Goal: Task Accomplishment & Management: Use online tool/utility

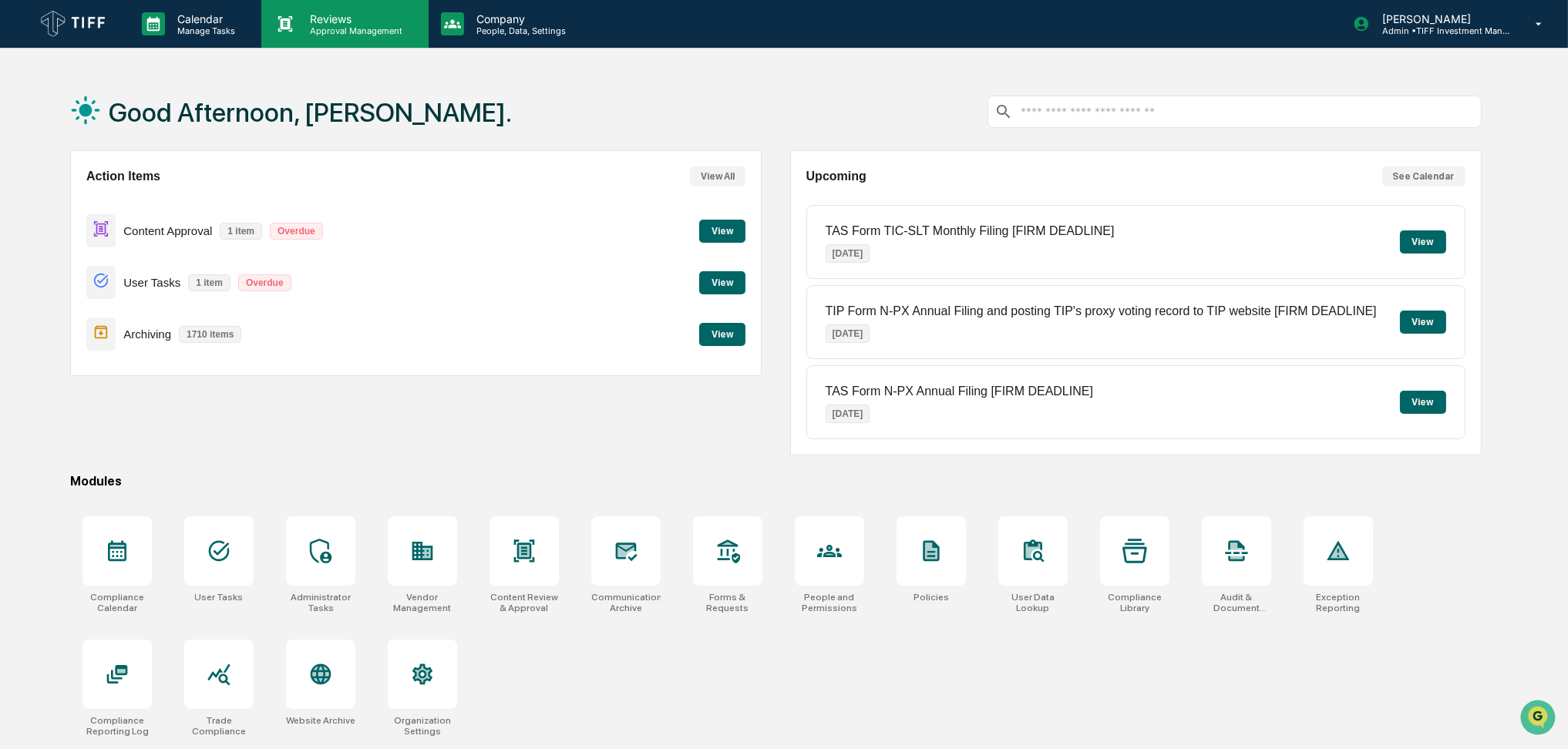
click at [311, 19] on p "Reviews" at bounding box center [354, 18] width 112 height 13
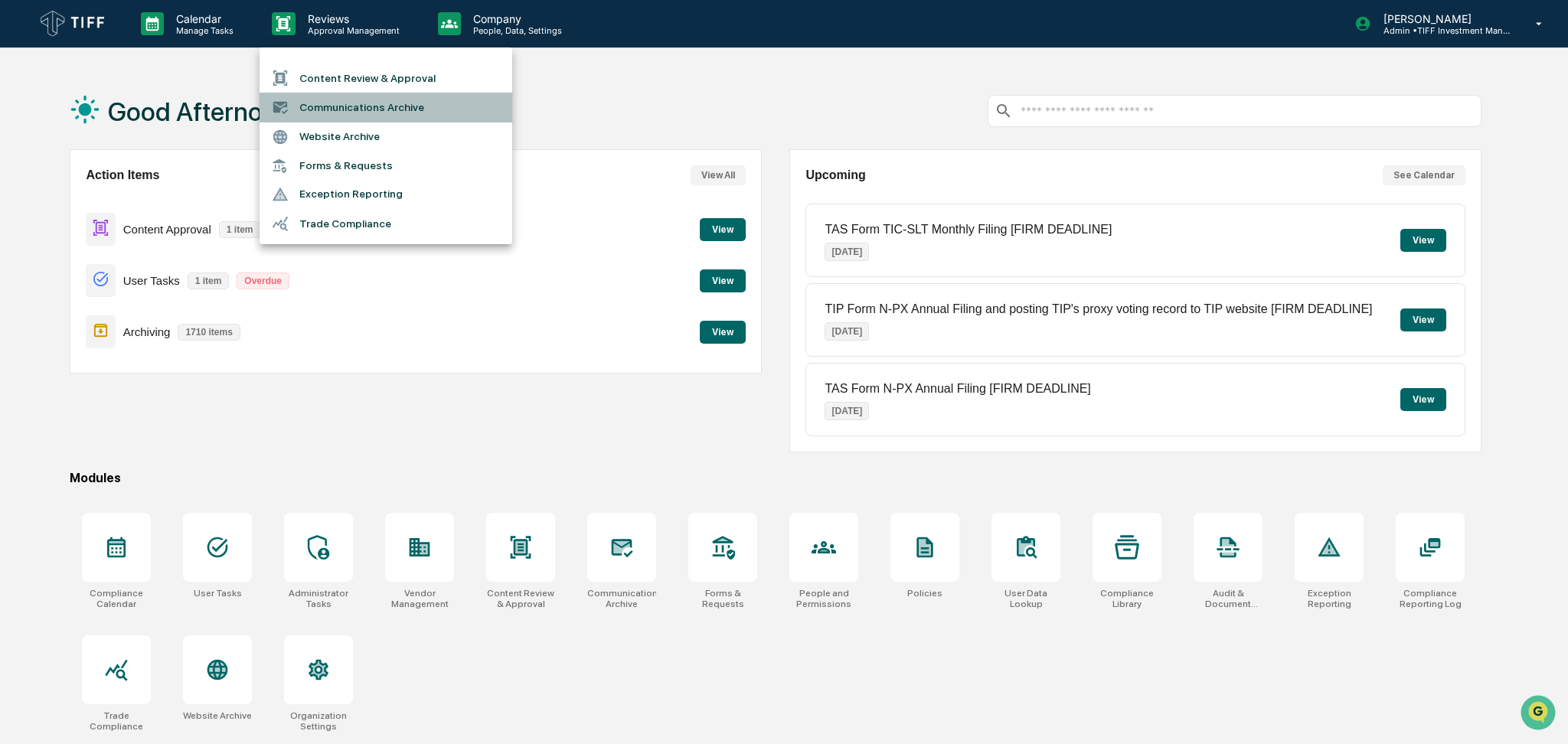
click at [330, 96] on li "Communications Archive" at bounding box center [386, 108] width 253 height 29
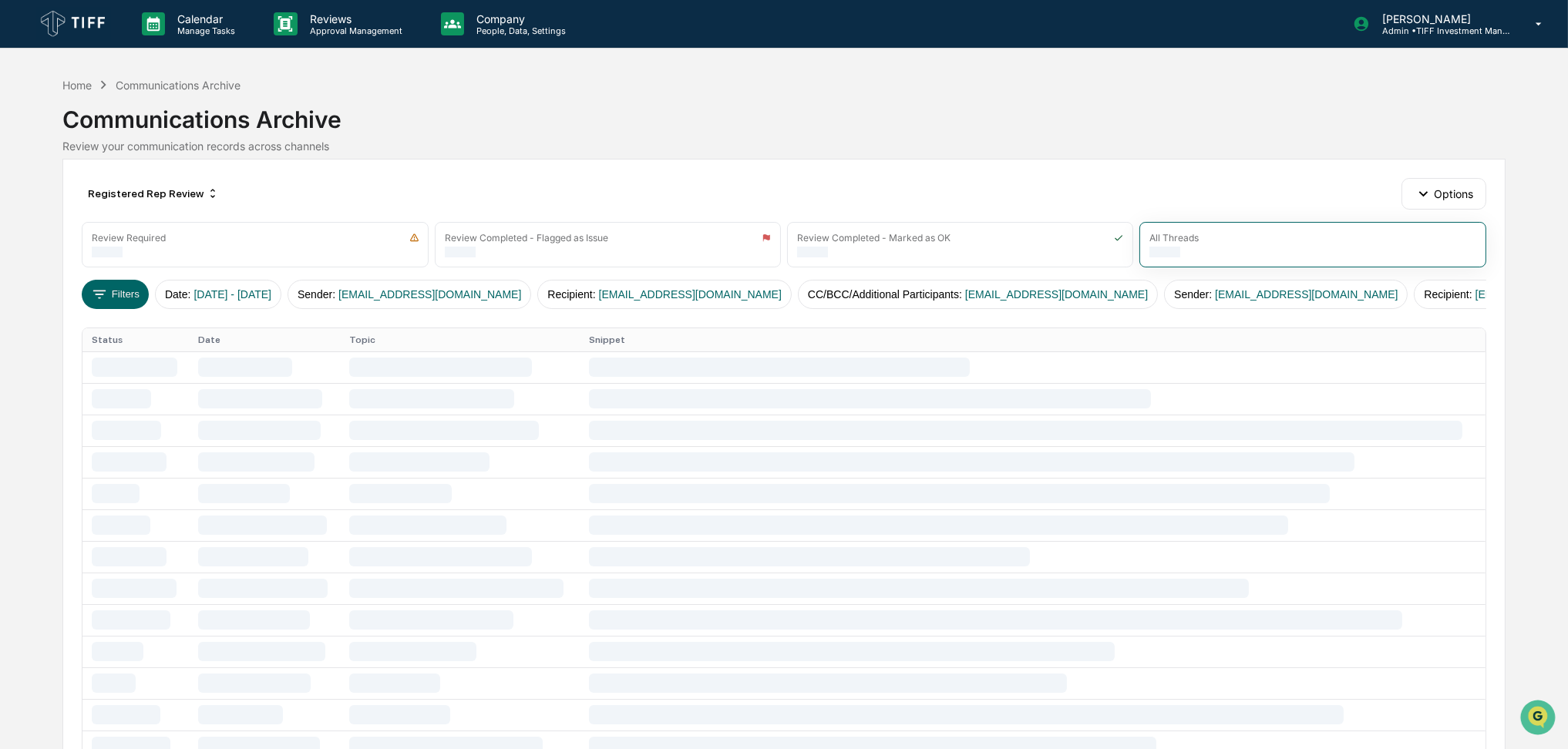
click at [0, 262] on div "Calendar Manage Tasks Reviews Approval Management Company People, Data, Setting…" at bounding box center [784, 615] width 1568 height 1230
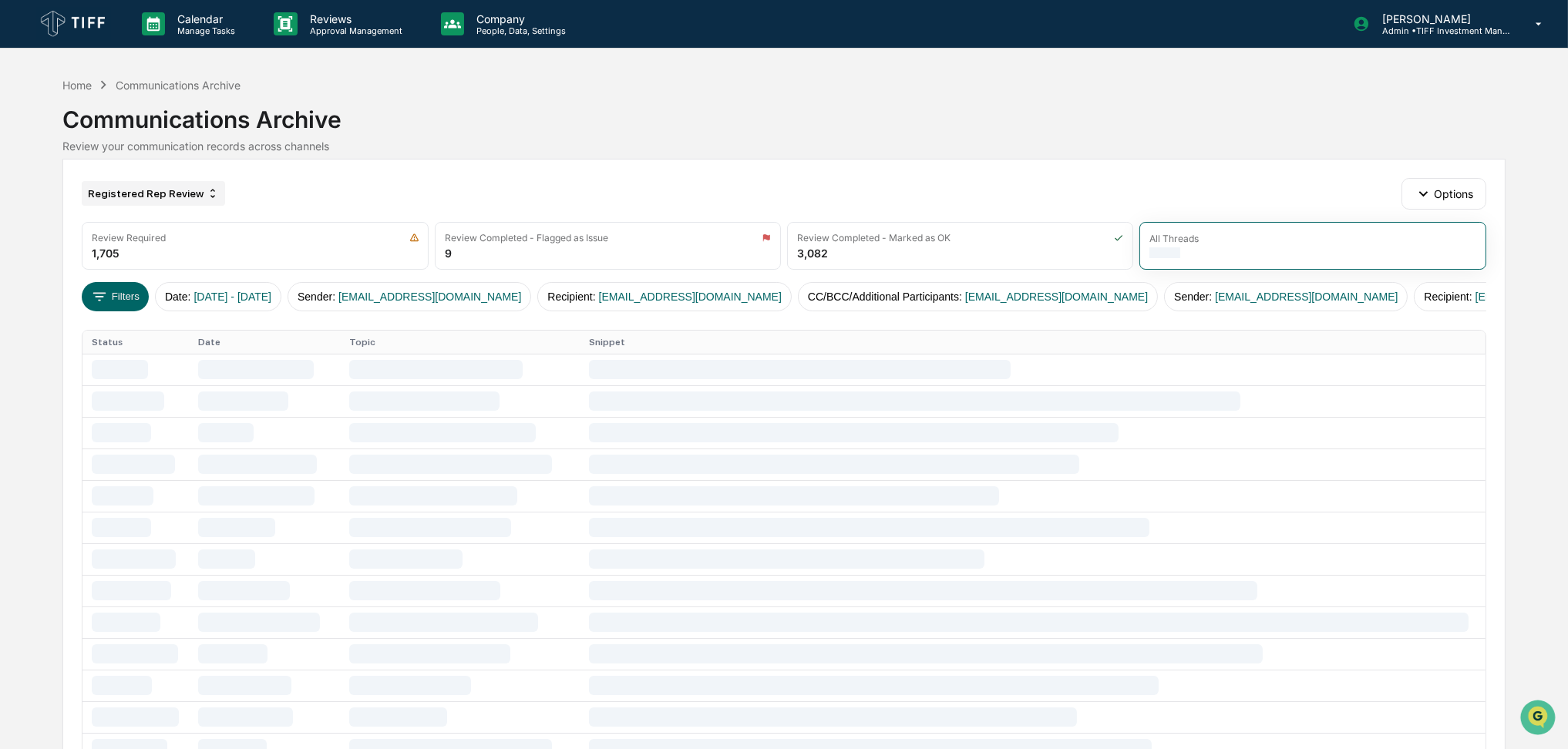
click at [174, 199] on div "Registered Rep Review" at bounding box center [153, 193] width 143 height 25
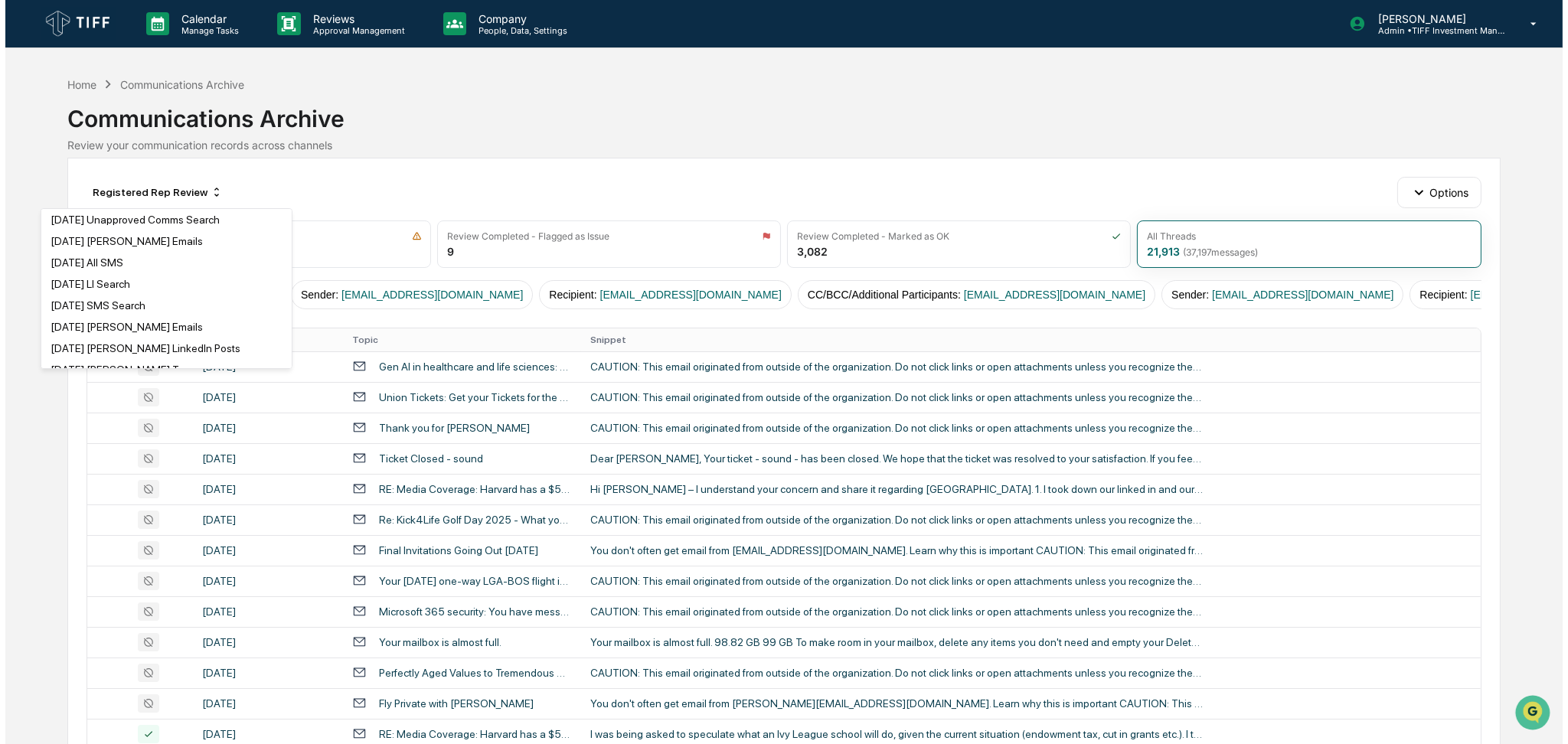
scroll to position [918, 0]
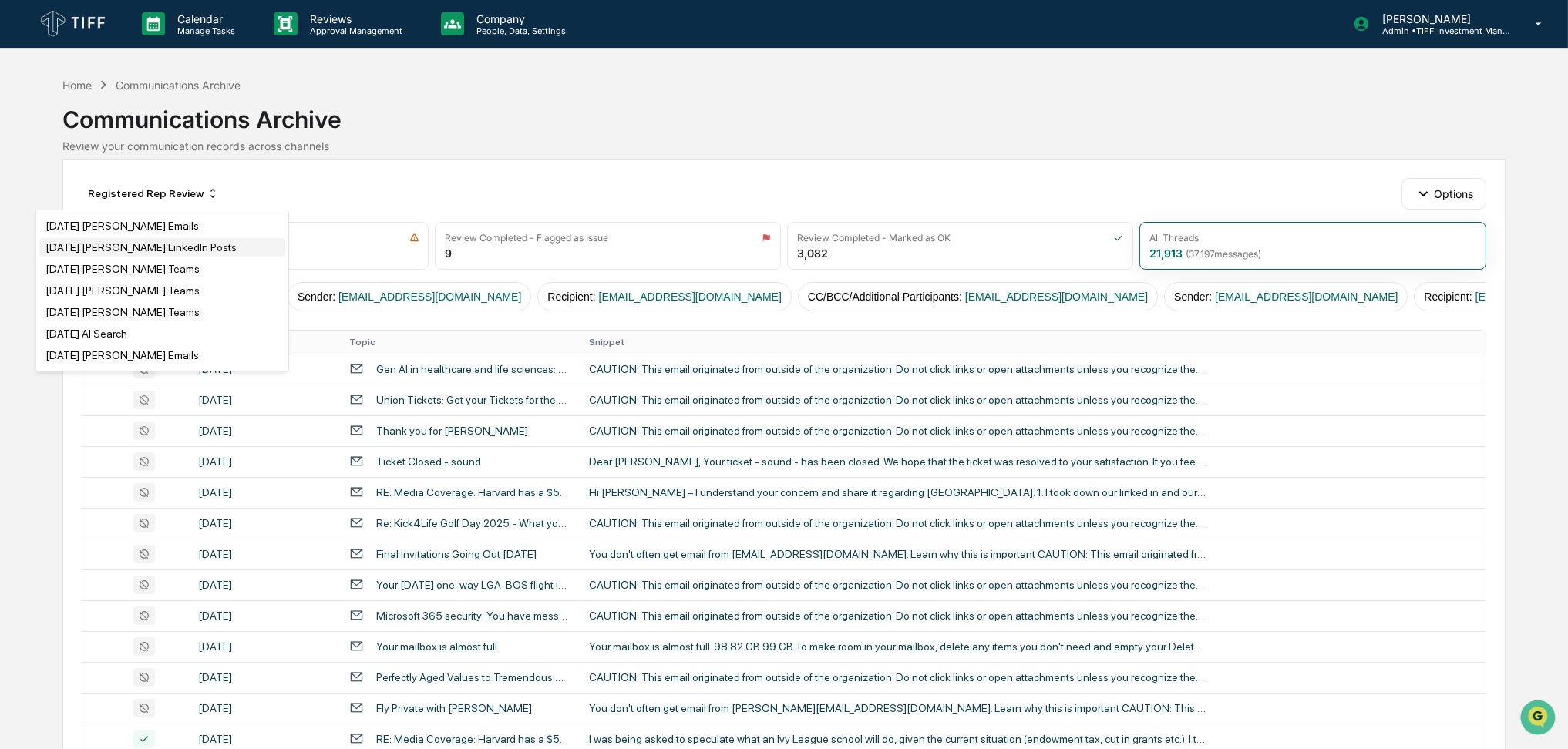
click at [179, 249] on div "July 2025 Duggan LinkedIn Posts" at bounding box center [141, 248] width 191 height 12
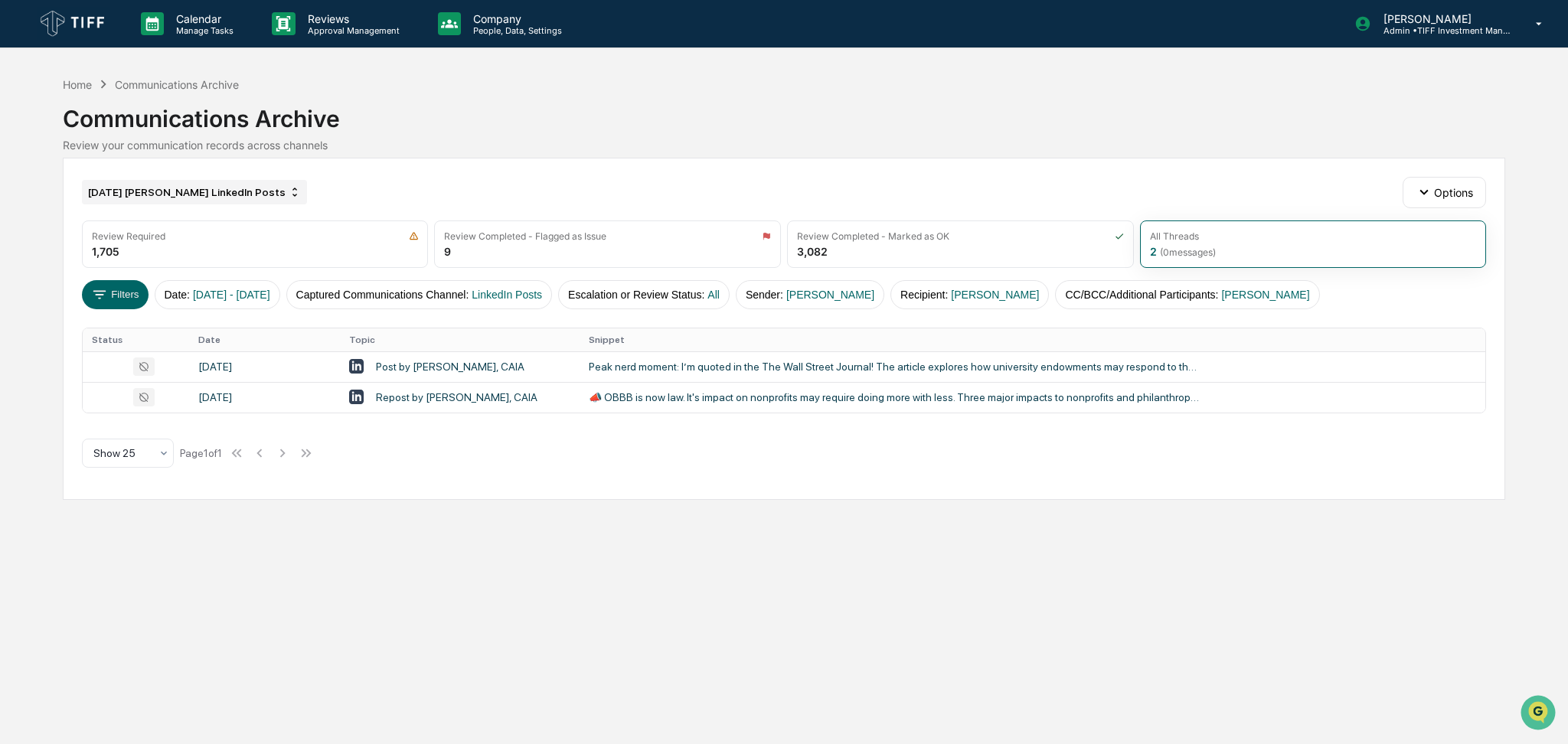
click at [223, 198] on div "July 2025 Duggan LinkedIn Posts" at bounding box center [195, 192] width 225 height 25
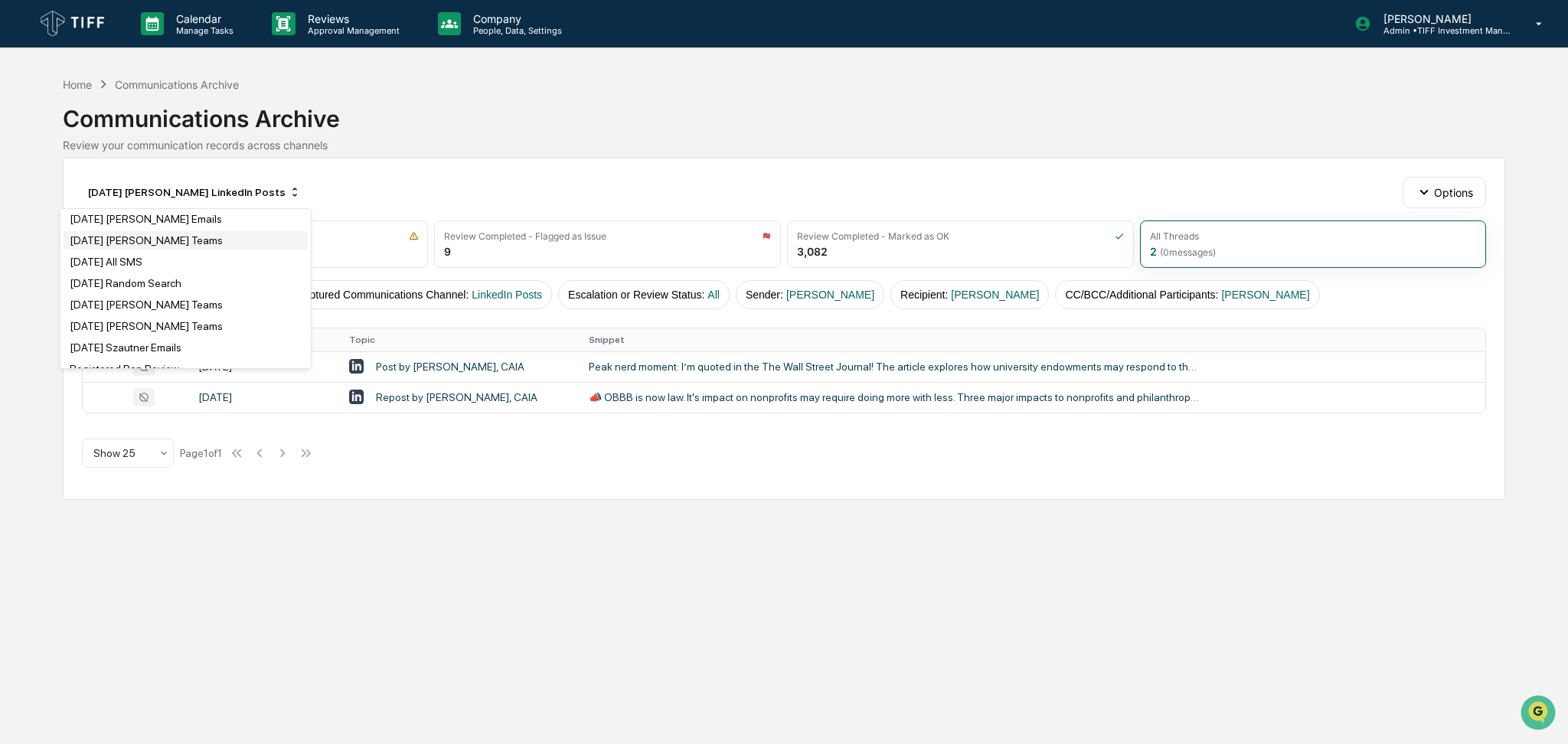
scroll to position [1122, 0]
click at [181, 315] on div "June 2025 Szautner Emails" at bounding box center [125, 321] width 112 height 12
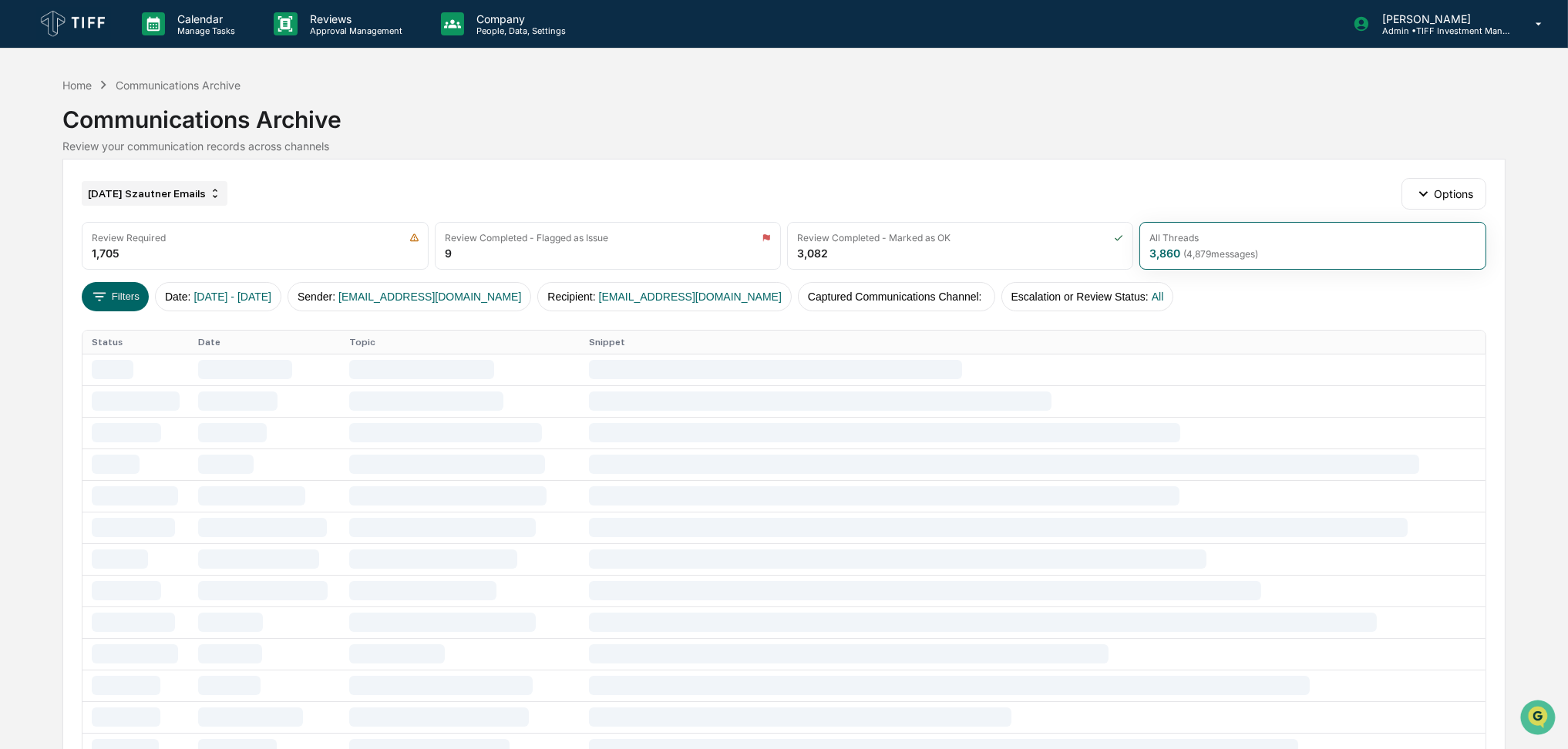
click at [164, 196] on div "June 2025 Szautner Emails" at bounding box center [155, 193] width 146 height 25
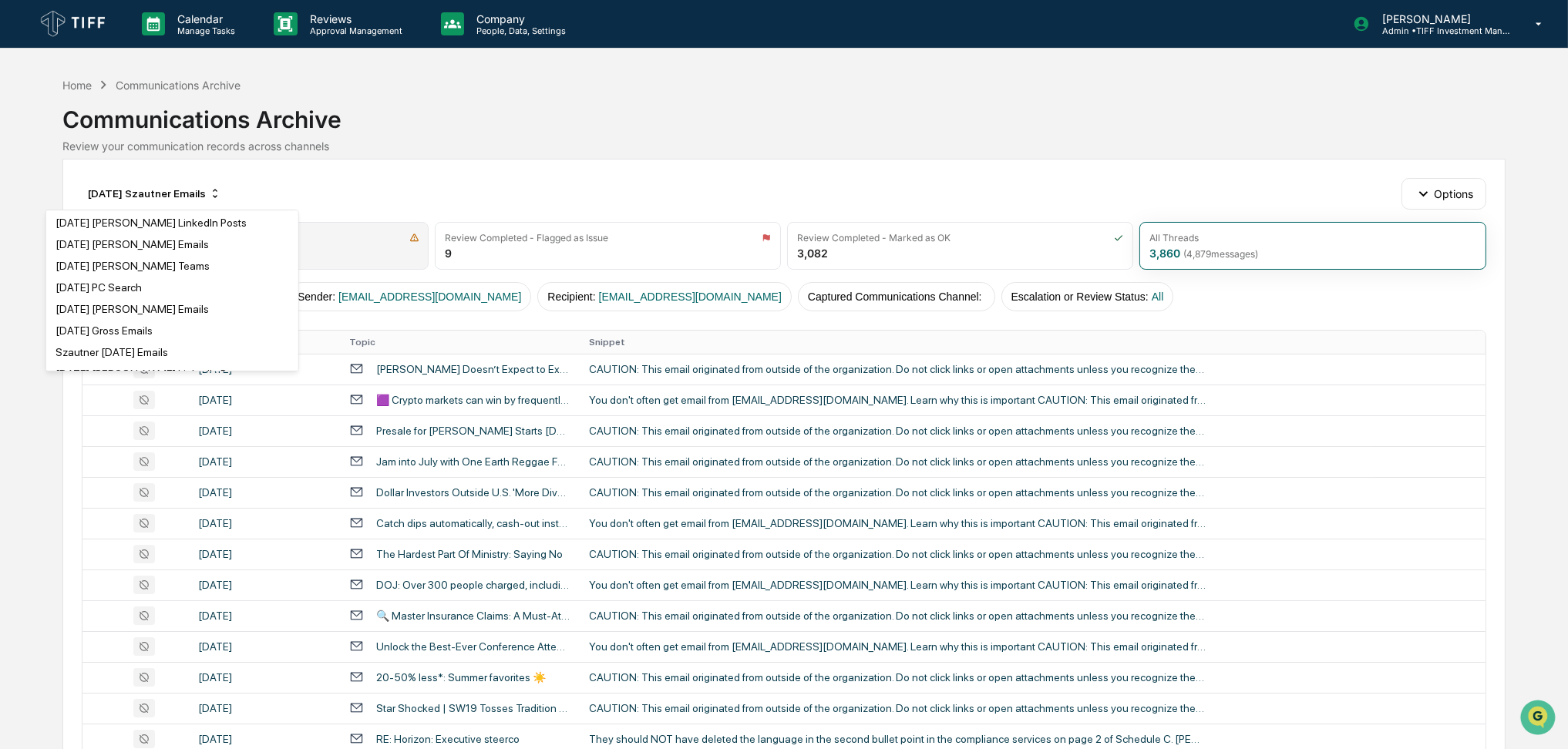
click at [186, 227] on div "July 2025 Anderson LinkedIn Posts" at bounding box center [151, 223] width 191 height 12
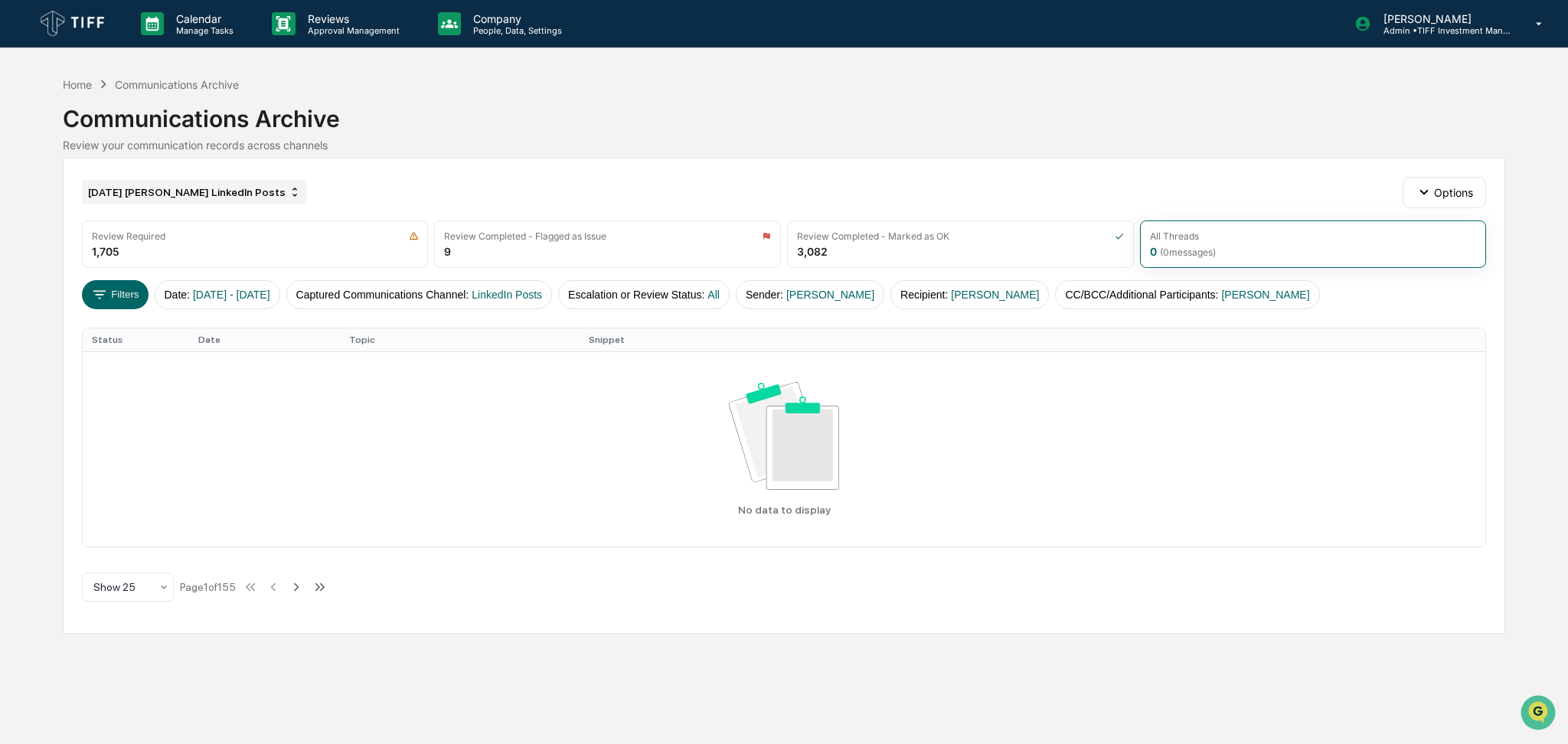
click at [192, 188] on div "July 2025 Anderson LinkedIn Posts" at bounding box center [195, 192] width 225 height 25
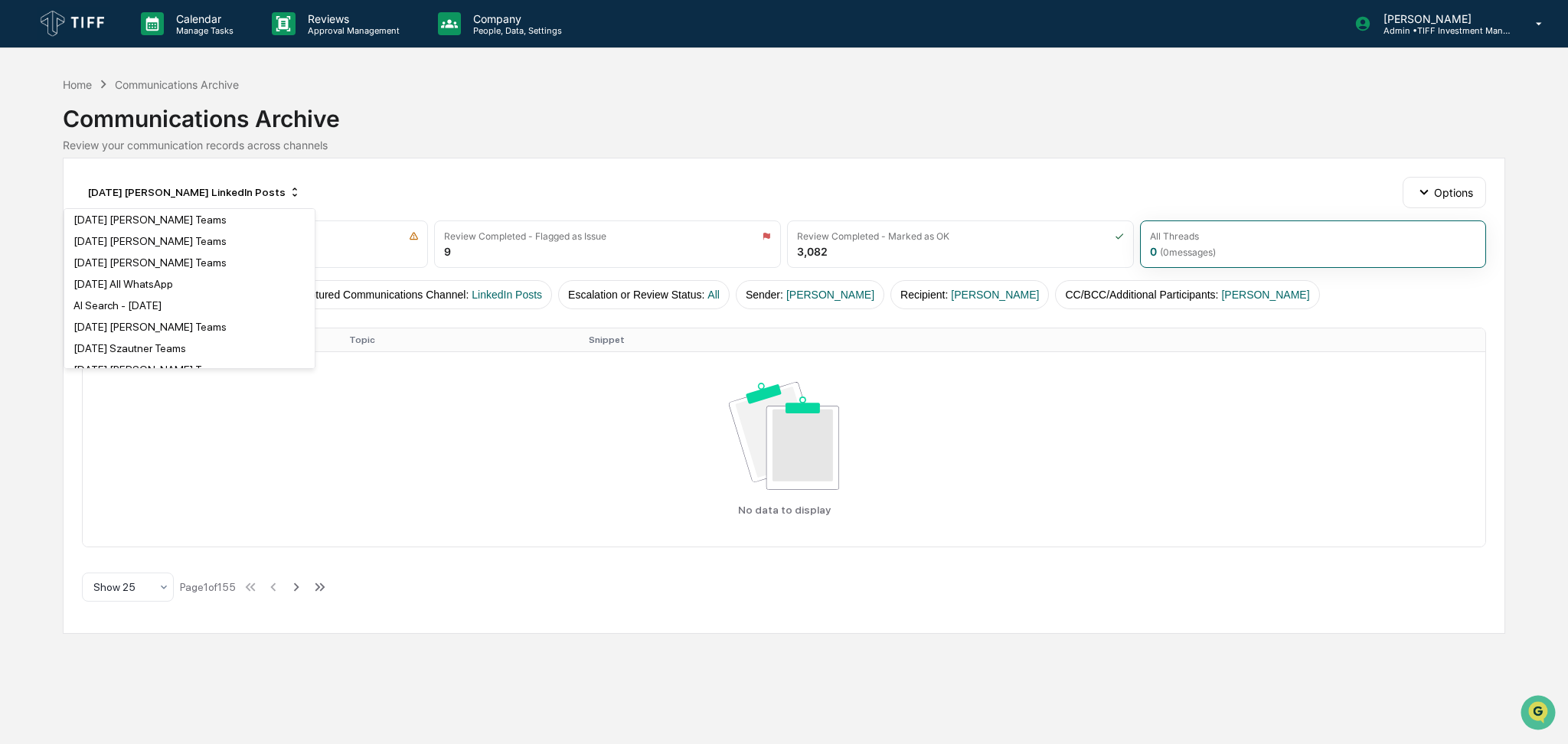
scroll to position [408, 0]
click at [207, 281] on div "July 2025 All WhatsApp" at bounding box center [189, 284] width 244 height 19
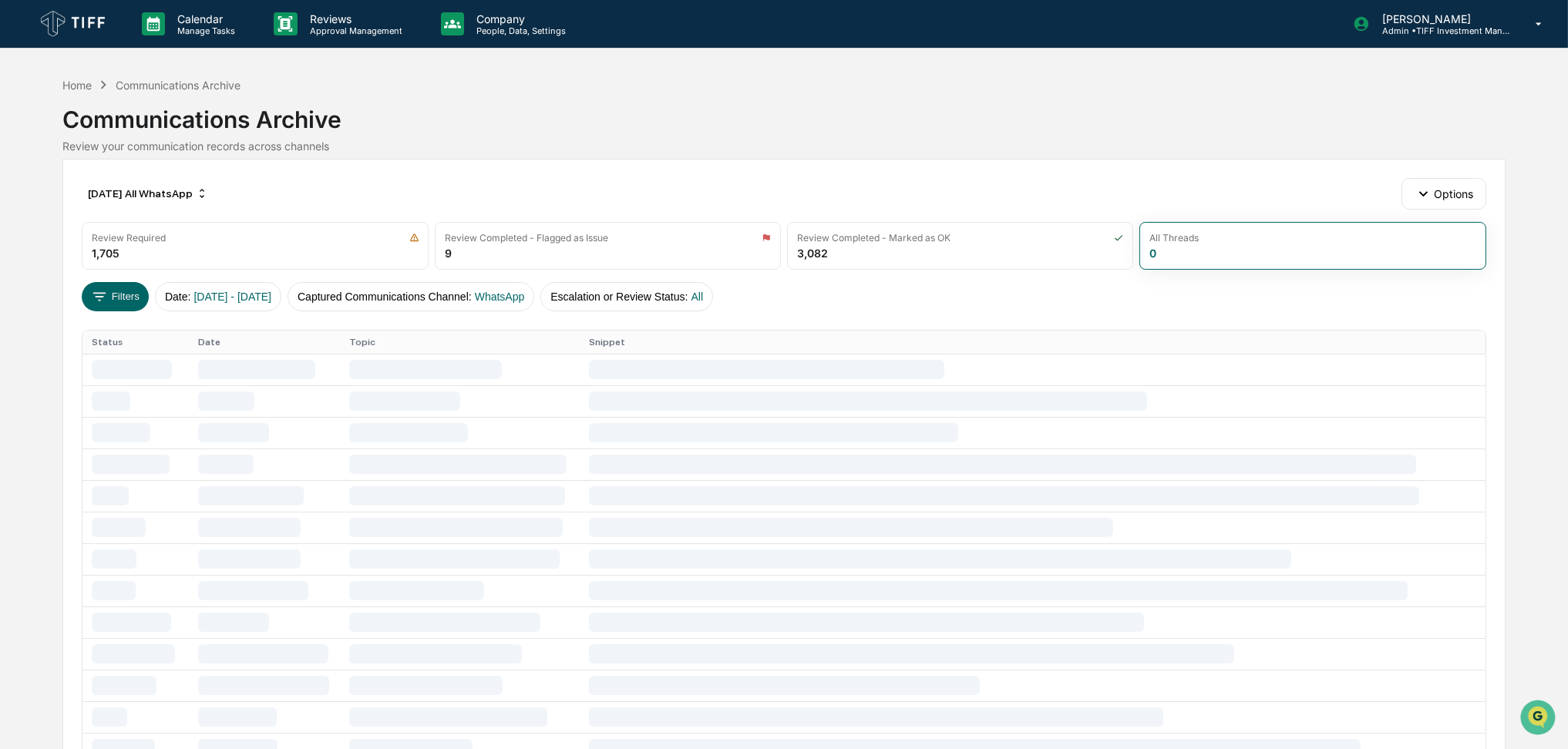
drag, startPoint x: 452, startPoint y: 180, endPoint x: 464, endPoint y: 195, distance: 19.2
click at [453, 181] on div "July 2025 All WhatsApp Options" at bounding box center [784, 192] width 1404 height 31
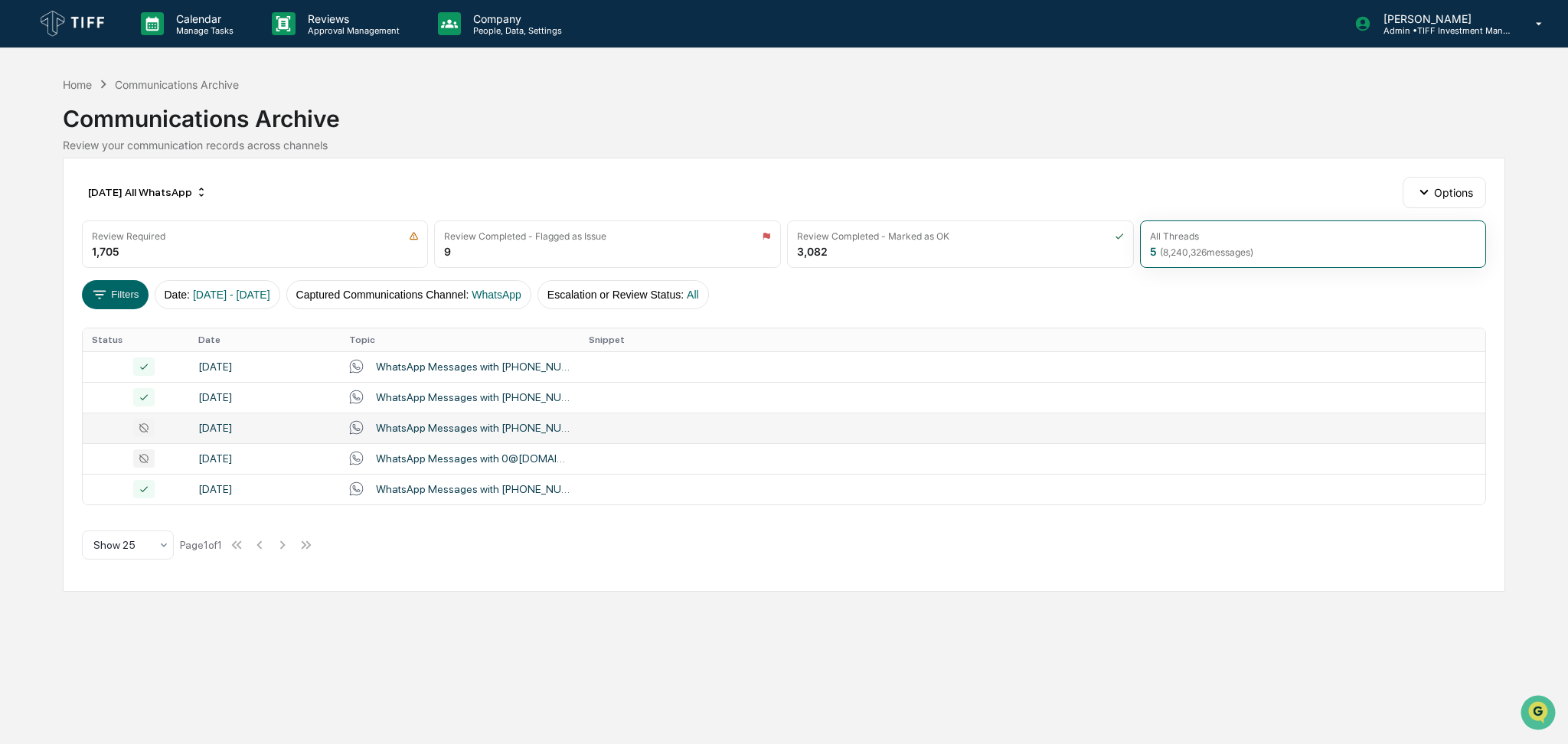
click at [567, 427] on div "WhatsApp Messages with 12154443056, Amine Bouchentouf, Carolyn Patton, Tom Duff…" at bounding box center [473, 427] width 194 height 12
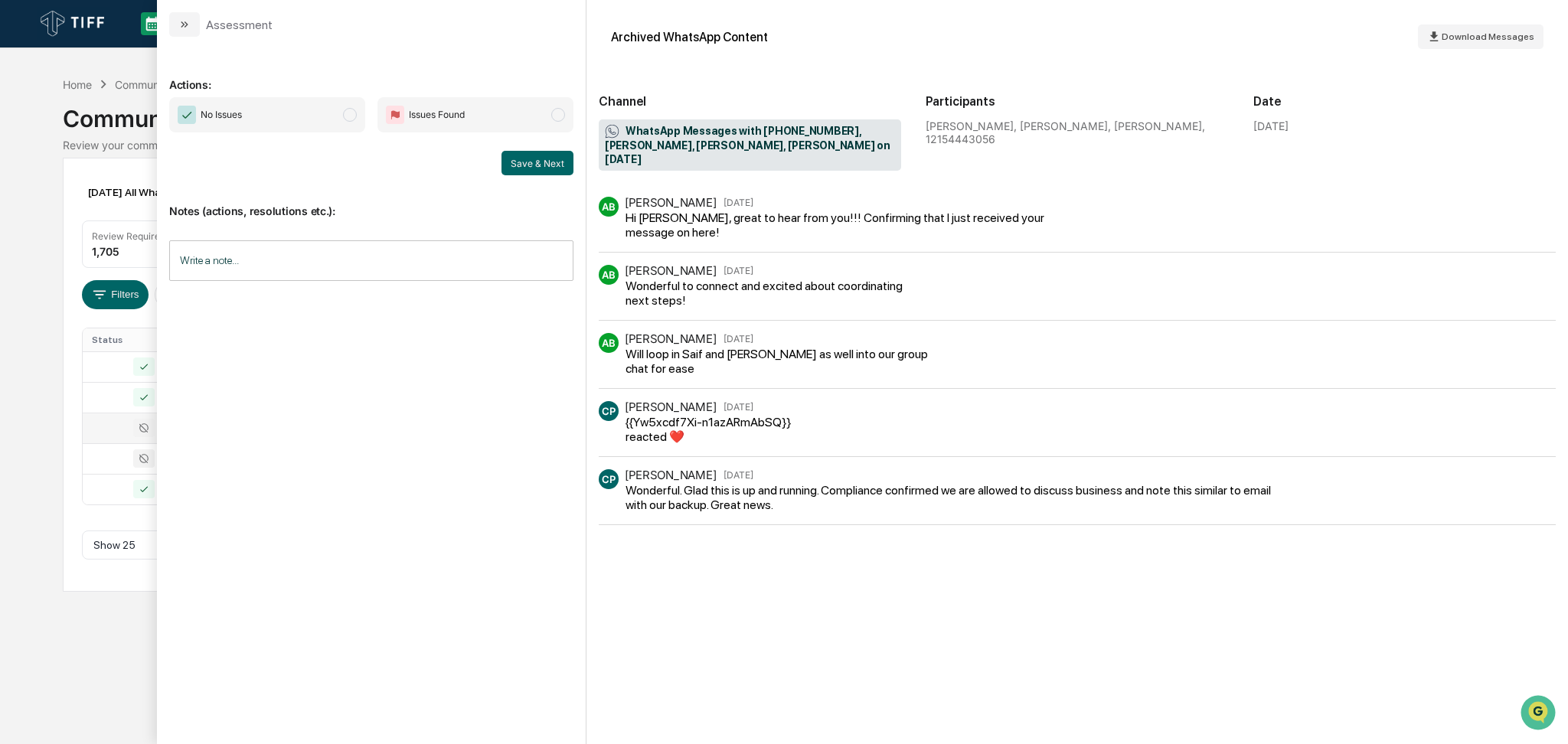
click at [284, 124] on span "No Issues" at bounding box center [268, 115] width 196 height 35
click at [552, 162] on button "Save & Next" at bounding box center [537, 163] width 72 height 25
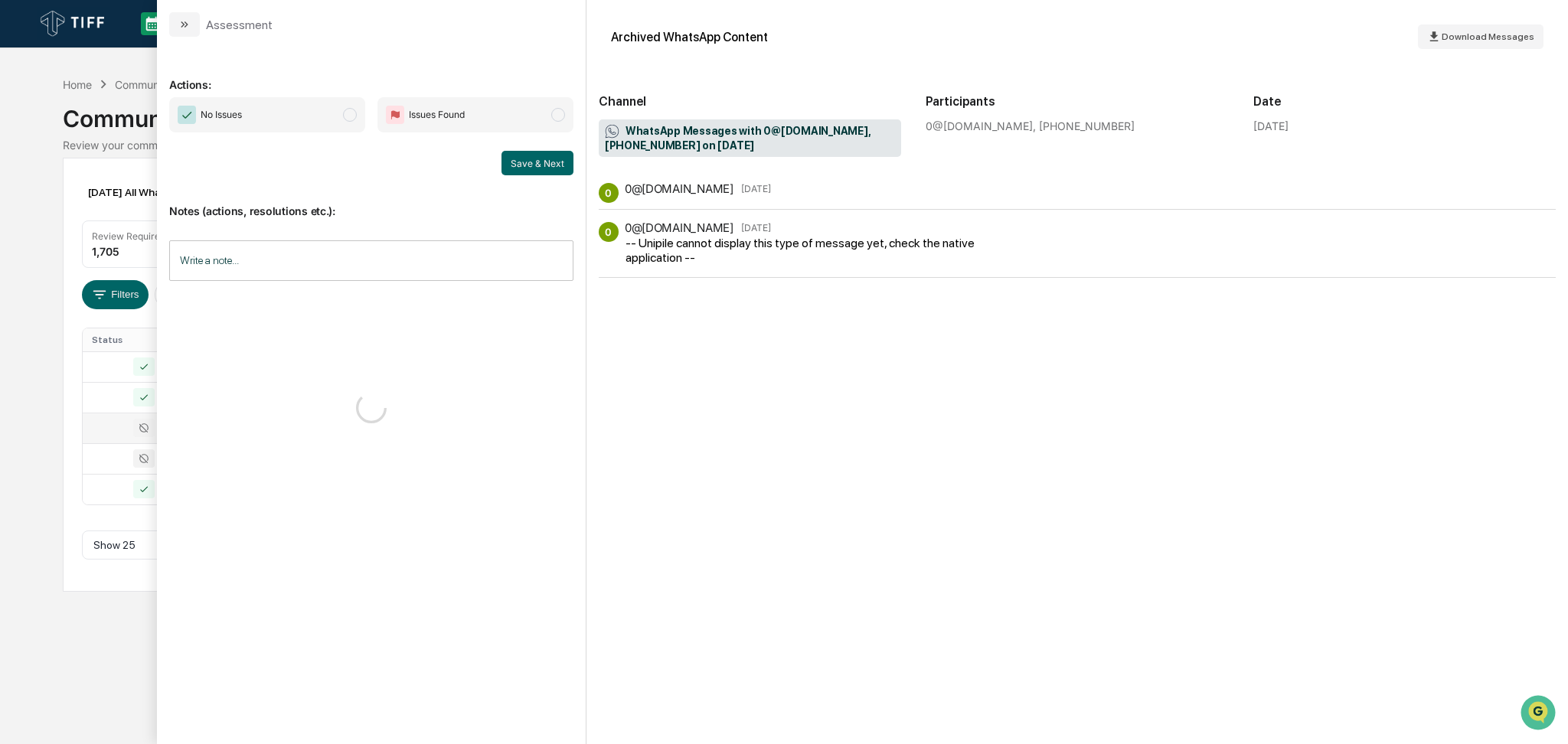
click at [310, 123] on span "No Issues" at bounding box center [268, 115] width 196 height 35
click at [541, 170] on button "Save & Next" at bounding box center [537, 163] width 72 height 25
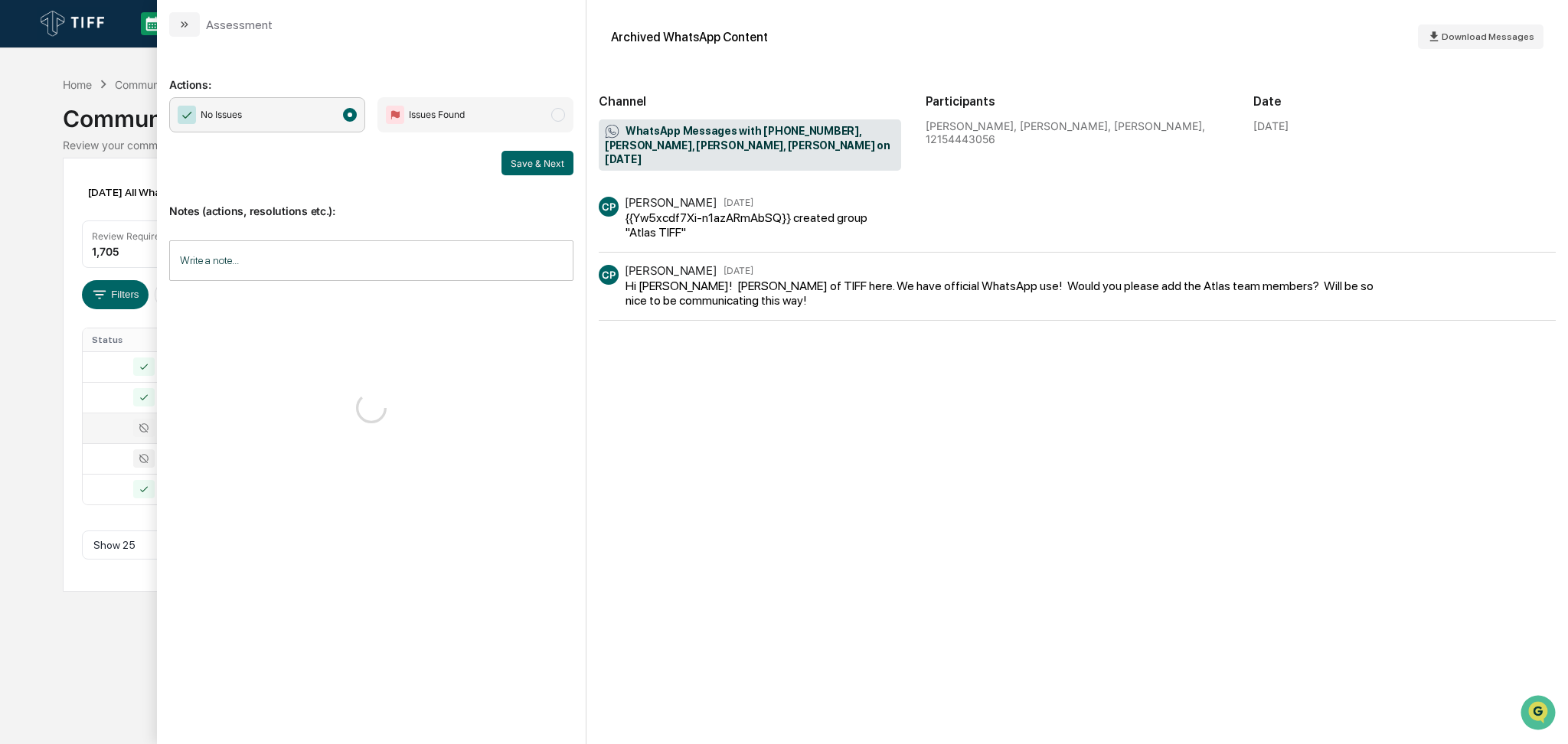
click at [191, 28] on button "modal" at bounding box center [184, 24] width 30 height 25
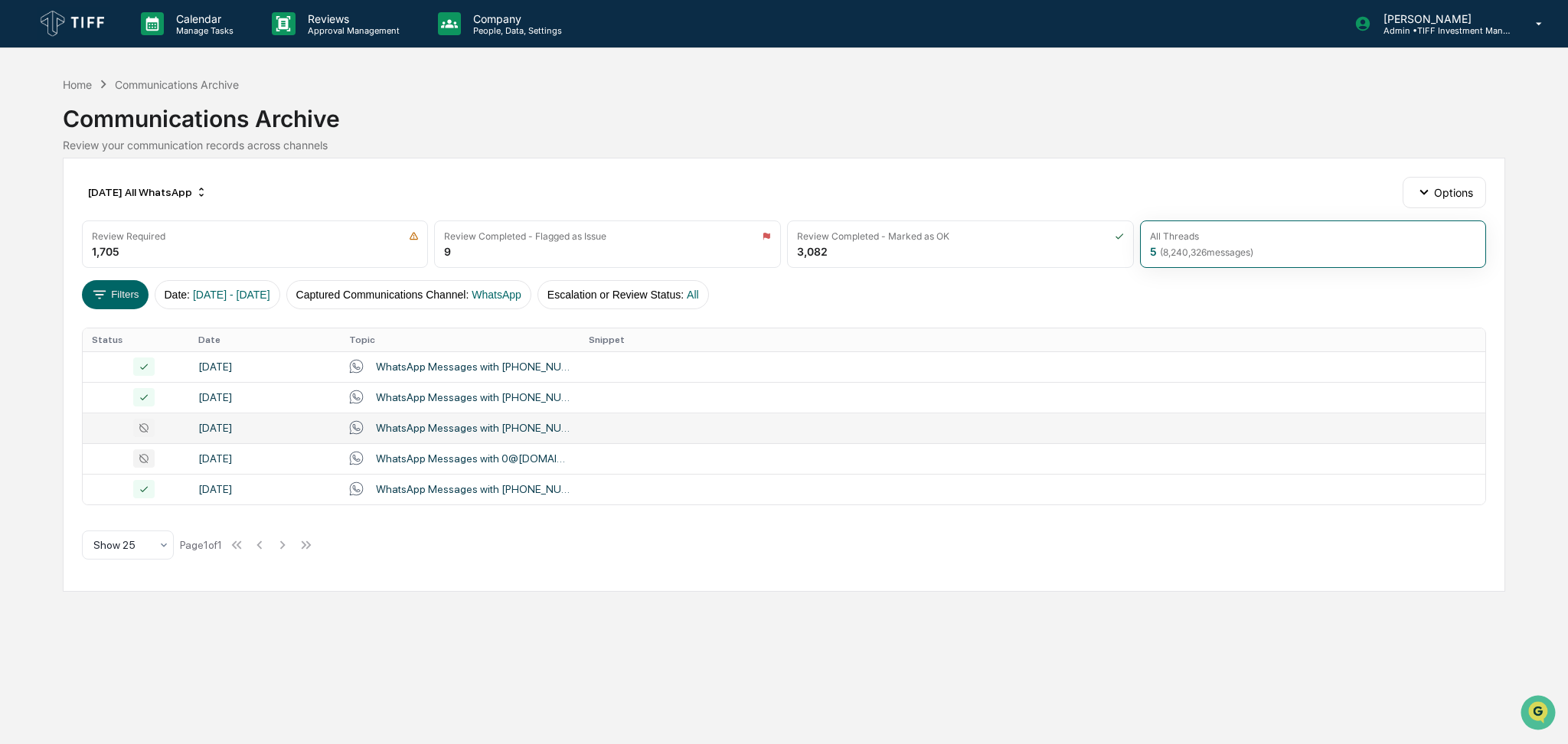
click at [0, 371] on div "Calendar Manage Tasks Reviews Approval Management Company People, Data, Setting…" at bounding box center [784, 372] width 1568 height 744
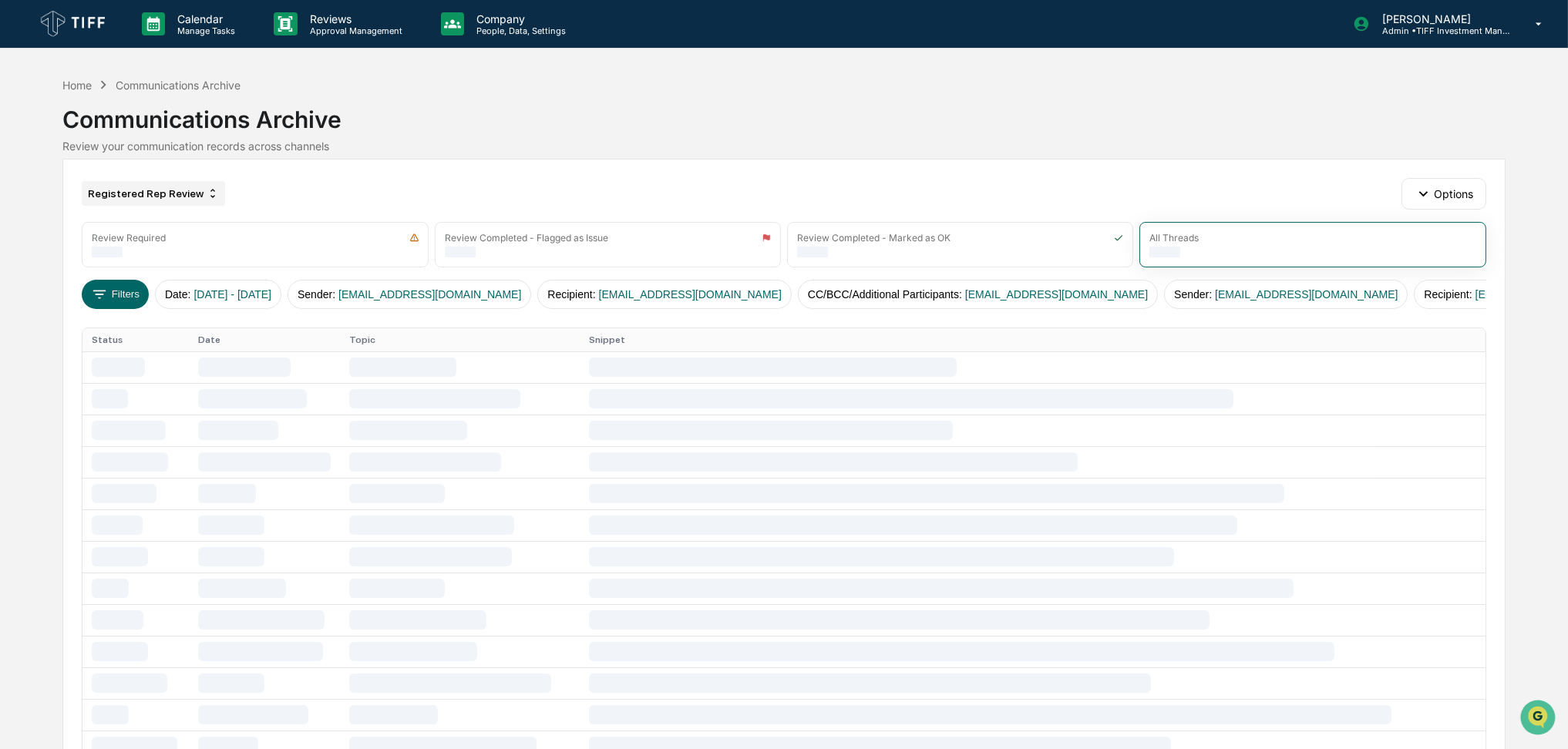
click at [113, 192] on div "Registered Rep Review" at bounding box center [153, 193] width 143 height 25
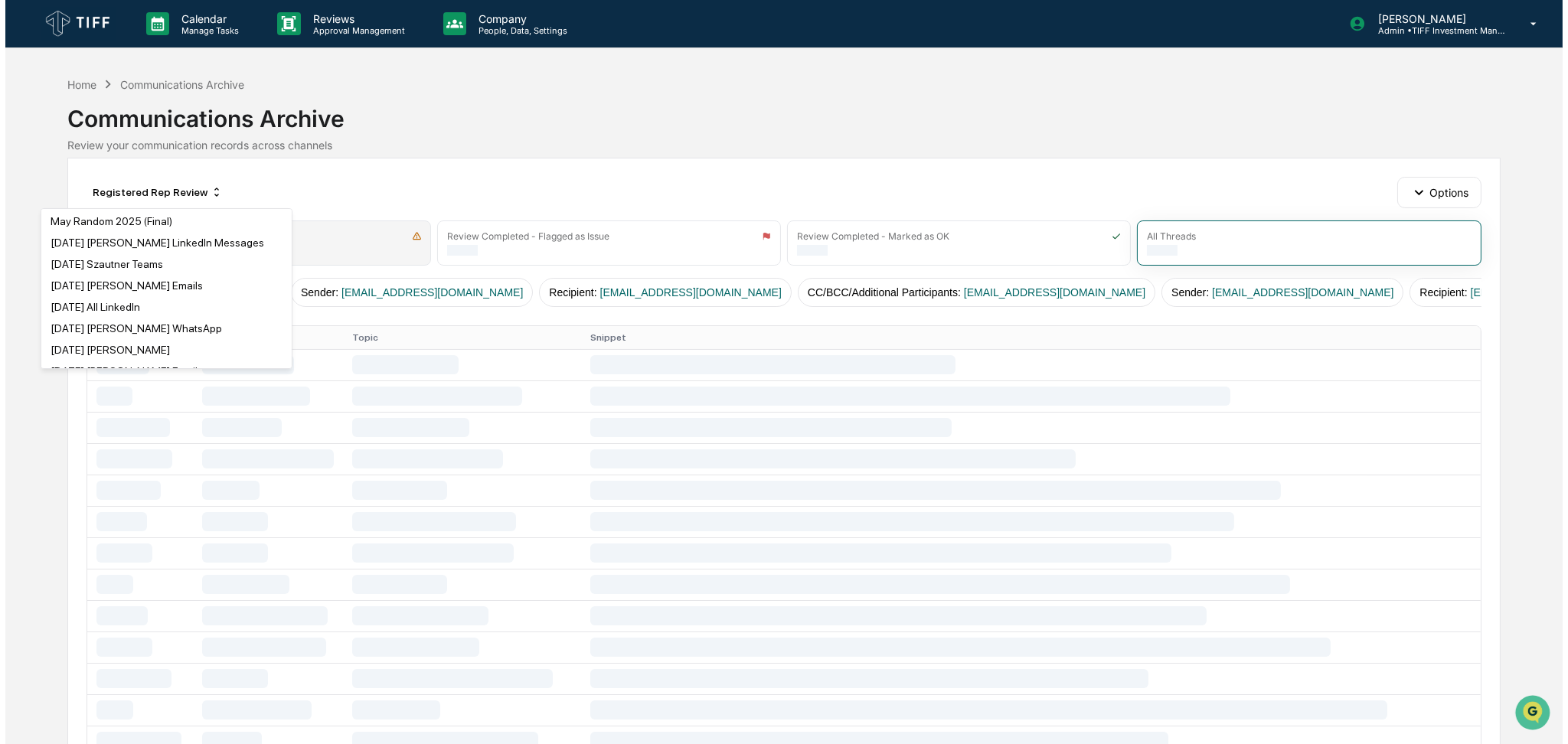
scroll to position [613, 0]
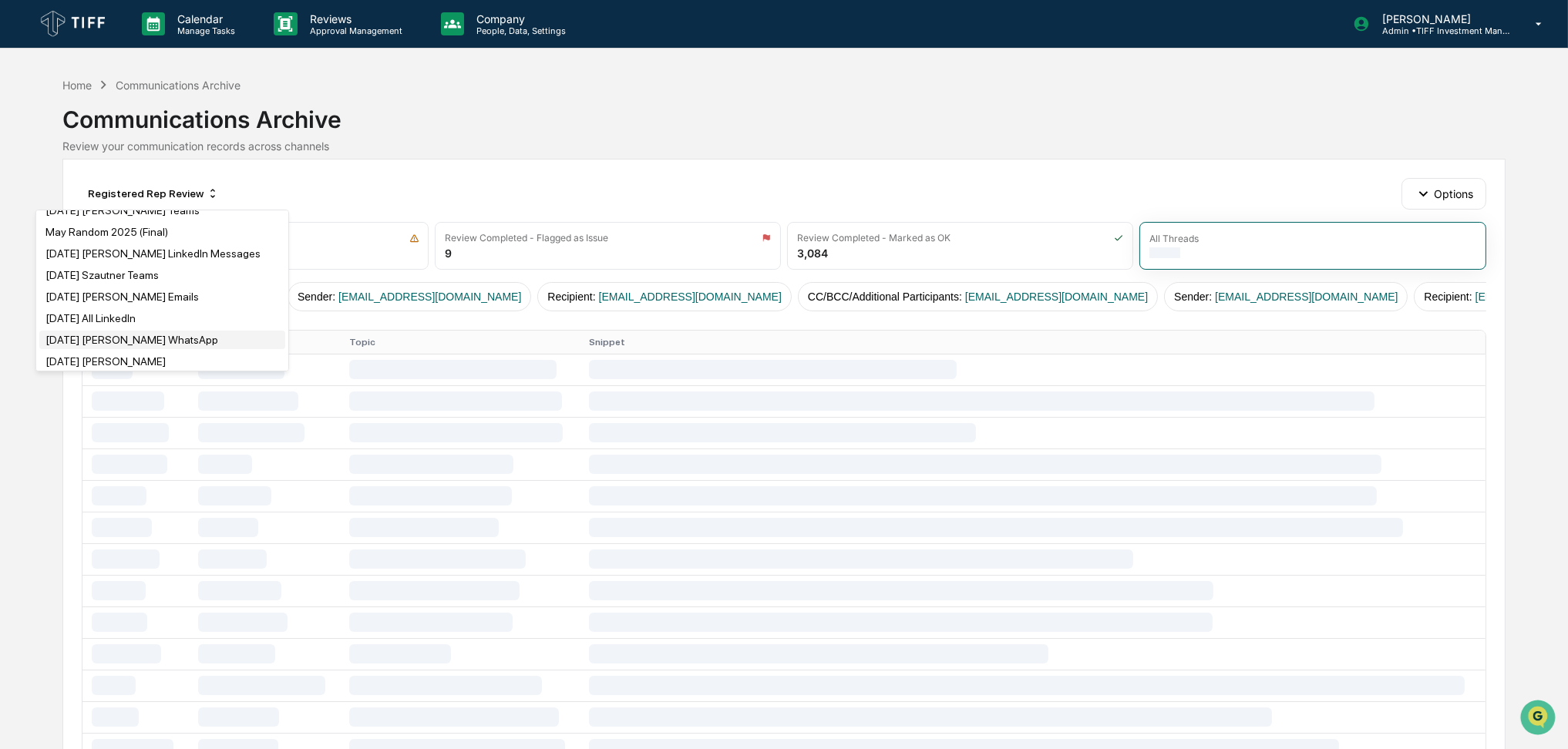
click at [186, 339] on div "[DATE] [PERSON_NAME] WhatsApp" at bounding box center [162, 339] width 246 height 19
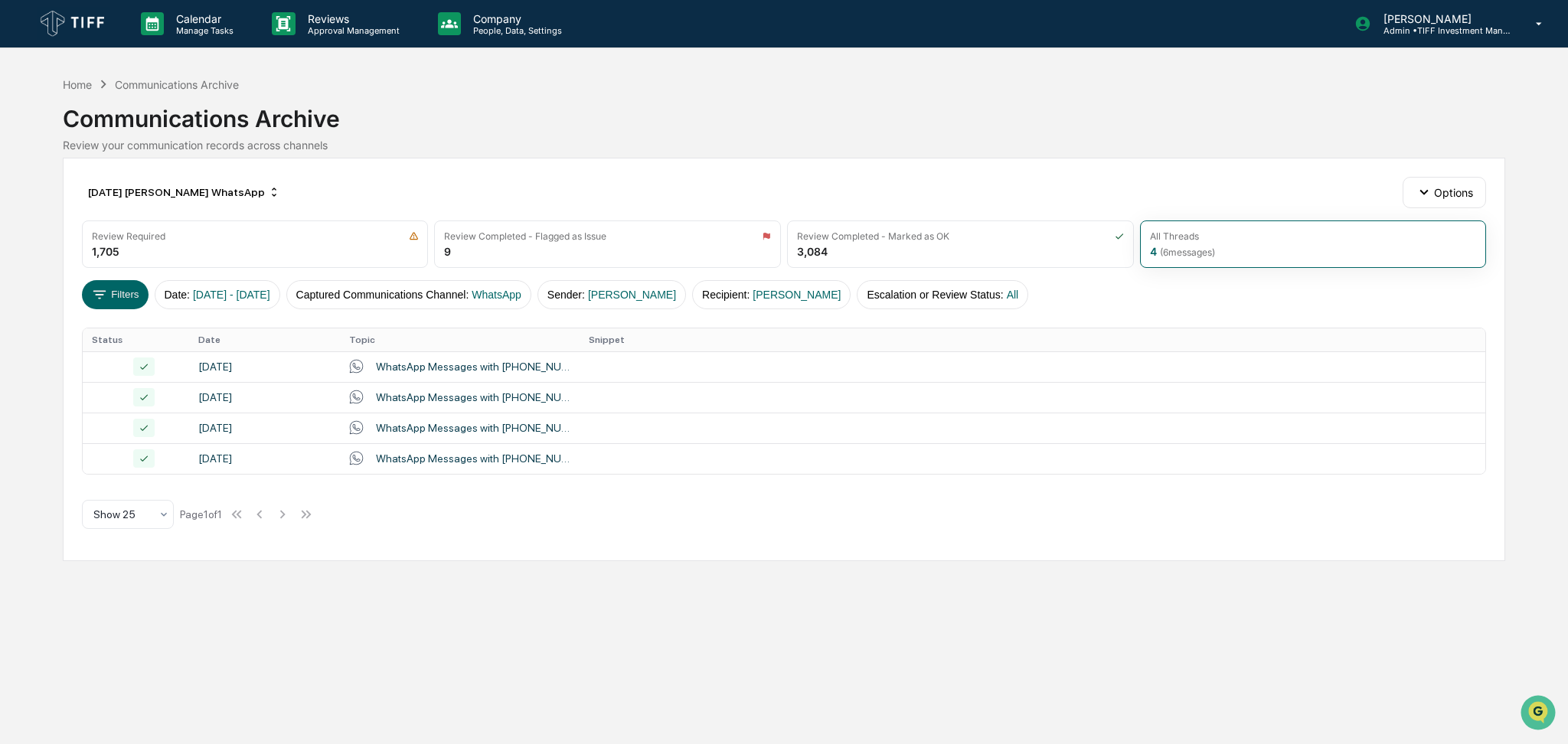
click at [908, 155] on div "Home Communications Archive Communications Archive Review your communication re…" at bounding box center [784, 115] width 1443 height 85
click at [896, 110] on div "Communications Archive" at bounding box center [784, 113] width 1443 height 40
click at [156, 191] on div "July 2025 Patton WhatsApp" at bounding box center [184, 192] width 205 height 25
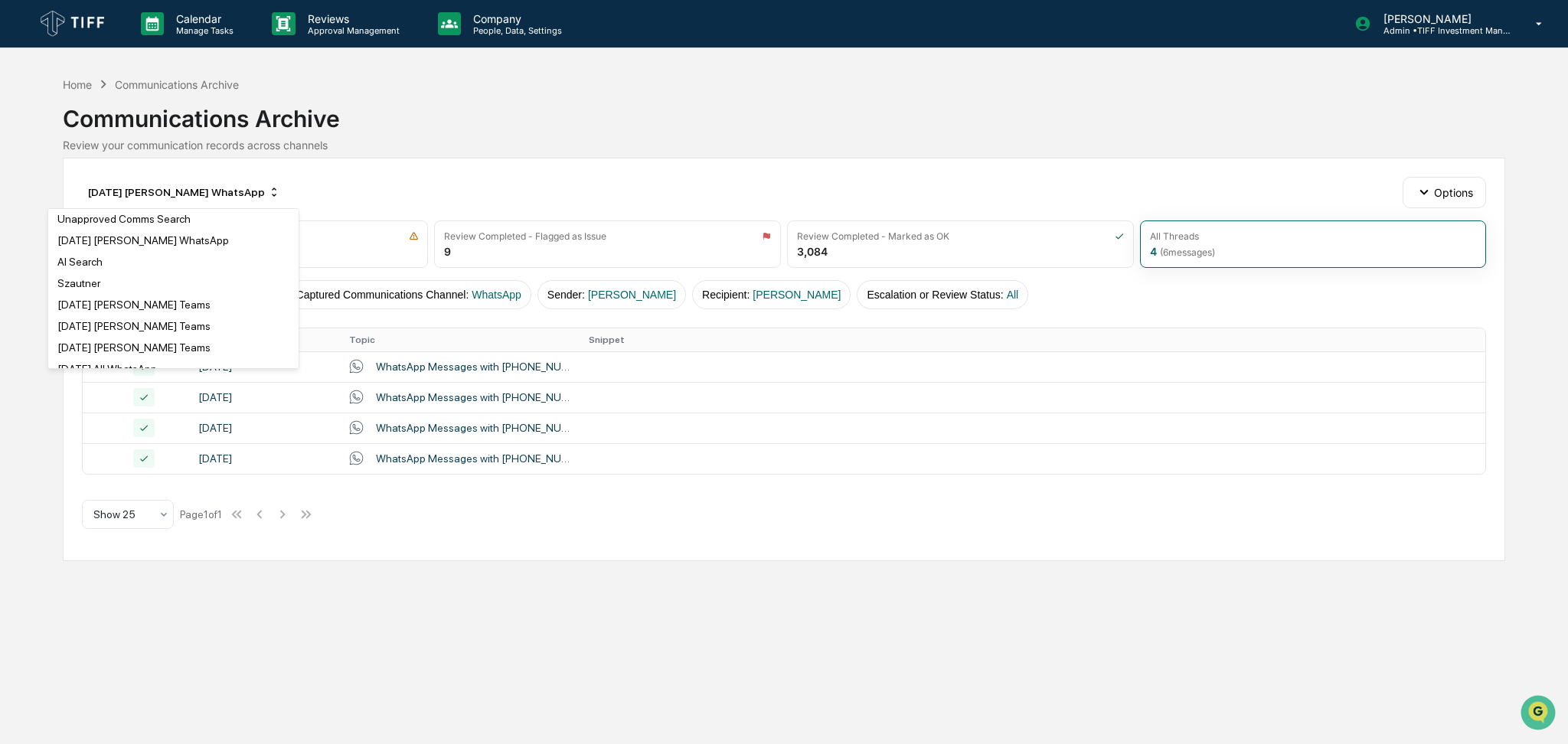
scroll to position [408, 0]
click at [212, 283] on div "July 2025 All WhatsApp" at bounding box center [172, 284] width 244 height 19
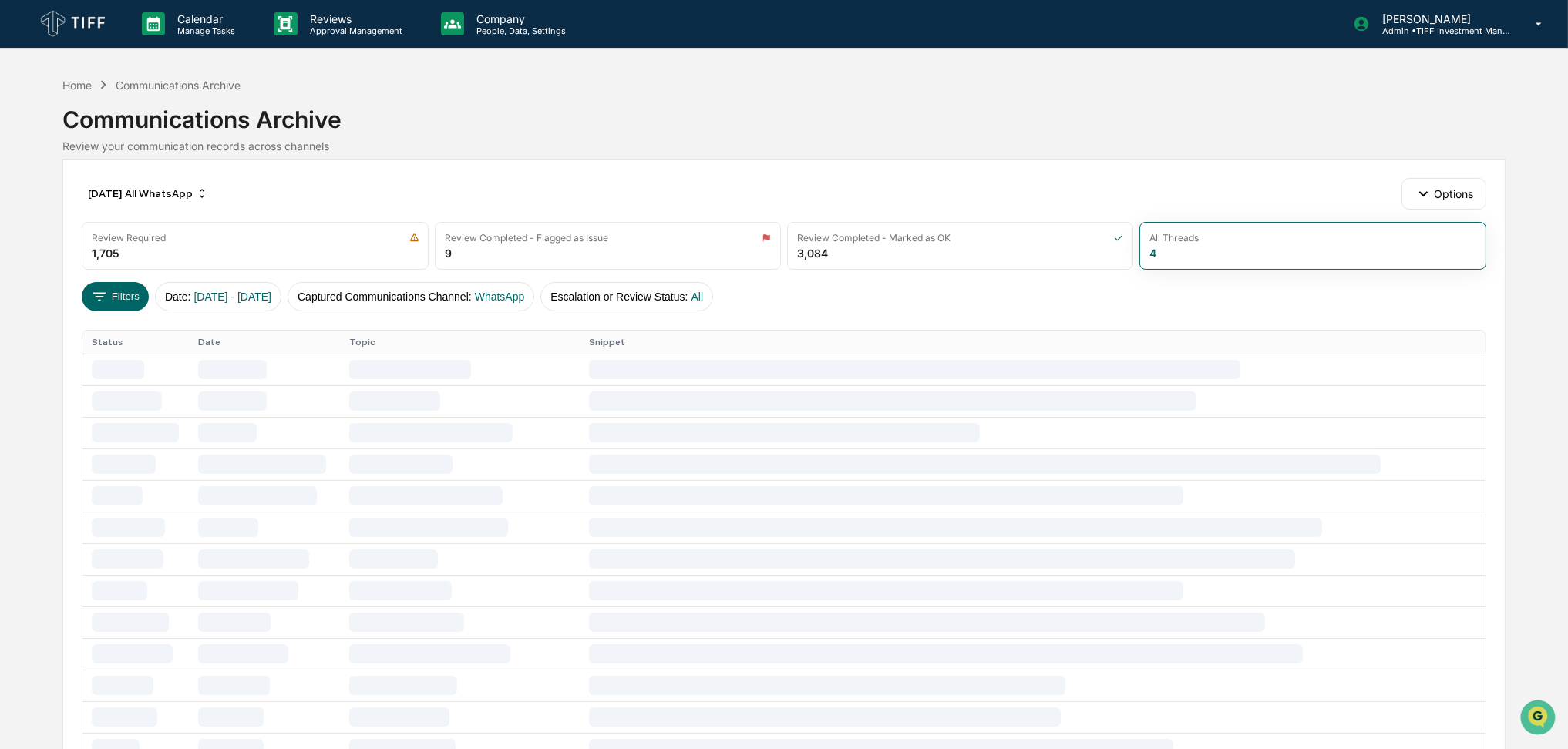
click at [0, 213] on div "Calendar Manage Tasks Reviews Approval Management Company People, Data, Setting…" at bounding box center [784, 616] width 1568 height 1232
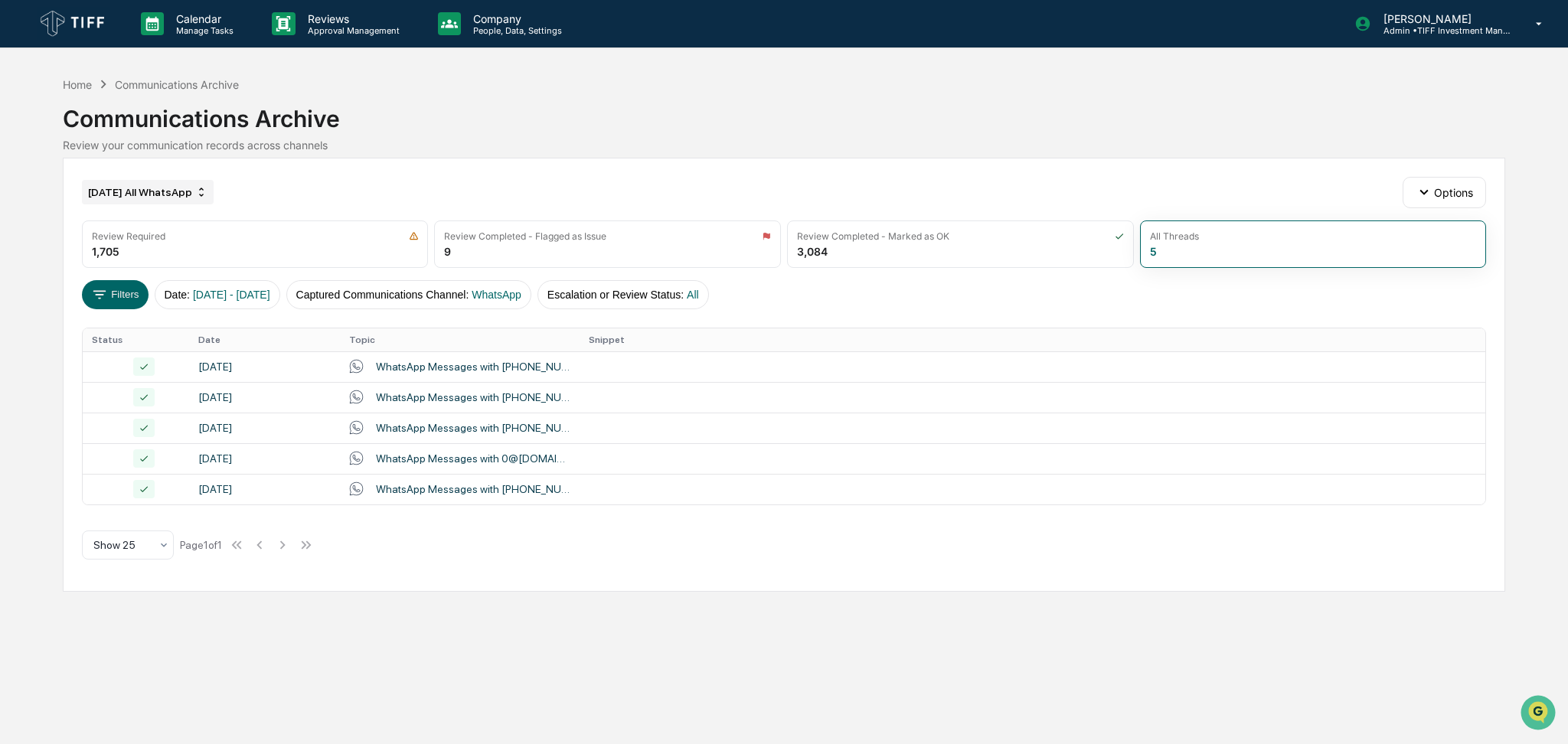
click at [147, 197] on div "July 2025 All WhatsApp" at bounding box center [148, 192] width 131 height 25
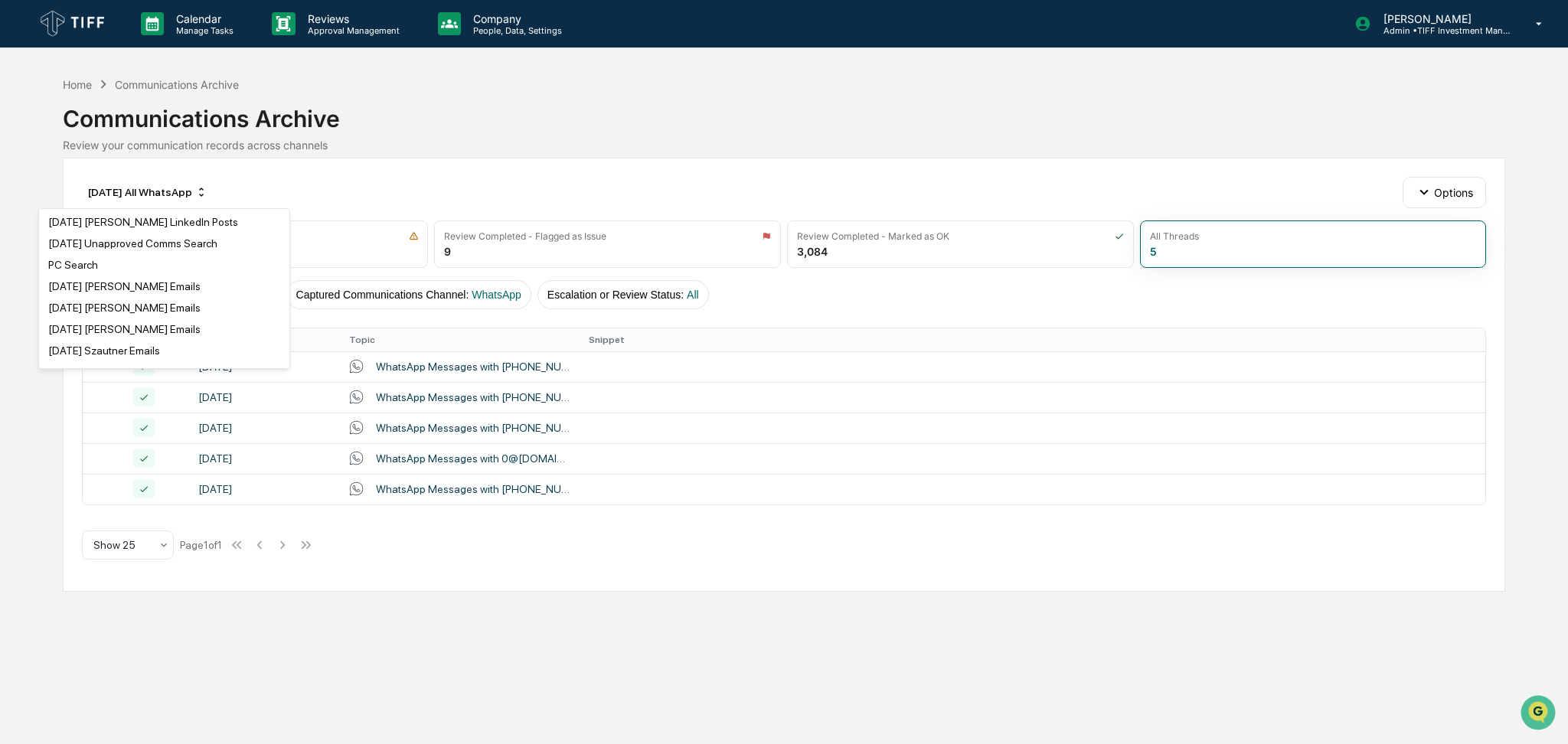
scroll to position [236, 0]
click at [179, 323] on div "July 2025 Duffy WhatsApp" at bounding box center [164, 327] width 244 height 19
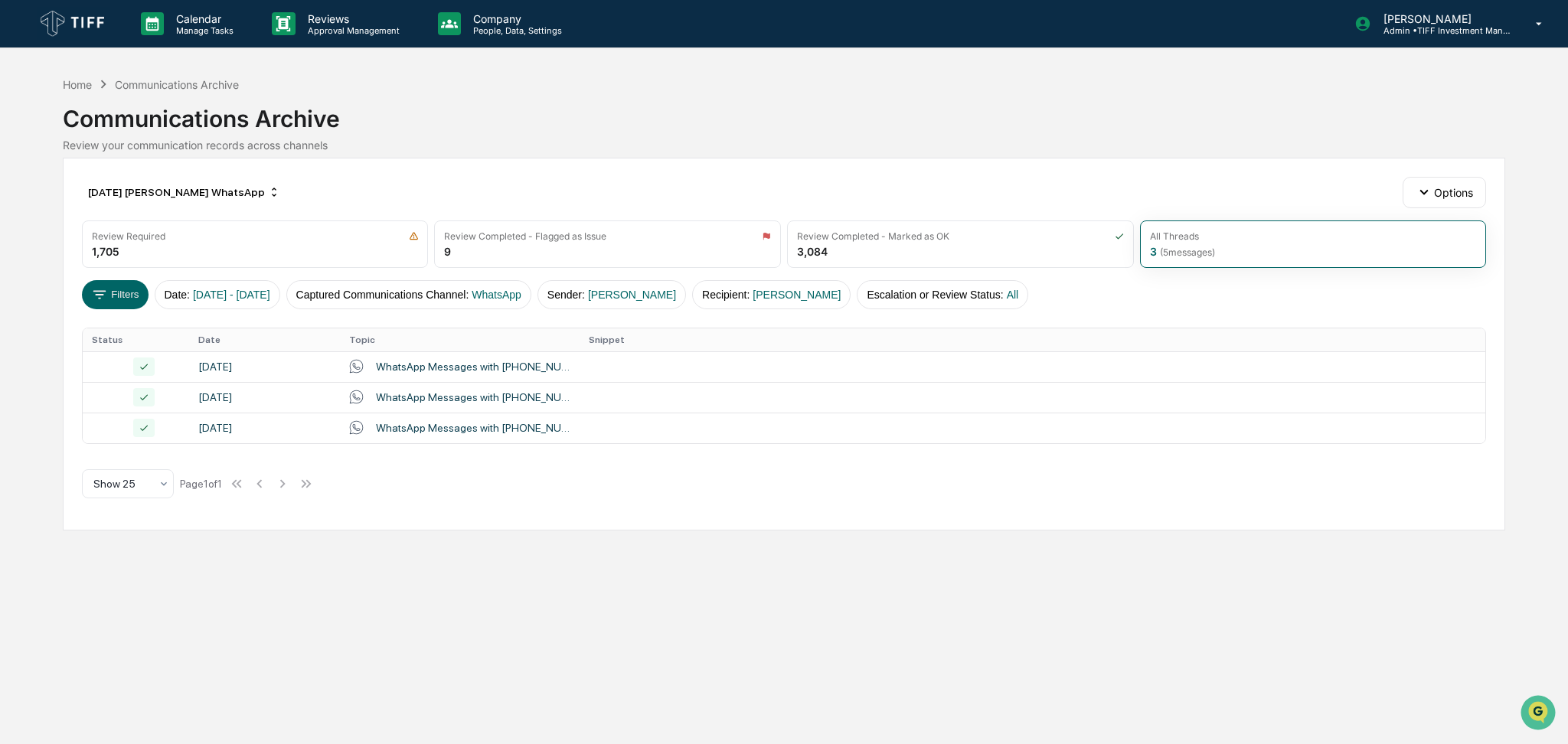
click at [0, 354] on div "Calendar Manage Tasks Reviews Approval Management Company People, Data, Setting…" at bounding box center [784, 372] width 1568 height 744
click at [198, 198] on div "July 2025 Duffy WhatsApp" at bounding box center [184, 192] width 205 height 25
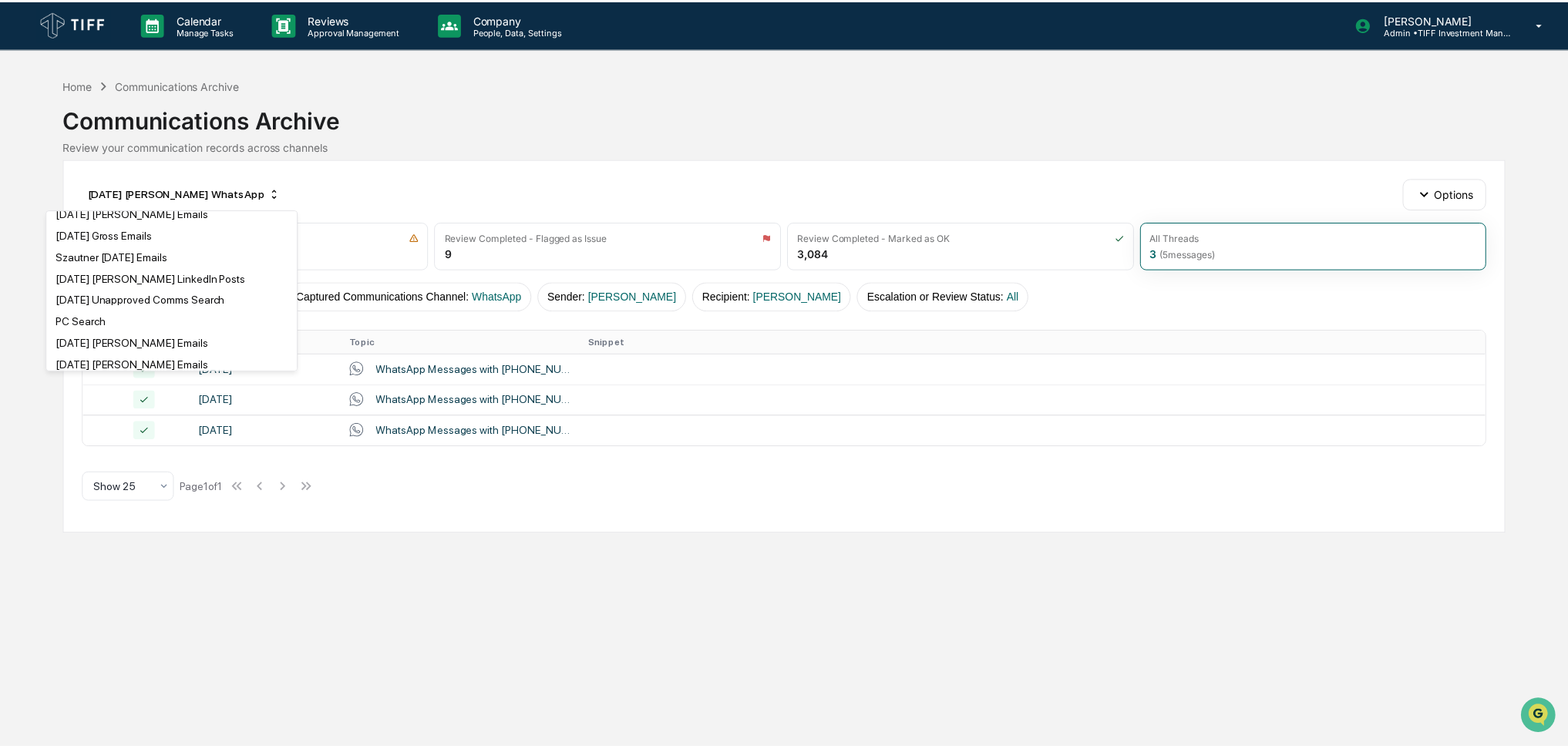
scroll to position [205, 0]
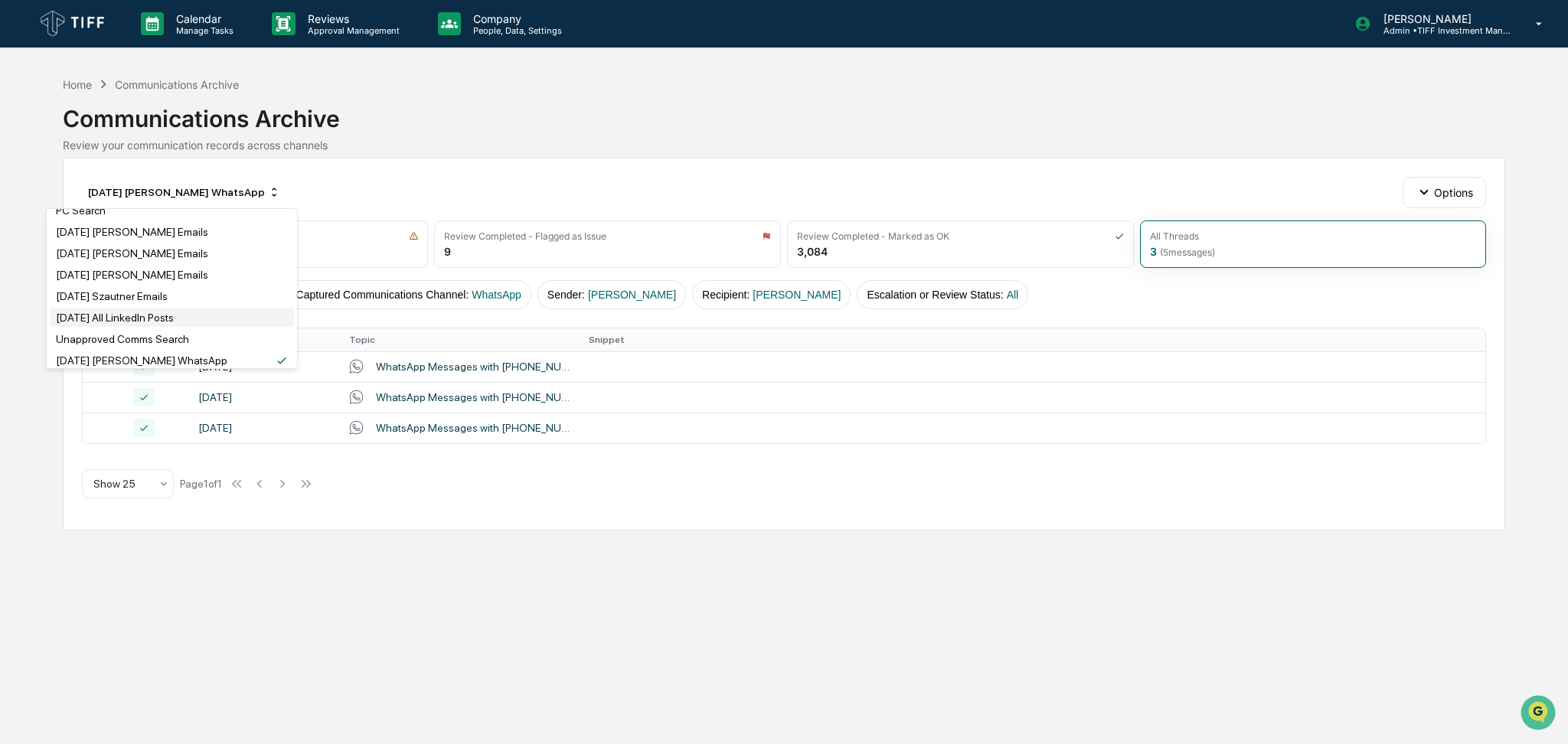
click at [190, 310] on div "July 2025 All LinkedIn Posts" at bounding box center [172, 318] width 244 height 19
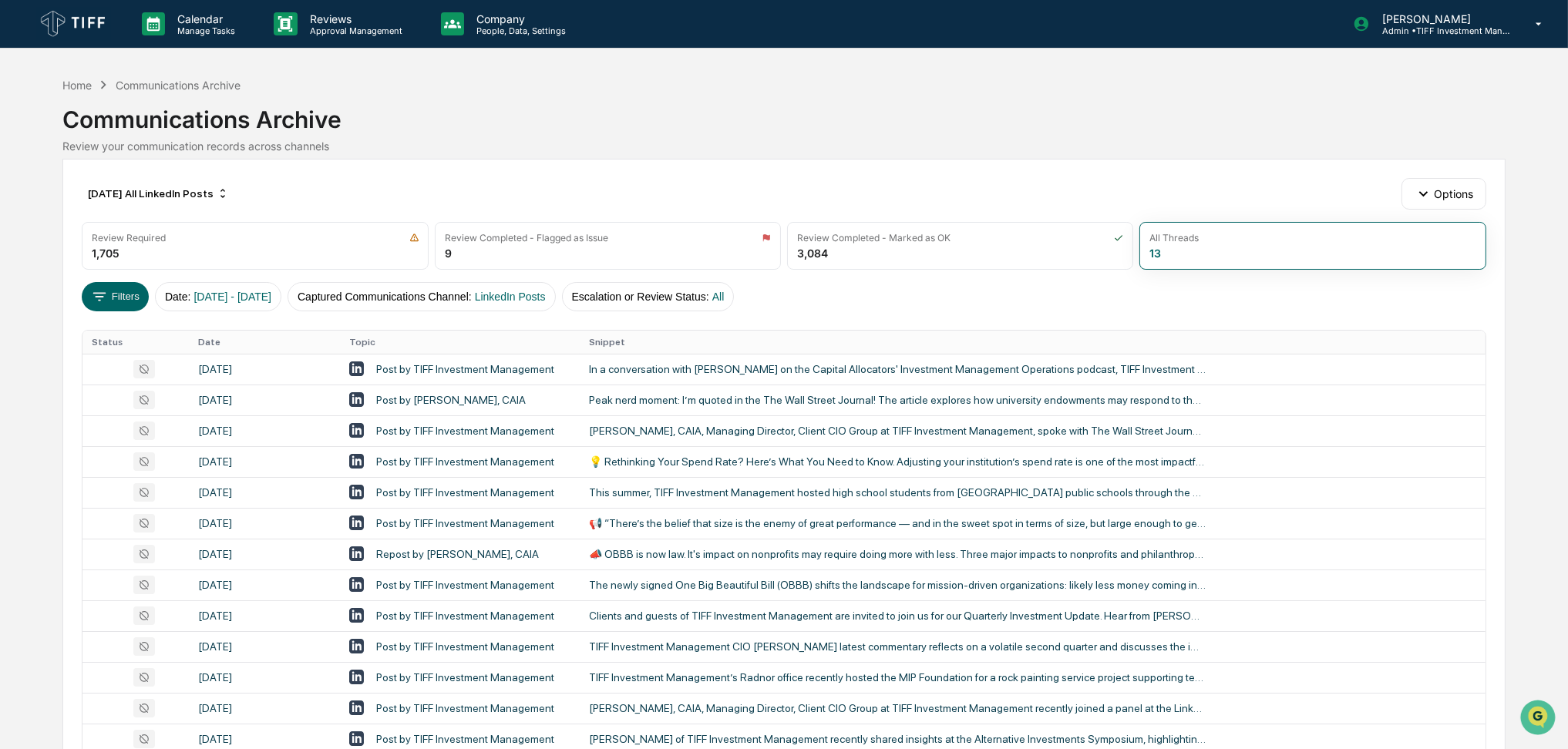
scroll to position [94, 0]
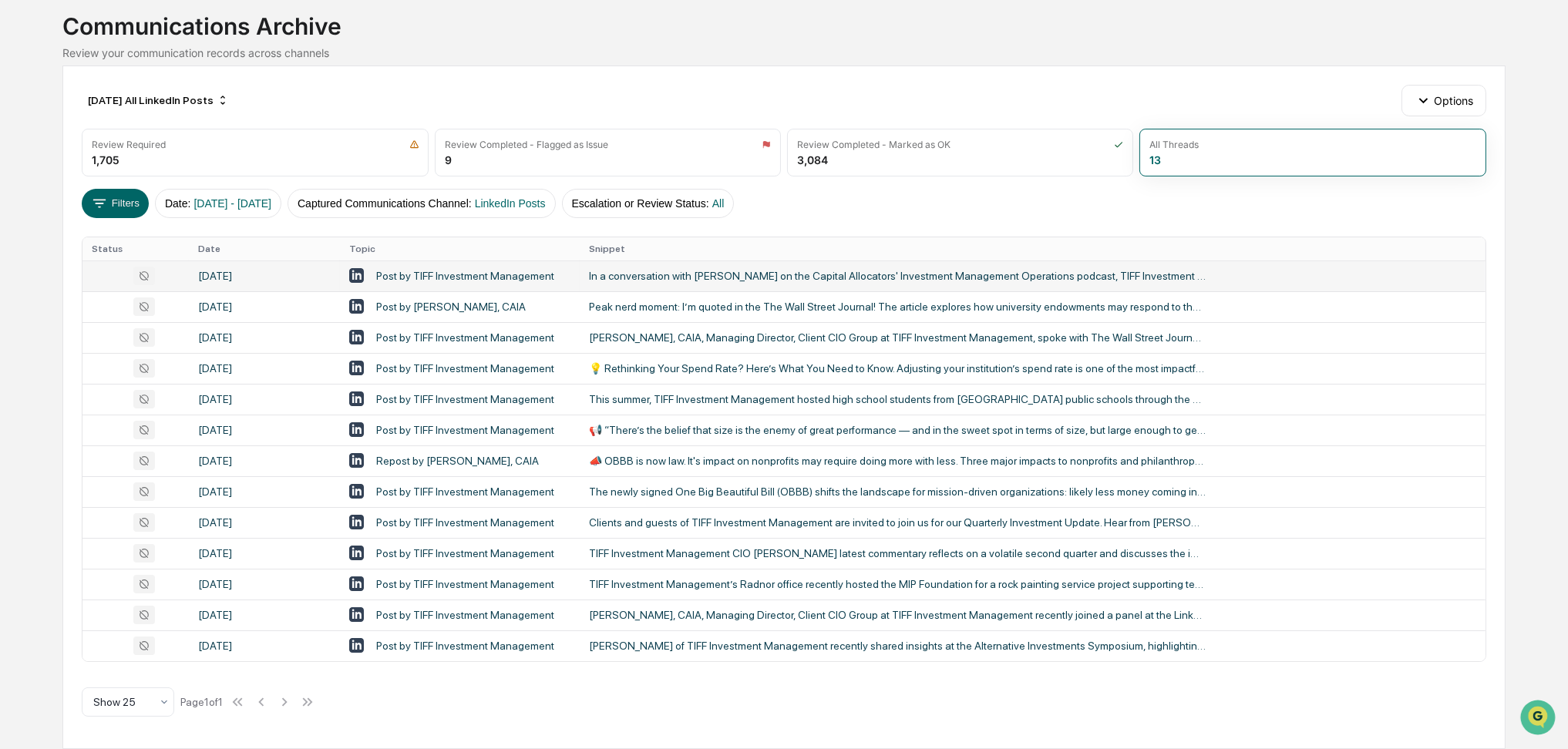
click at [622, 284] on td "In a conversation with Scott MacDonald on the Capital Allocators' Investment Ma…" at bounding box center [1032, 275] width 906 height 31
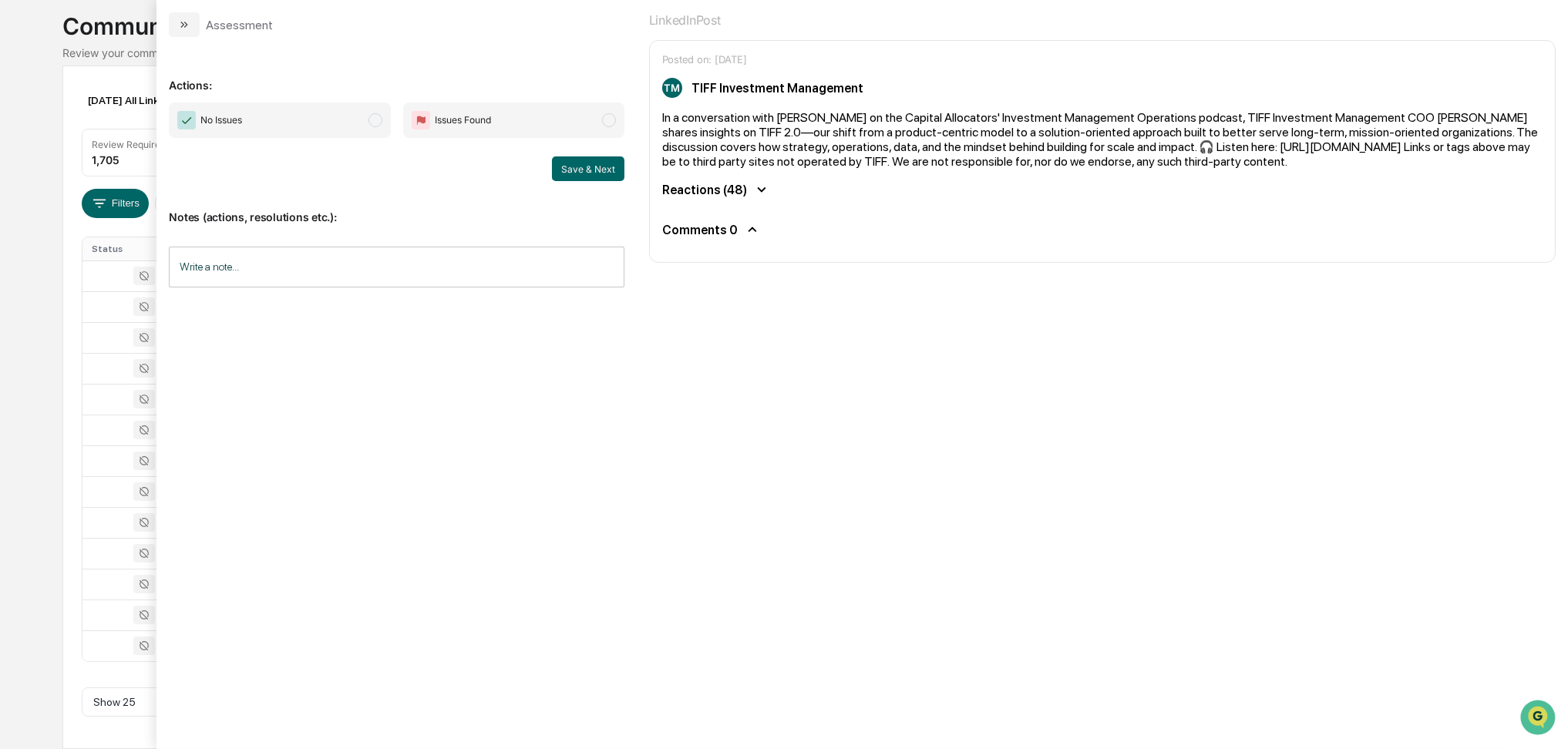
click at [362, 125] on span "No Issues" at bounding box center [279, 120] width 221 height 36
click at [572, 170] on button "Save & Next" at bounding box center [587, 169] width 72 height 25
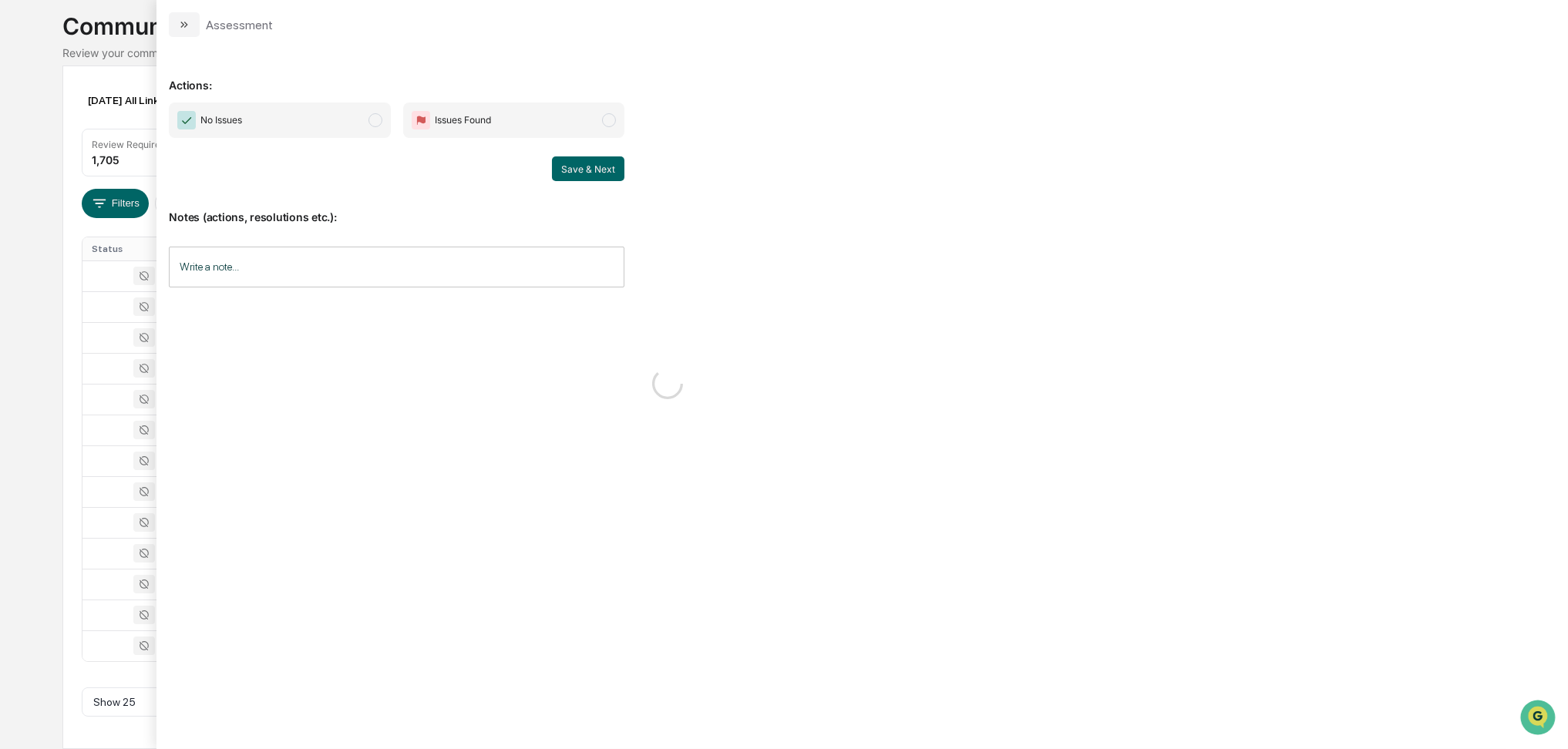
click at [372, 122] on span "modal" at bounding box center [375, 120] width 14 height 14
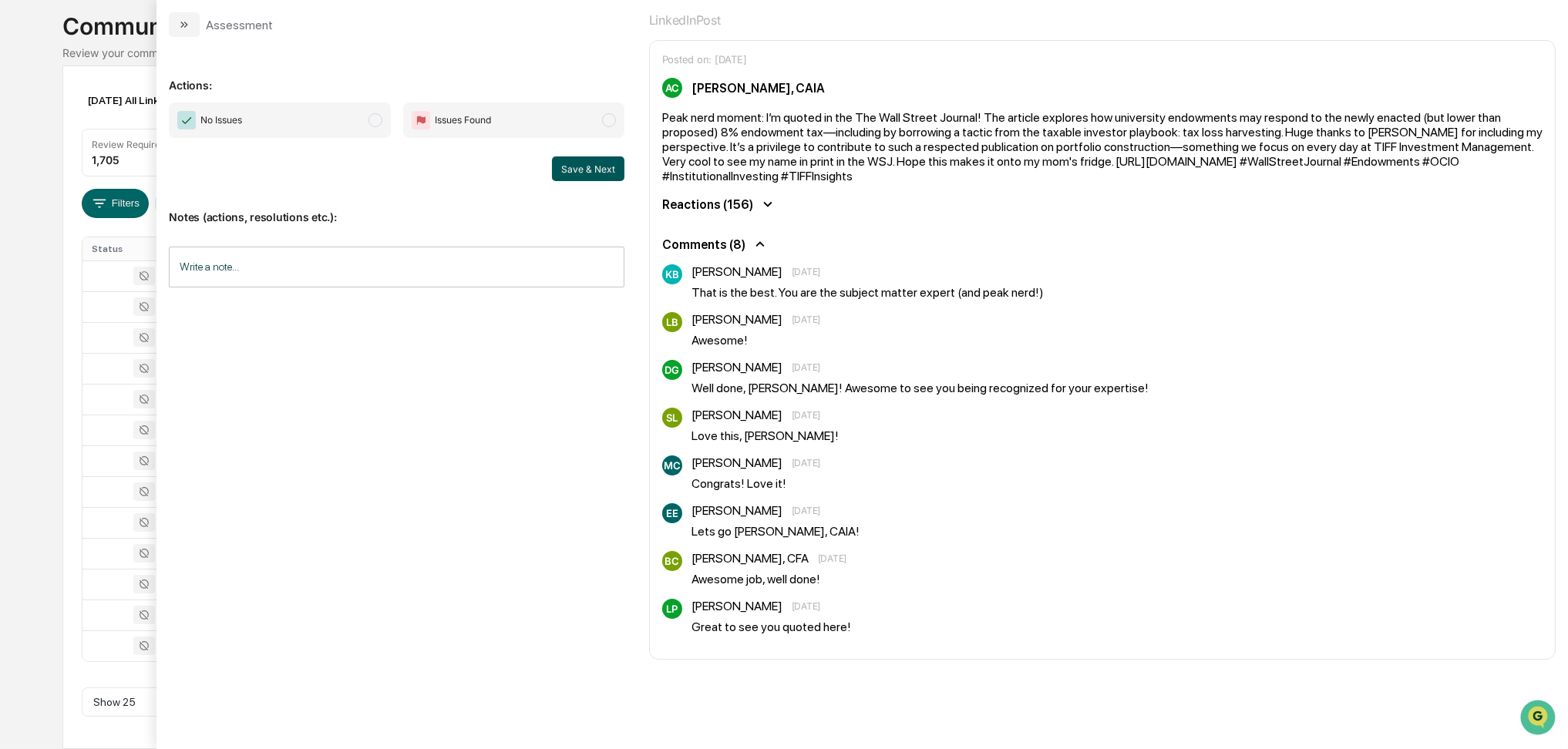
click at [578, 175] on button "Save & Next" at bounding box center [587, 169] width 72 height 25
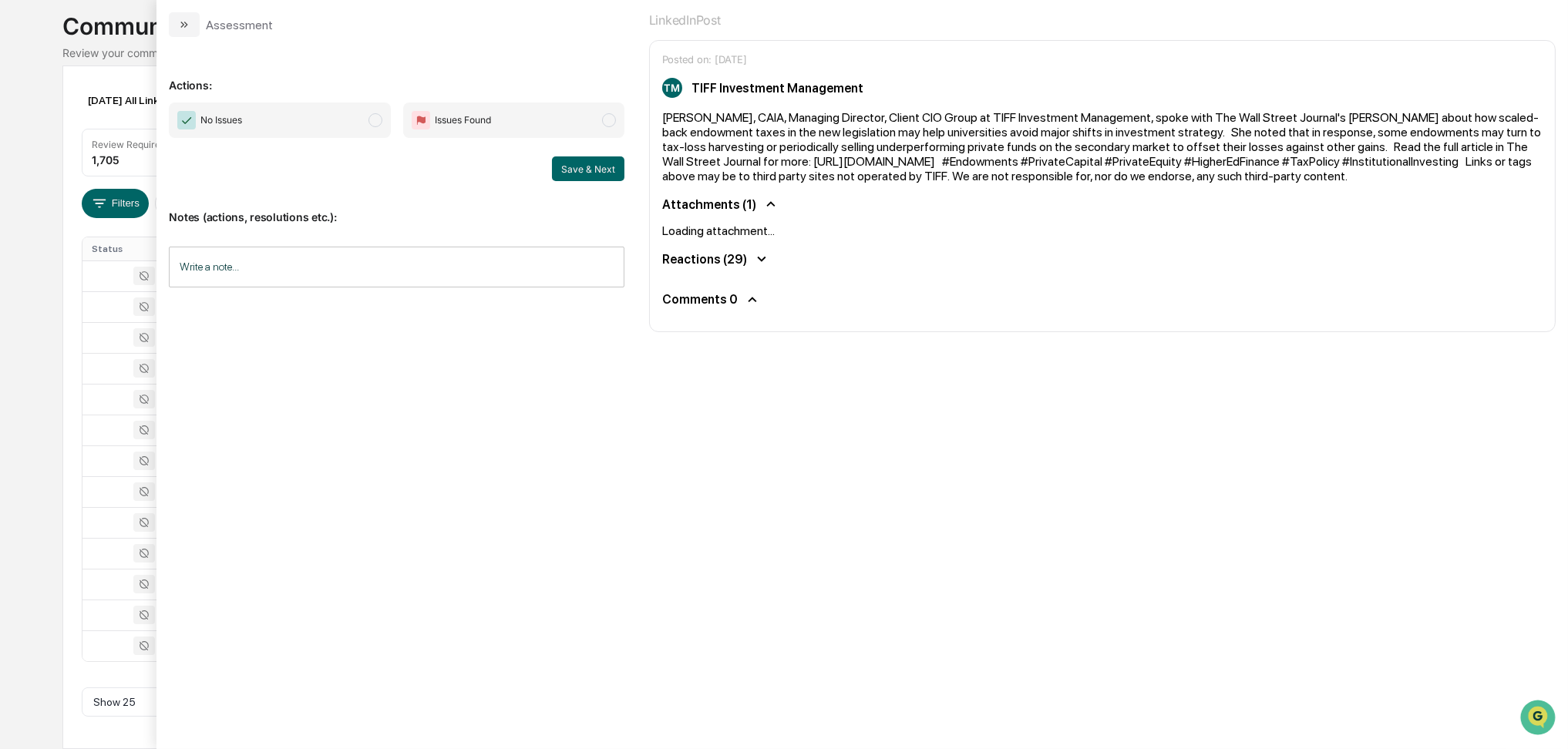
click at [327, 117] on span "No Issues" at bounding box center [279, 120] width 221 height 36
click at [565, 168] on button "Save & Next" at bounding box center [587, 169] width 72 height 25
click at [350, 118] on span "No Issues" at bounding box center [279, 120] width 221 height 36
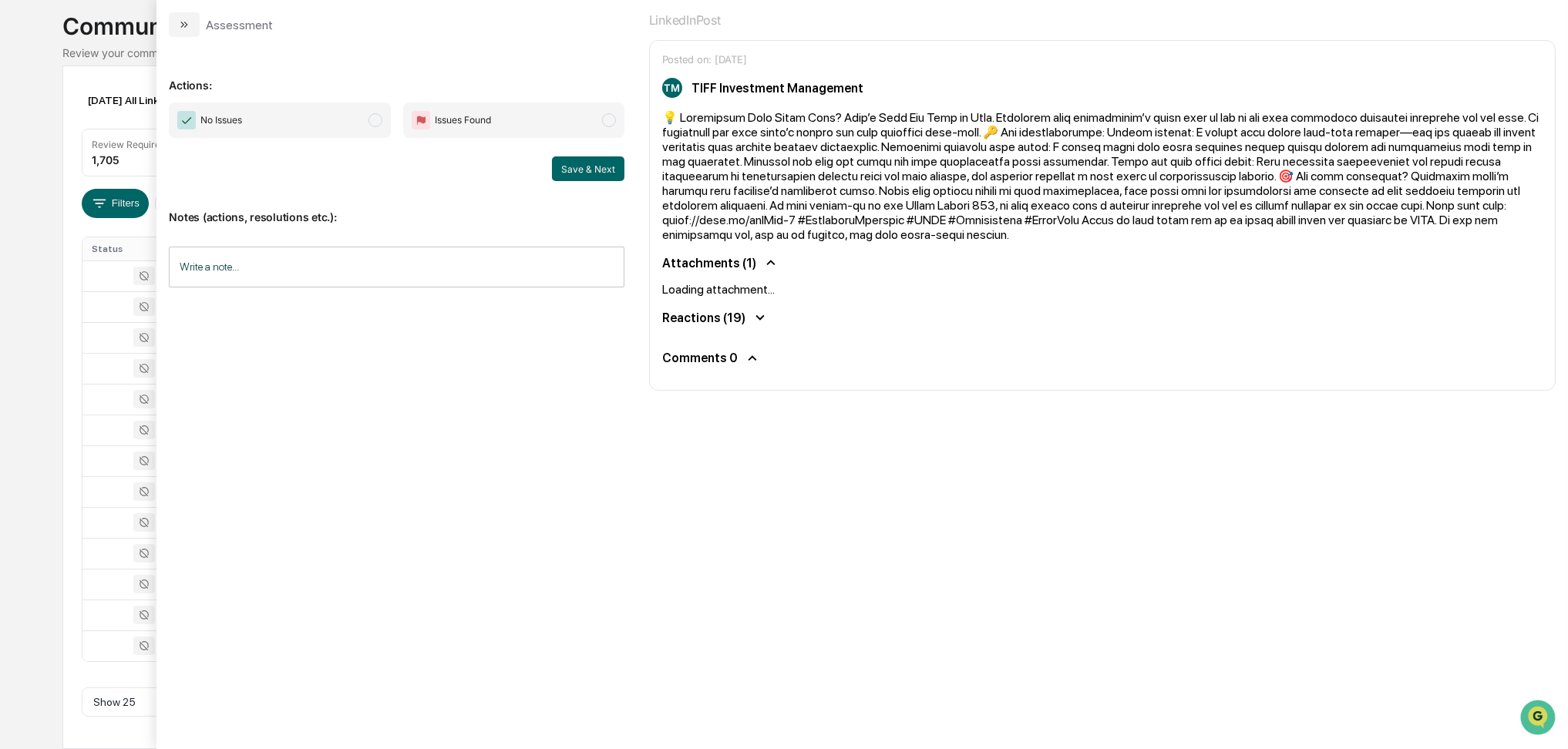
click at [343, 128] on span "No Issues" at bounding box center [279, 120] width 221 height 36
click at [573, 171] on button "Save & Next" at bounding box center [587, 169] width 72 height 25
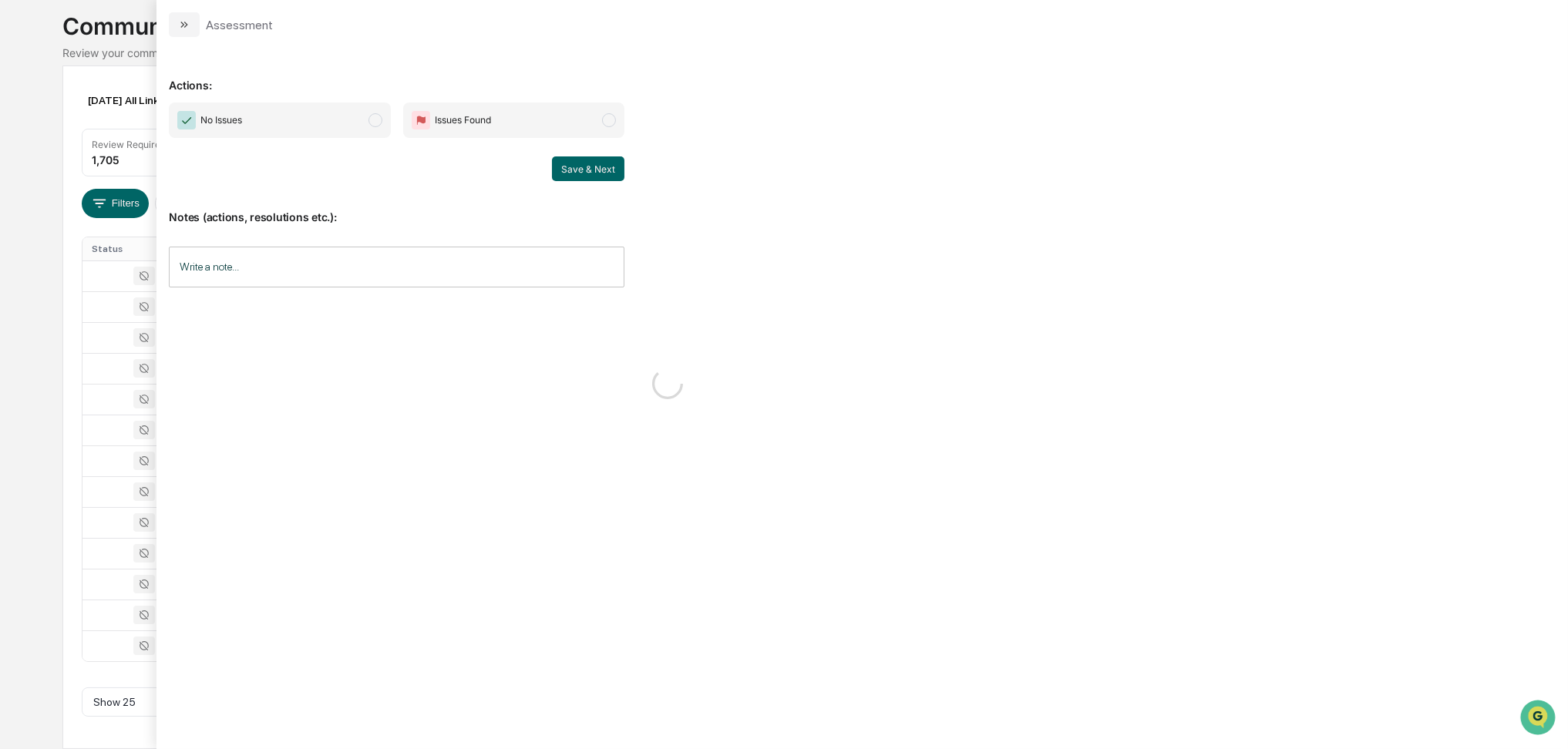
click at [376, 128] on span "No Issues" at bounding box center [279, 120] width 221 height 36
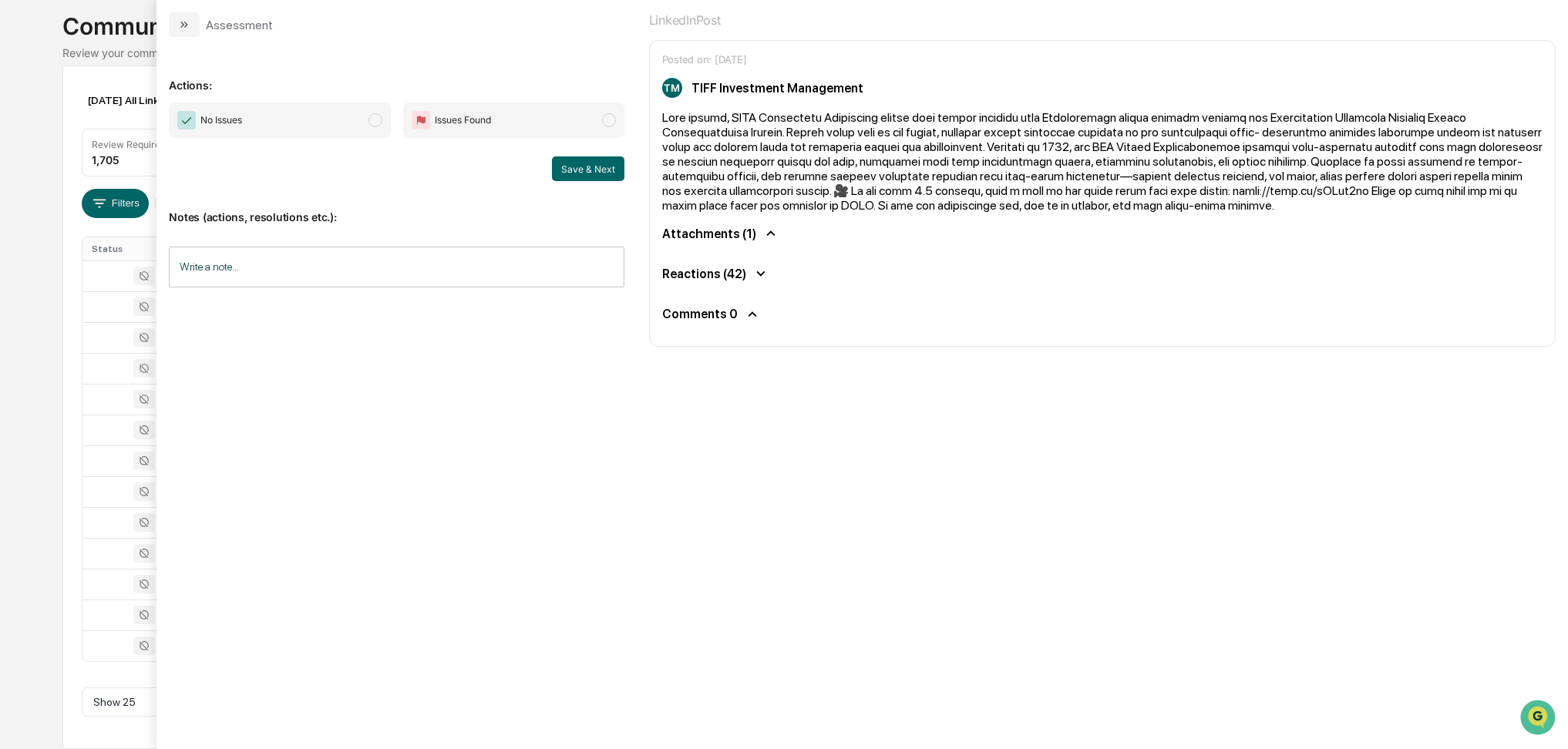
click at [327, 112] on span "No Issues" at bounding box center [279, 120] width 221 height 36
click at [576, 168] on button "Save & Next" at bounding box center [587, 169] width 72 height 25
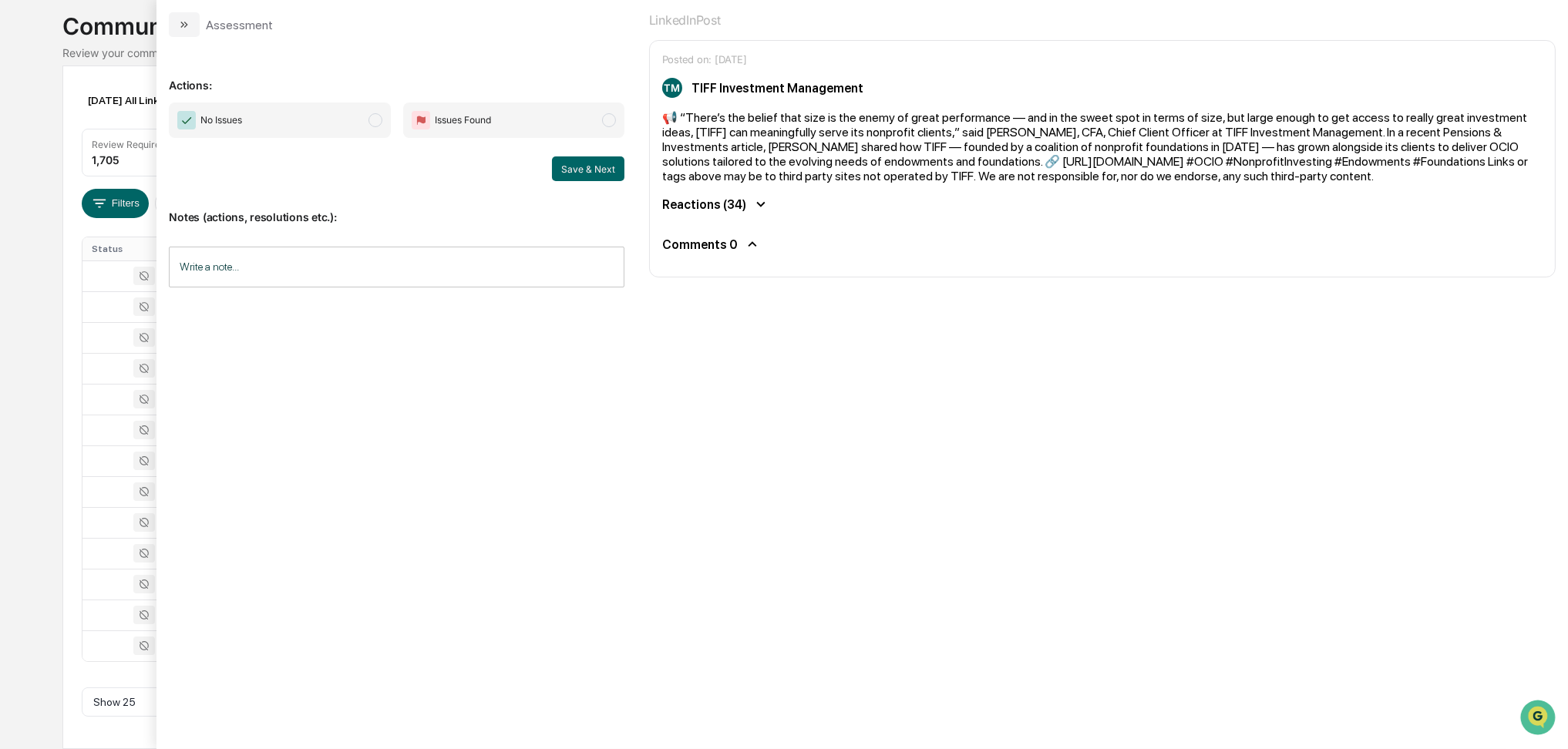
click at [301, 128] on span "No Issues" at bounding box center [279, 120] width 221 height 36
click at [583, 177] on button "Save & Next" at bounding box center [587, 169] width 72 height 25
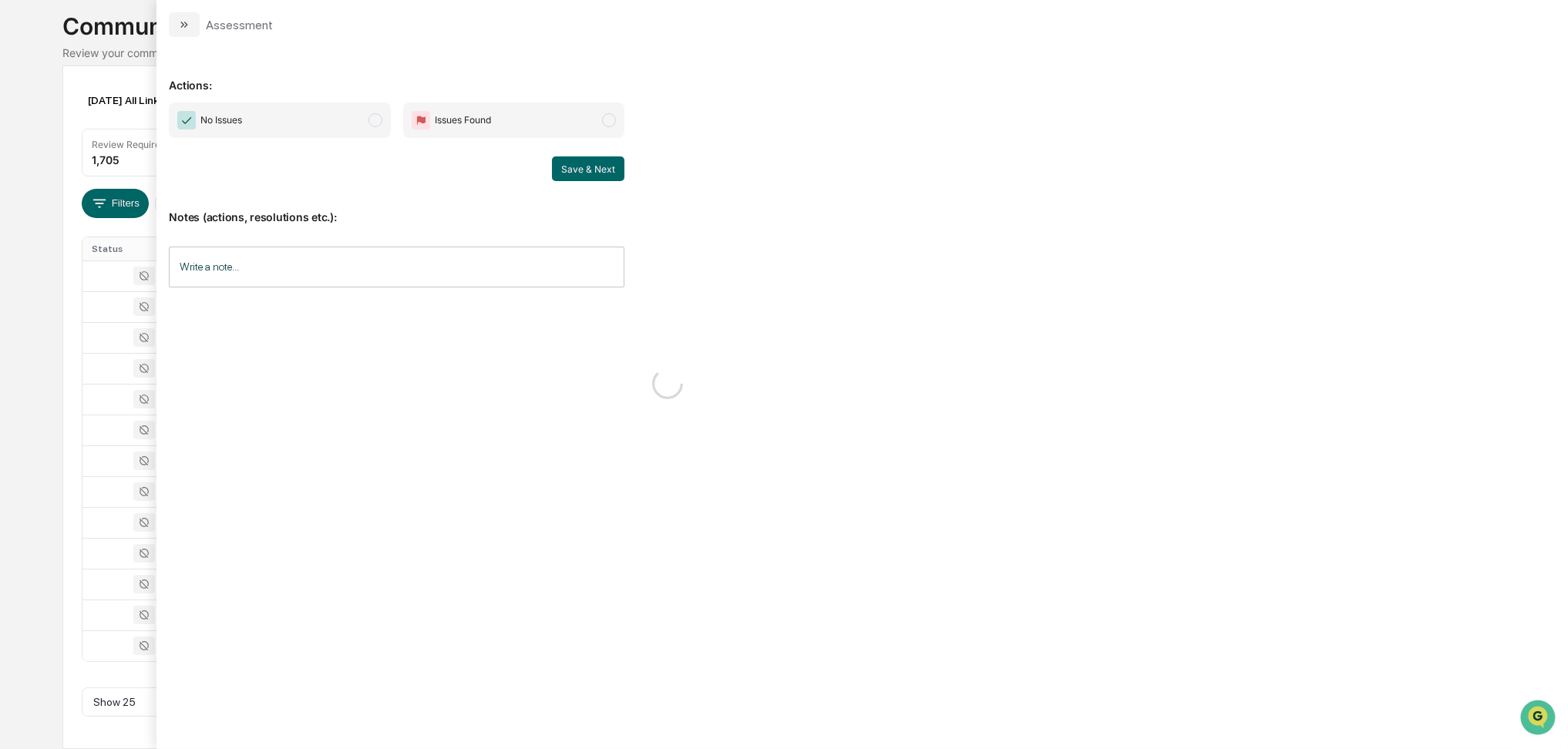
click at [333, 121] on span "No Issues" at bounding box center [279, 120] width 221 height 36
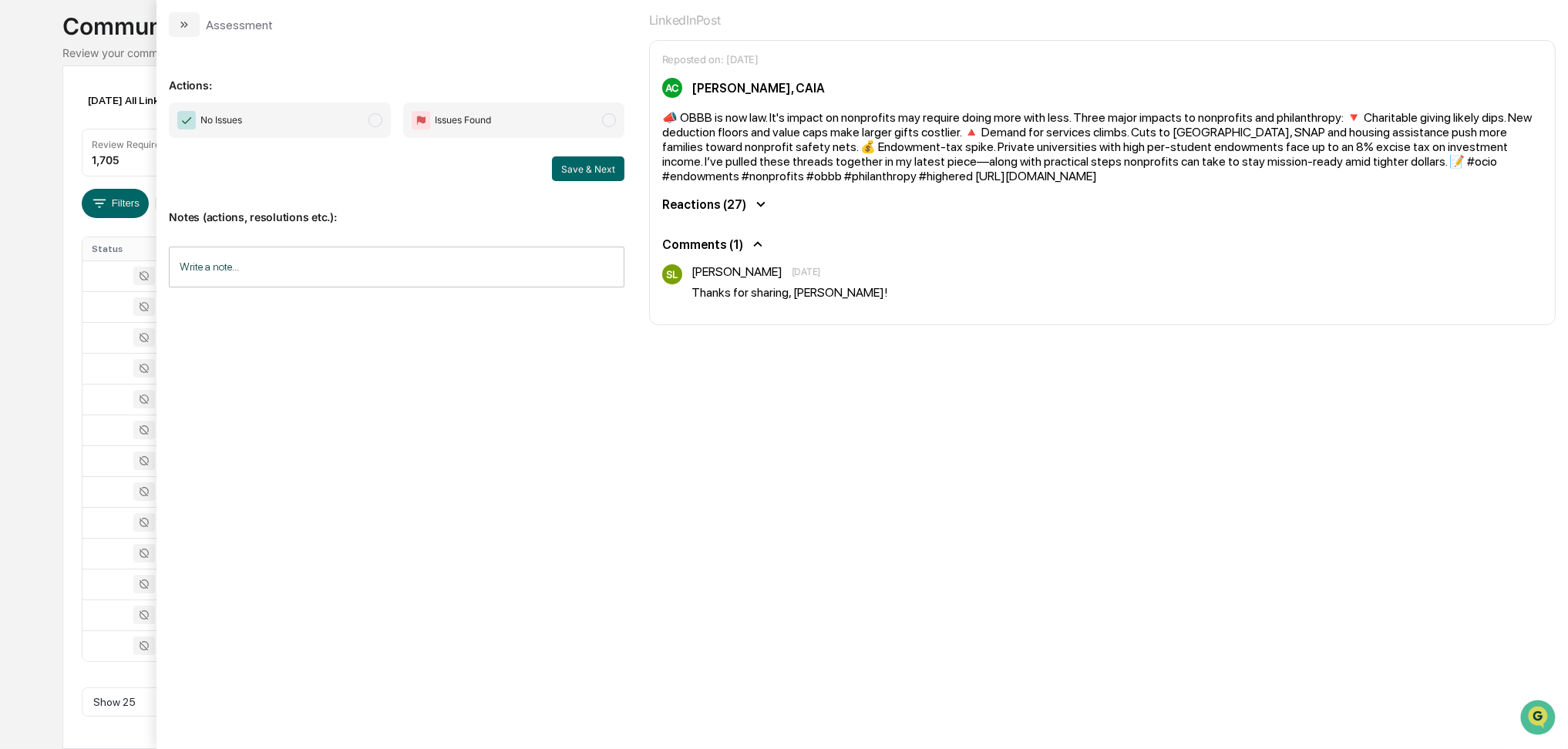
click at [366, 116] on span "No Issues" at bounding box center [279, 120] width 221 height 36
click at [572, 171] on button "Save & Next" at bounding box center [587, 169] width 72 height 25
click at [373, 128] on span "No Issues" at bounding box center [279, 120] width 221 height 36
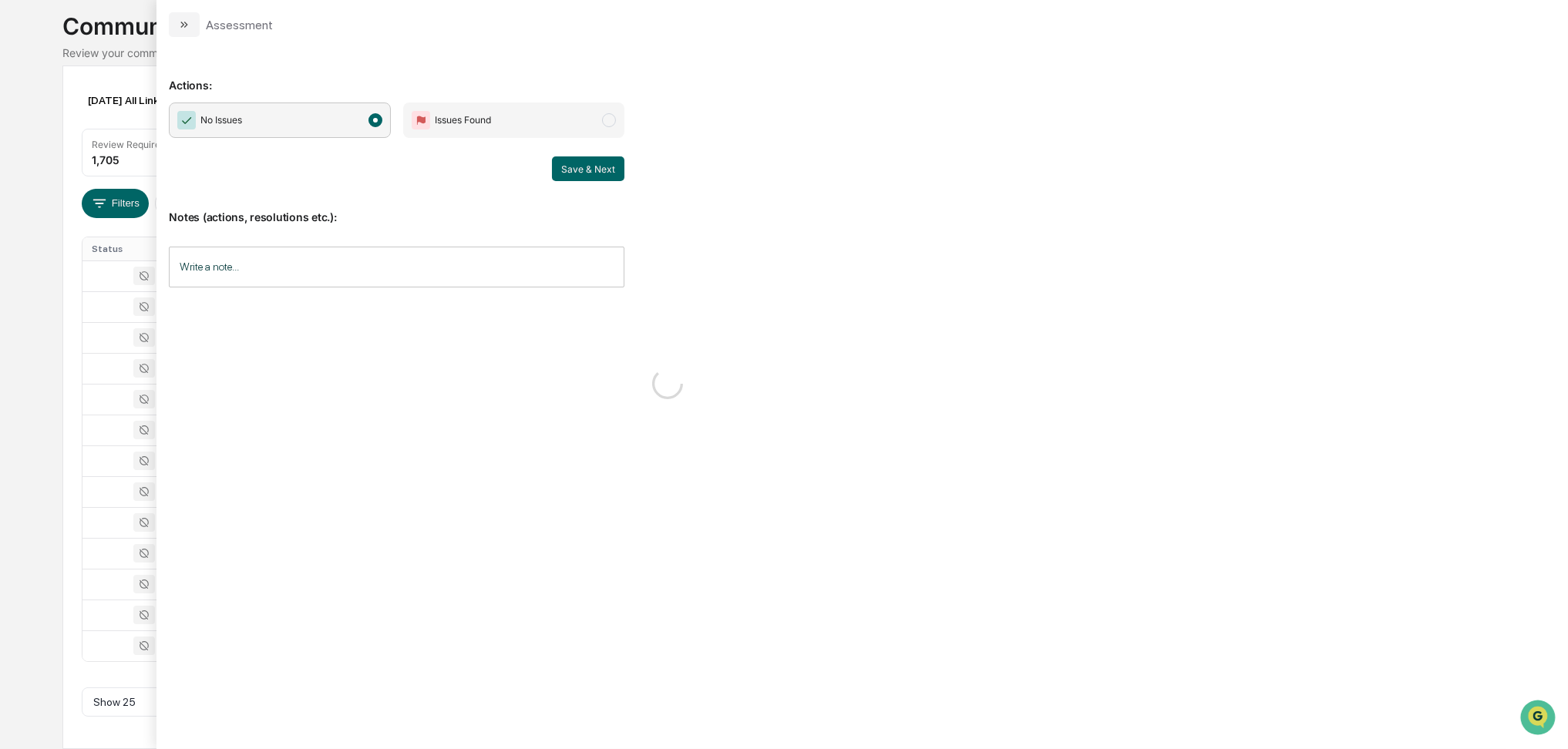
click at [496, 224] on div "Notes (actions, resolutions etc.): Write a note... Write a note..." at bounding box center [396, 244] width 455 height 125
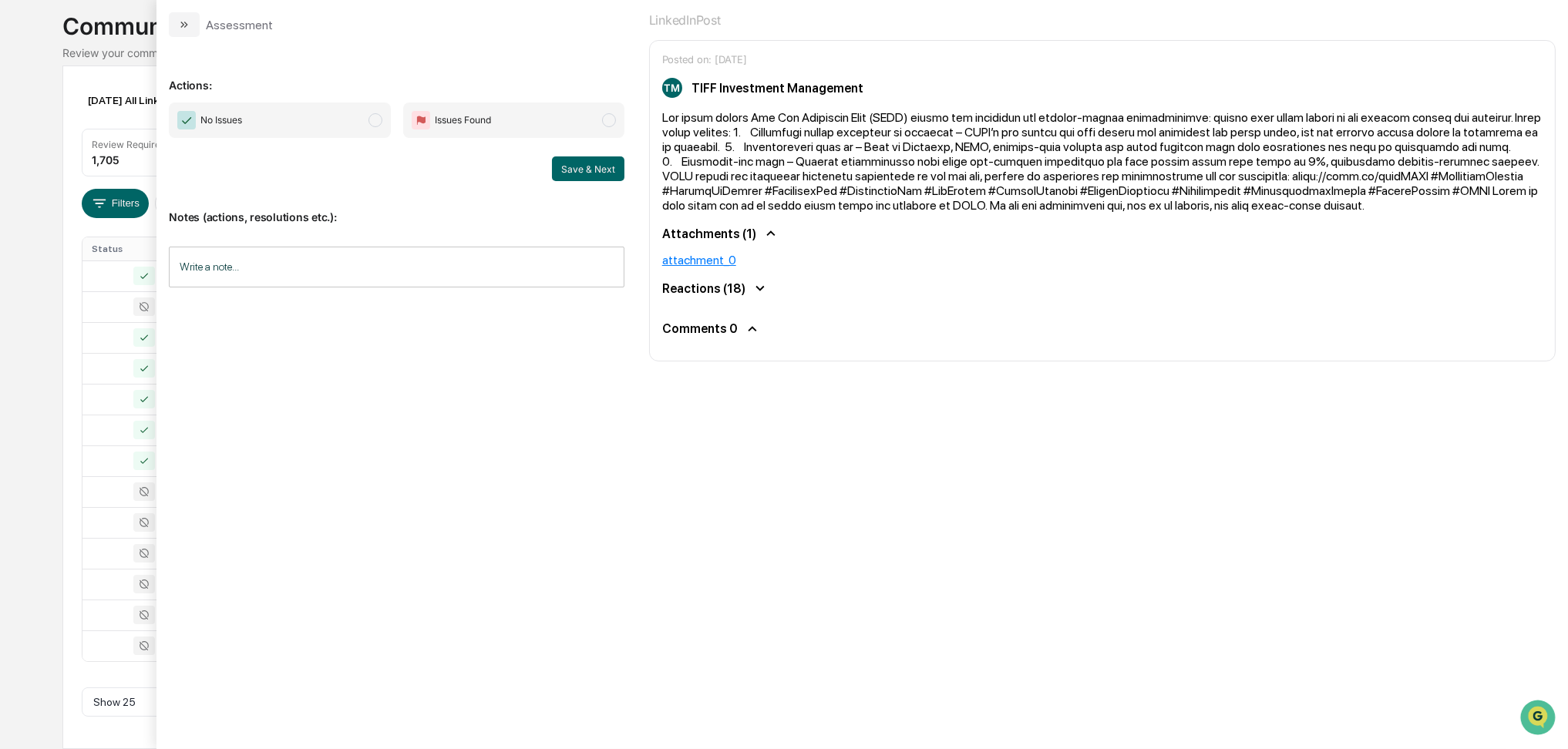
click at [356, 126] on span "No Issues" at bounding box center [279, 120] width 221 height 36
click at [583, 160] on button "Save & Next" at bounding box center [587, 169] width 72 height 25
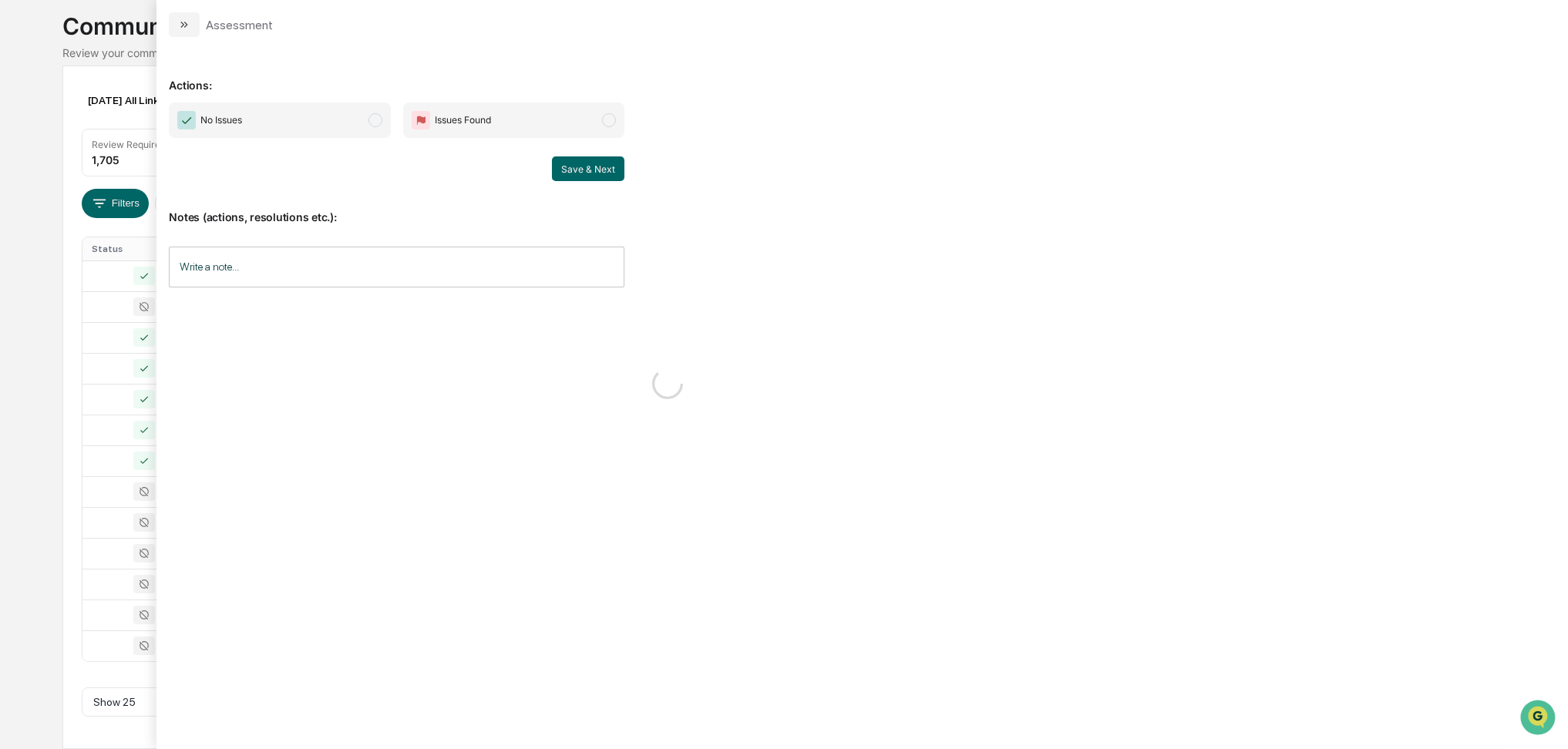
click at [367, 122] on span "No Issues" at bounding box center [279, 120] width 221 height 36
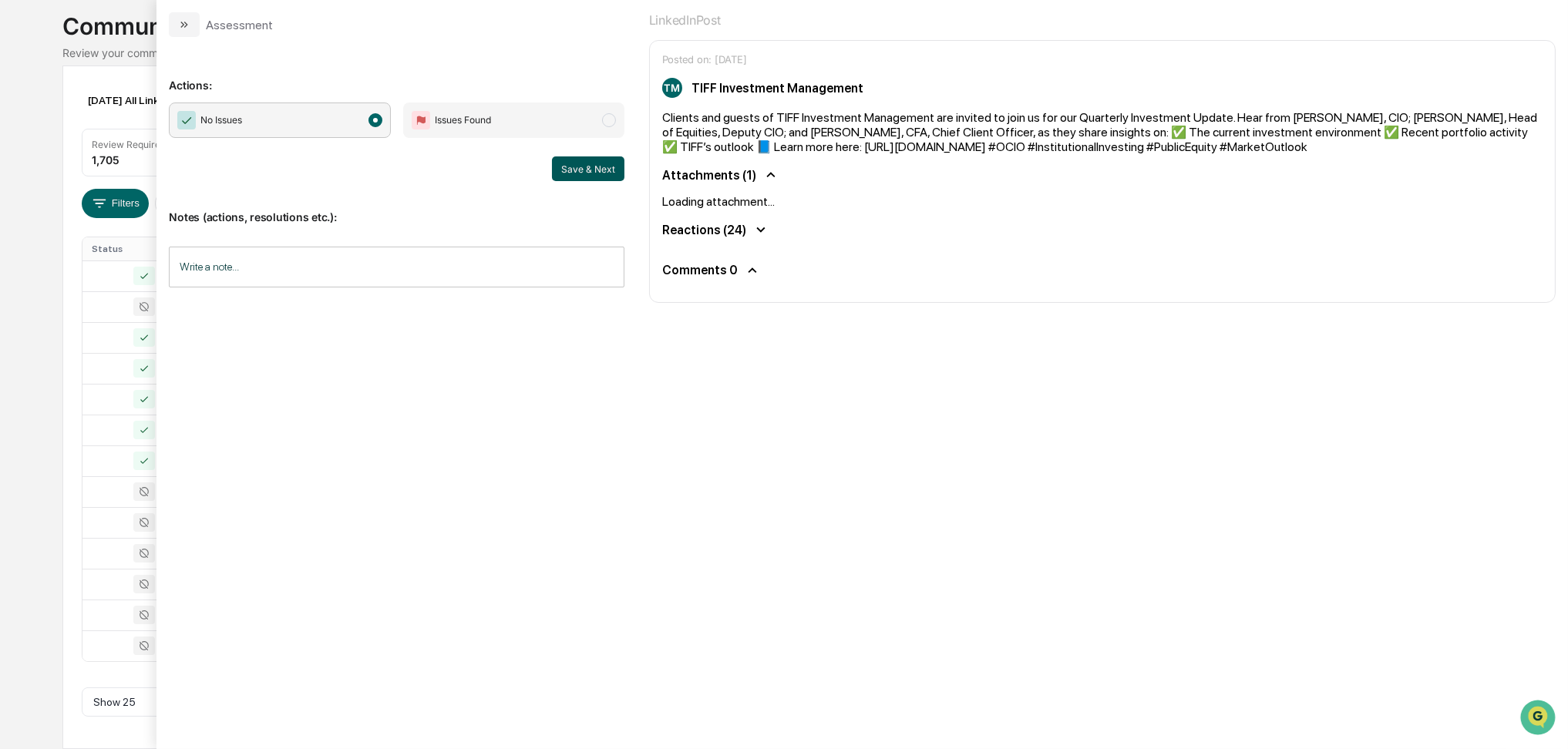
click at [587, 167] on button "Save & Next" at bounding box center [587, 169] width 72 height 25
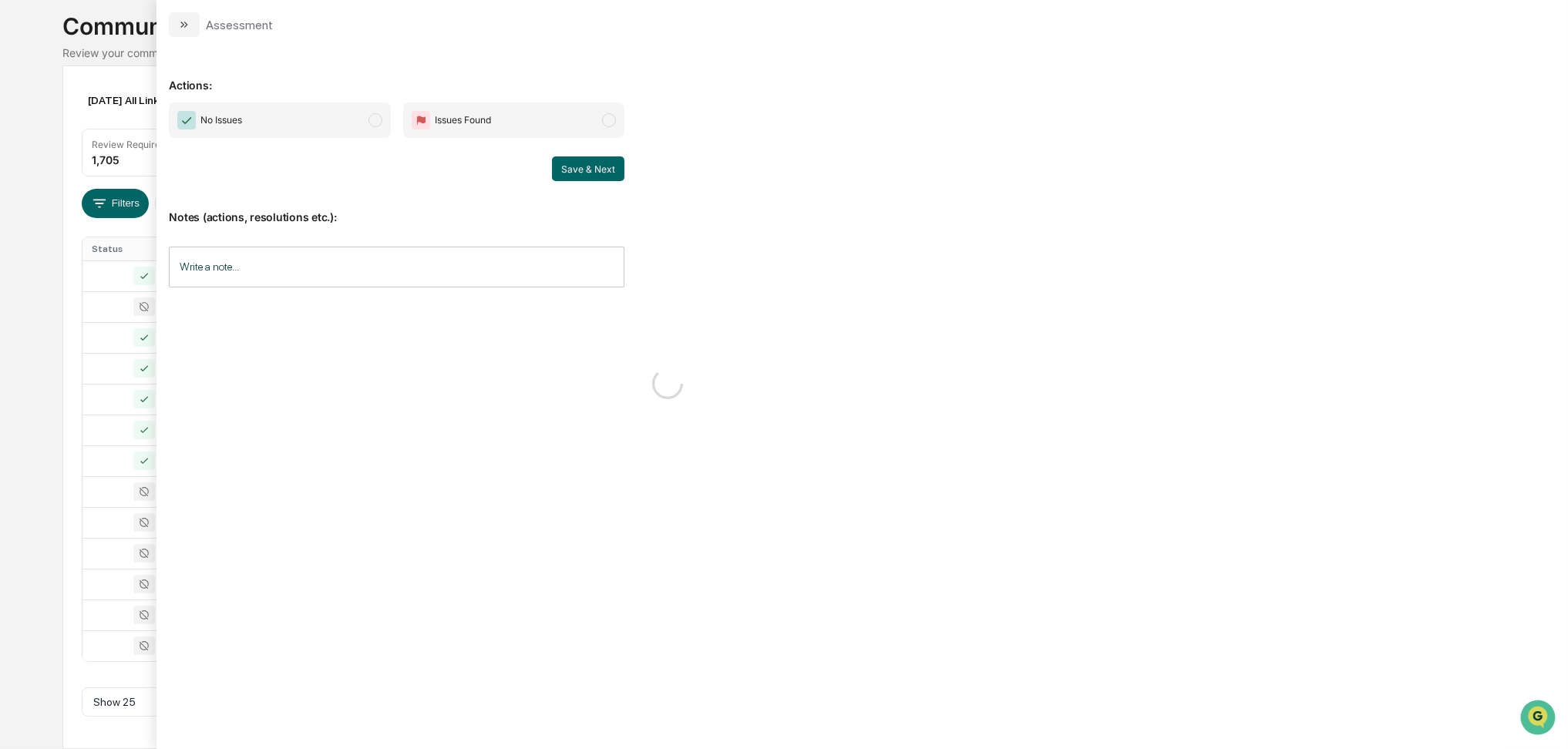
click at [356, 135] on span "No Issues" at bounding box center [279, 120] width 221 height 36
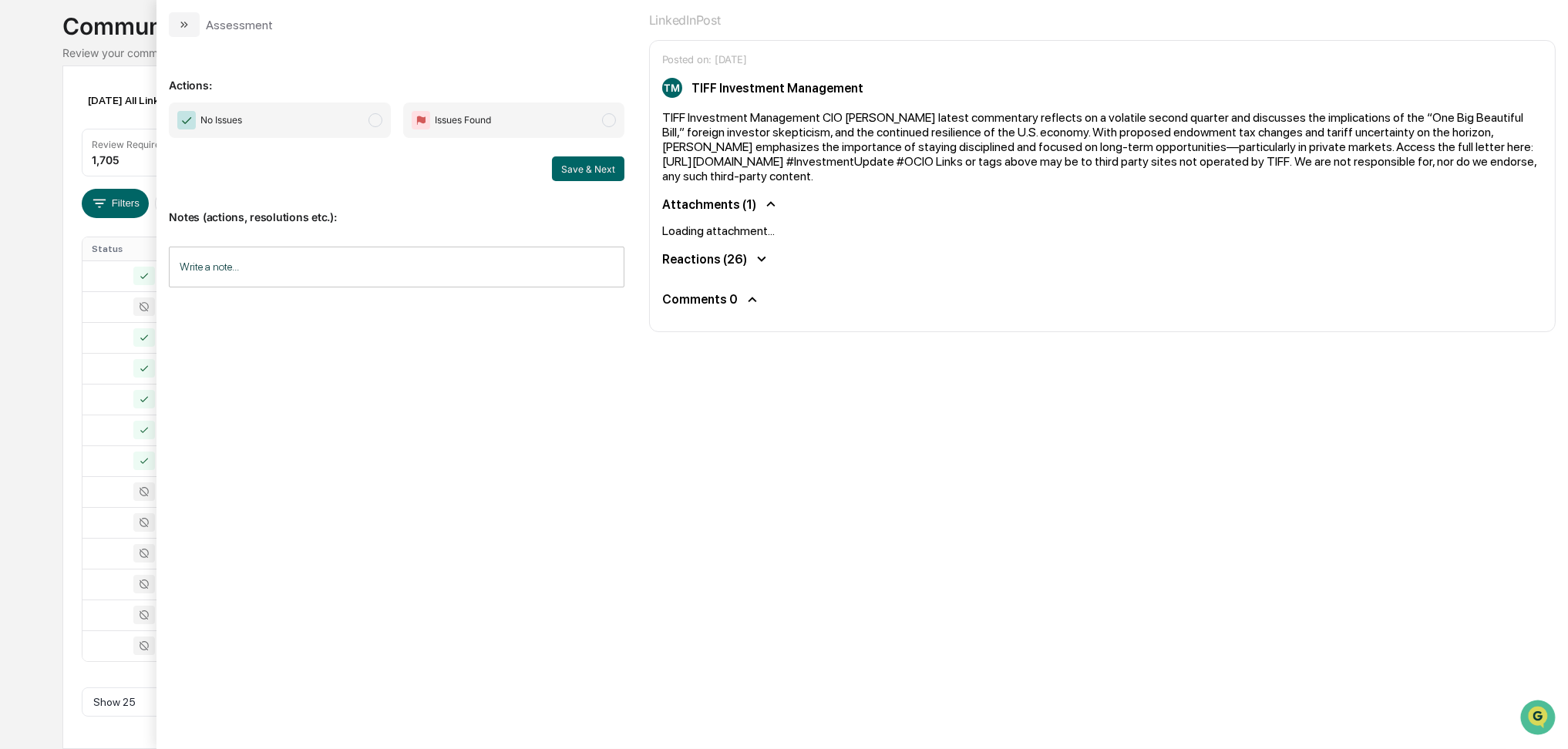
click at [339, 125] on span "No Issues" at bounding box center [279, 120] width 221 height 36
click at [567, 163] on button "Save & Next" at bounding box center [587, 169] width 72 height 25
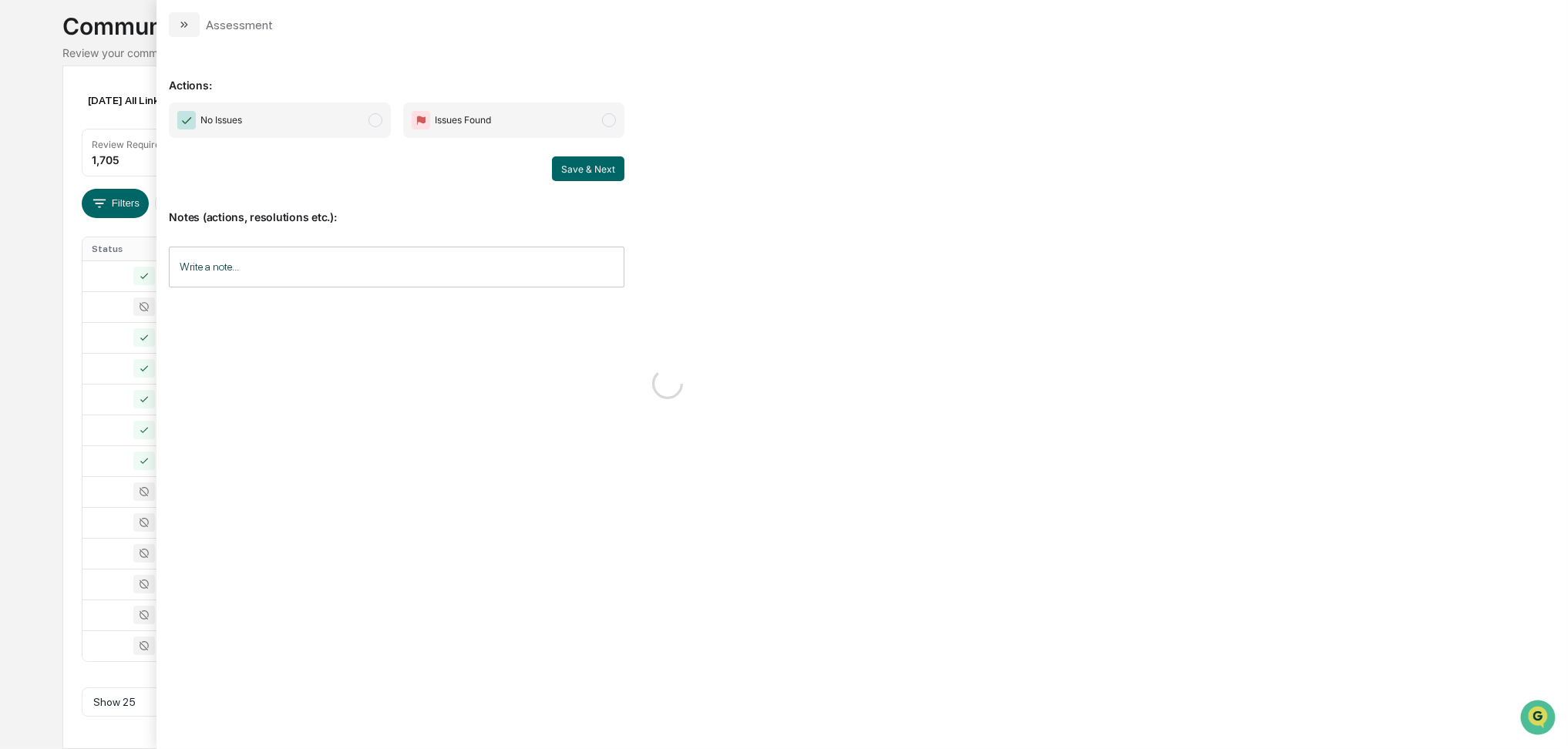
click at [343, 126] on span "No Issues" at bounding box center [279, 120] width 221 height 36
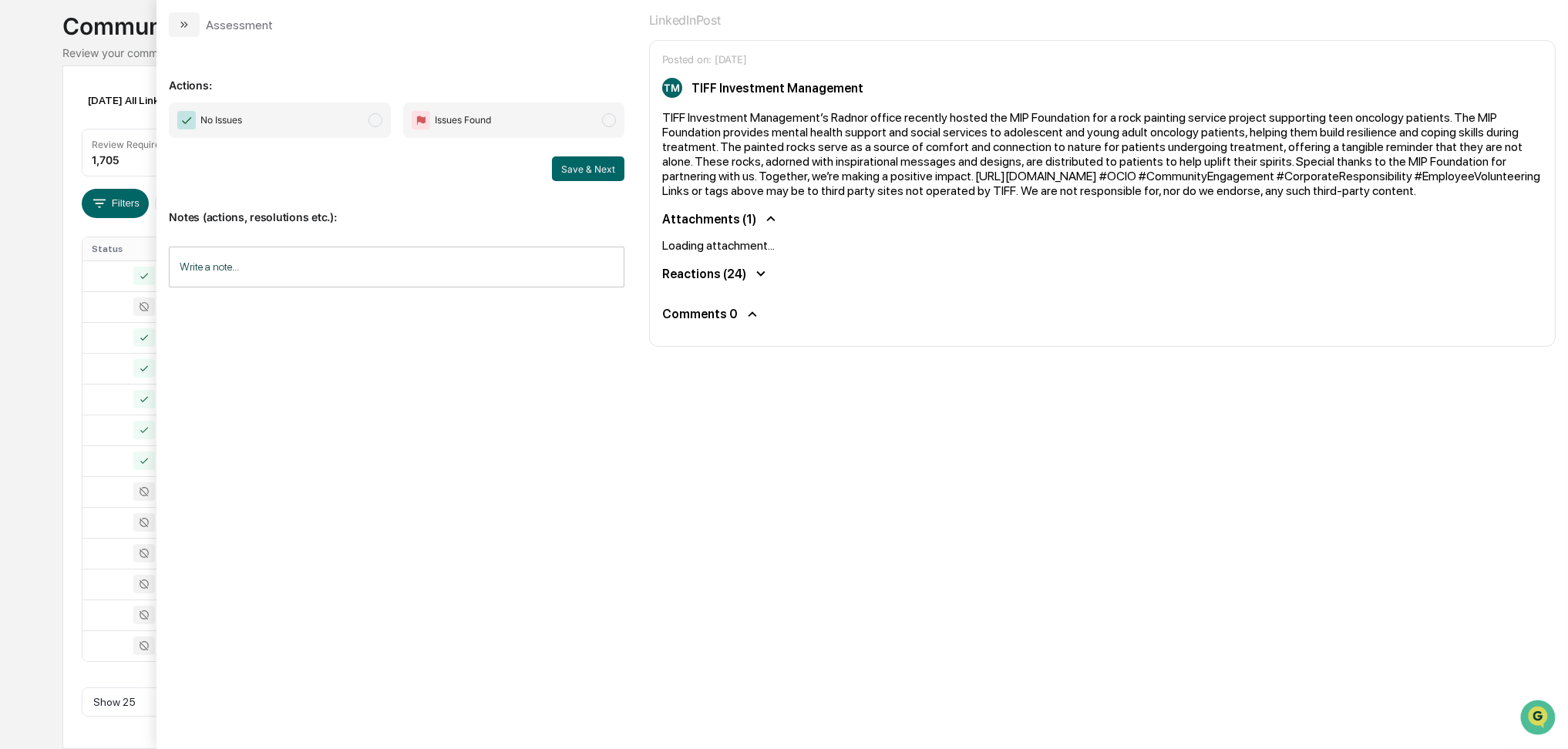
click at [343, 126] on span "No Issues" at bounding box center [279, 120] width 221 height 36
click at [590, 173] on button "Save & Next" at bounding box center [587, 169] width 72 height 25
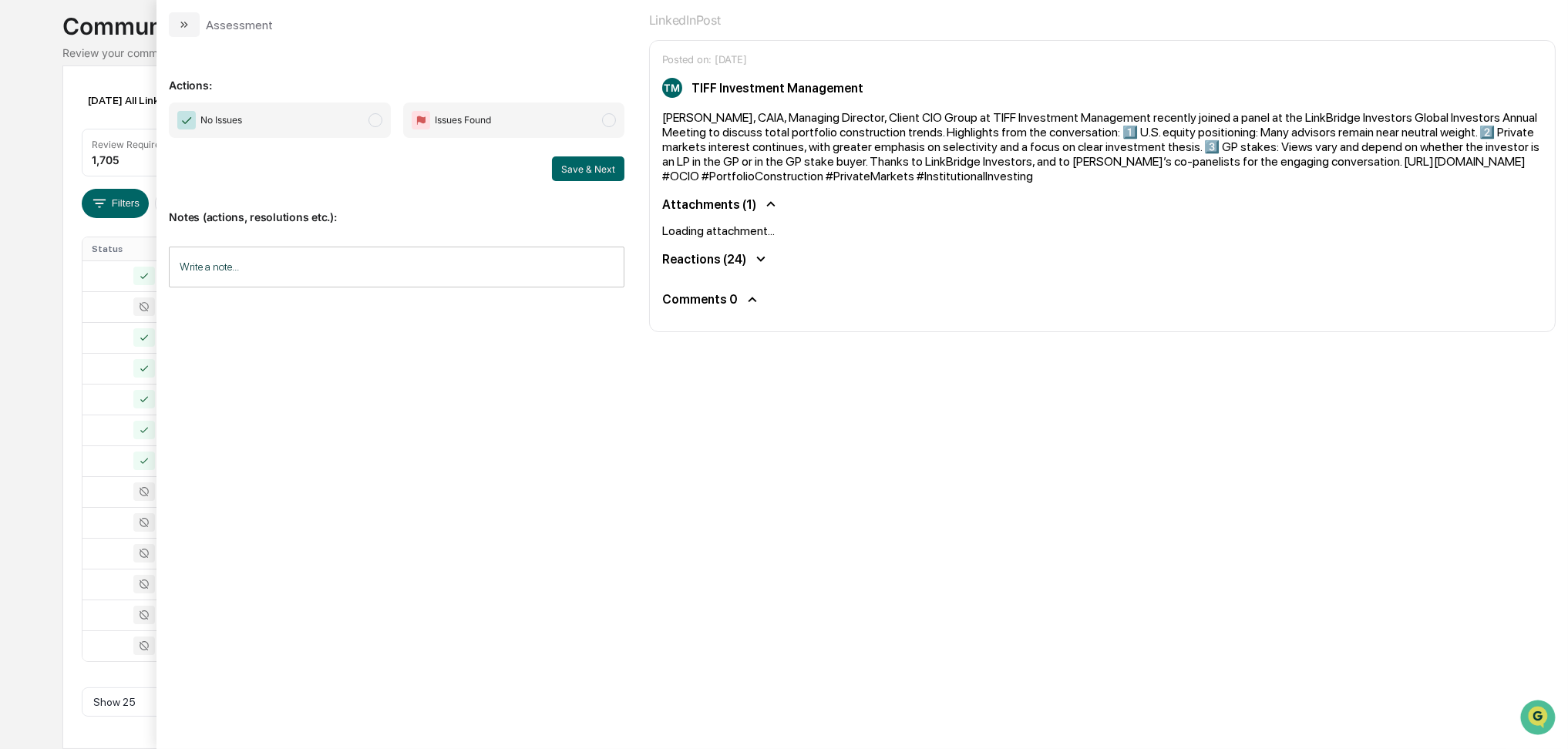
click at [312, 124] on span "No Issues" at bounding box center [279, 120] width 221 height 36
click at [581, 172] on button "Save & Next" at bounding box center [587, 169] width 72 height 25
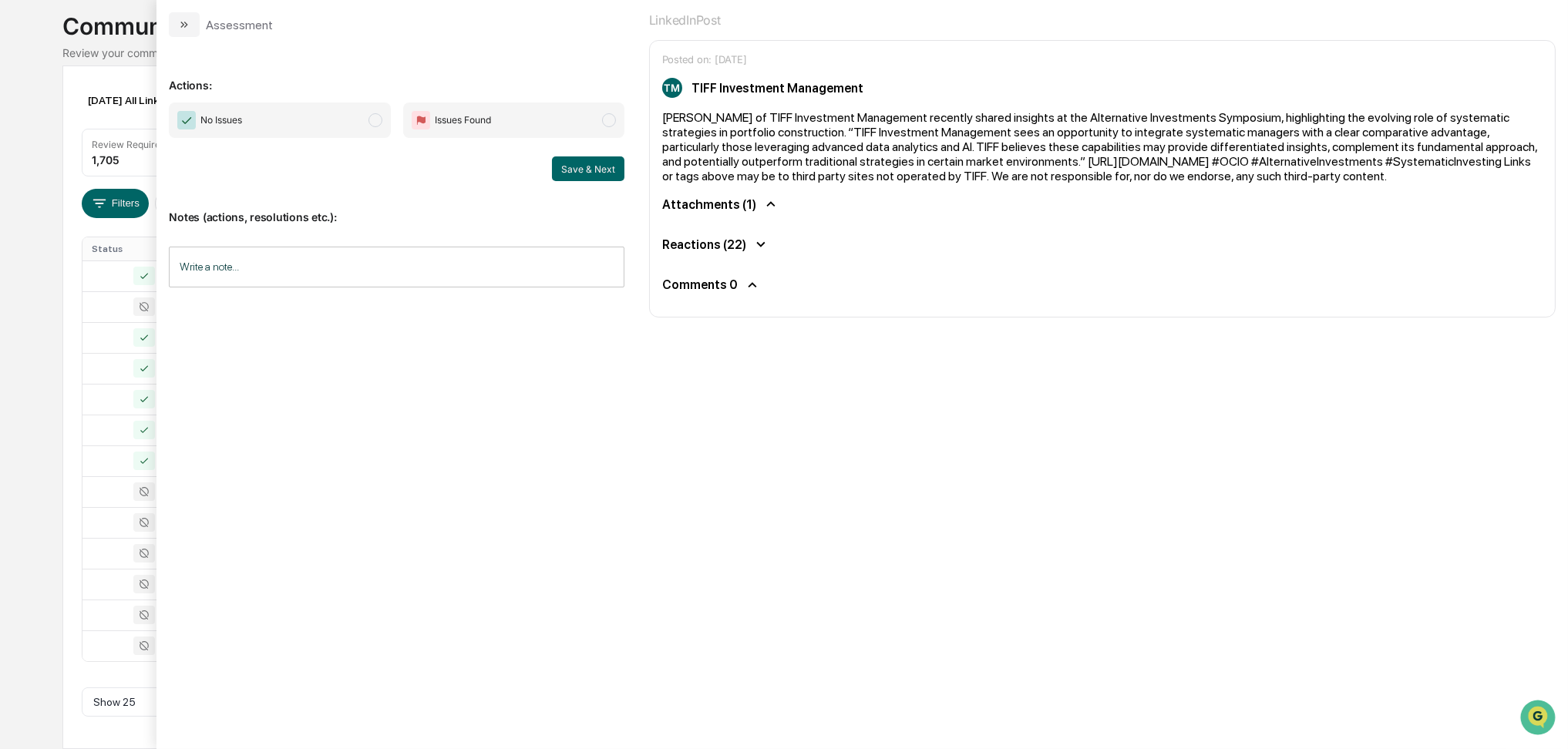
click at [331, 121] on span "No Issues" at bounding box center [279, 120] width 221 height 36
click at [579, 172] on button "Save & Next" at bounding box center [587, 169] width 72 height 25
click at [362, 114] on span "No Issues" at bounding box center [279, 120] width 221 height 36
click at [449, 188] on div "Notes (actions, resolutions etc.): Write a note... Write a note..." at bounding box center [396, 244] width 455 height 125
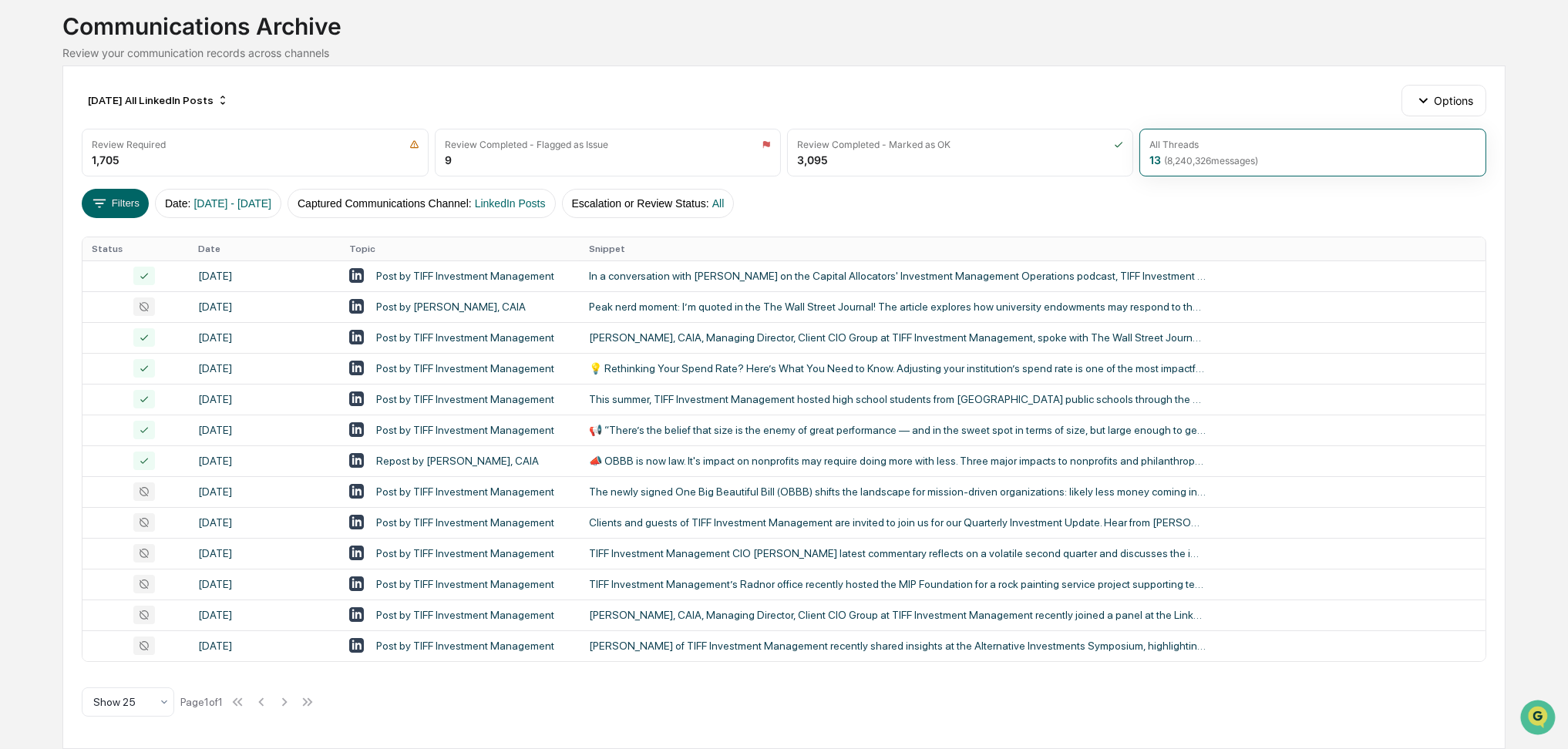
click at [0, 256] on div "Calendar Manage Tasks Reviews Approval Management Company People, Data, Setting…" at bounding box center [784, 328] width 1568 height 843
click at [704, 313] on div "Peak nerd moment: I’m quoted in the The Wall Street Journal! The article explor…" at bounding box center [897, 307] width 617 height 12
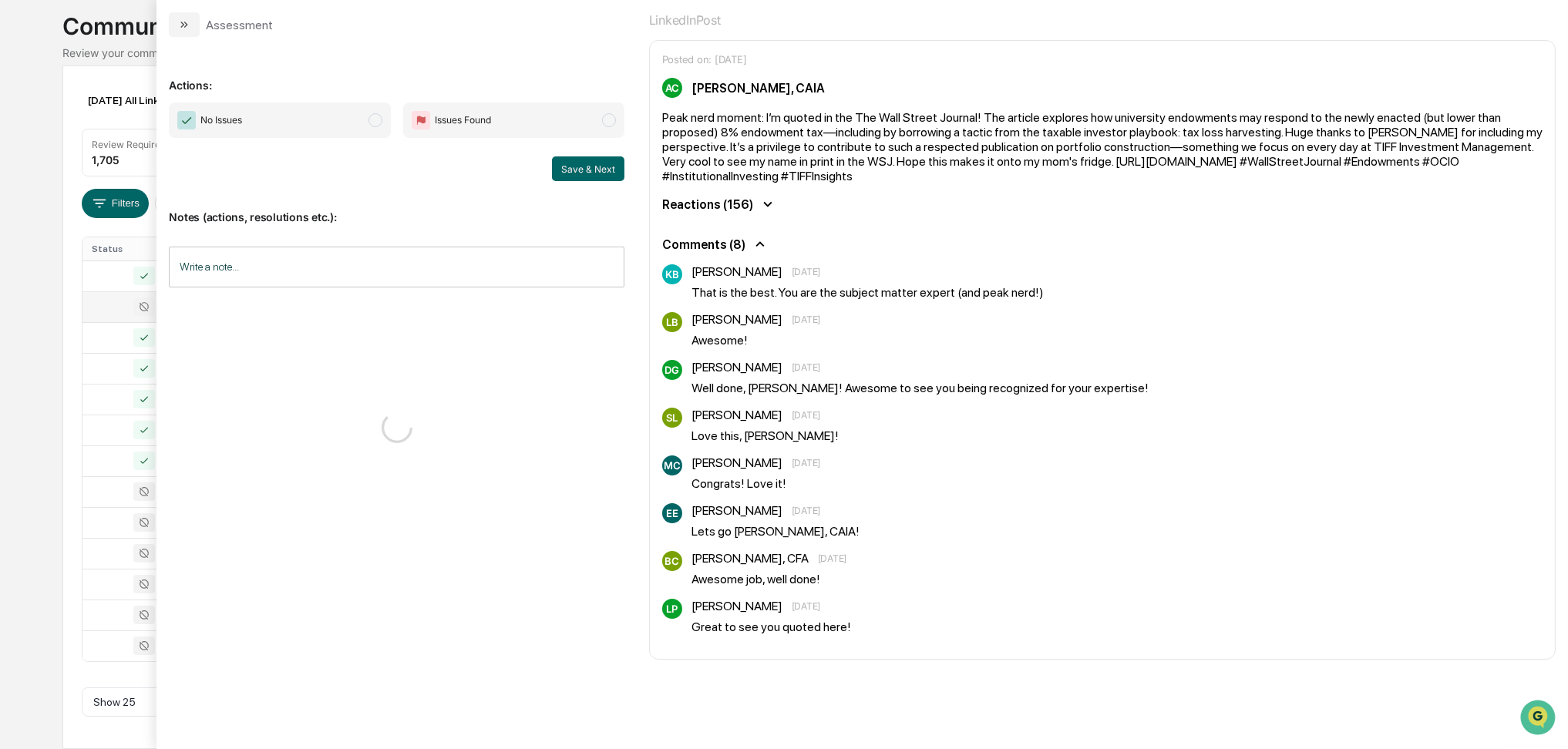
click at [361, 115] on span "No Issues" at bounding box center [279, 120] width 221 height 36
click at [567, 170] on button "Save & Next" at bounding box center [587, 169] width 72 height 25
click at [0, 512] on div "Calendar Manage Tasks Reviews Approval Management Company People, Data, Setting…" at bounding box center [784, 328] width 1568 height 843
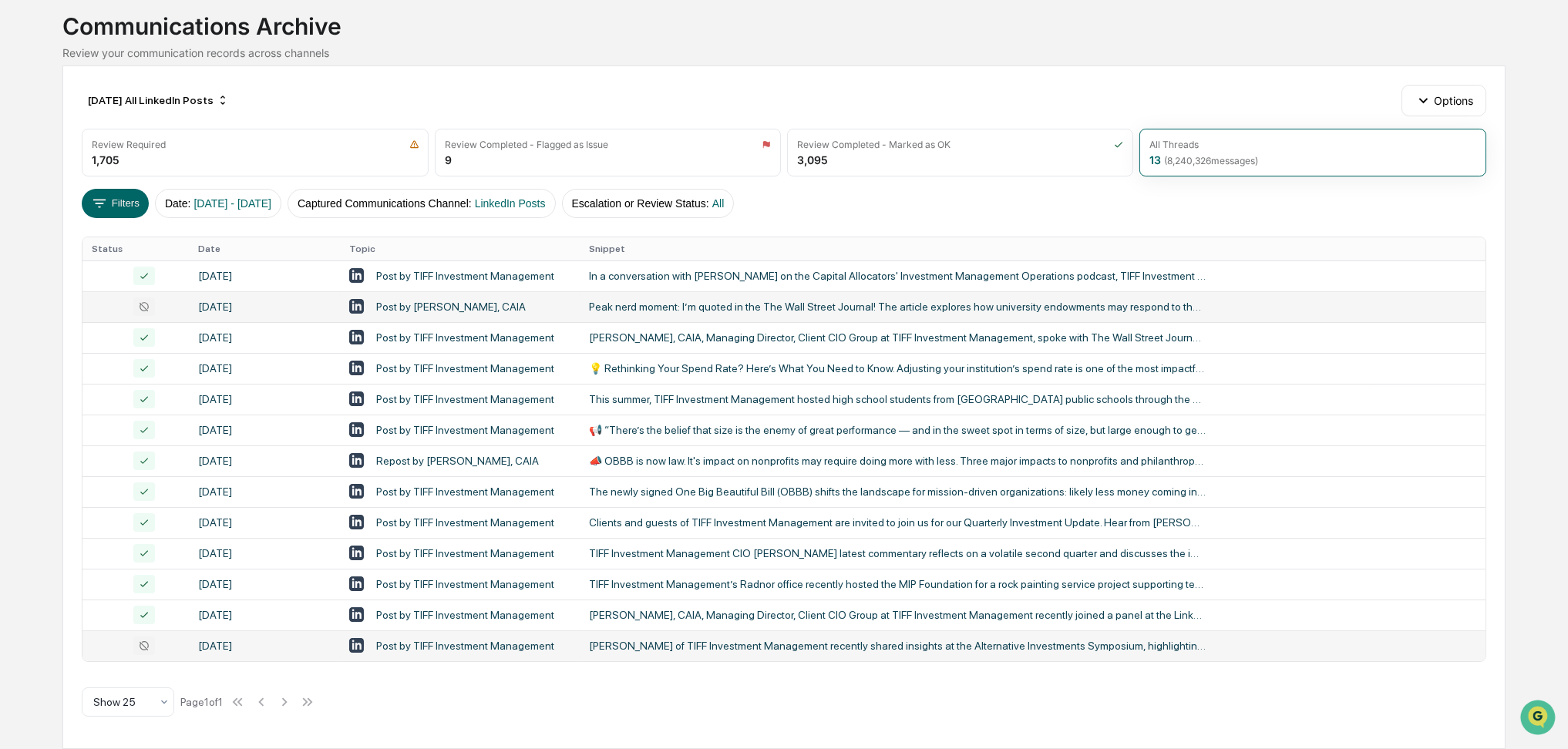
click at [702, 651] on div "Jim Russo of TIFF Investment Management recently shared insights at the Alterna…" at bounding box center [897, 645] width 617 height 12
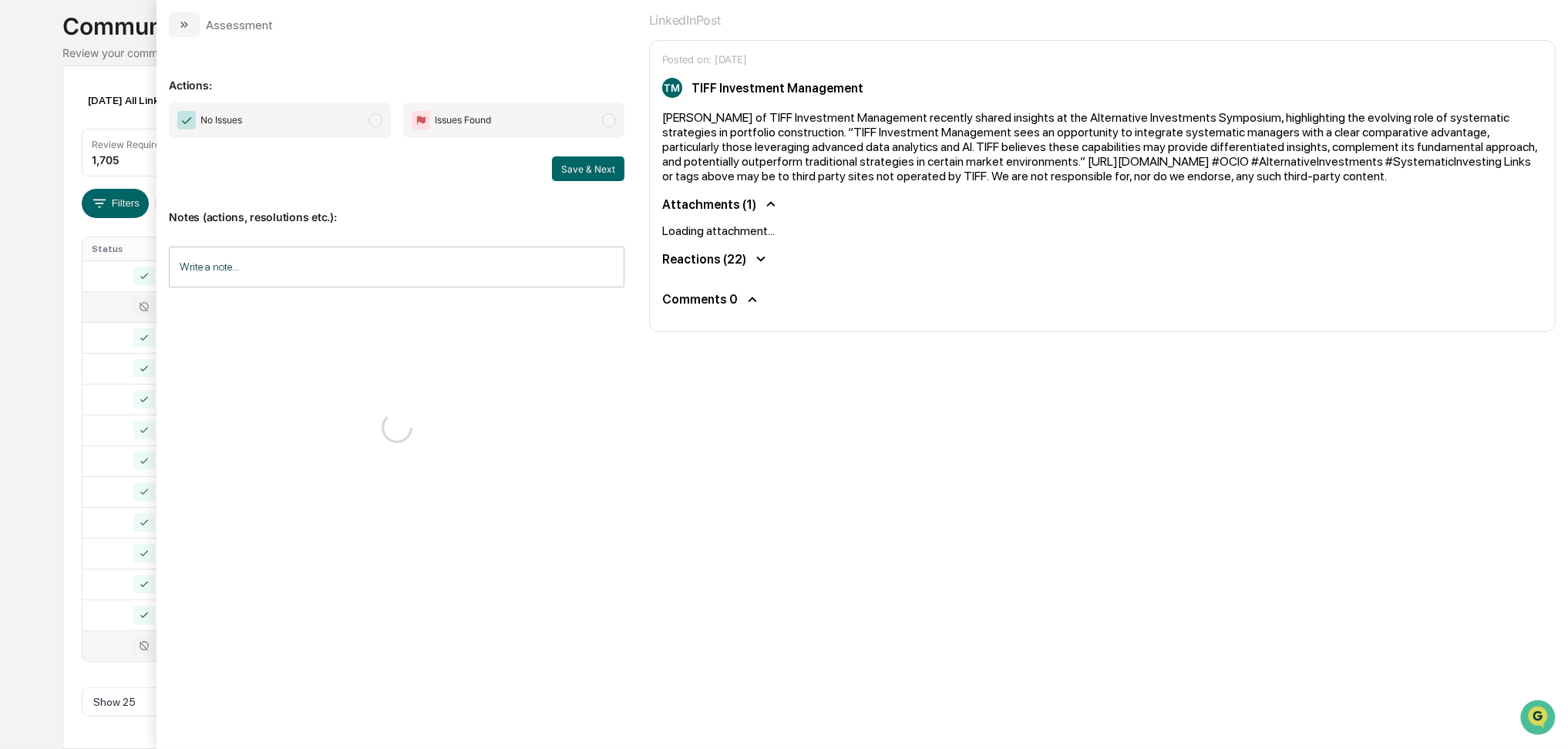
click at [360, 125] on span "No Issues" at bounding box center [279, 120] width 221 height 36
click at [583, 166] on button "Save & Next" at bounding box center [587, 169] width 72 height 25
click at [0, 170] on div "Calendar Manage Tasks Reviews Approval Management Company People, Data, Setting…" at bounding box center [784, 328] width 1568 height 843
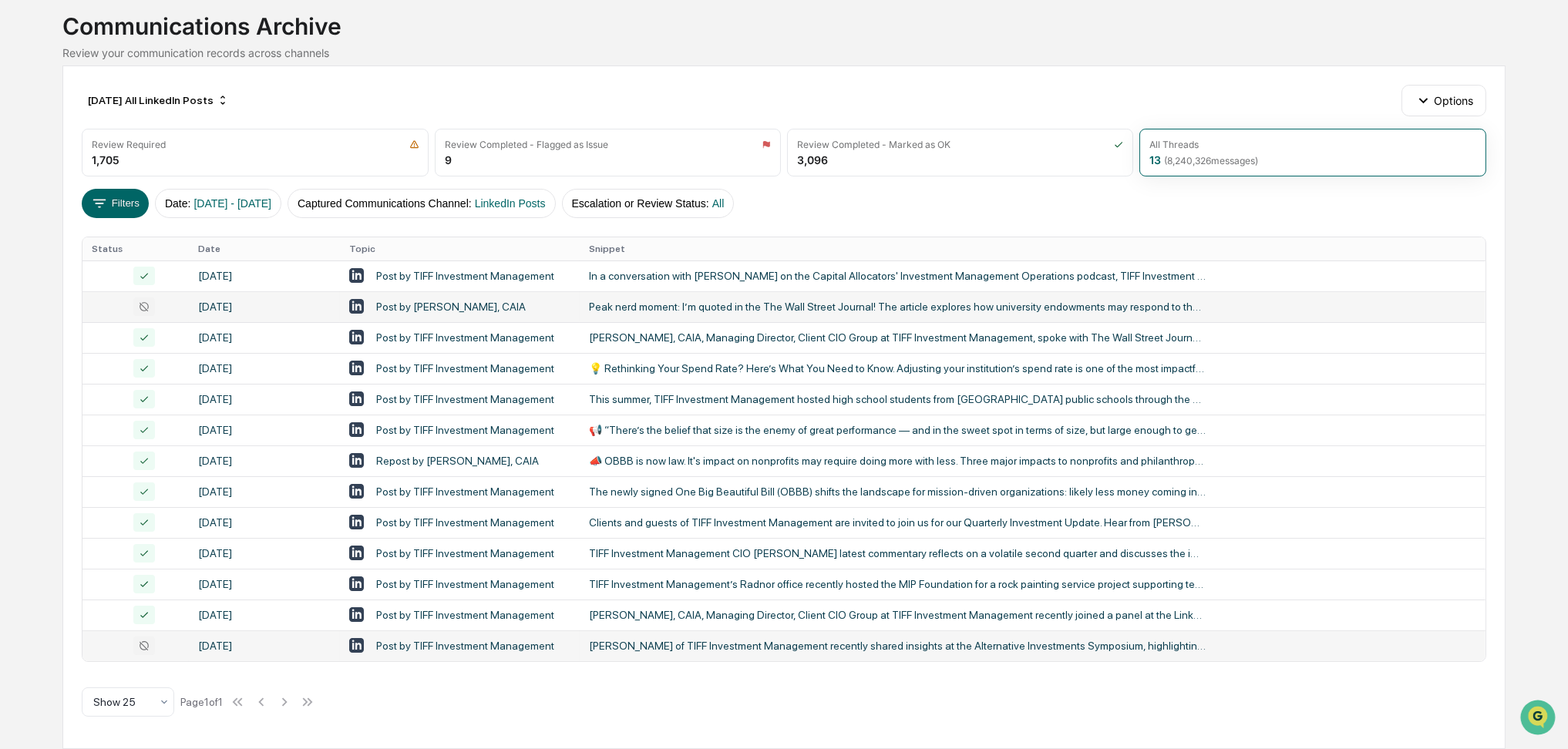
click at [695, 652] on div "Jim Russo of TIFF Investment Management recently shared insights at the Alterna…" at bounding box center [897, 645] width 617 height 12
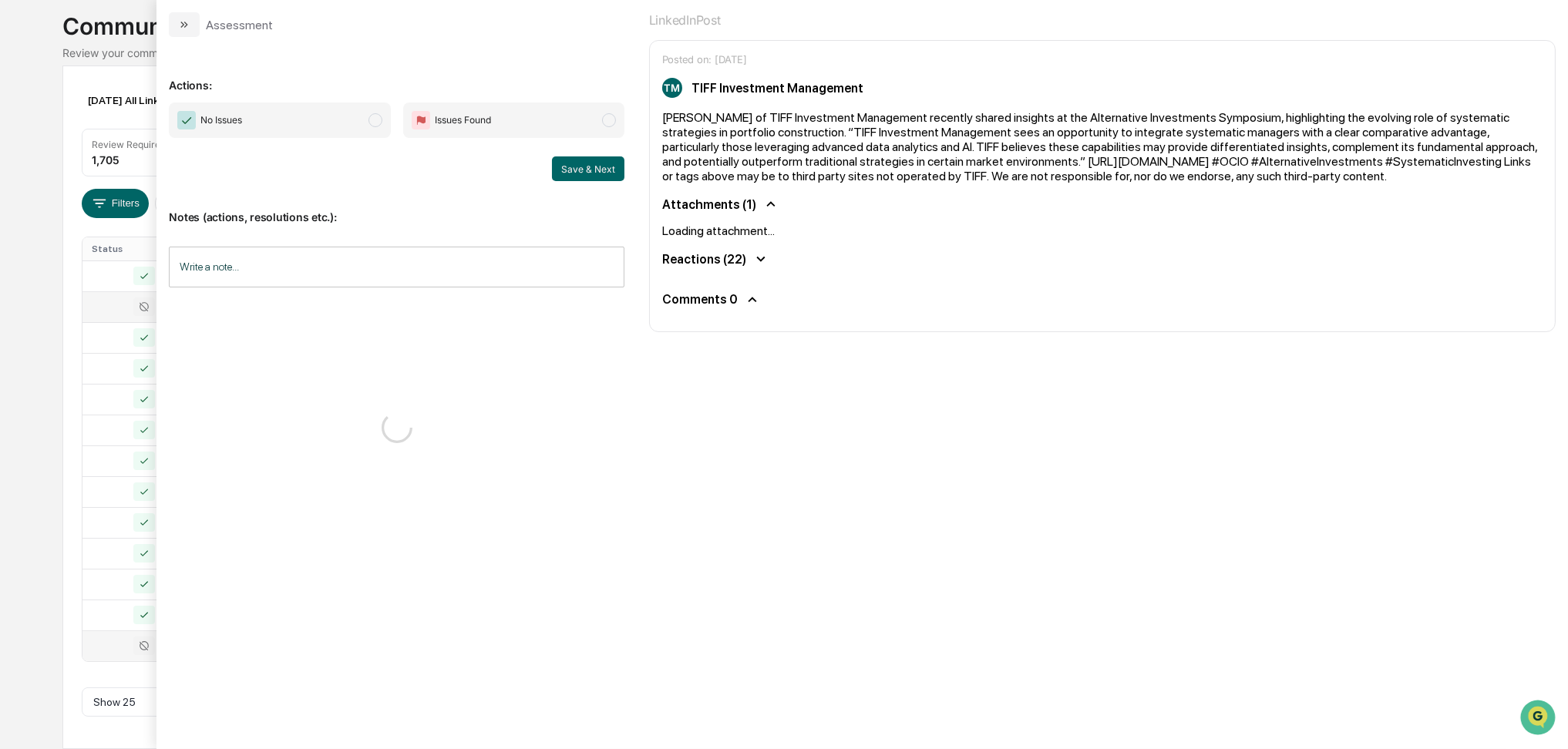
click at [373, 145] on div "No Issues Issues Found Save & Next" at bounding box center [396, 142] width 455 height 79
click at [362, 121] on span "No Issues" at bounding box center [279, 120] width 221 height 36
click at [561, 175] on button "Save & Next" at bounding box center [587, 169] width 72 height 25
click at [190, 29] on button "modal" at bounding box center [184, 24] width 31 height 25
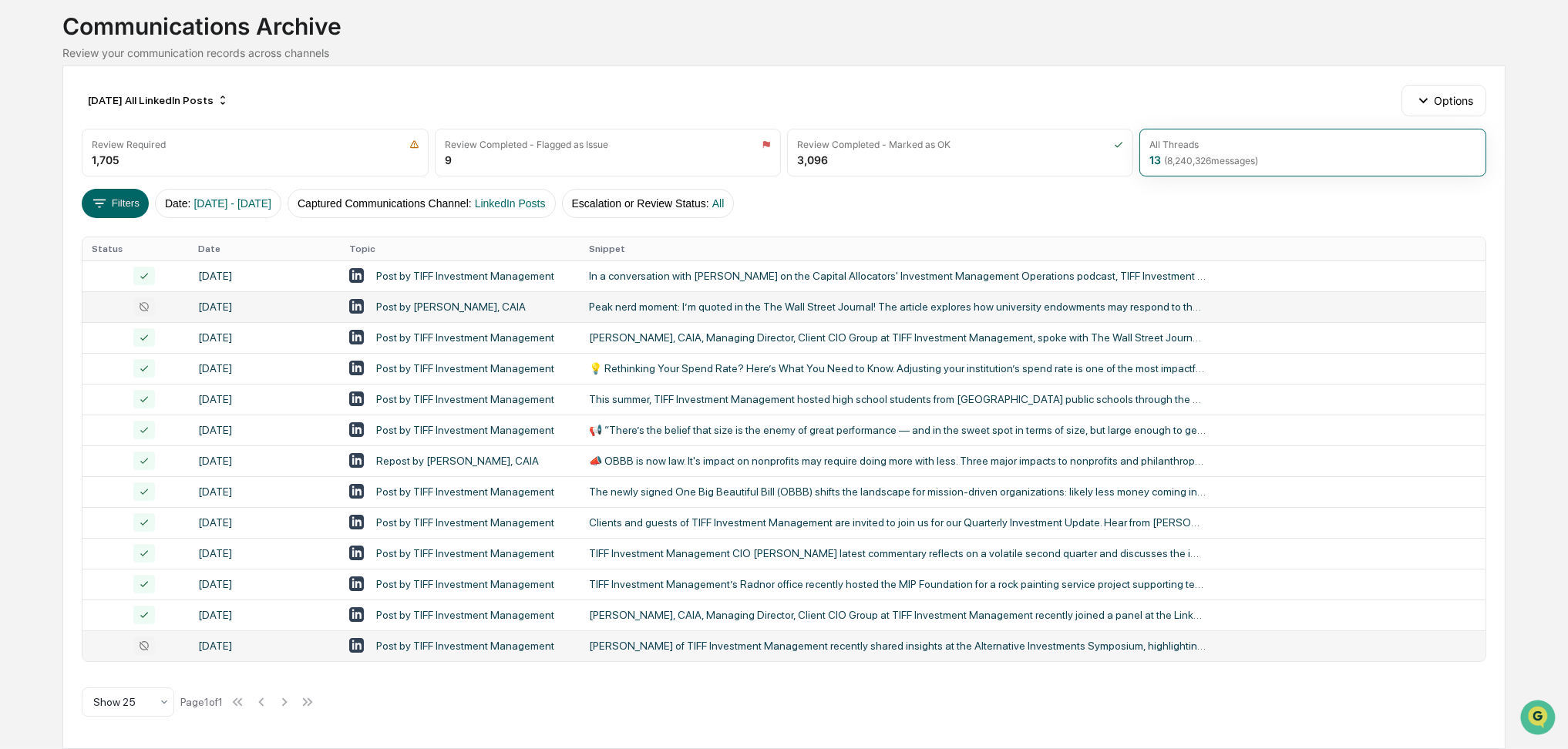
click at [675, 309] on div "Peak nerd moment: I’m quoted in the The Wall Street Journal! The article explor…" at bounding box center [897, 307] width 617 height 12
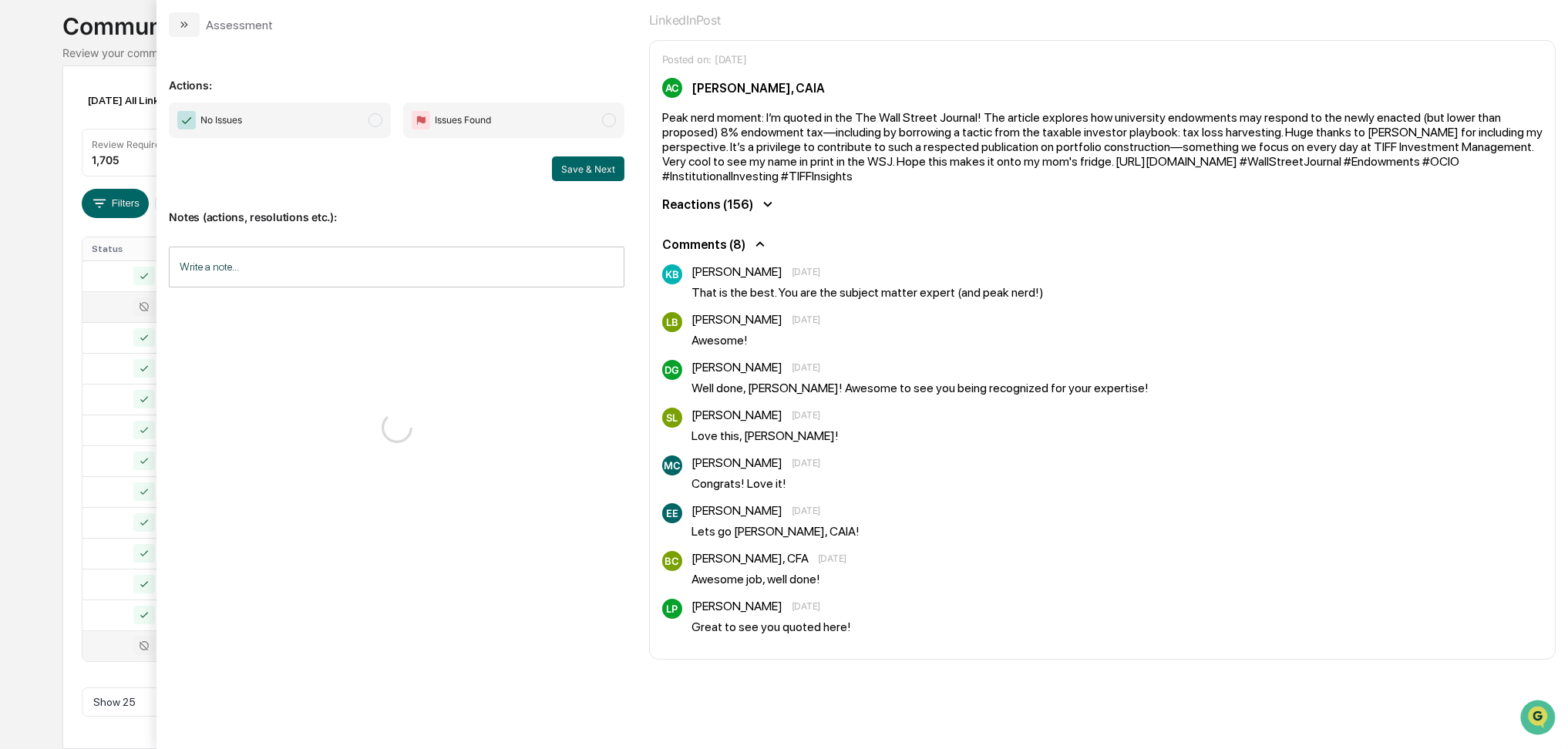
click at [375, 131] on span "No Issues" at bounding box center [279, 120] width 221 height 36
click at [570, 173] on button "Save & Next" at bounding box center [587, 169] width 72 height 25
click at [191, 36] on button "modal" at bounding box center [184, 24] width 31 height 25
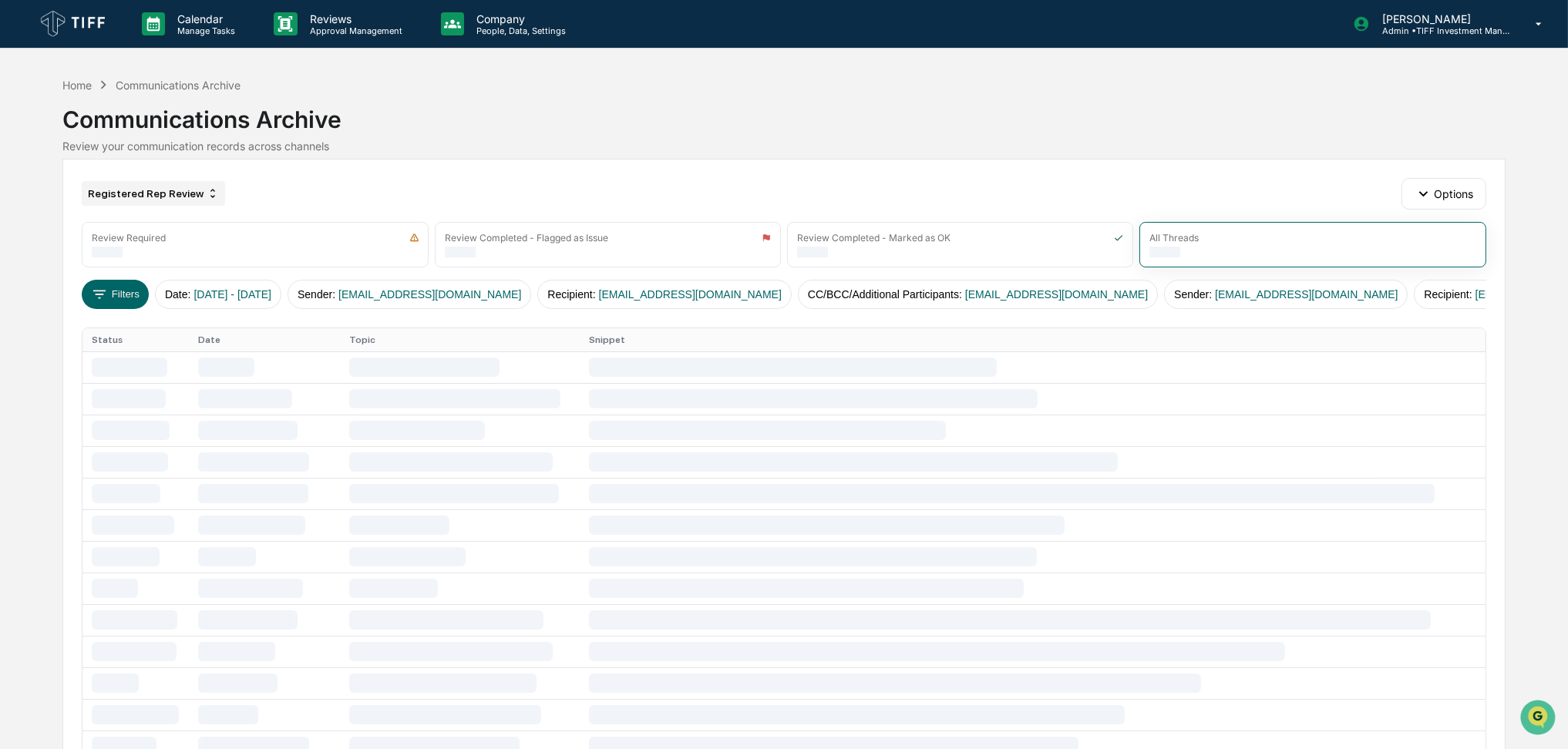
click at [135, 196] on div "Registered Rep Review" at bounding box center [153, 193] width 143 height 25
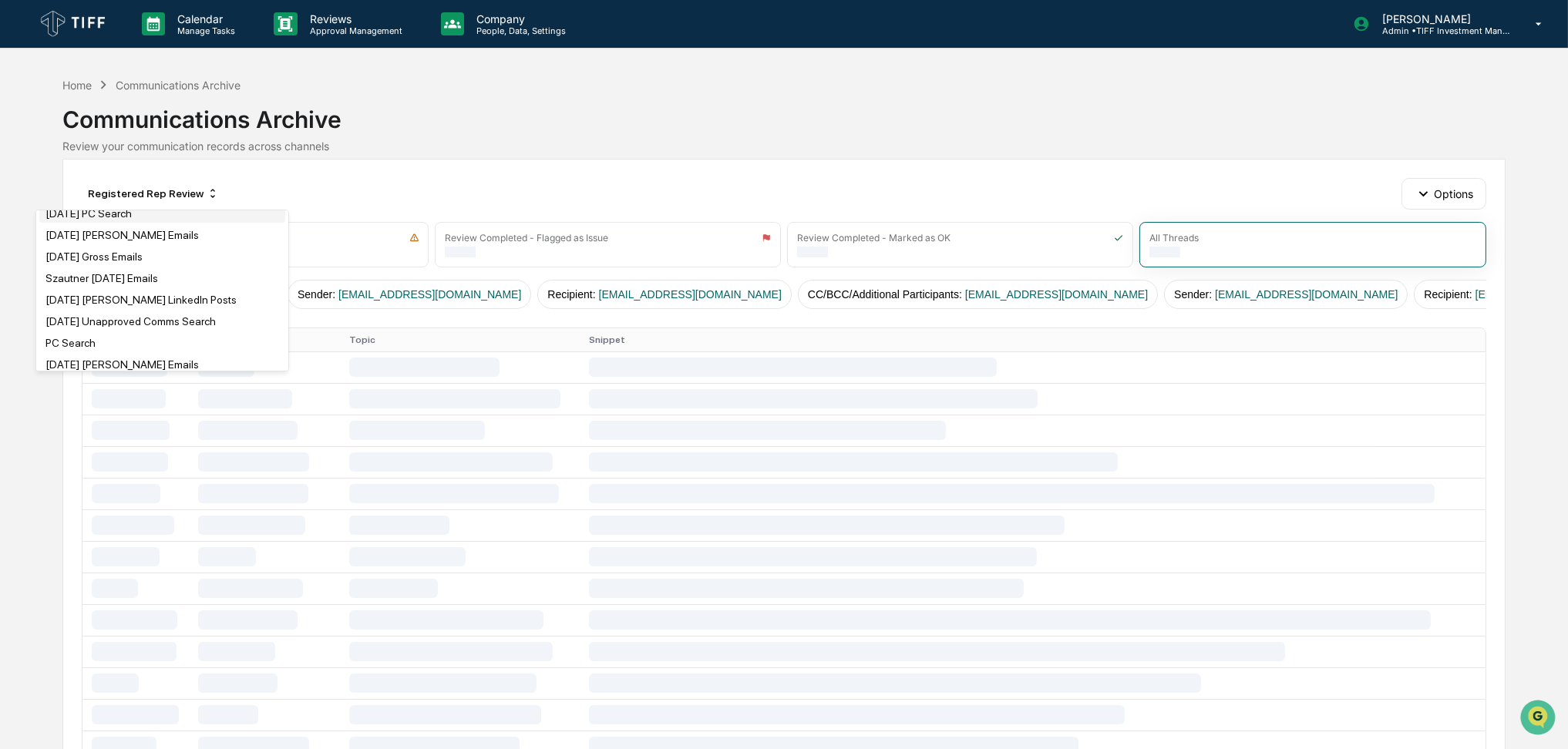
scroll to position [205, 0]
click at [179, 318] on div "[DATE] All LinkedIn Posts" at bounding box center [162, 320] width 246 height 19
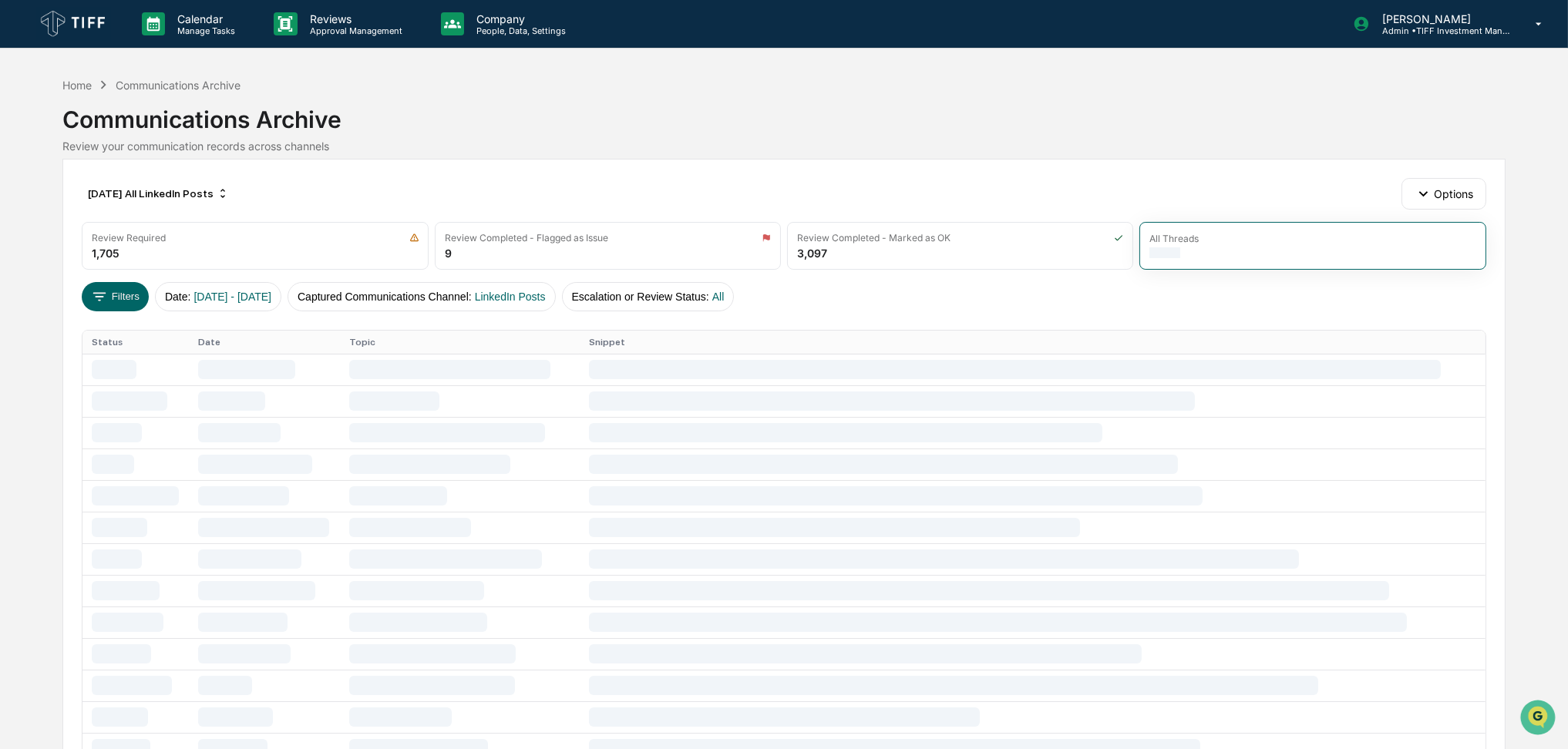
click at [1122, 168] on div "July 2025 All LinkedIn Posts Options Review Required 1,705 Review Completed - F…" at bounding box center [784, 695] width 1443 height 1073
drag, startPoint x: 1122, startPoint y: 168, endPoint x: 913, endPoint y: 175, distance: 209.1
drag, startPoint x: 913, startPoint y: 175, endPoint x: 735, endPoint y: 175, distance: 178.0
click at [735, 175] on div "July 2025 All LinkedIn Posts Options Review Required 1,705 Review Completed - F…" at bounding box center [784, 695] width 1443 height 1073
click at [143, 196] on div "July 2025 All LinkedIn Posts" at bounding box center [158, 193] width 153 height 25
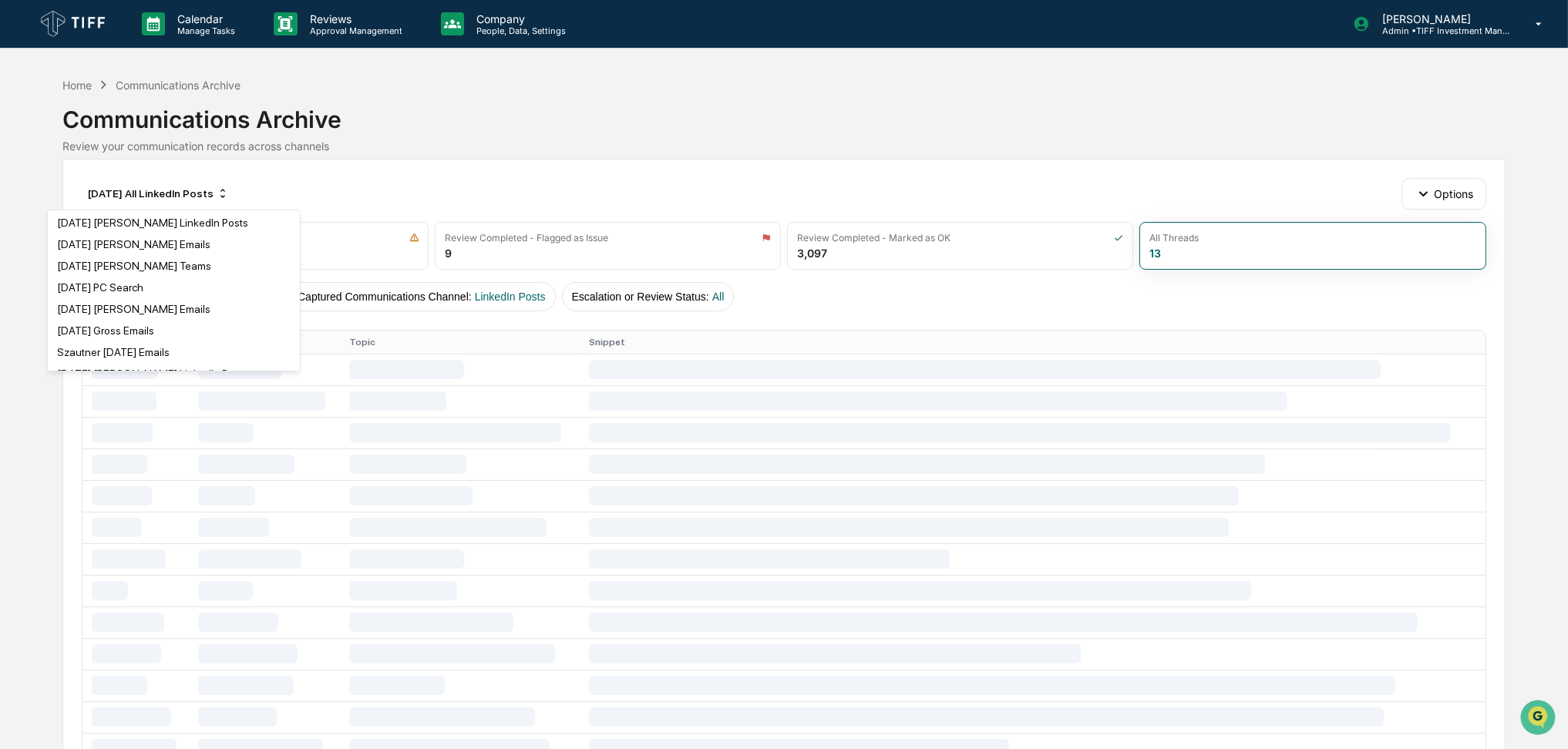
click at [400, 168] on div "July 2025 All LinkedIn Posts Options Review Required 1,705 Review Completed - F…" at bounding box center [784, 695] width 1443 height 1073
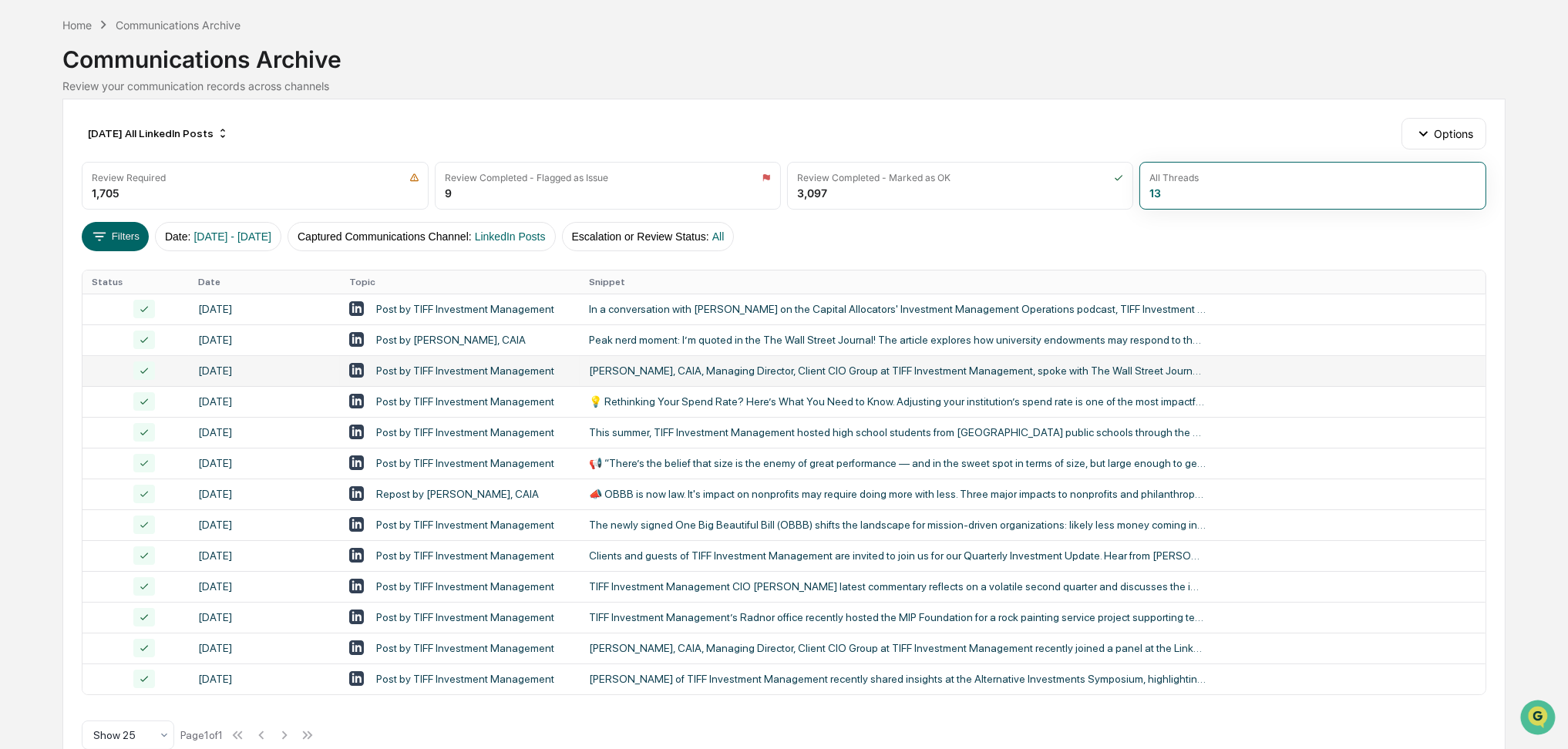
scroll to position [94, 0]
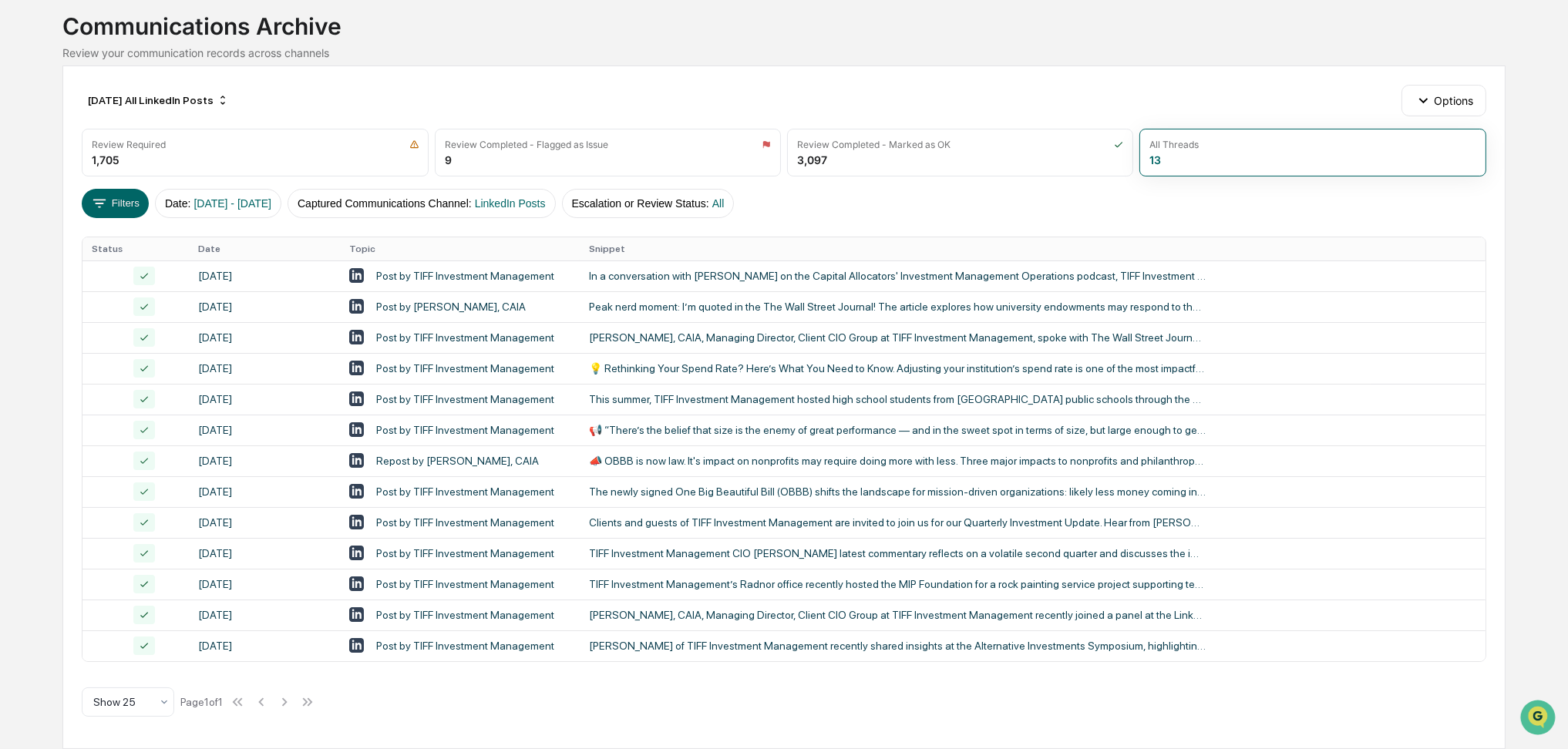
click at [0, 420] on div "Calendar Manage Tasks Reviews Approval Management Company People, Data, Setting…" at bounding box center [784, 328] width 1568 height 843
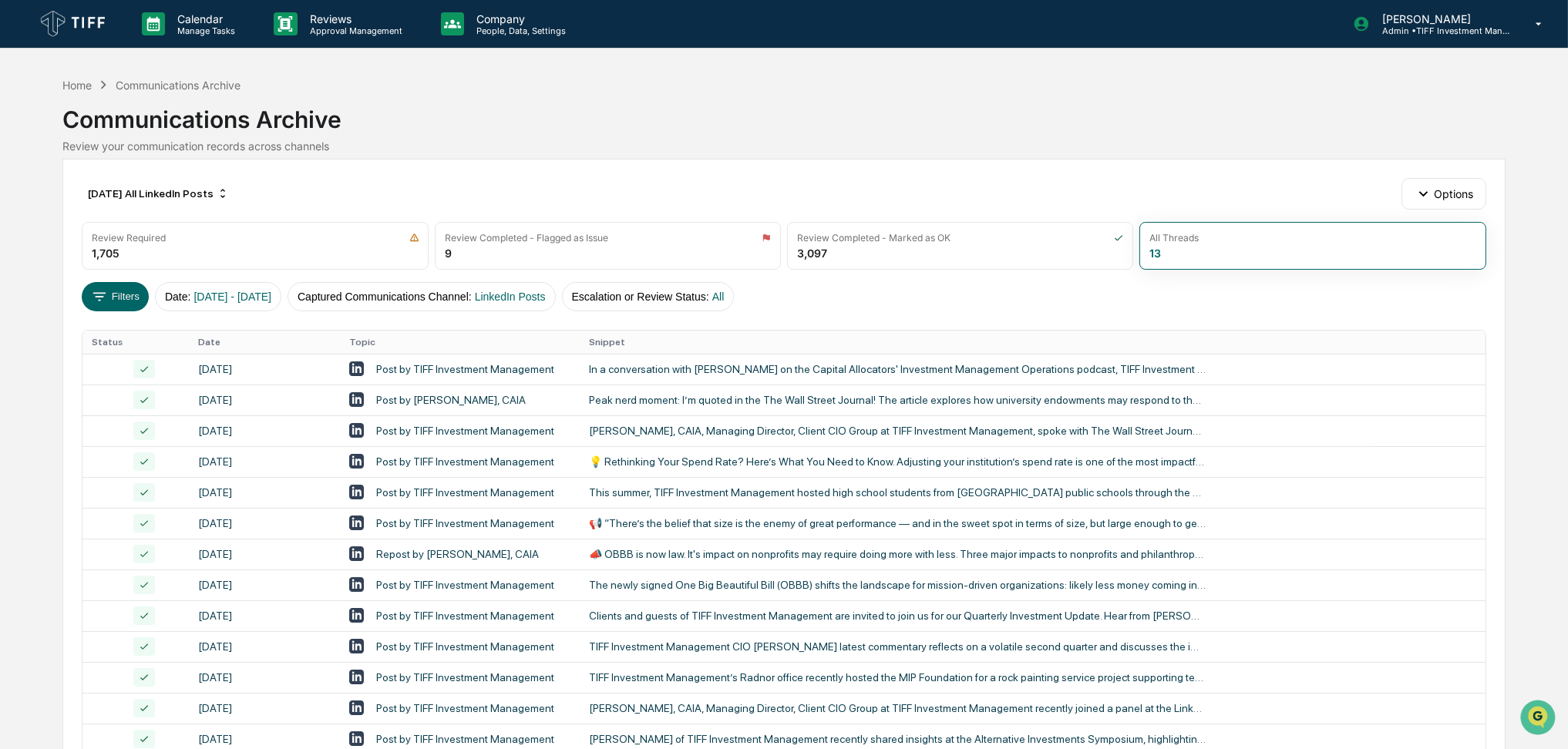
click at [587, 170] on div "July 2025 All LinkedIn Posts Options Review Required 1,705 Review Completed - F…" at bounding box center [784, 500] width 1443 height 684
click at [217, 192] on div "July 2025 All LinkedIn Posts" at bounding box center [158, 193] width 153 height 25
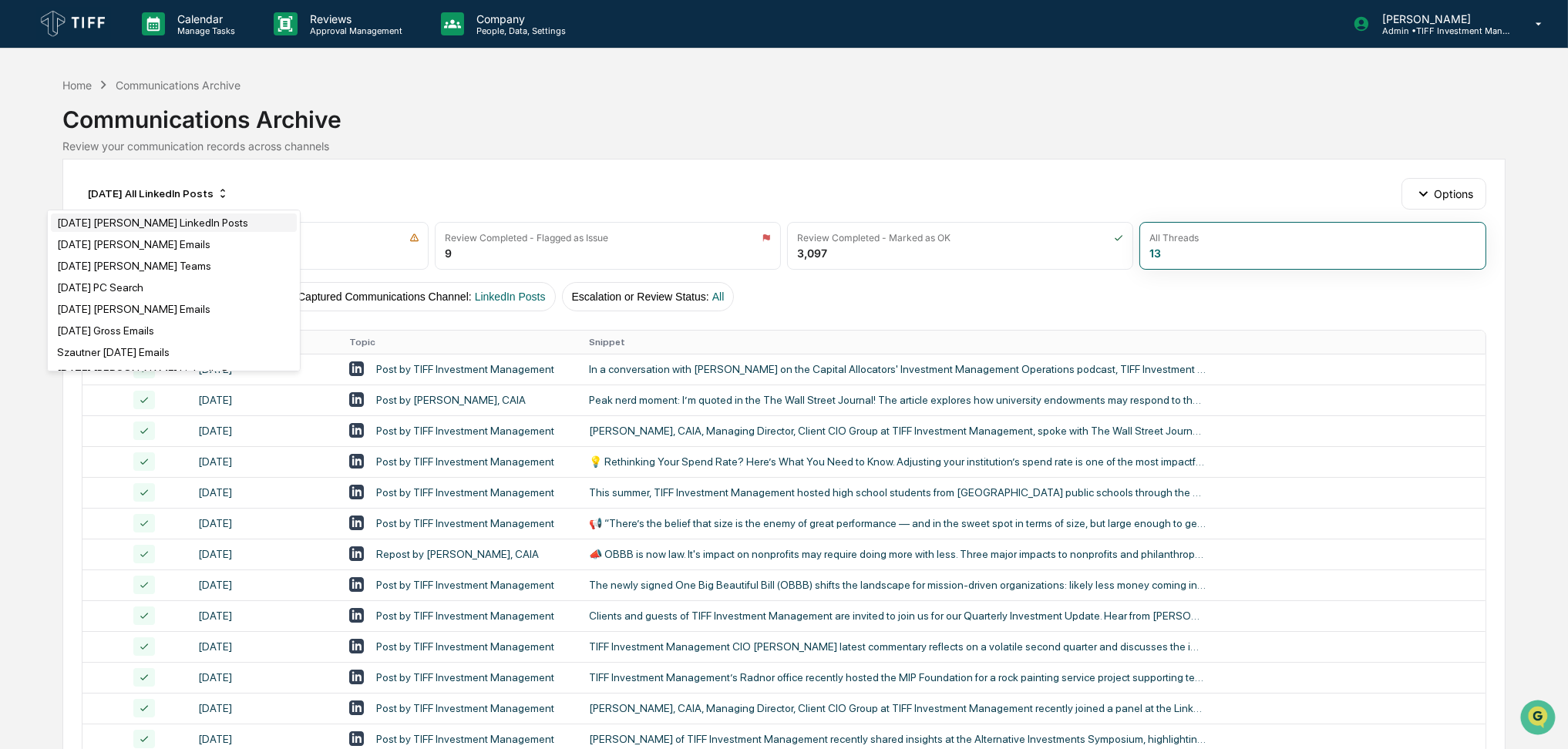
click at [198, 224] on div "July 2025 Anderson LinkedIn Posts" at bounding box center [153, 223] width 191 height 12
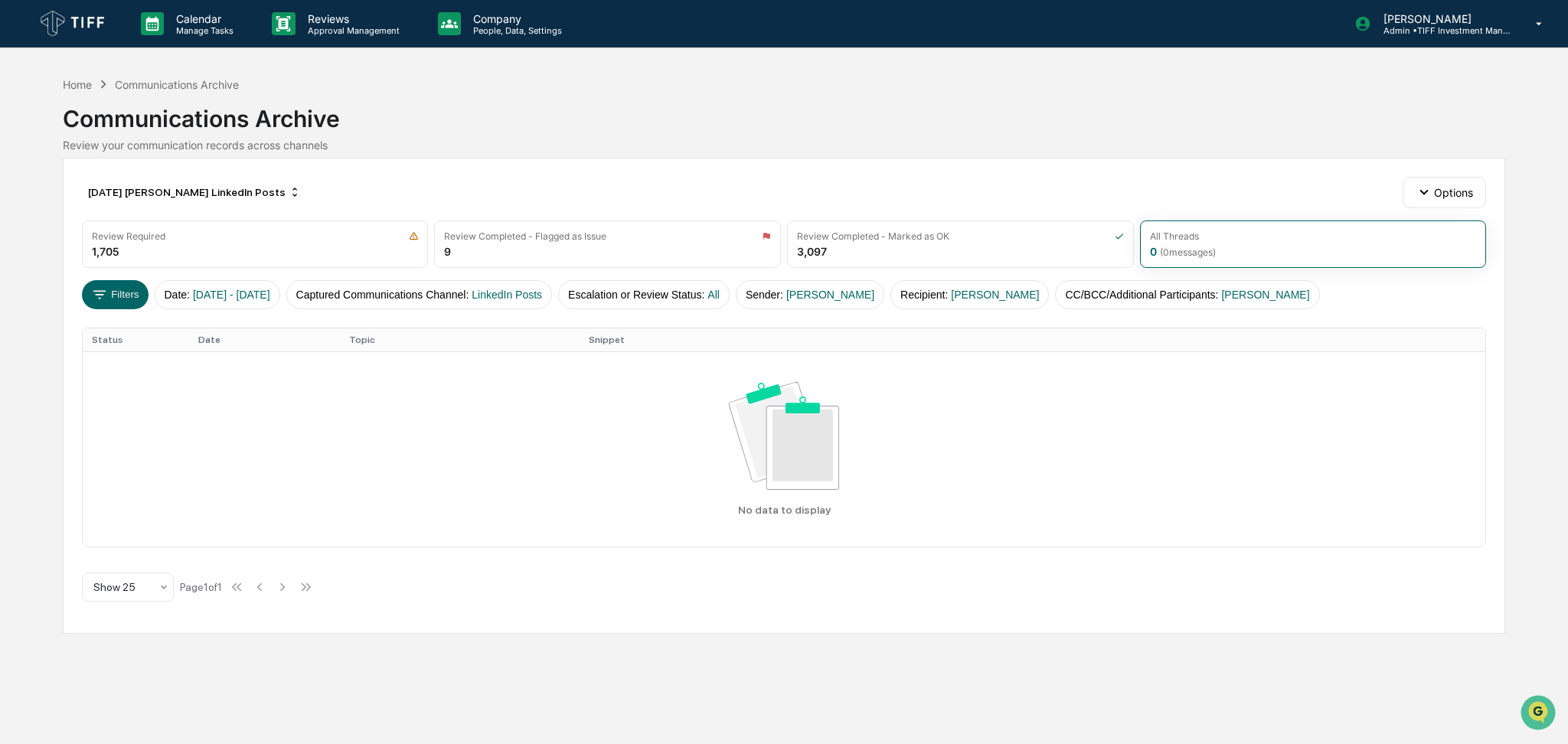
click at [382, 176] on div "July 2025 Anderson LinkedIn Posts Options" at bounding box center [784, 191] width 1404 height 30
click at [215, 189] on div "July 2025 Anderson LinkedIn Posts" at bounding box center [195, 192] width 225 height 25
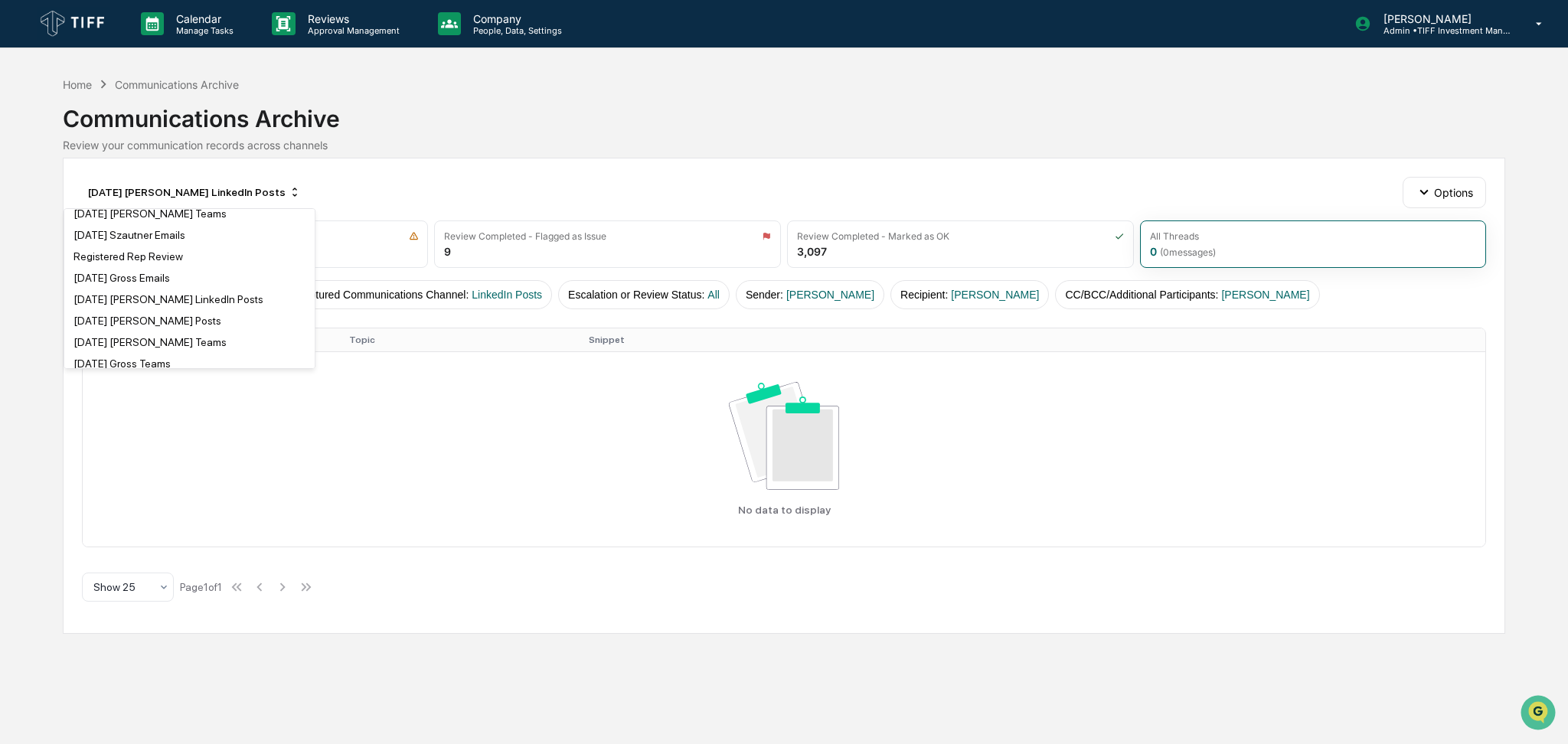
scroll to position [1225, 0]
click at [232, 276] on div "July 2025 Brenner LinkedIn Posts" at bounding box center [189, 282] width 244 height 19
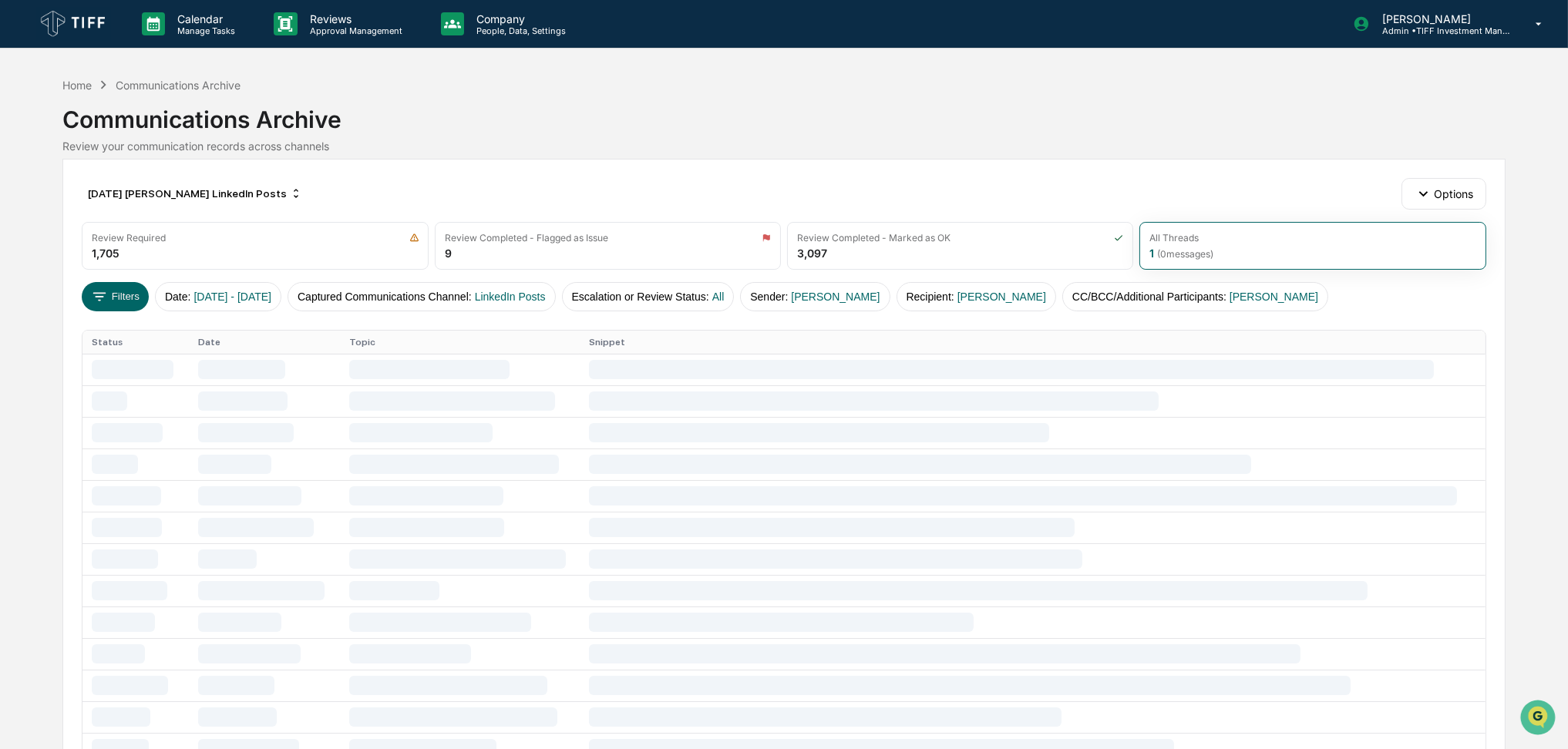
click at [497, 181] on div "July 2025 Brenner LinkedIn Posts Options" at bounding box center [784, 192] width 1404 height 31
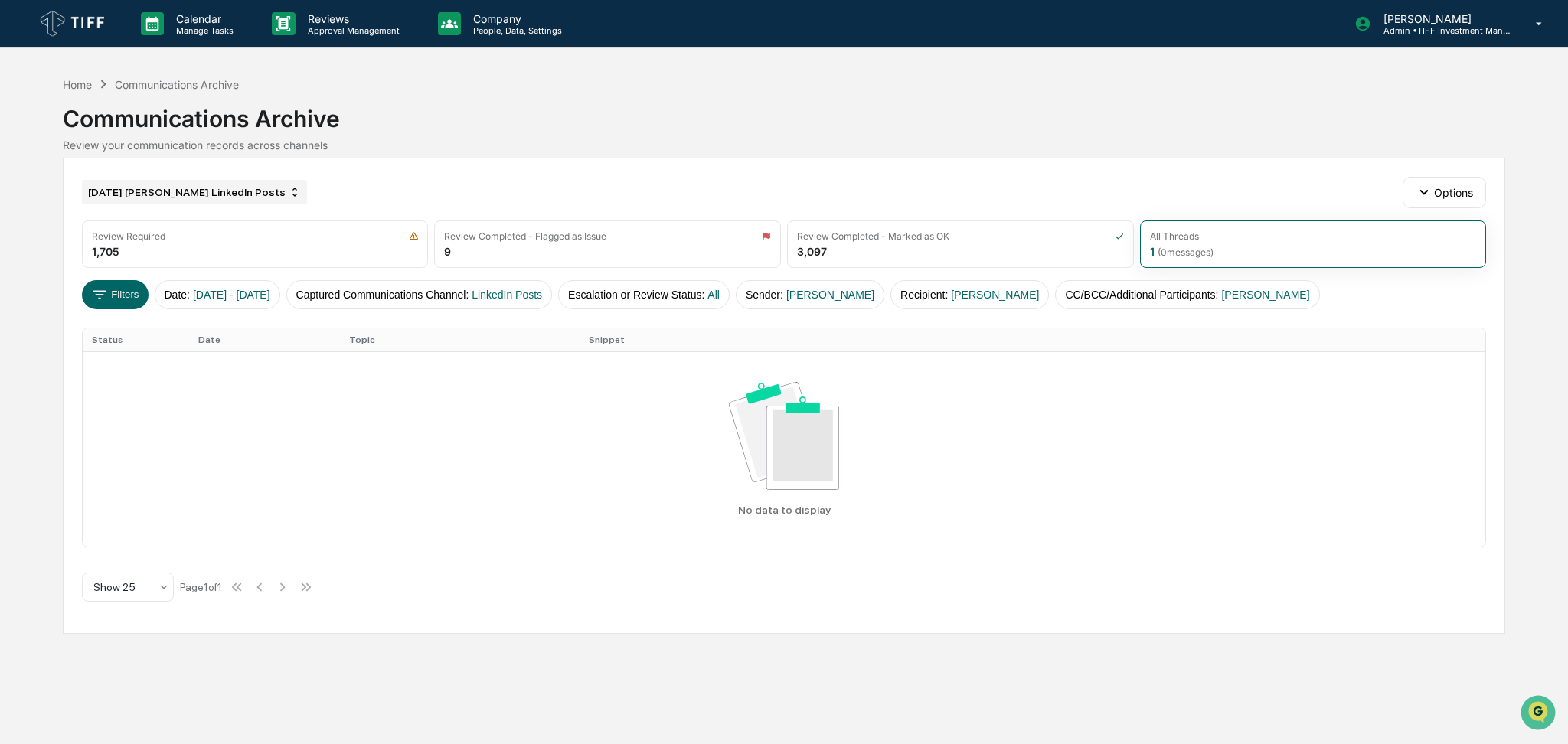
click at [235, 197] on div "July 2025 Brenner LinkedIn Posts" at bounding box center [195, 192] width 225 height 25
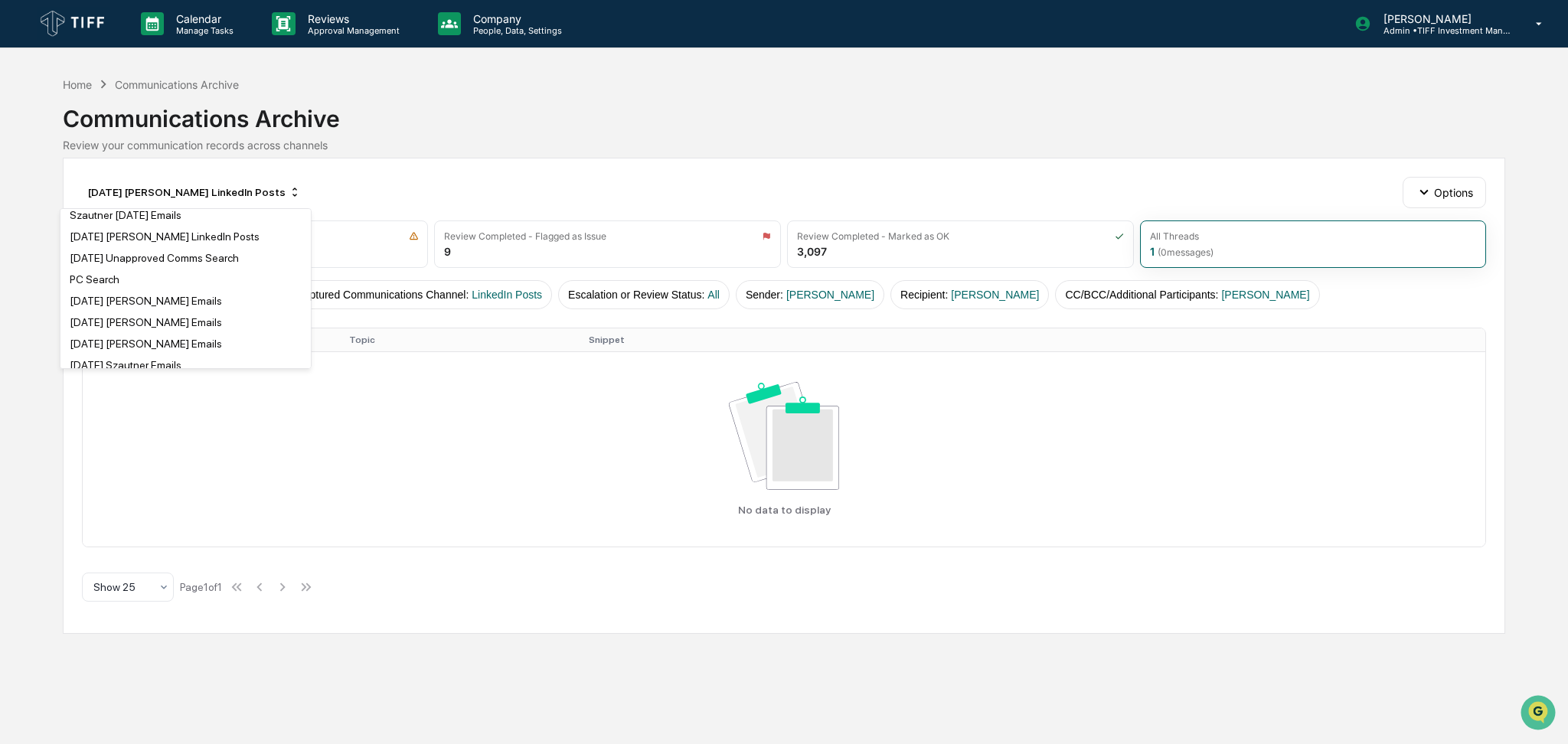
scroll to position [32, 0]
click at [213, 340] on div "July 2025 Brenan LinkedIn Posts" at bounding box center [165, 339] width 190 height 12
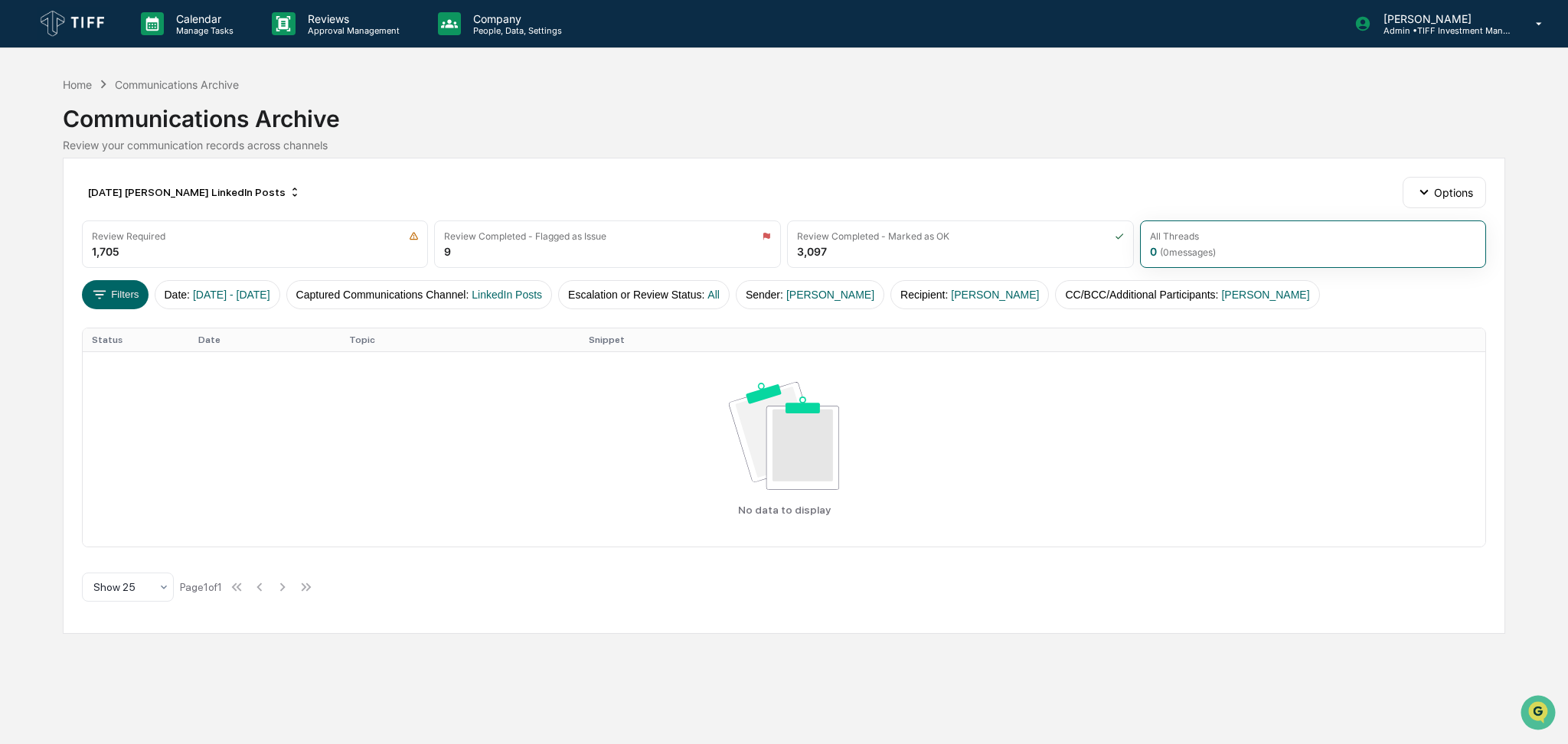
click at [540, 176] on div "July 2025 Brenan LinkedIn Posts Options" at bounding box center [784, 191] width 1404 height 30
click at [197, 197] on div "July 2025 Brenan LinkedIn Posts" at bounding box center [195, 192] width 225 height 25
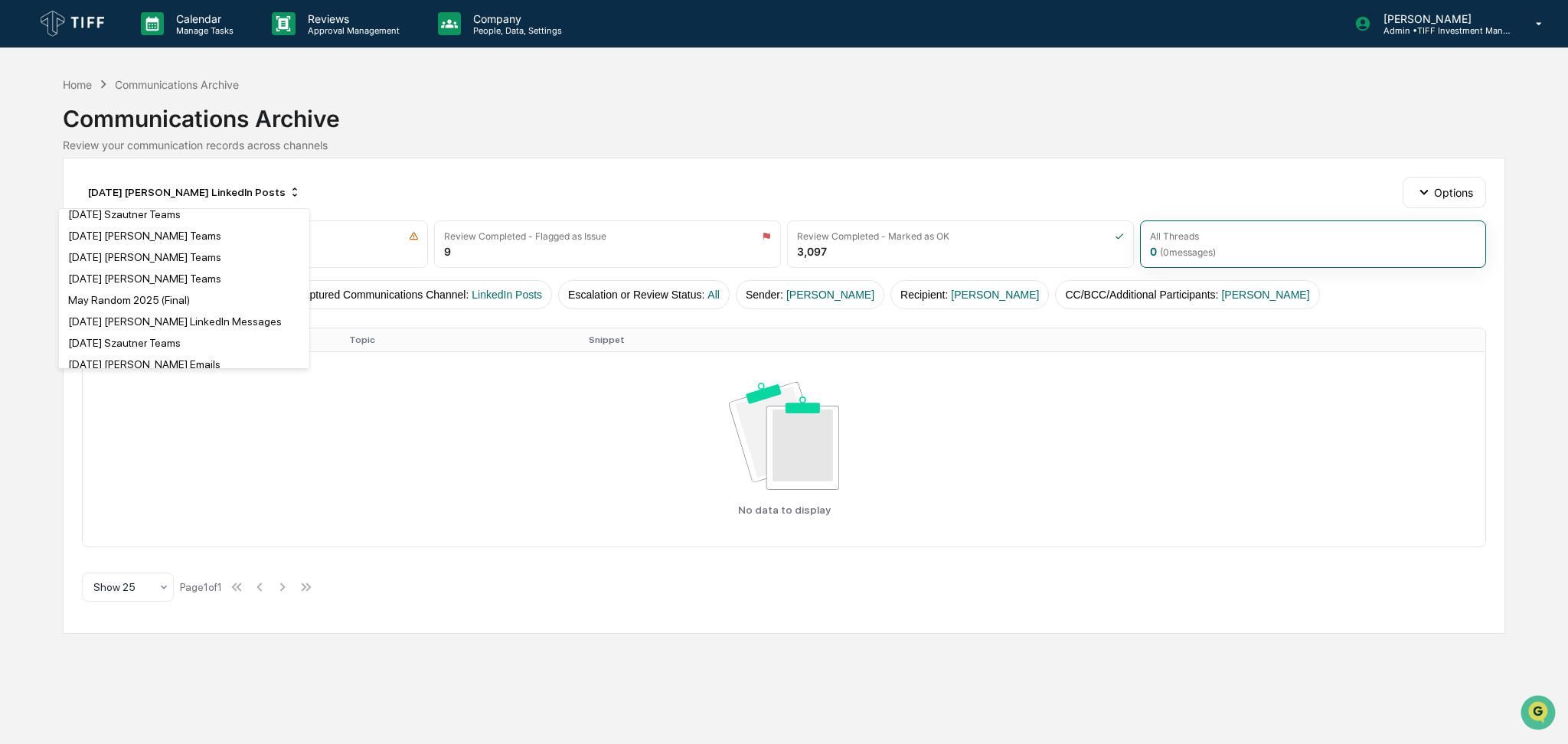
scroll to position [951, 0]
click at [223, 342] on div "July 2025 Bunzel LinkedIn Posts" at bounding box center [183, 342] width 244 height 19
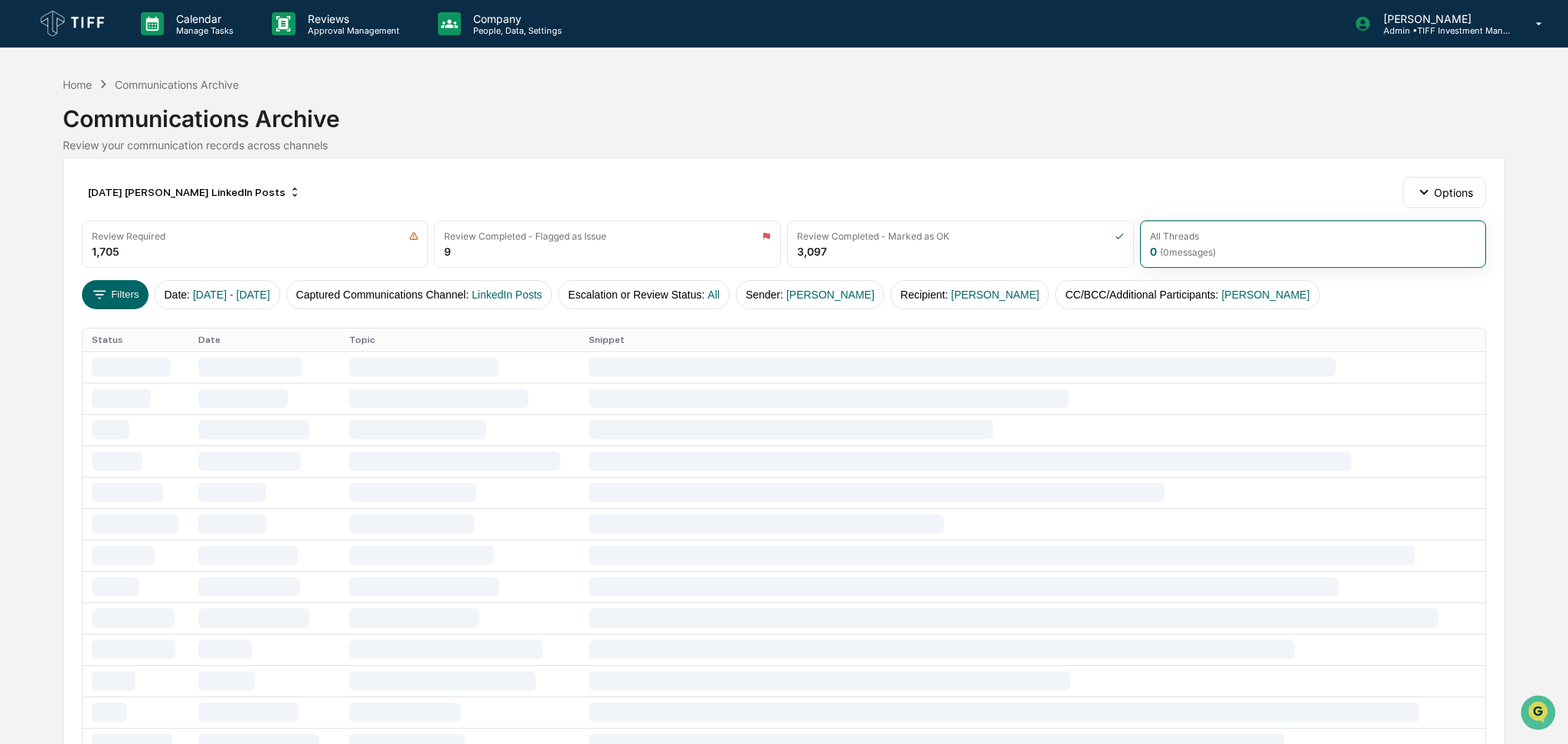
click at [555, 180] on div "July 2025 Bunzel LinkedIn Posts Options" at bounding box center [784, 191] width 1404 height 30
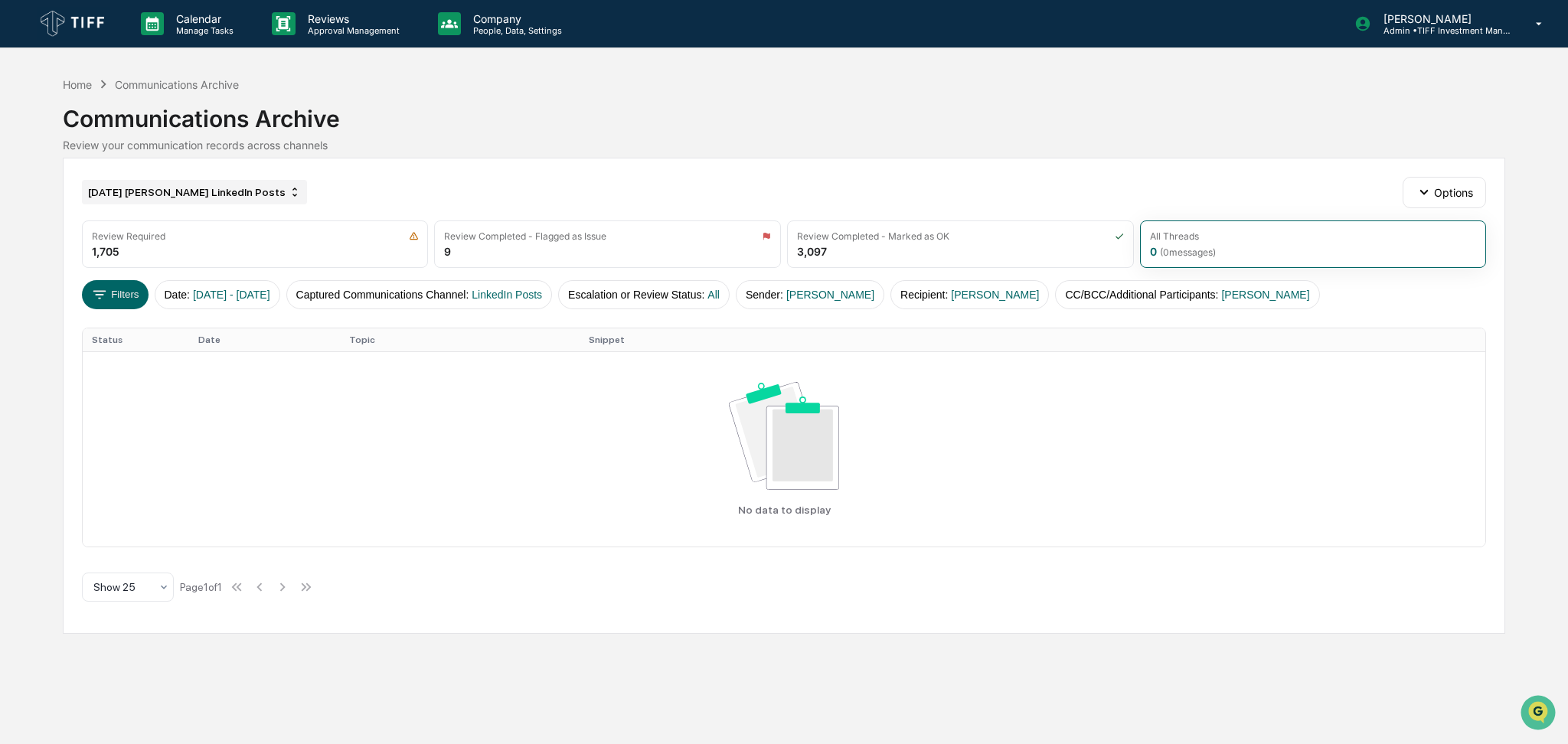
click at [222, 187] on div "July 2025 Bunzel LinkedIn Posts" at bounding box center [195, 192] width 225 height 25
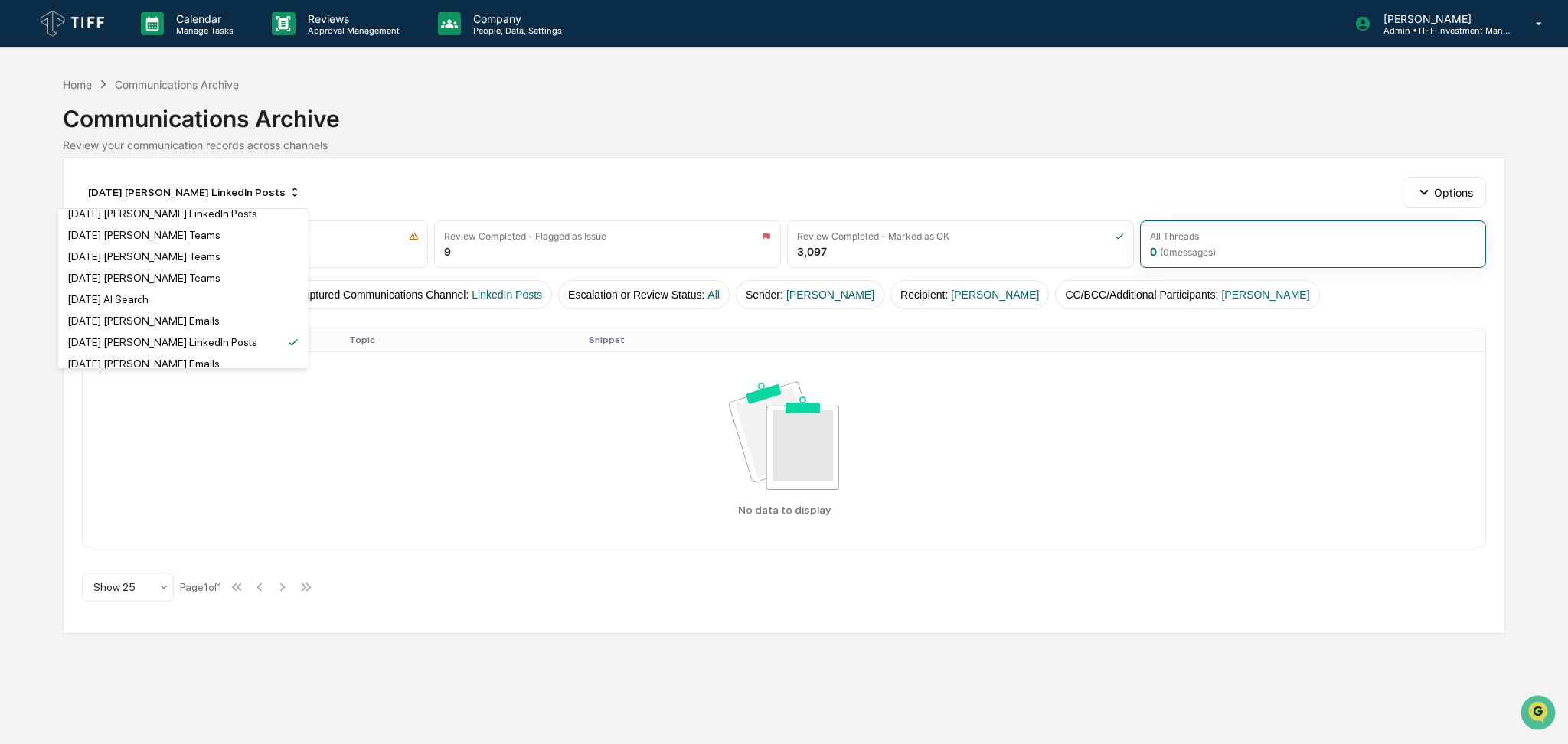
scroll to position [849, 0]
click at [234, 307] on div "July 2025 Duggan LinkedIn Posts" at bounding box center [182, 315] width 244 height 19
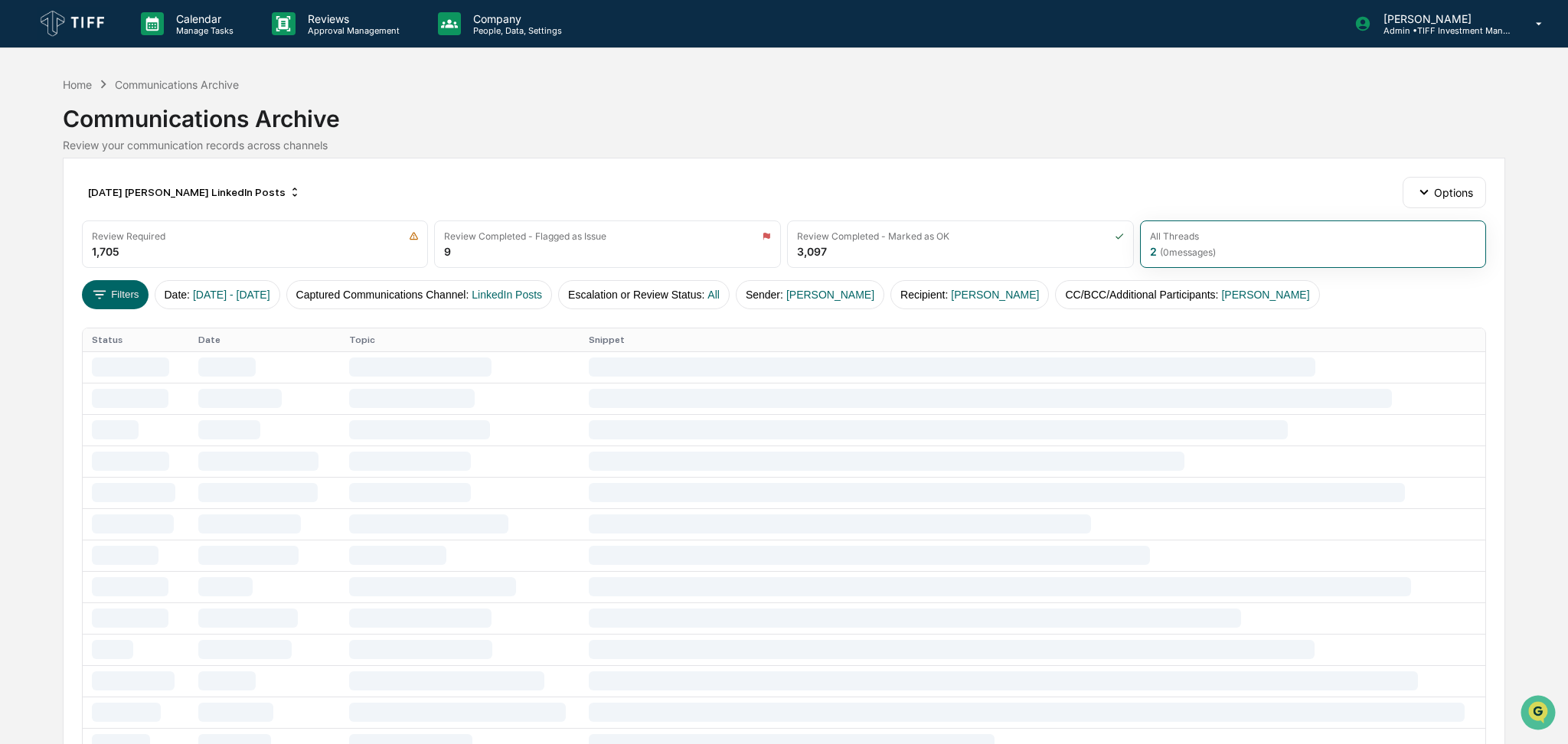
click at [458, 177] on div "July 2025 Duggan LinkedIn Posts Options" at bounding box center [784, 191] width 1404 height 30
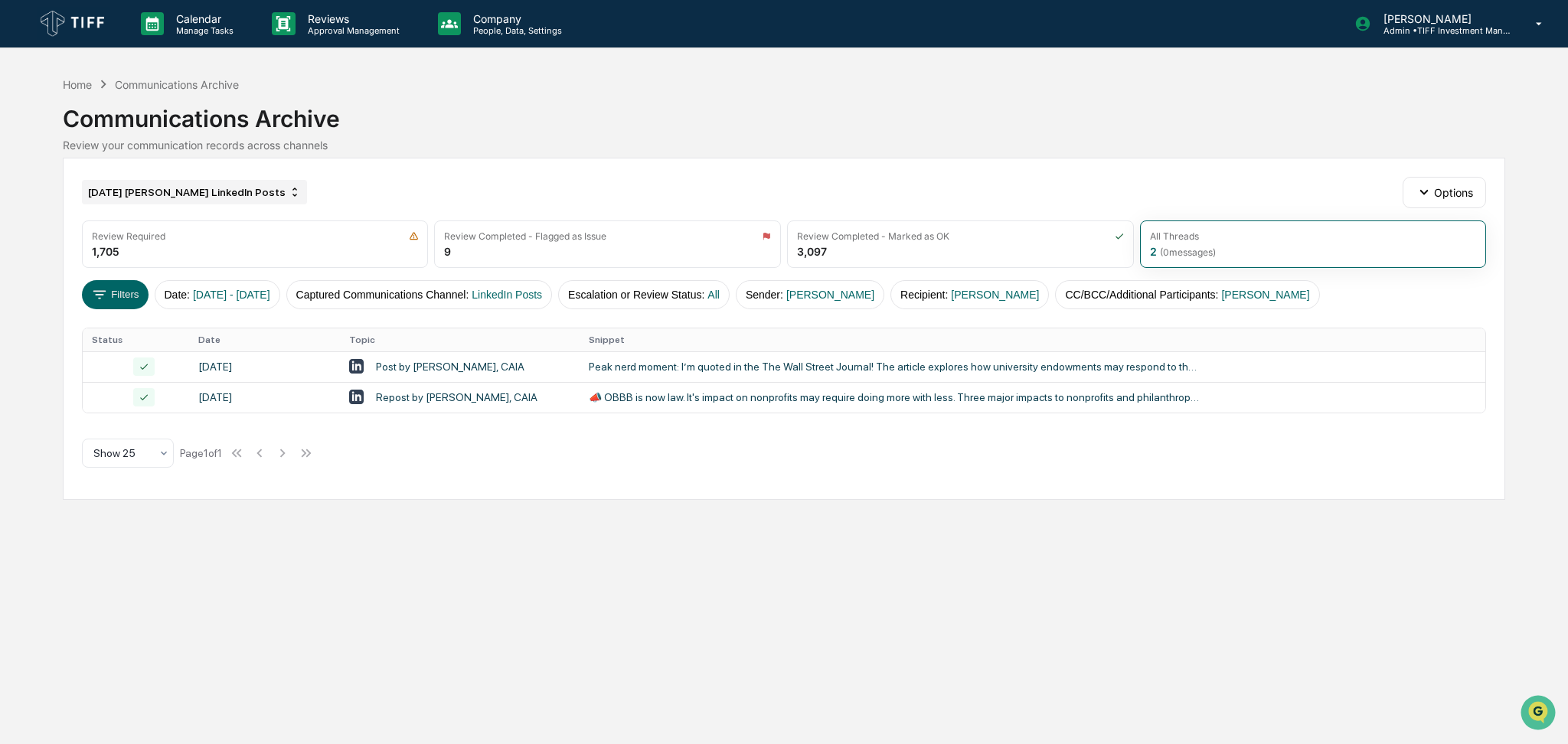
click at [191, 196] on div "July 2025 Duggan LinkedIn Posts" at bounding box center [195, 192] width 225 height 25
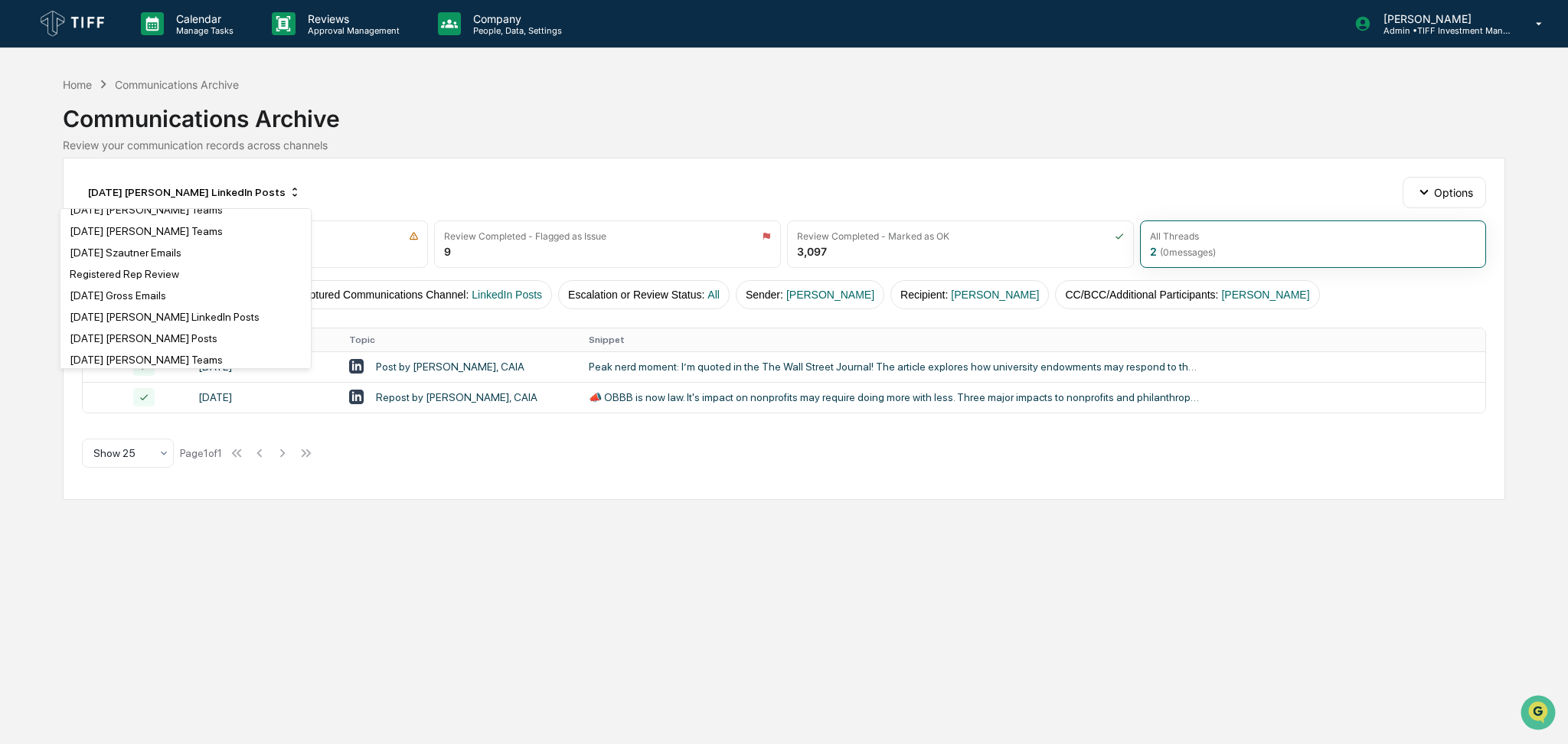
scroll to position [1225, 0]
click at [207, 303] on div "July 2025 Dennis LinkedIn Posts" at bounding box center [143, 304] width 148 height 12
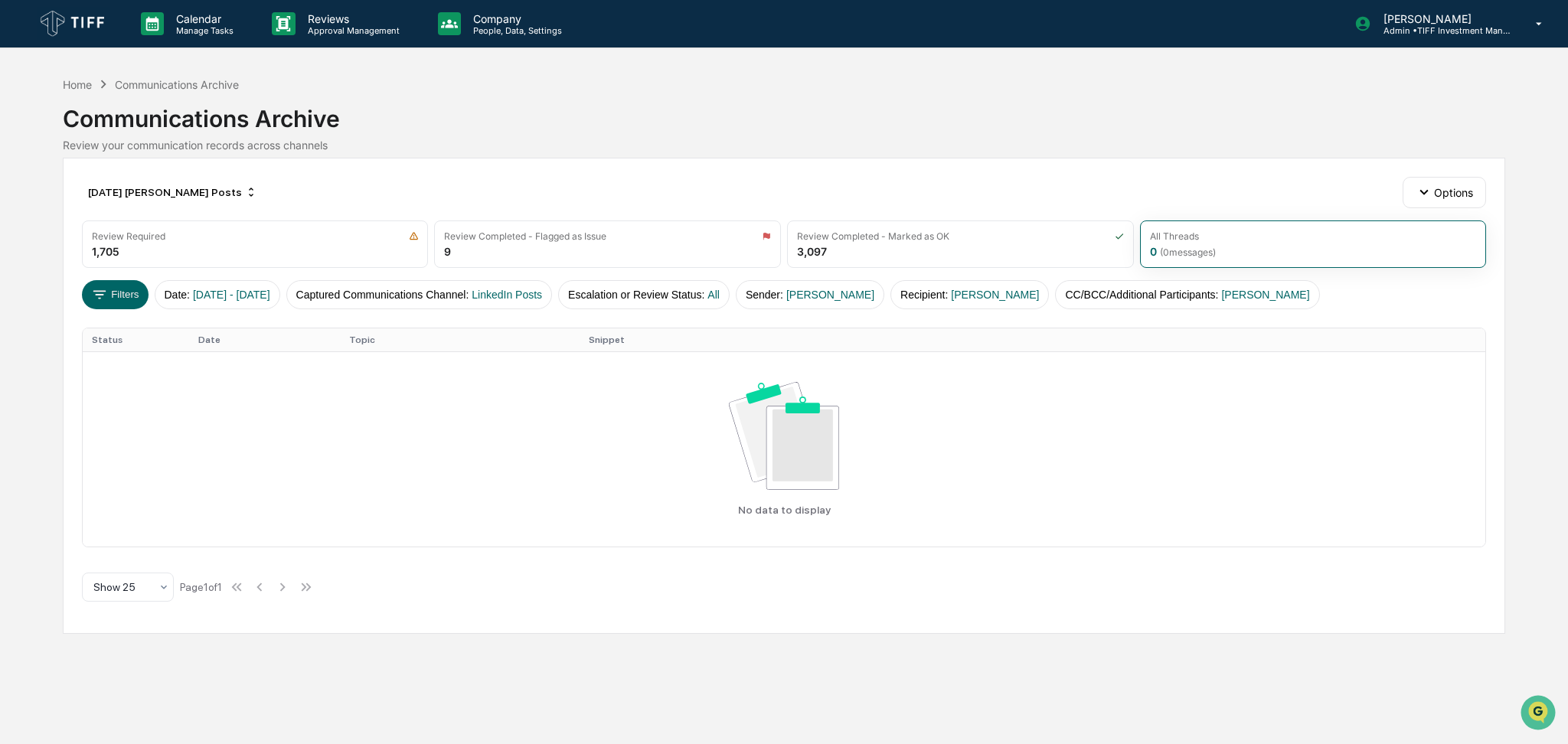
click at [464, 179] on div "July 2025 Dennis LinkedIn Posts Options" at bounding box center [784, 191] width 1404 height 30
click at [302, 236] on div "Review Required" at bounding box center [256, 236] width 327 height 12
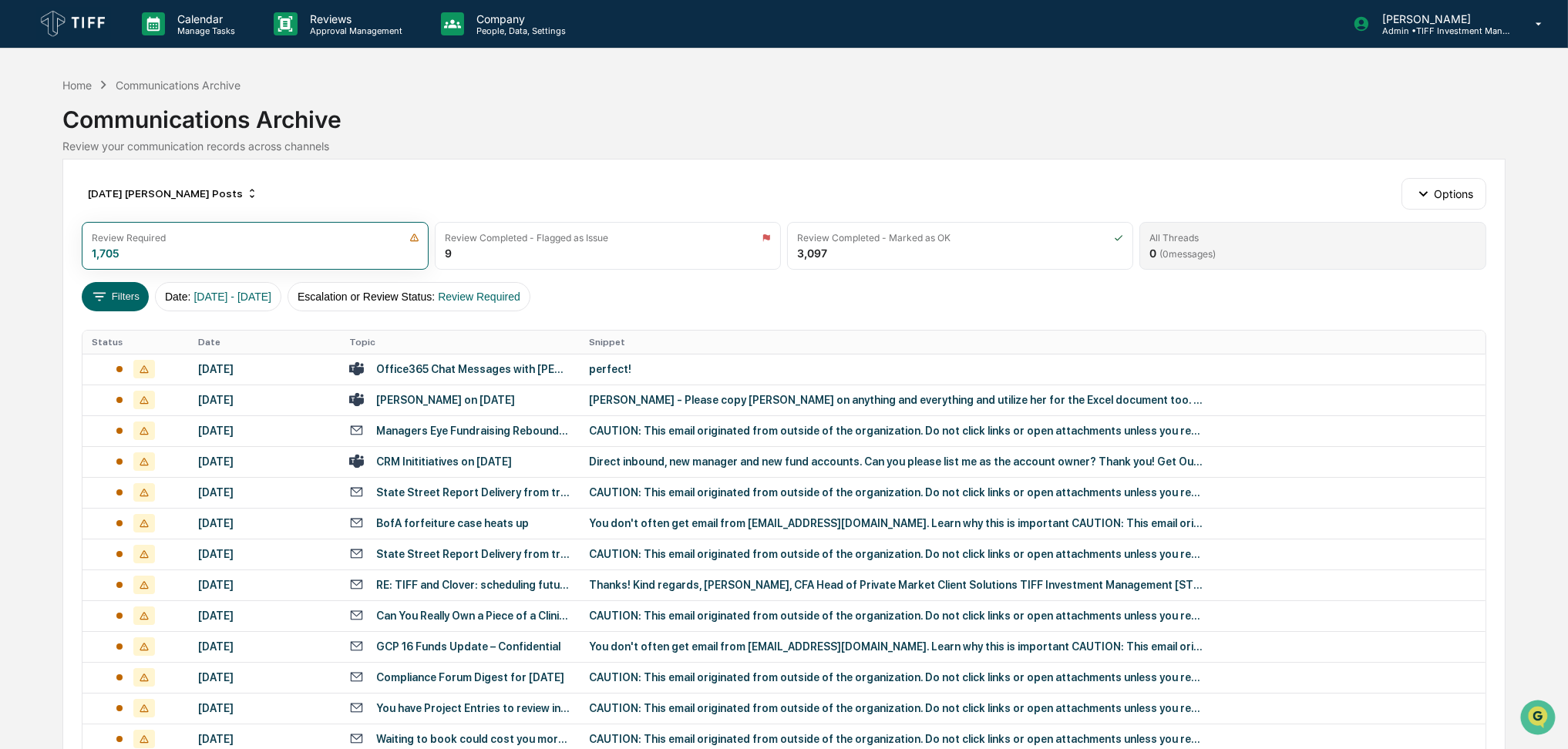
click at [1197, 253] on span "( 0 messages)" at bounding box center [1187, 255] width 56 height 12
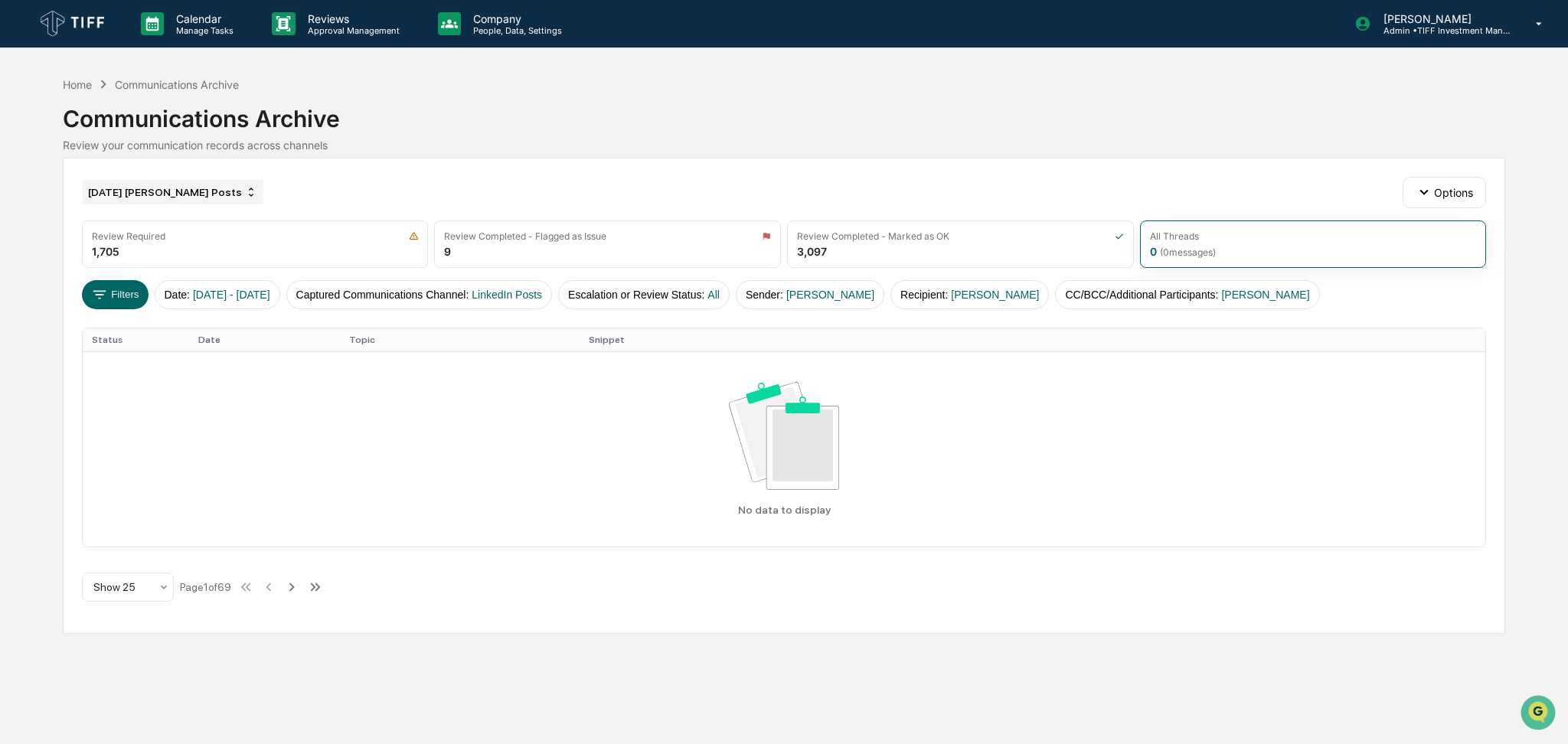
click at [199, 187] on div "July 2025 Dennis LinkedIn Posts" at bounding box center [172, 192] width 181 height 25
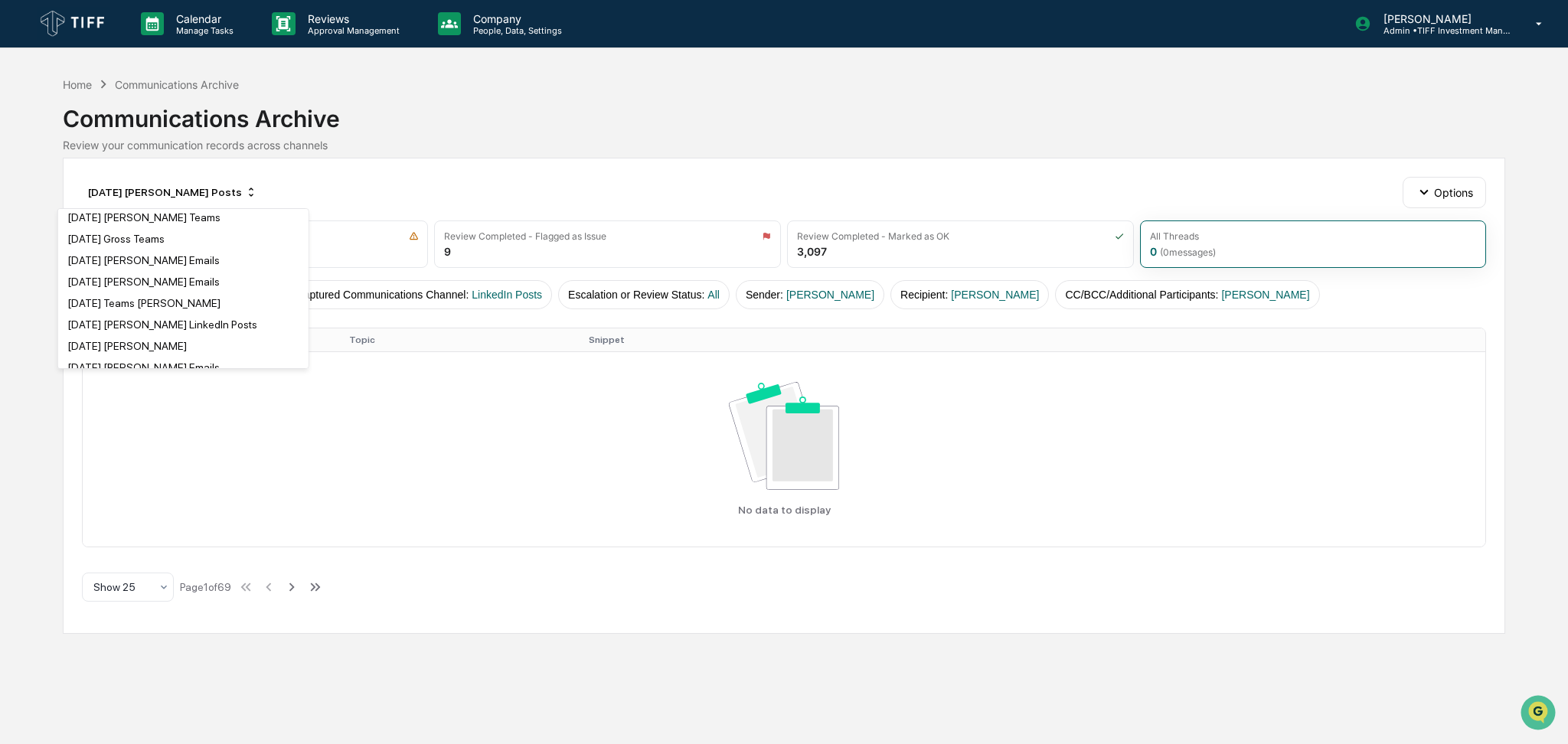
scroll to position [1666, 0]
click at [212, 292] on div "July 2025 Russo LinkedIn Posts" at bounding box center [182, 291] width 244 height 19
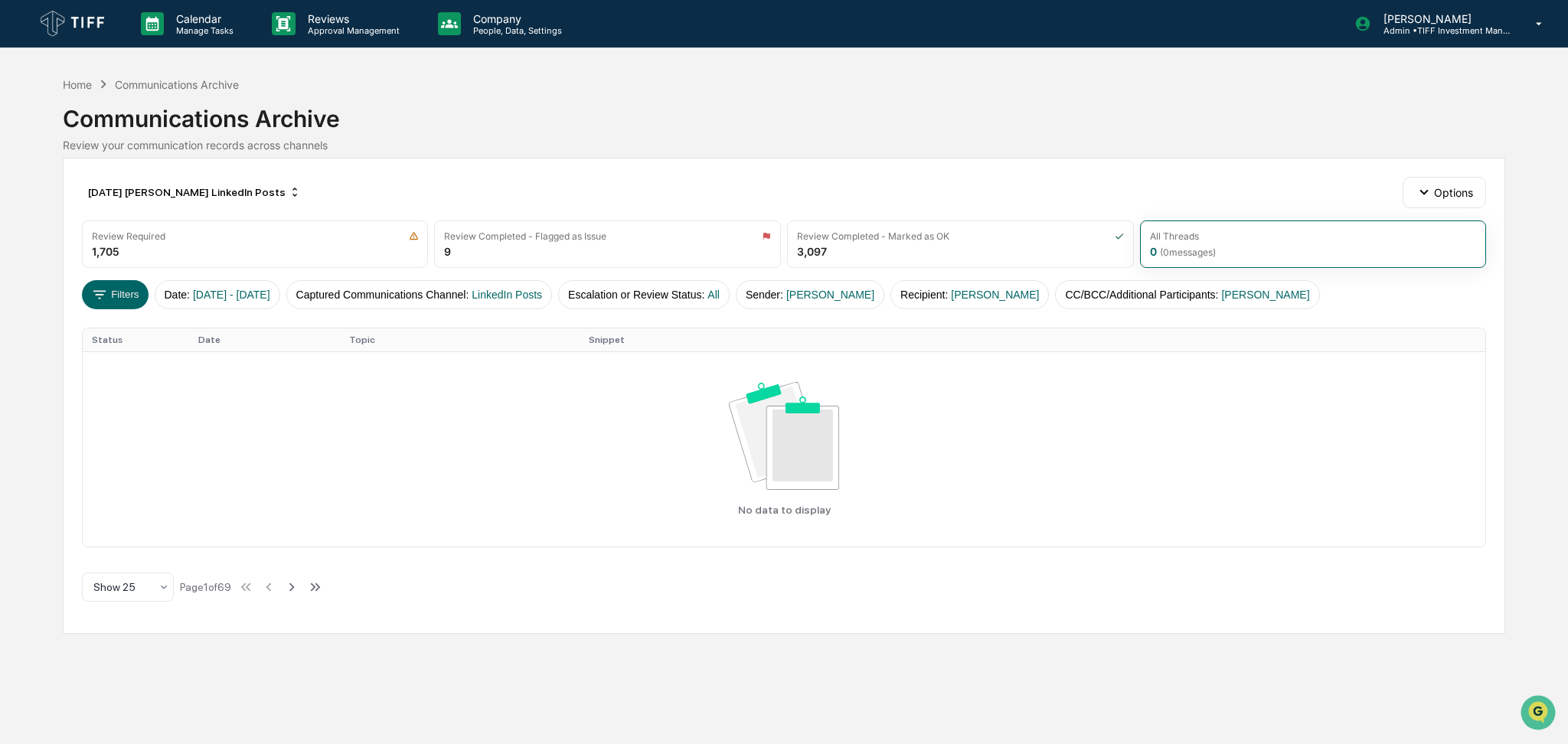
click at [492, 163] on div "July 2025 Russo LinkedIn Posts Options Review Required 1,705 Review Completed -…" at bounding box center [784, 396] width 1443 height 476
click at [166, 187] on div "July 2025 Russo LinkedIn Posts" at bounding box center [195, 192] width 225 height 25
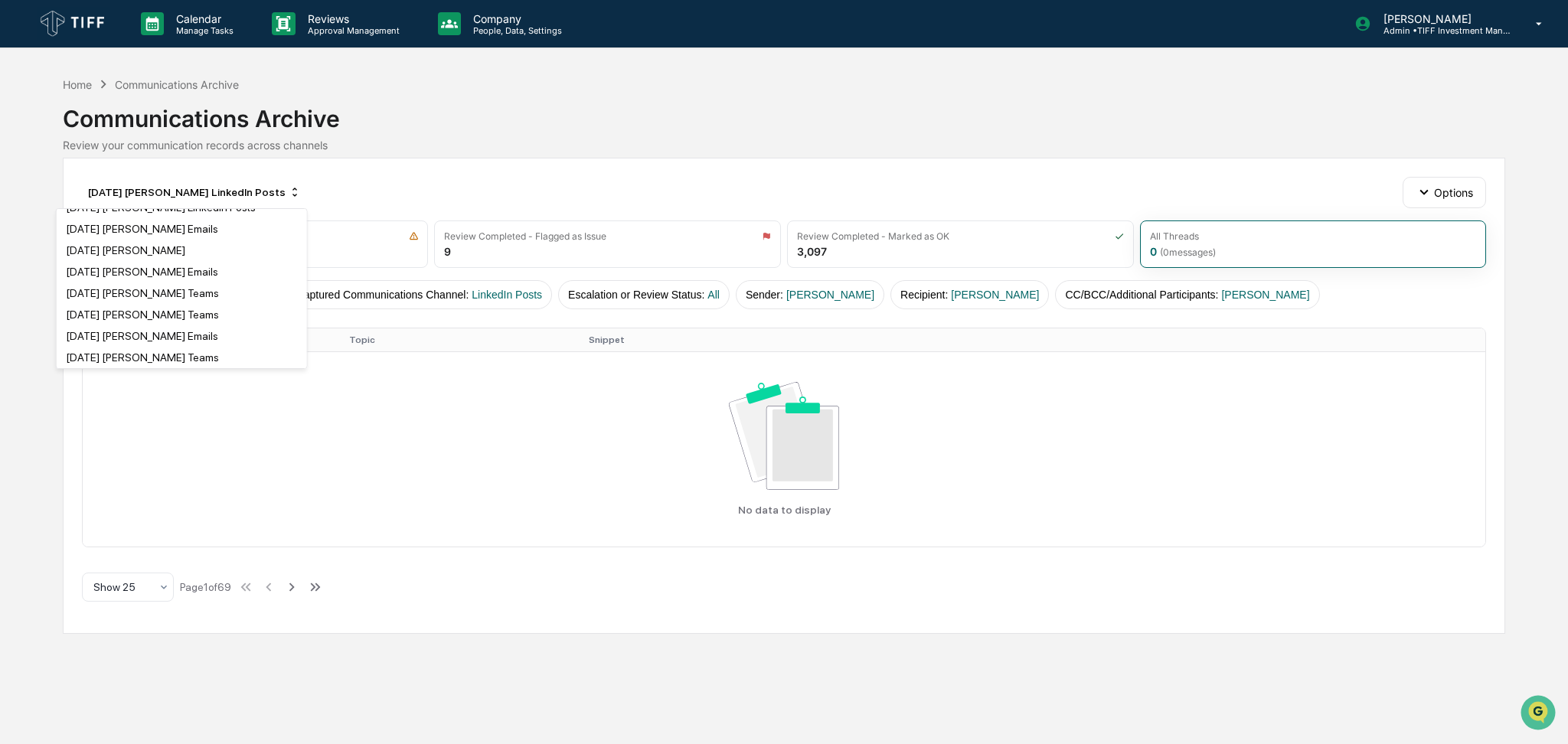
scroll to position [1462, 0]
click at [219, 232] on div "July 2025 Stuntebeck LinkedIn Posts" at bounding box center [161, 238] width 190 height 12
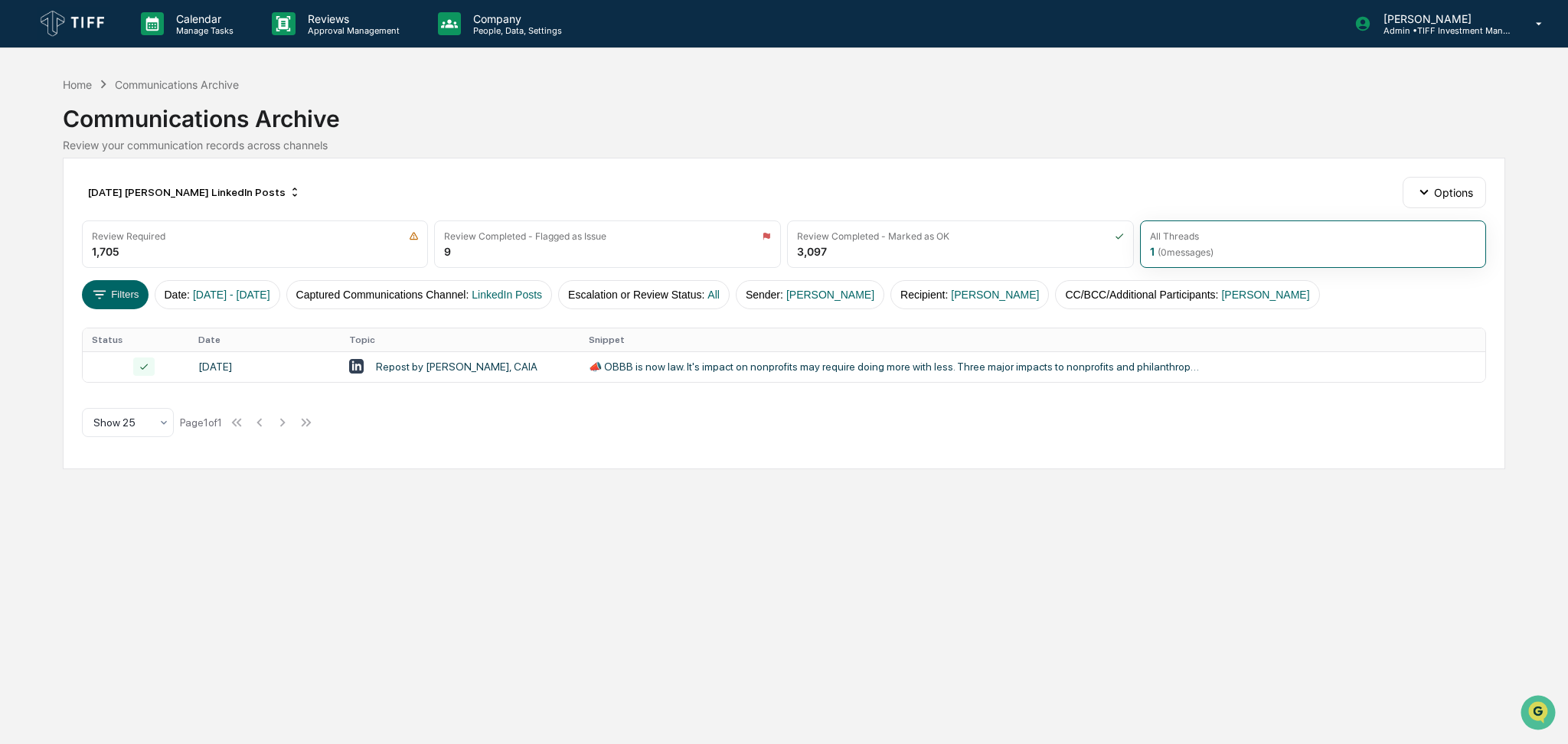
click at [643, 167] on div "July 2025 Stuntebeck LinkedIn Posts Options Review Required 1,705 Review Comple…" at bounding box center [784, 314] width 1443 height 312
click at [161, 190] on div "July 2025 Stuntebeck LinkedIn Posts" at bounding box center [195, 192] width 225 height 25
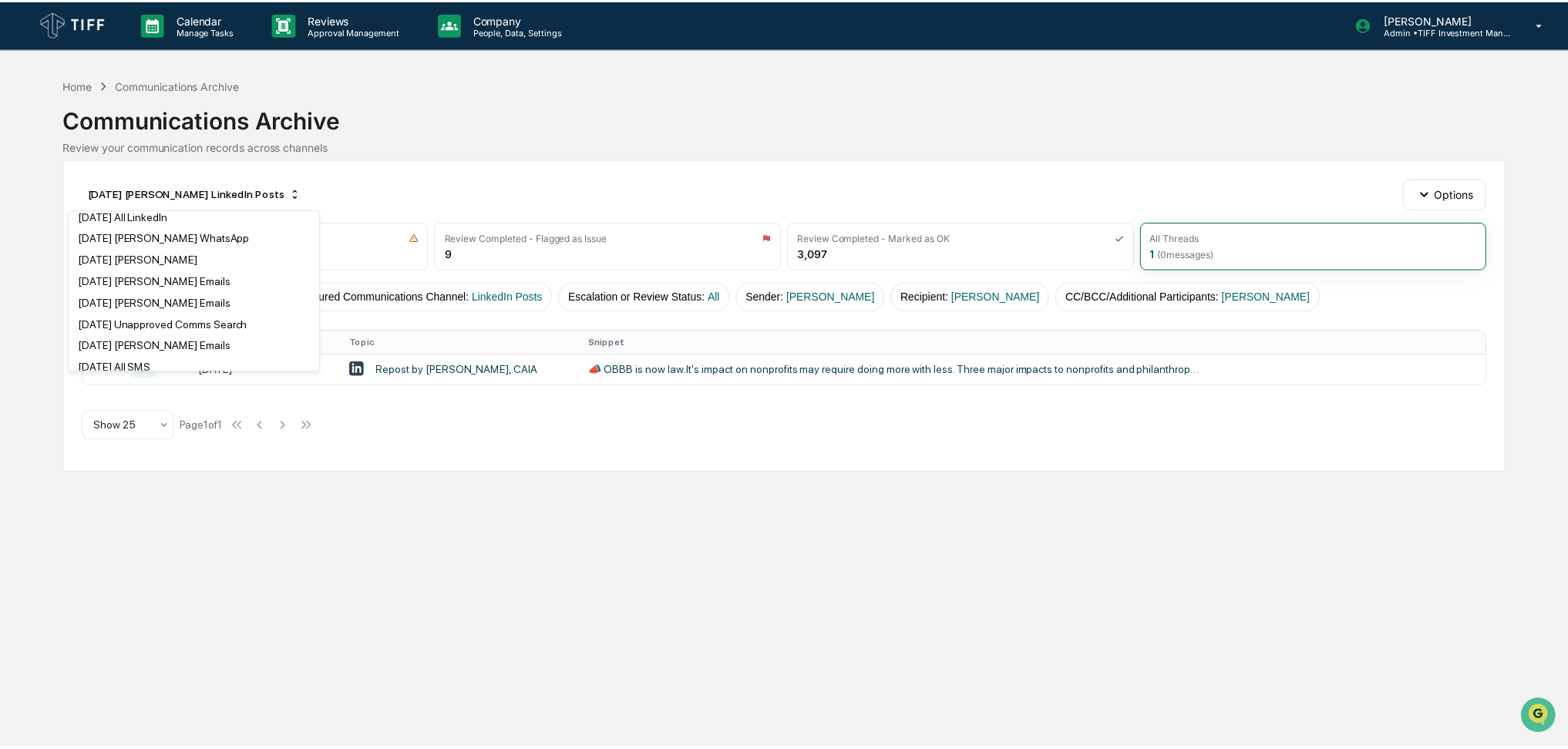
scroll to position [822, 0]
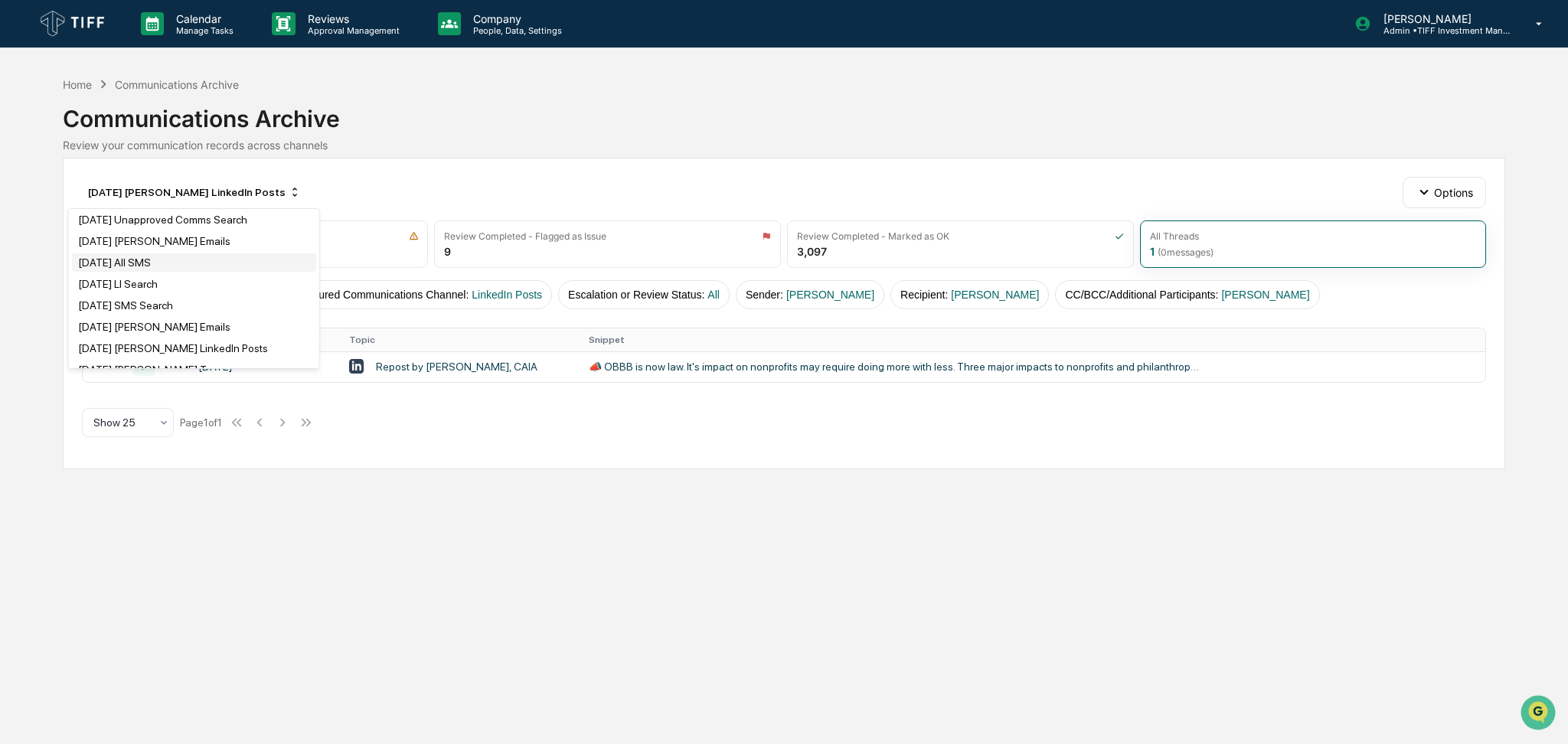
click at [212, 258] on div "July 2025 All SMS" at bounding box center [193, 263] width 244 height 19
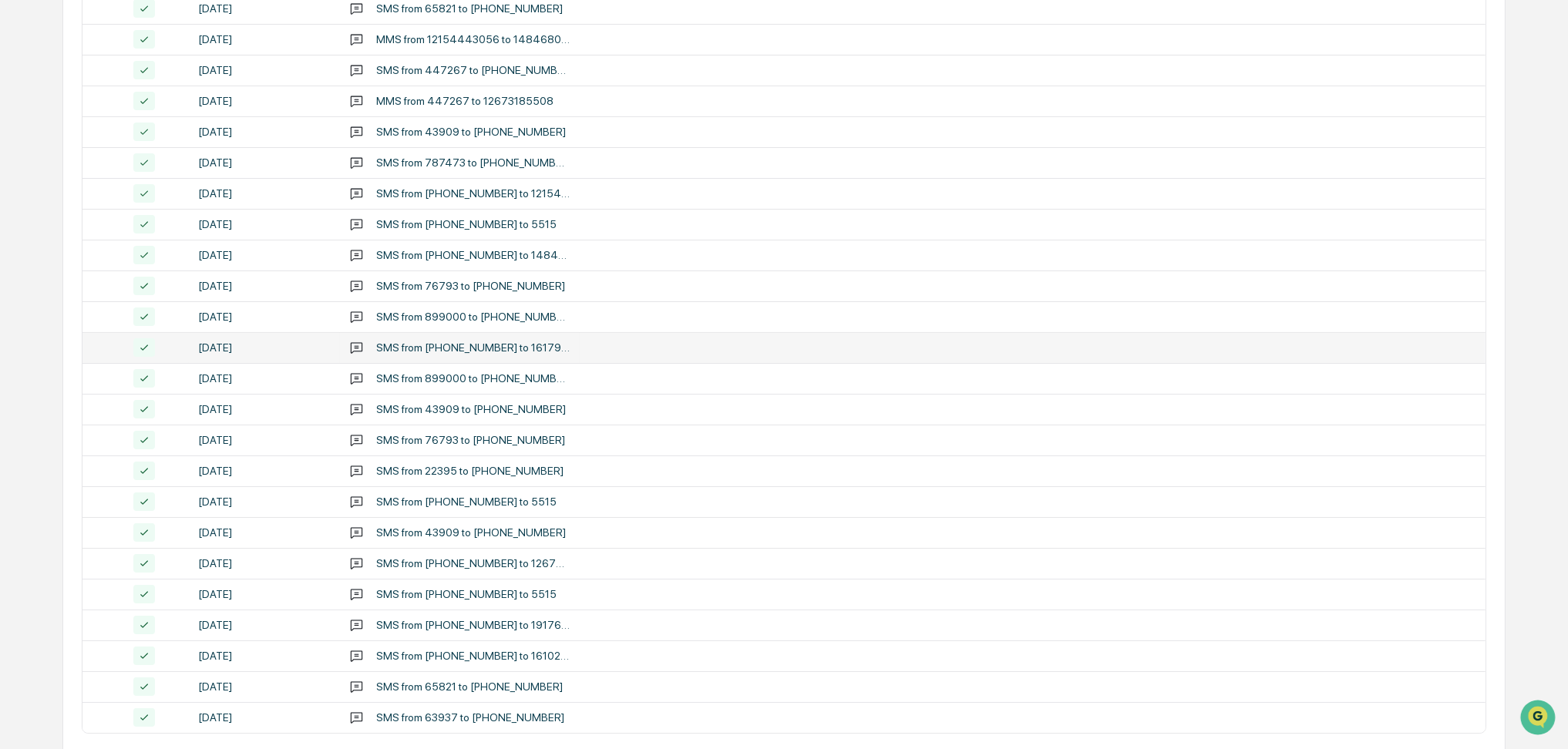
scroll to position [463, 0]
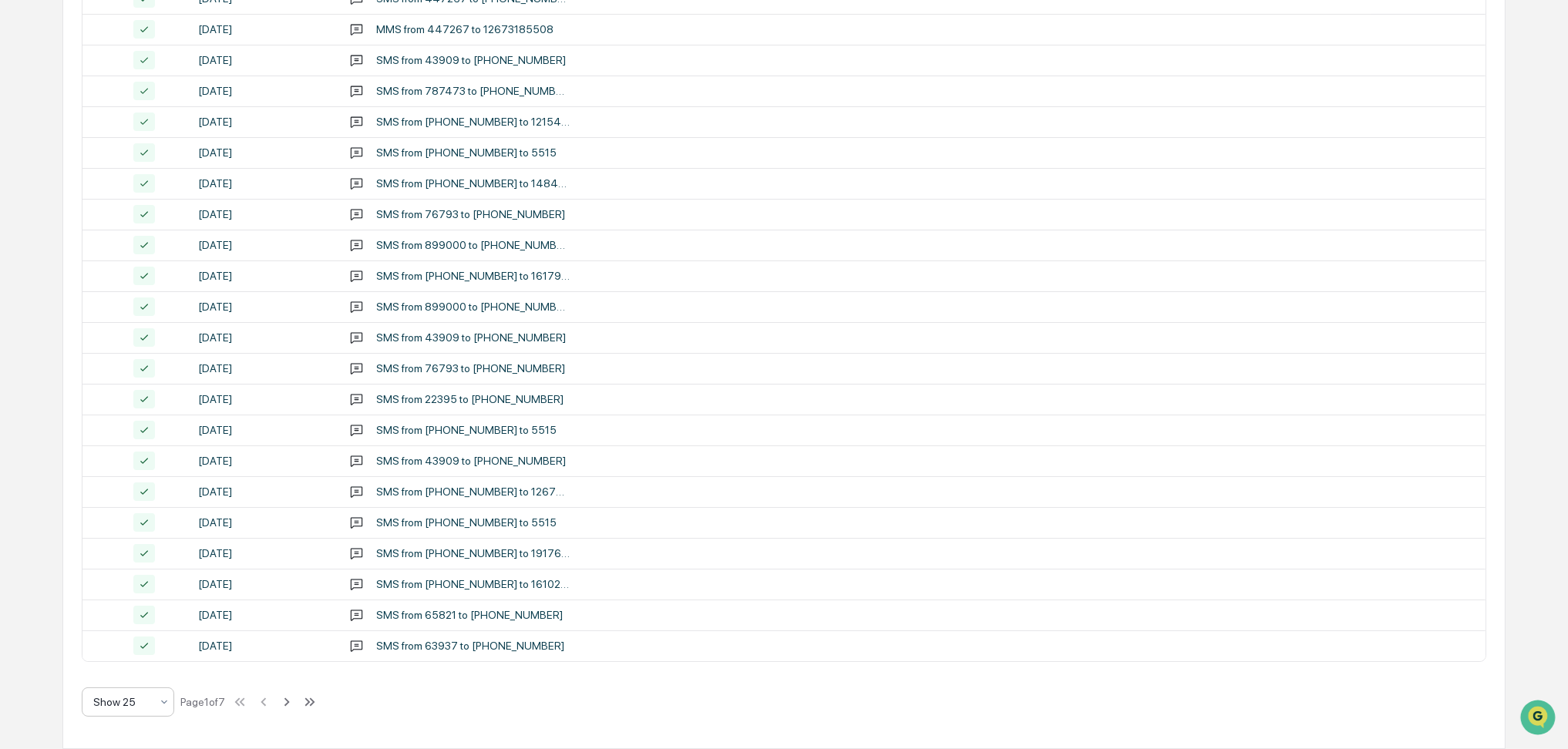
click at [150, 699] on div at bounding box center [122, 703] width 57 height 16
click at [129, 666] on div "Show 100" at bounding box center [128, 662] width 91 height 31
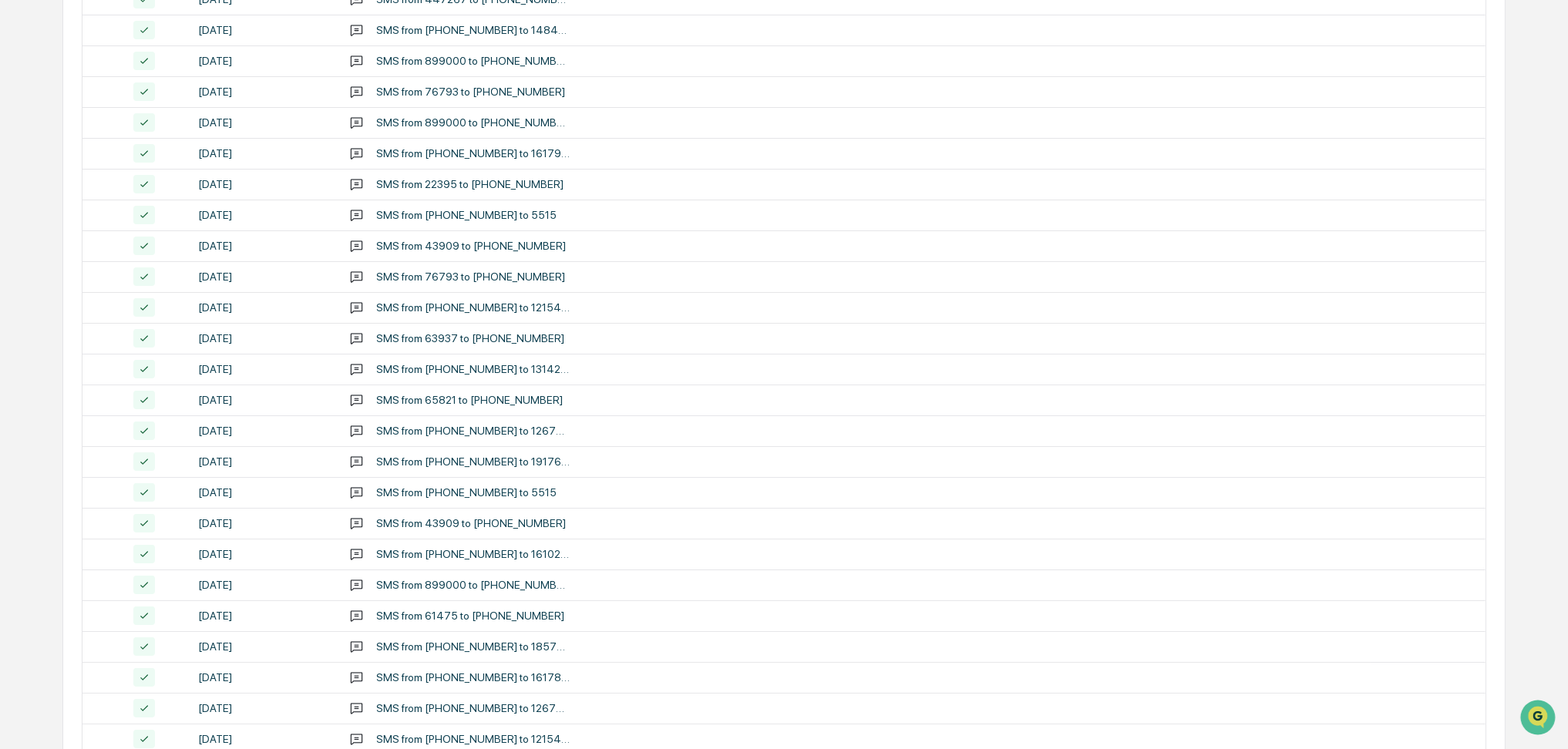
scroll to position [2777, 0]
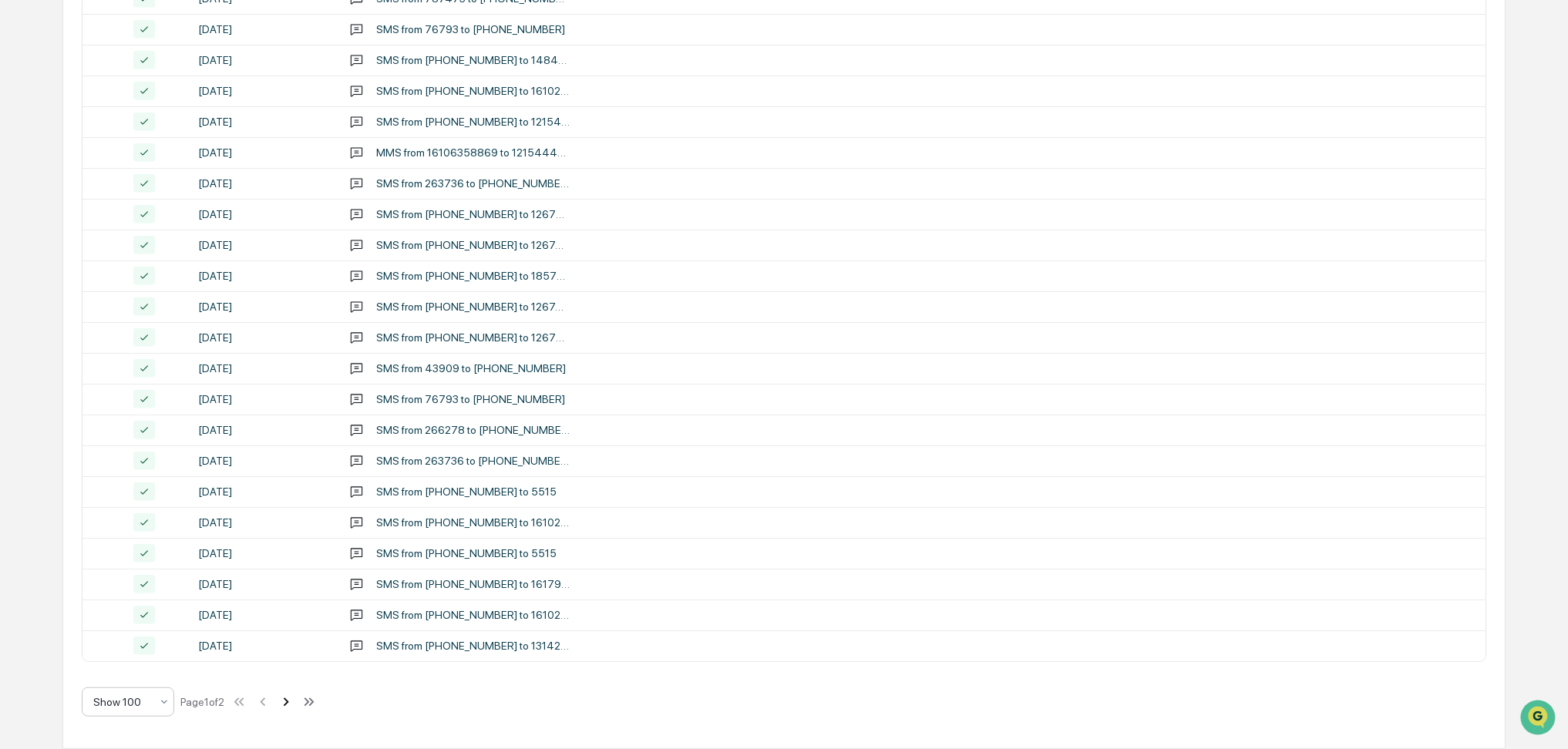
click at [292, 707] on icon at bounding box center [285, 702] width 17 height 17
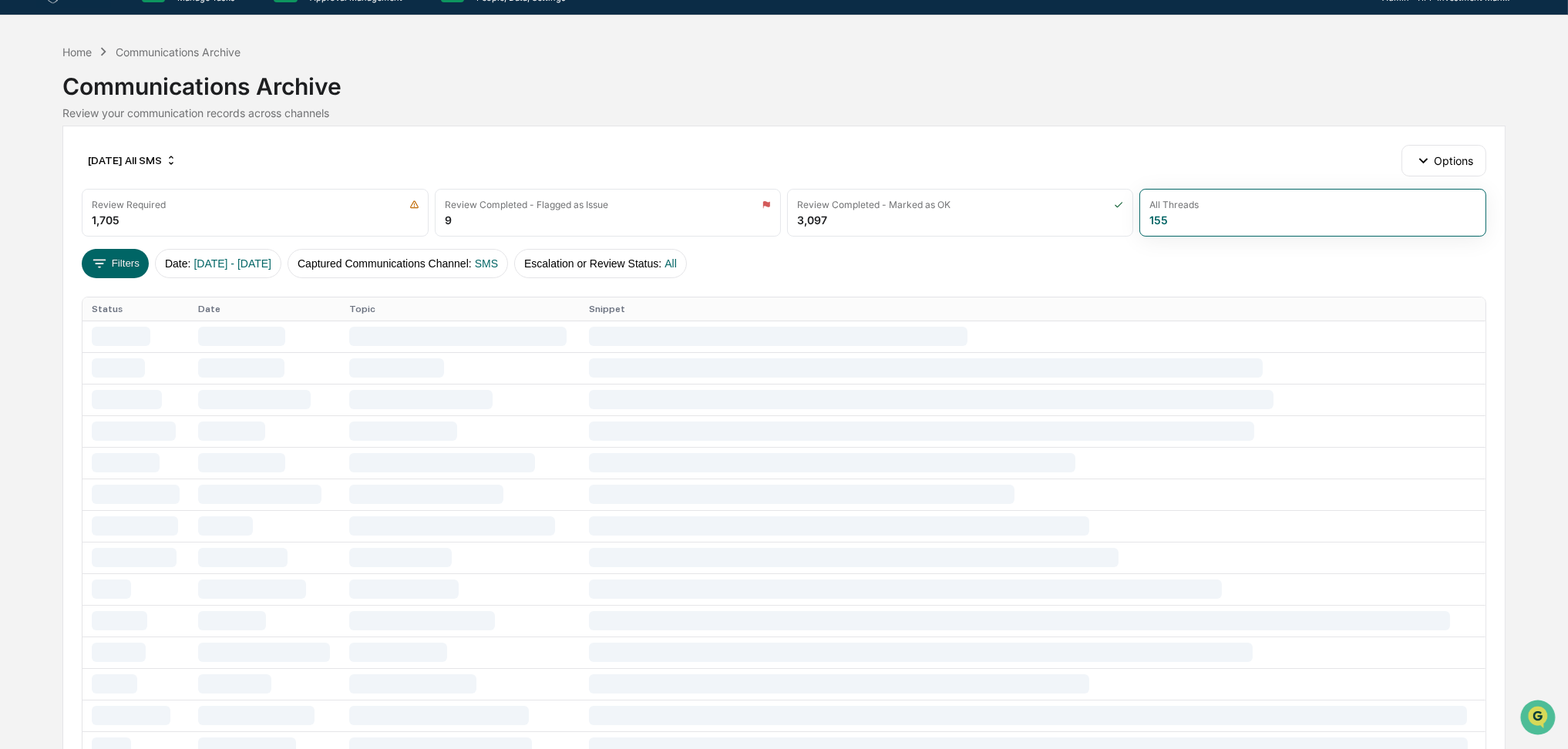
scroll to position [0, 0]
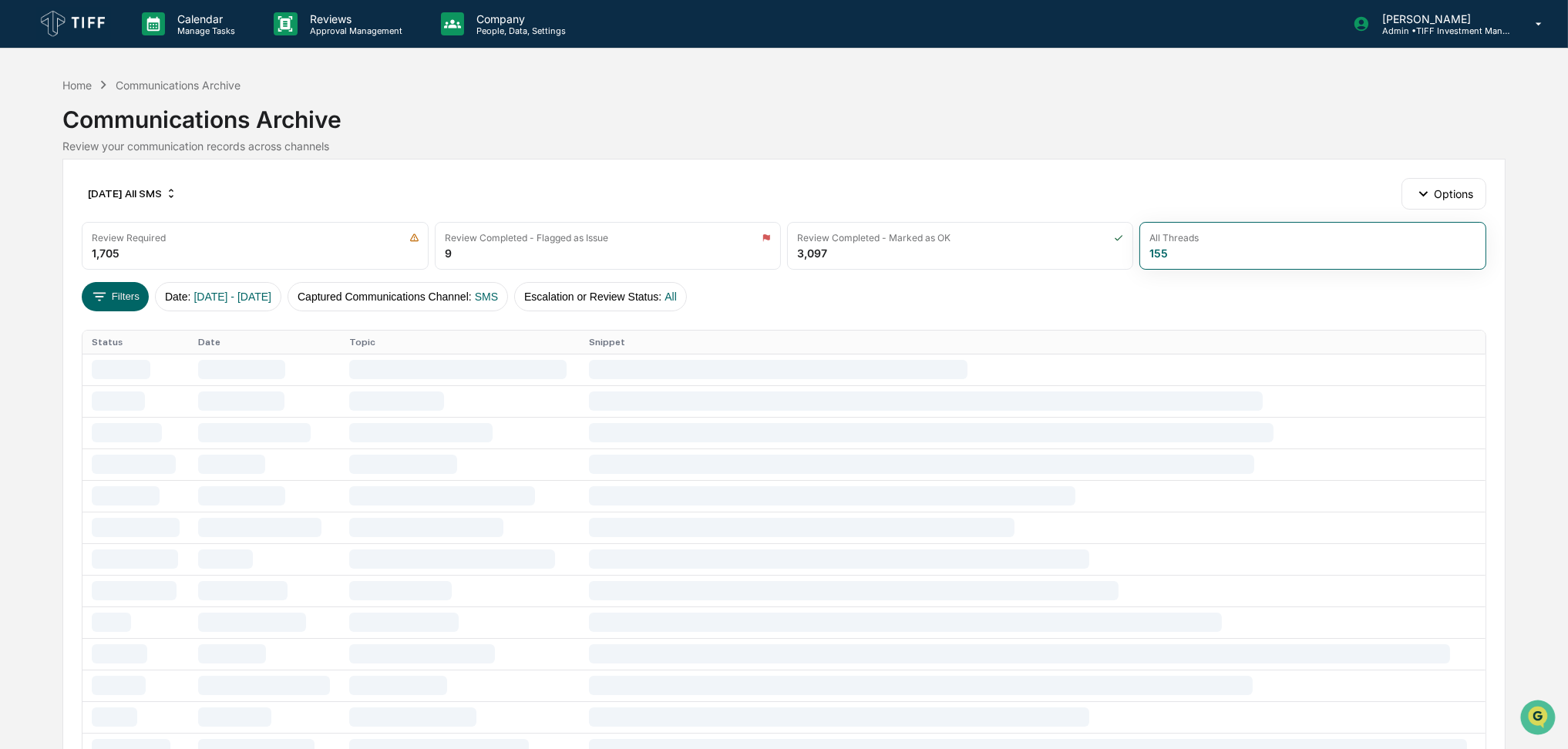
click at [800, 146] on div "Review your communication records across channels" at bounding box center [784, 145] width 1443 height 13
click at [206, 20] on p "Calendar" at bounding box center [203, 18] width 78 height 13
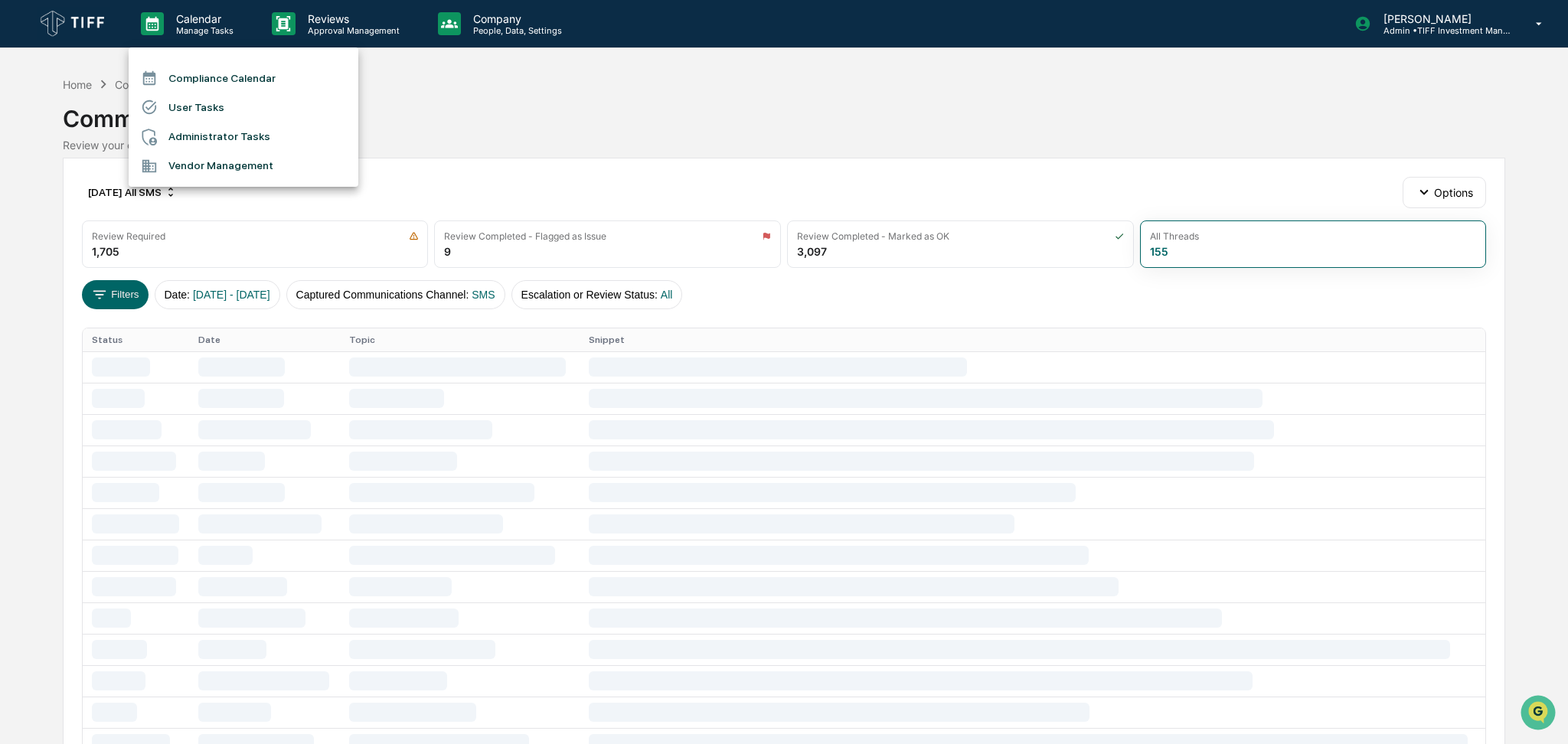
drag, startPoint x: 231, startPoint y: 81, endPoint x: 813, endPoint y: 96, distance: 582.2
click at [813, 96] on div at bounding box center [784, 372] width 1568 height 744
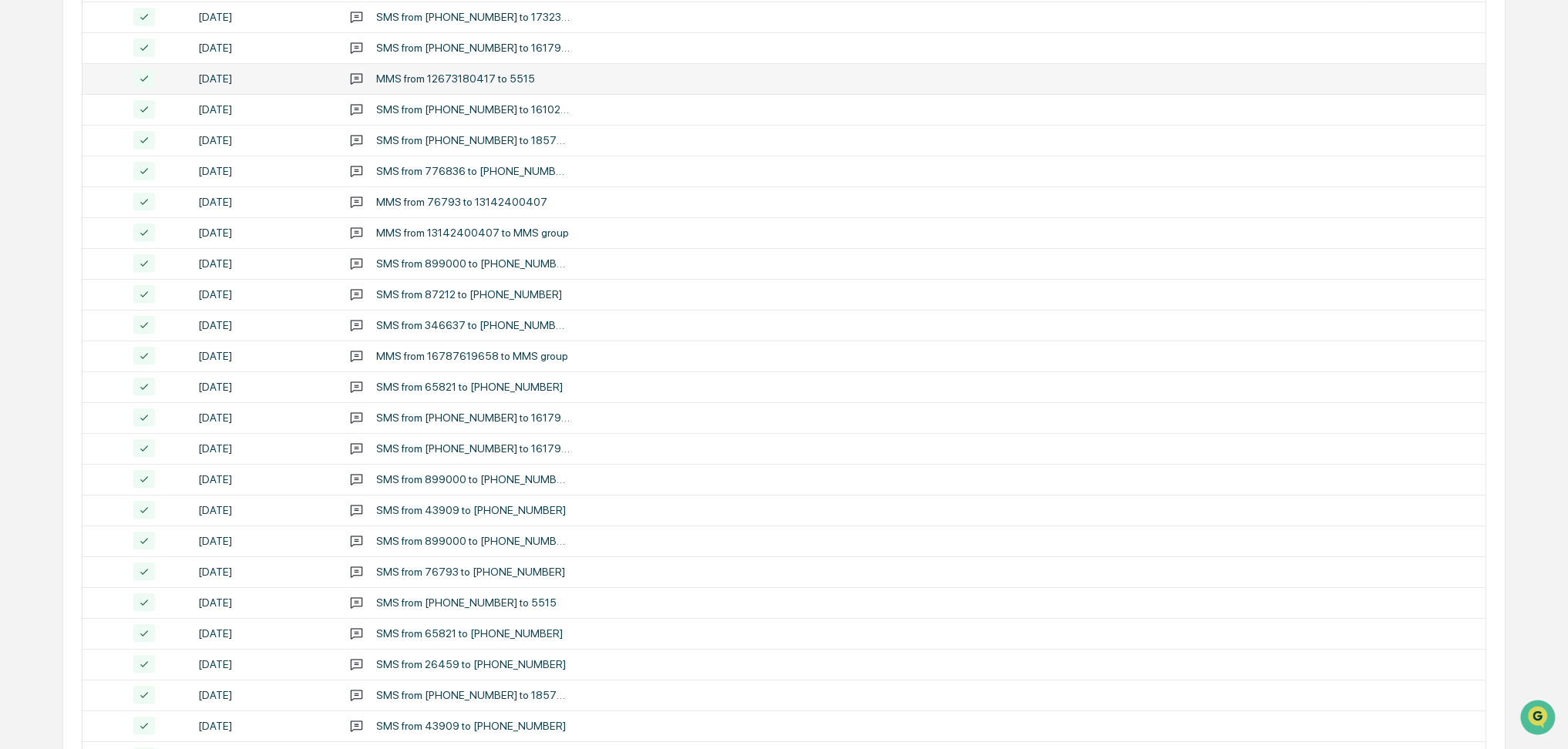
scroll to position [1388, 0]
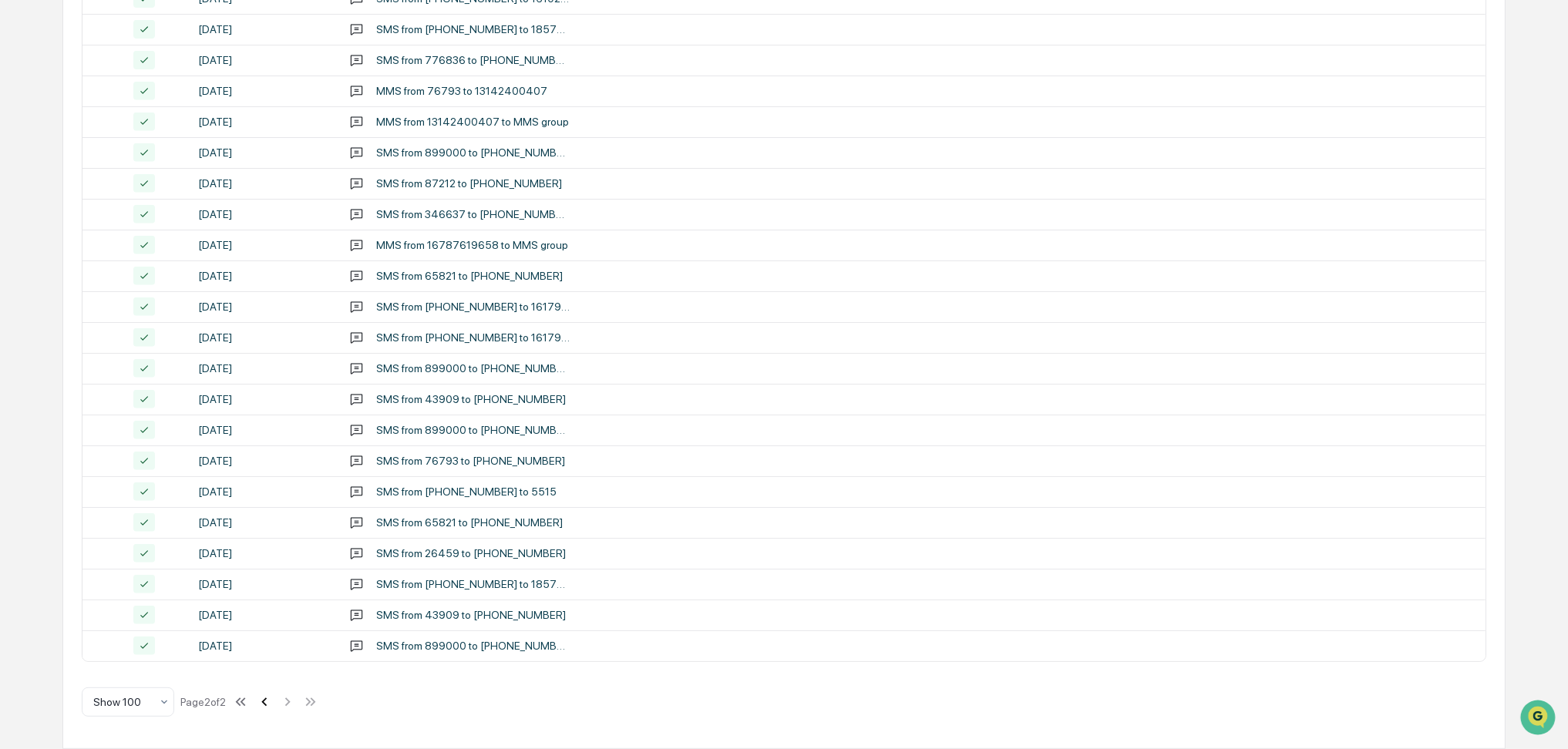
click at [266, 702] on icon at bounding box center [263, 702] width 5 height 9
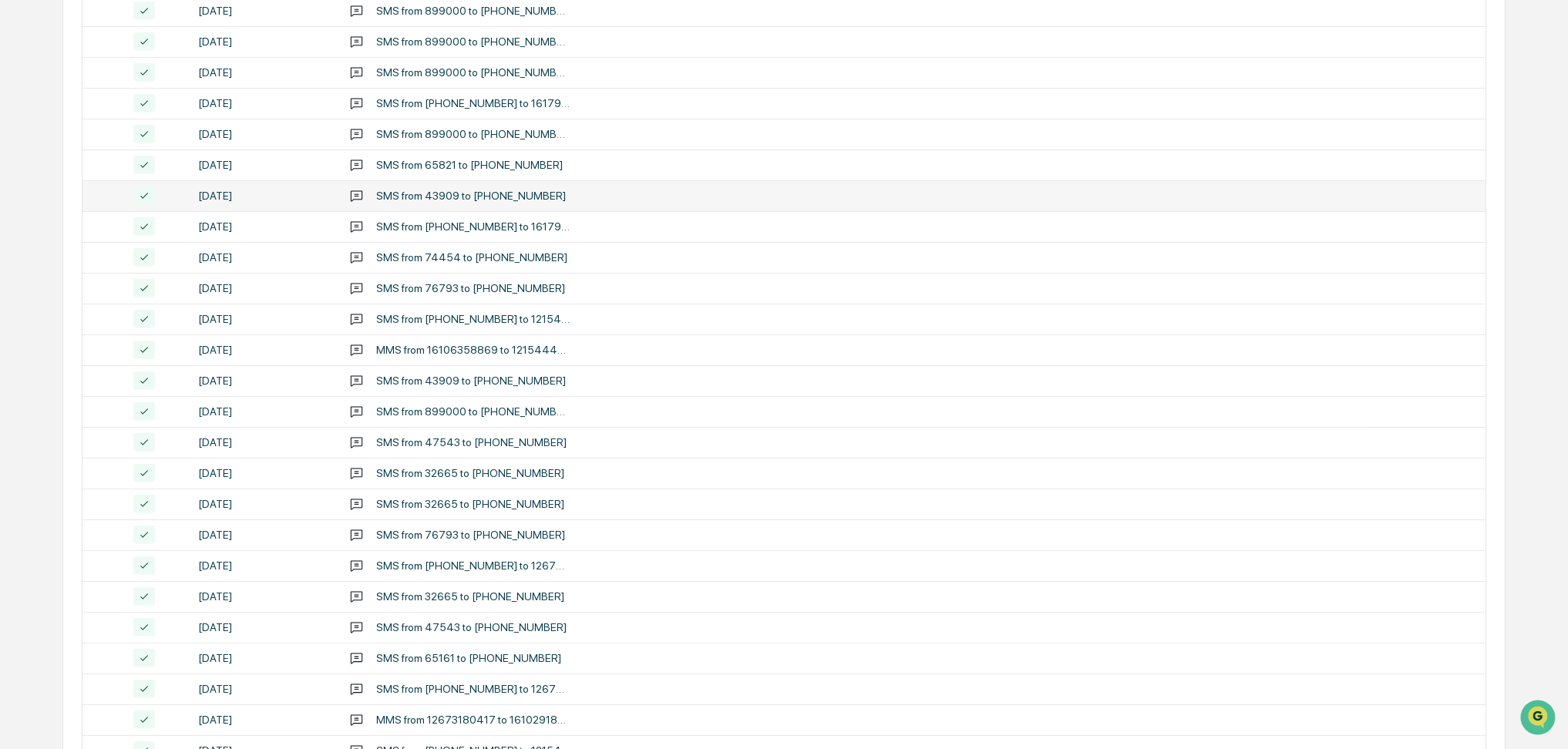
scroll to position [1850, 0]
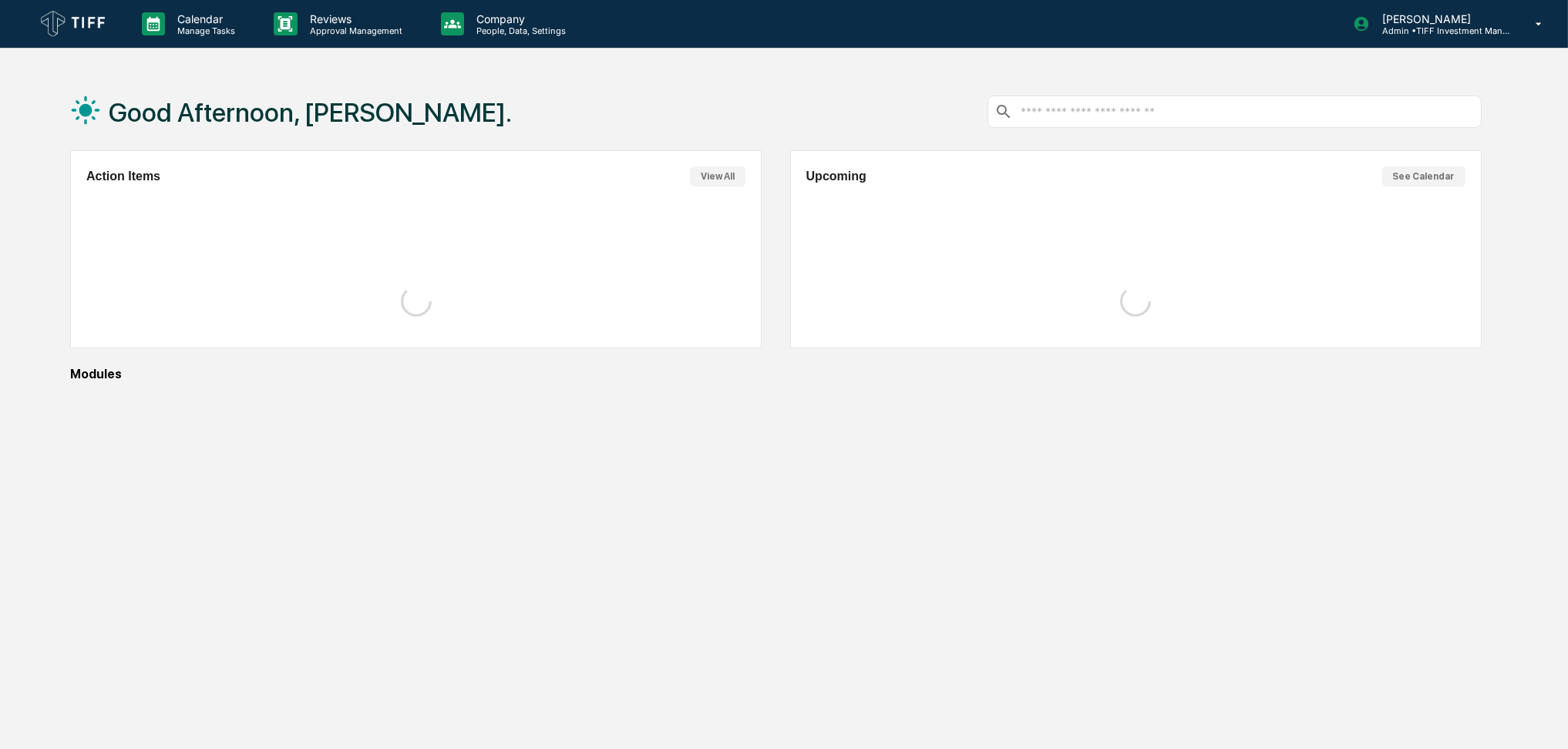
click at [199, 38] on div "Calendar Manage Tasks" at bounding box center [195, 24] width 132 height 47
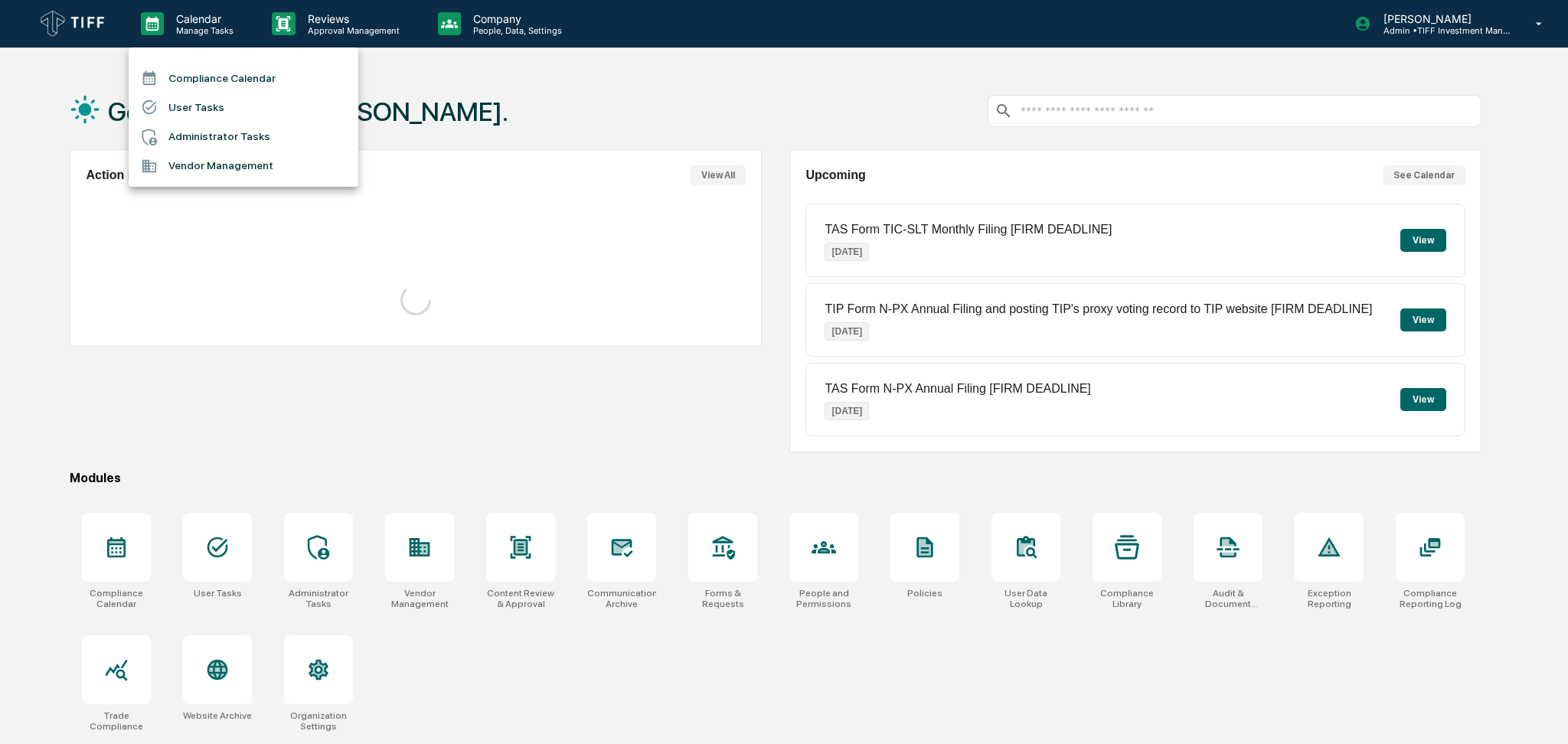
click at [212, 74] on li "Compliance Calendar" at bounding box center [243, 78] width 229 height 29
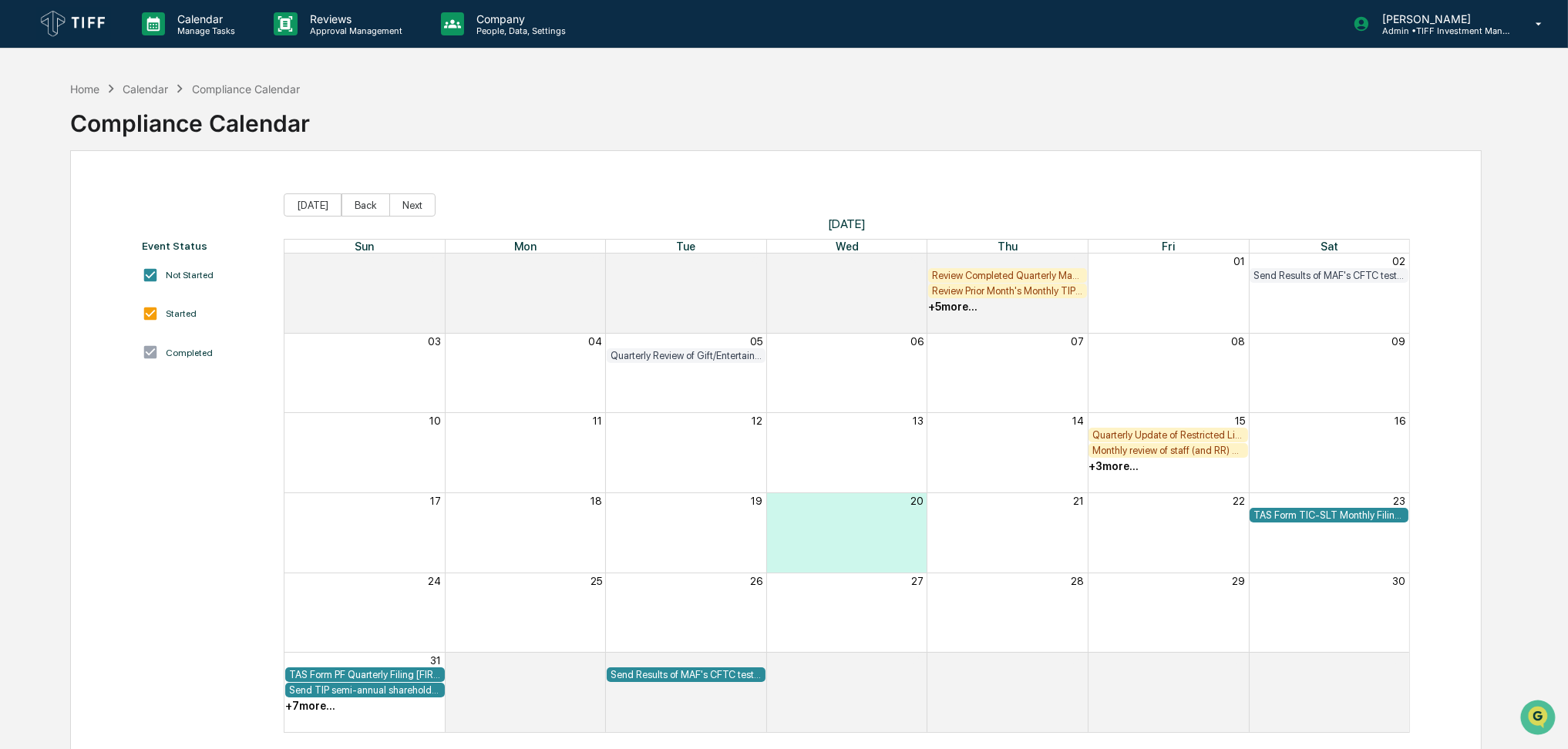
click at [1103, 468] on div "+ 3 more..." at bounding box center [1113, 466] width 50 height 12
click at [1119, 534] on div "Monthly review of staff (and RR) archived communications (including email and T…" at bounding box center [1112, 531] width 154 height 15
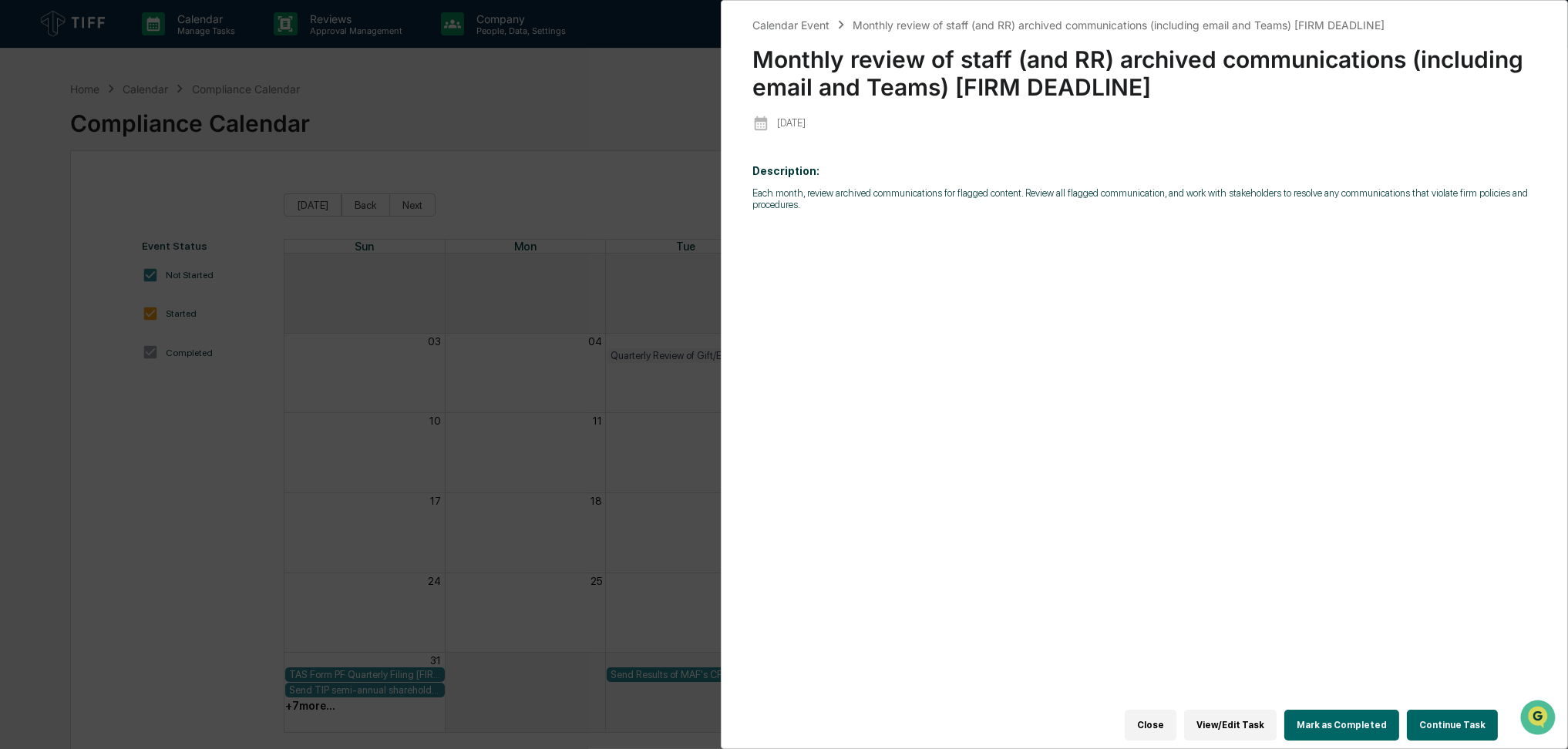
click at [1337, 574] on div "Description: Each month, review archived communications for flagged content. Re…" at bounding box center [1144, 439] width 784 height 571
click at [1371, 713] on button "Mark as Completed" at bounding box center [1341, 724] width 114 height 31
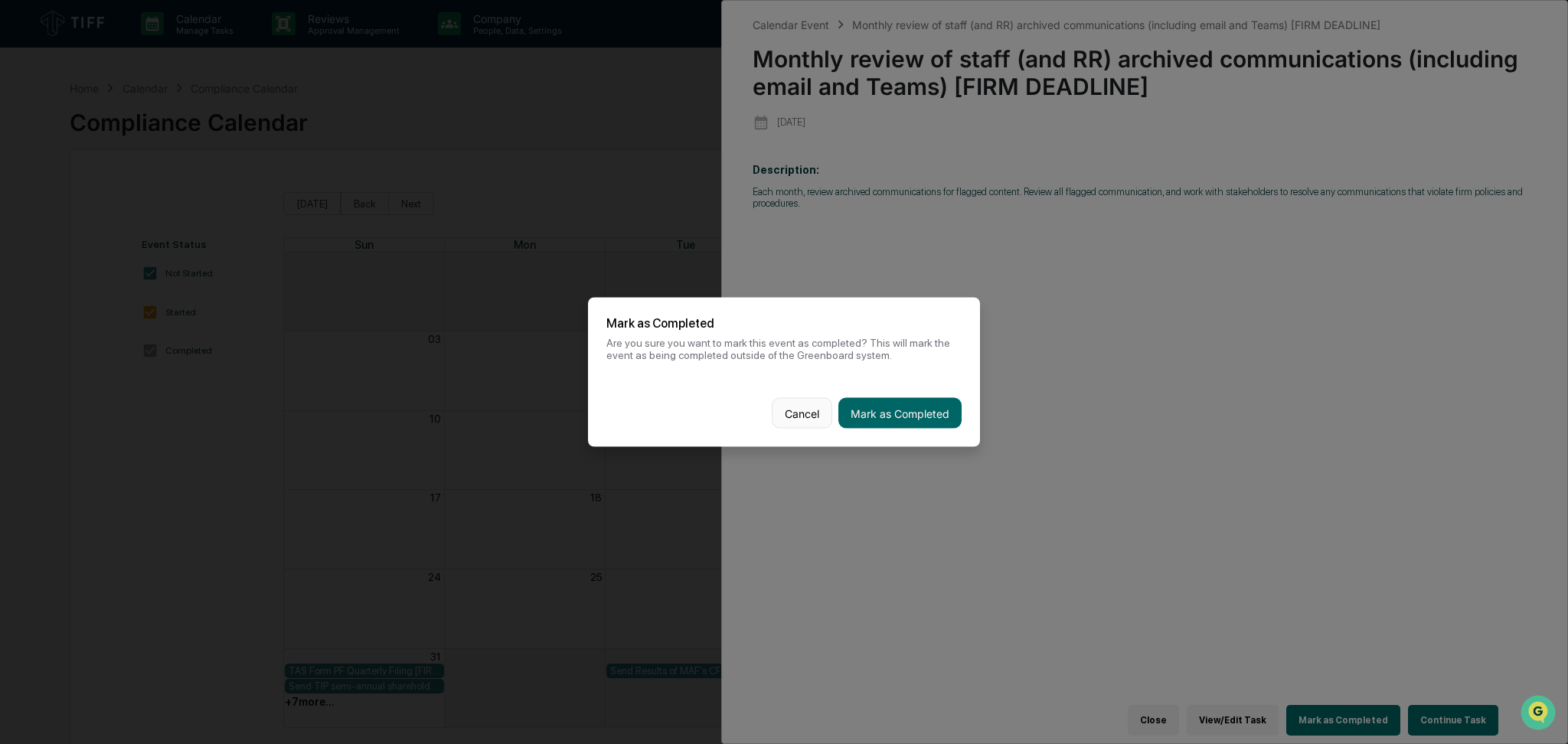
click at [805, 419] on button "Cancel" at bounding box center [802, 413] width 61 height 30
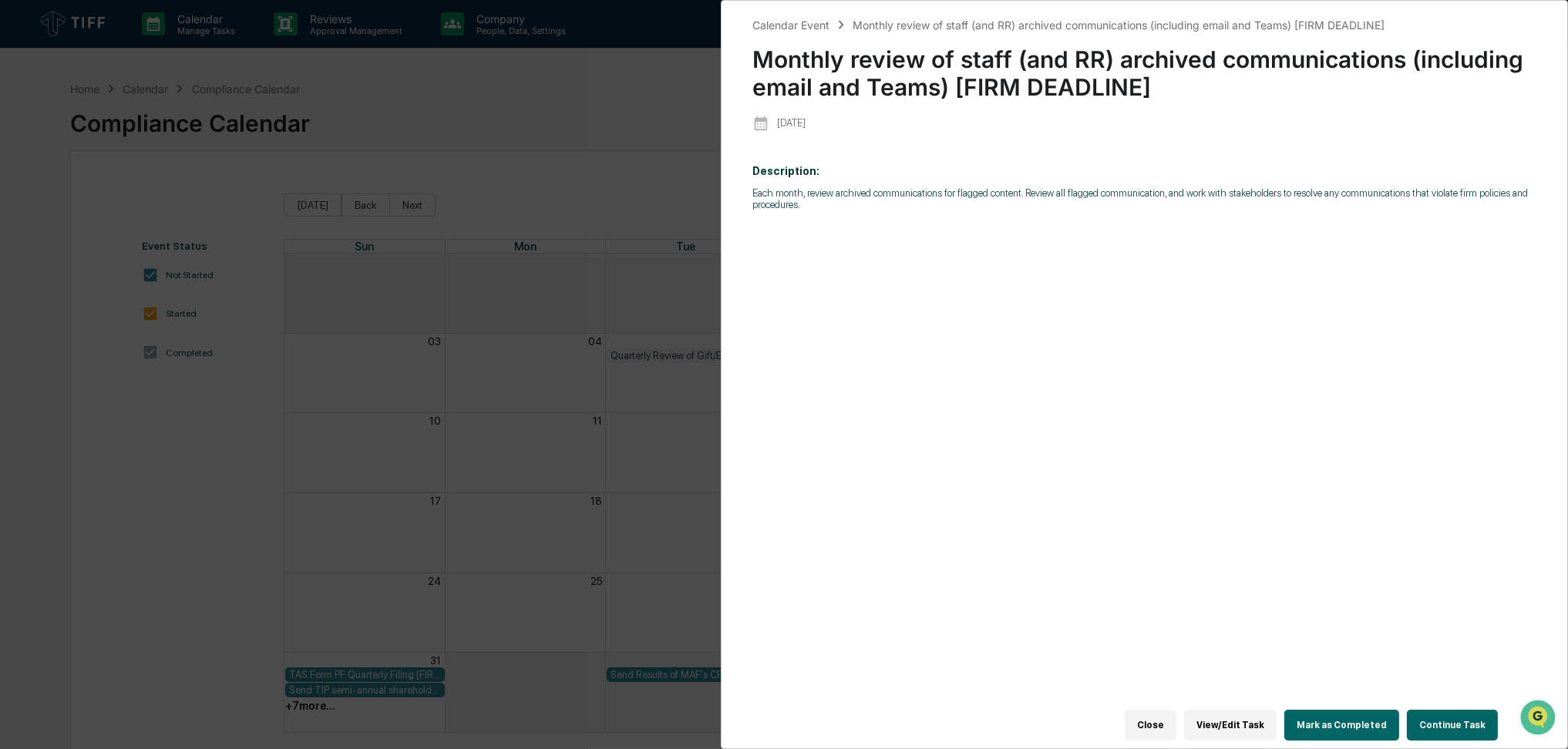
click at [648, 411] on div "Calendar Event Monthly review of staff (and RR) archived communications (includ…" at bounding box center [784, 374] width 1568 height 749
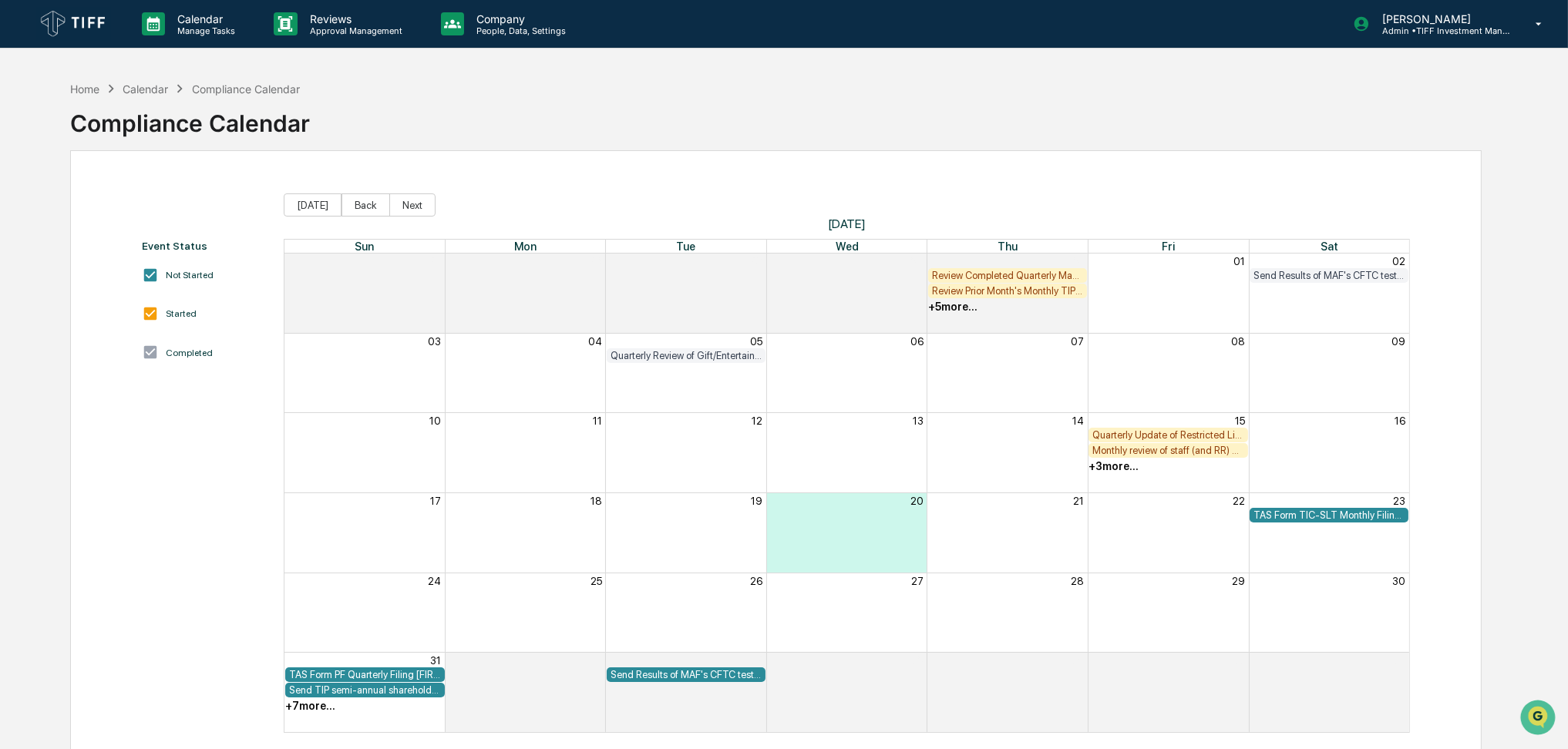
click at [1121, 470] on div "+ 3 more..." at bounding box center [1113, 466] width 50 height 12
click at [1488, 473] on div "Home Calendar Compliance Calendar Compliance Calendar Event Status Not Started …" at bounding box center [776, 447] width 1457 height 749
click at [1112, 468] on div "+ 3 more..." at bounding box center [1113, 466] width 50 height 12
click at [1120, 555] on div "TAS Form 13F Quarterly Filing [FIRM DEADLINE]" at bounding box center [1112, 549] width 154 height 15
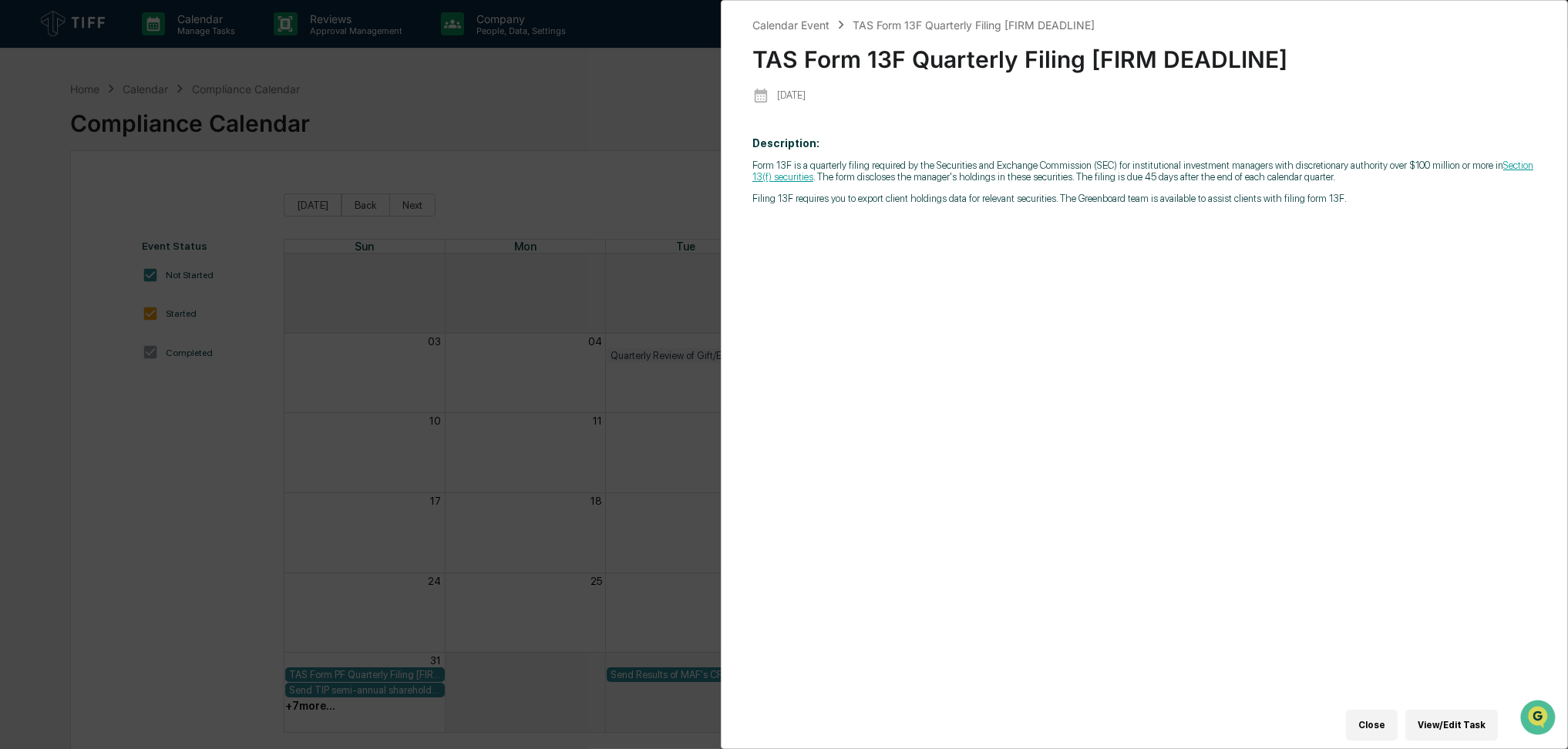
click at [639, 354] on div "Calendar Event TAS Form 13F Quarterly Filing [FIRM DEADLINE] TAS Form 13F Quart…" at bounding box center [784, 374] width 1568 height 749
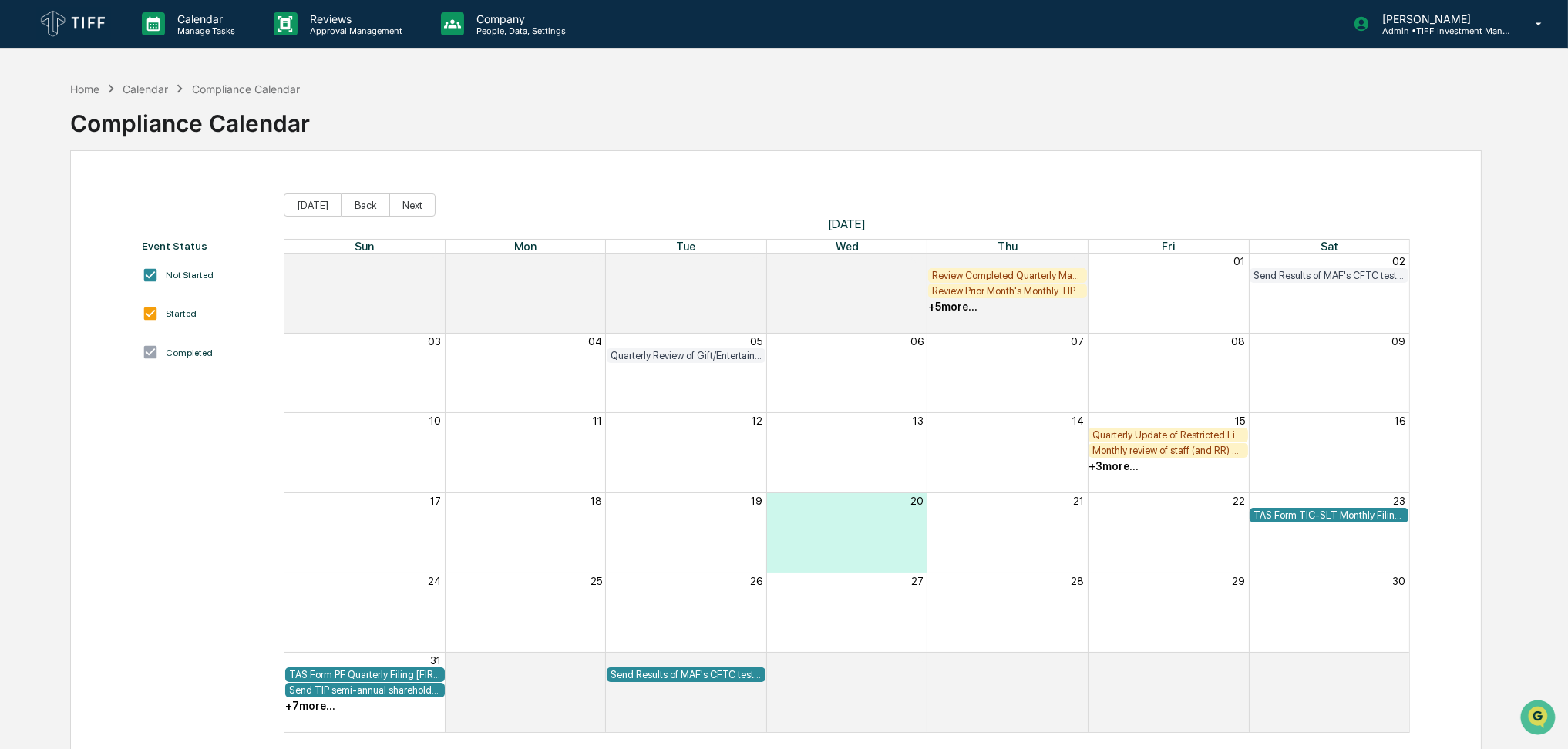
click at [1107, 469] on div "+ 3 more..." at bounding box center [1113, 466] width 50 height 12
click at [1113, 553] on div "TAS Form 13F Quarterly Filing [FIRM DEADLINE]" at bounding box center [1112, 549] width 154 height 15
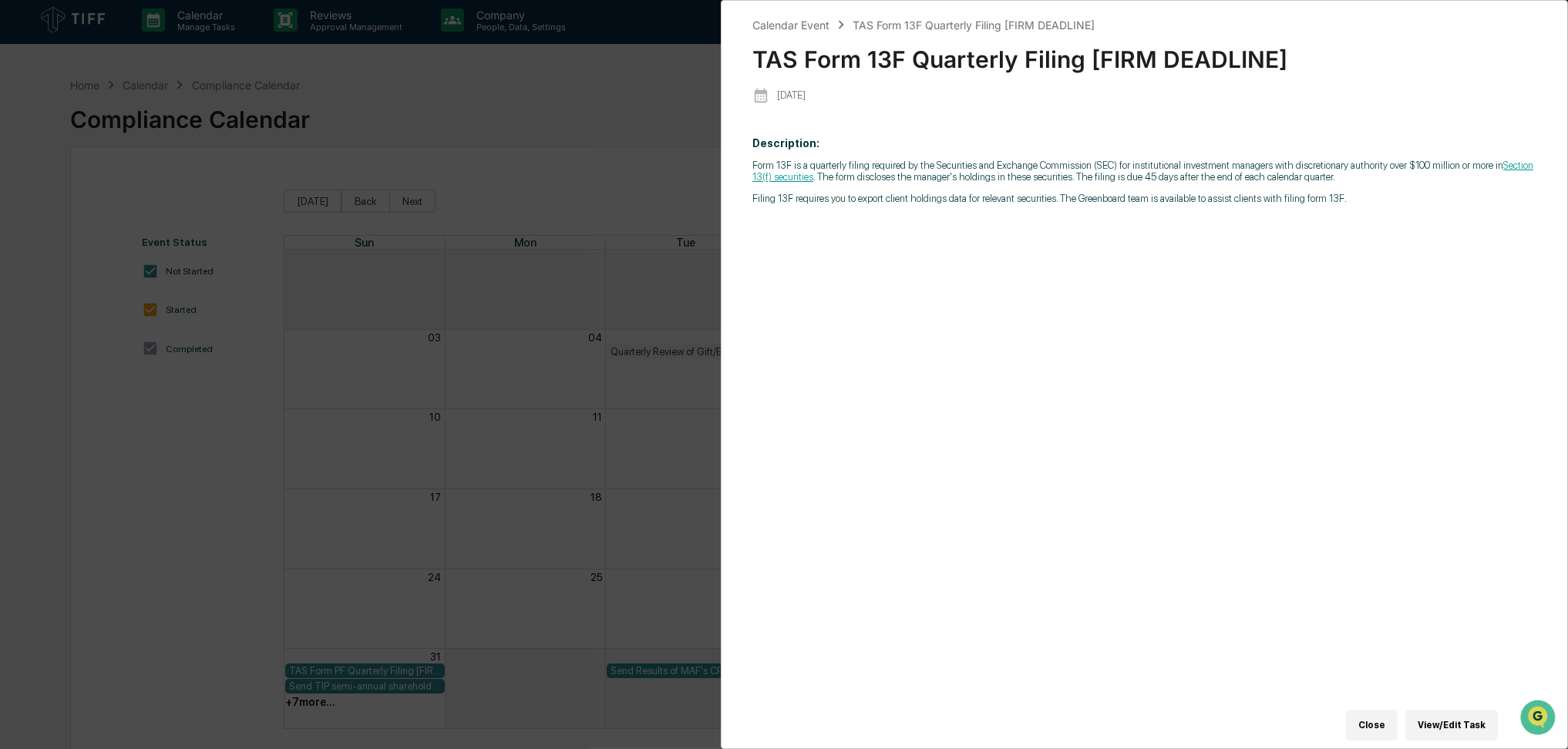
scroll to position [72, 0]
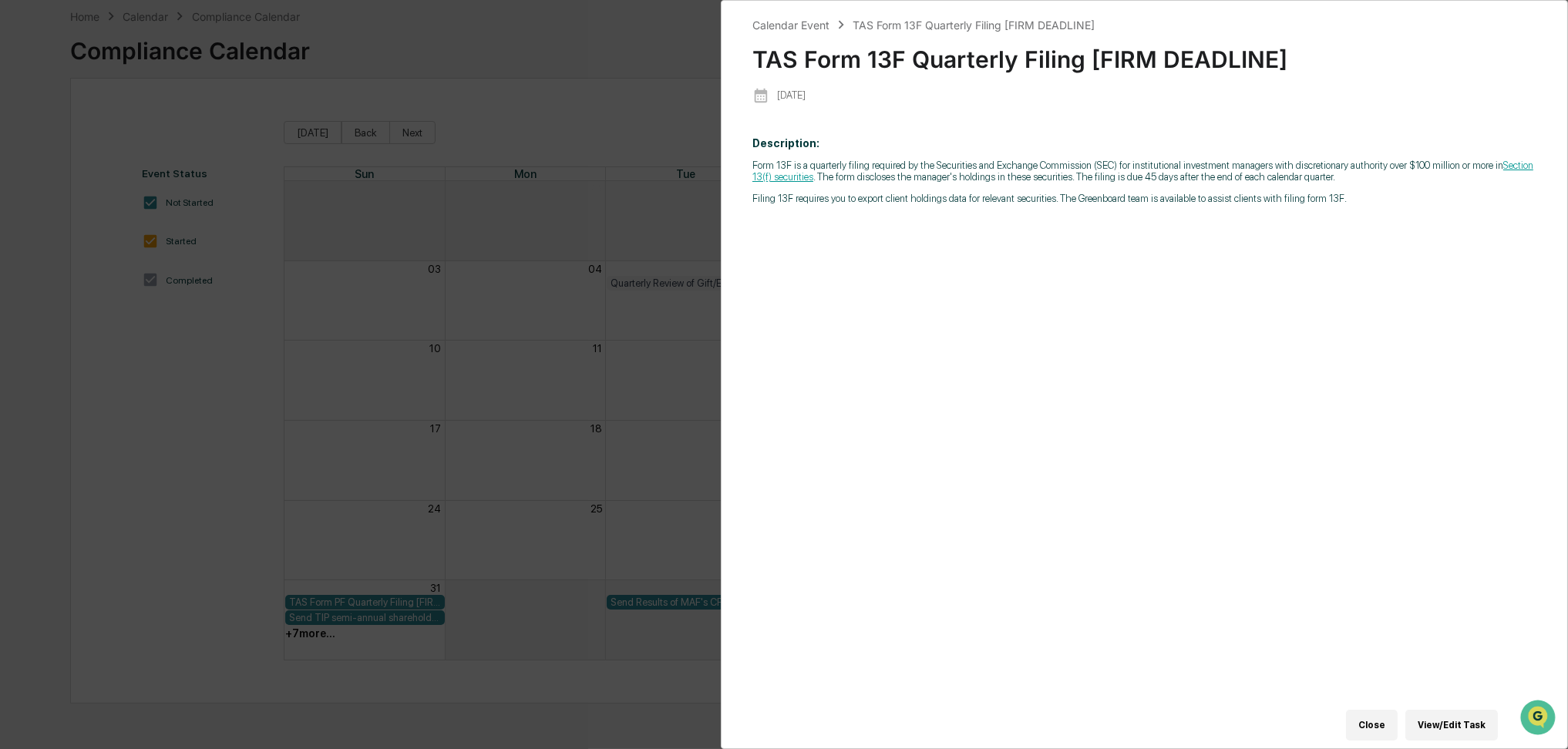
click at [664, 402] on div "Calendar Event TAS Form 13F Quarterly Filing [FIRM DEADLINE] TAS Form 13F Quart…" at bounding box center [784, 374] width 1568 height 749
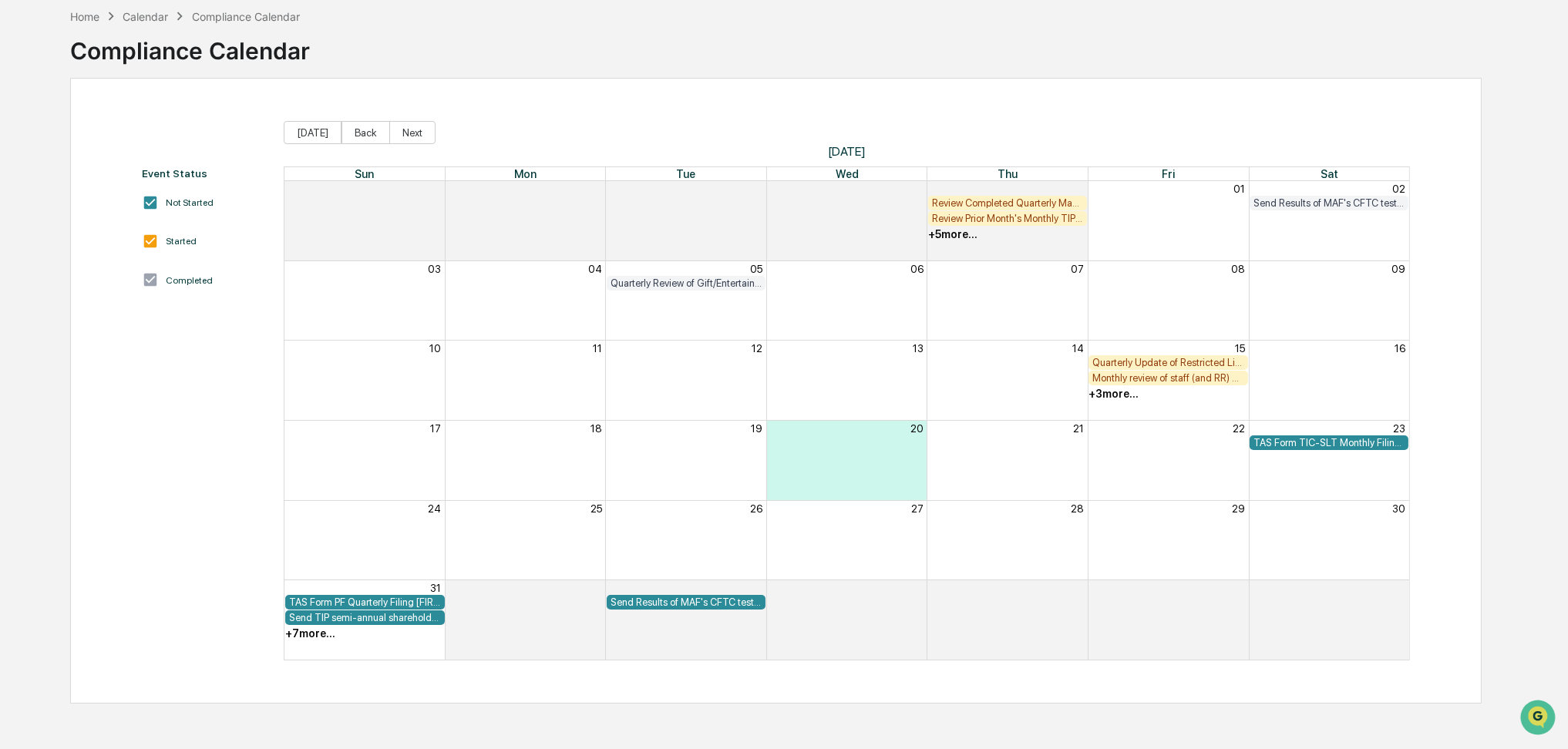
click at [1114, 394] on div "+ 3 more..." at bounding box center [1113, 394] width 50 height 12
click at [1110, 460] on div "Monthly review of staff (and RR) archived communications (including email and T…" at bounding box center [1112, 458] width 154 height 15
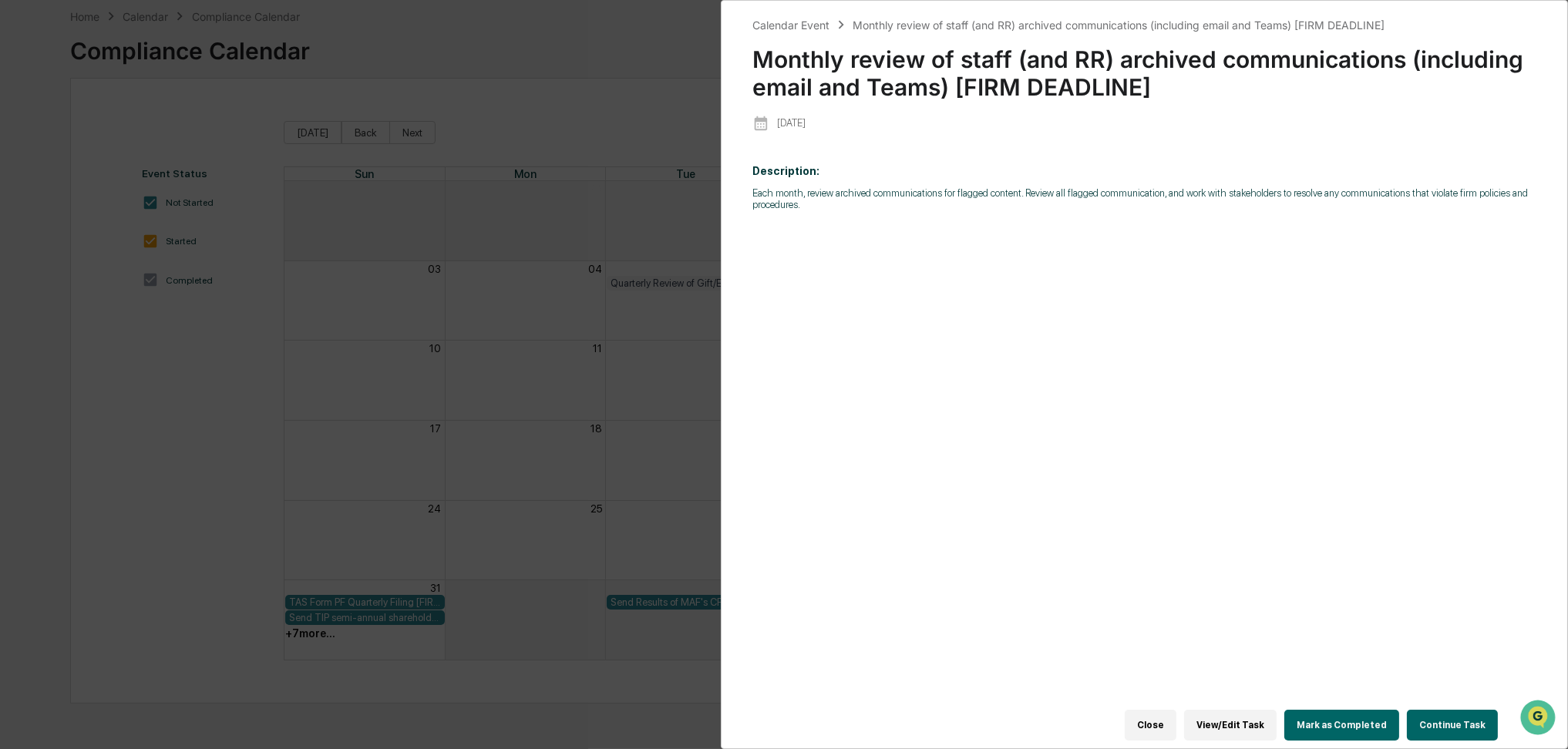
click at [1344, 720] on button "Mark as Completed" at bounding box center [1341, 724] width 114 height 31
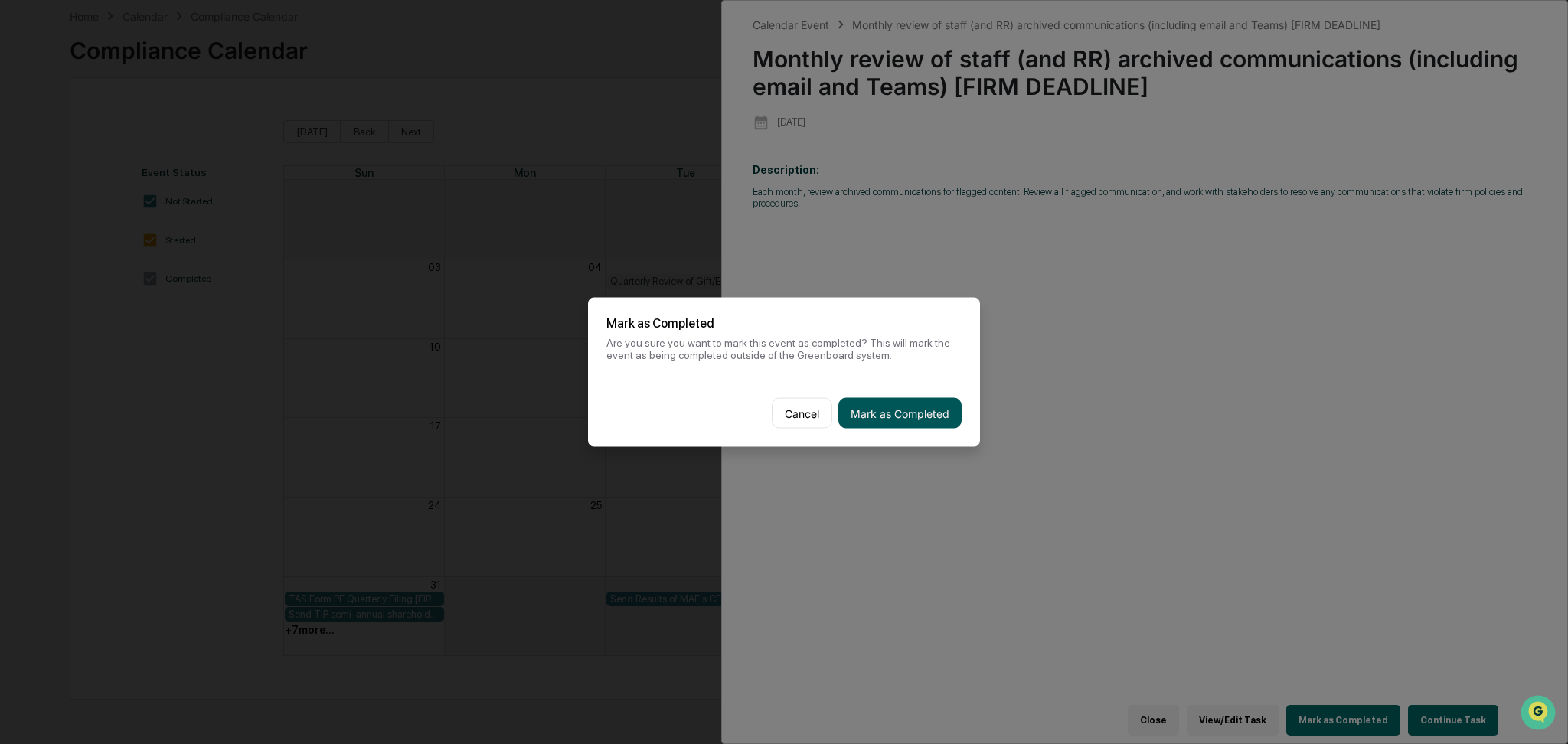
click at [909, 415] on button "Mark as Completed" at bounding box center [900, 413] width 123 height 30
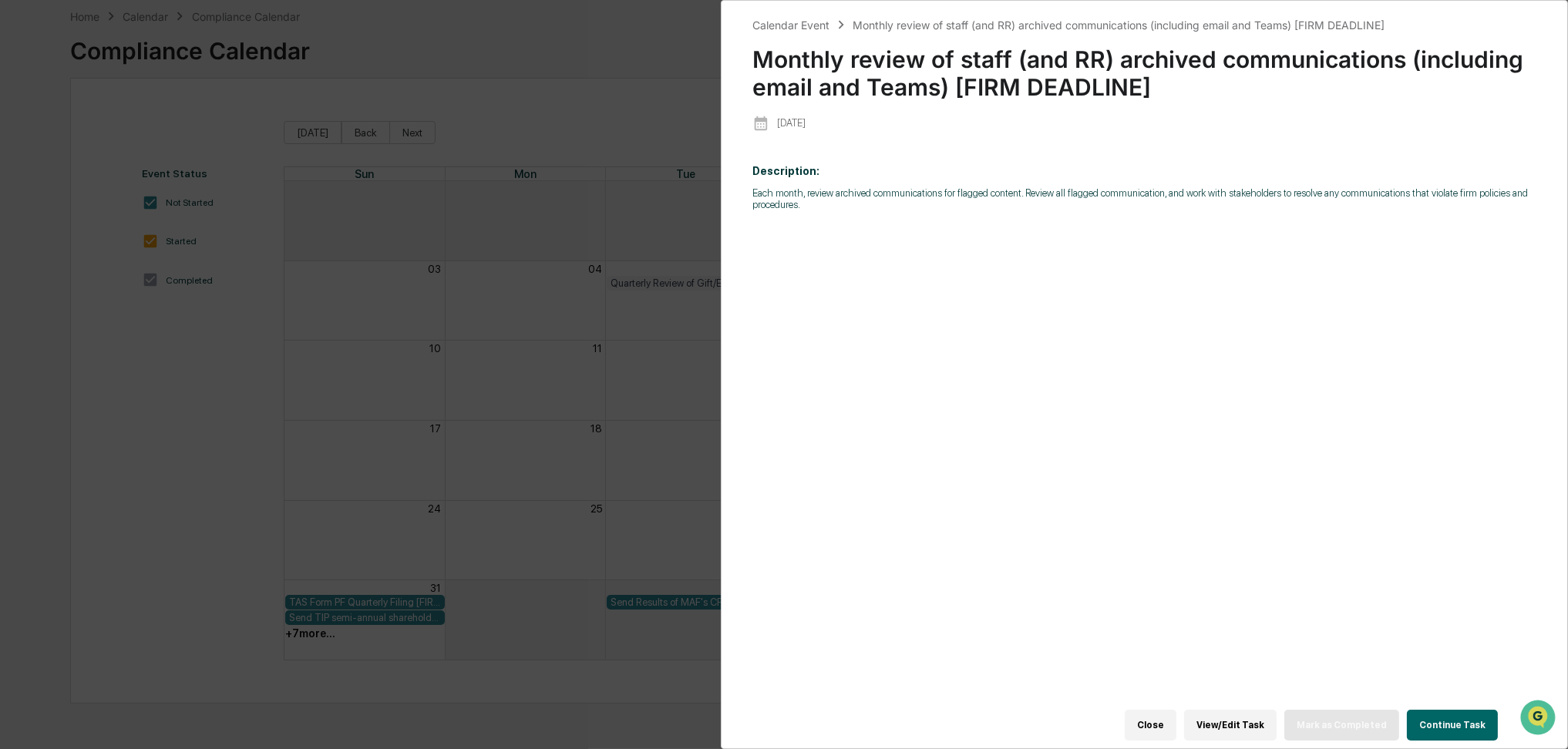
click at [699, 393] on div "Calendar Event Monthly review of staff (and RR) archived communications (includ…" at bounding box center [784, 374] width 1568 height 749
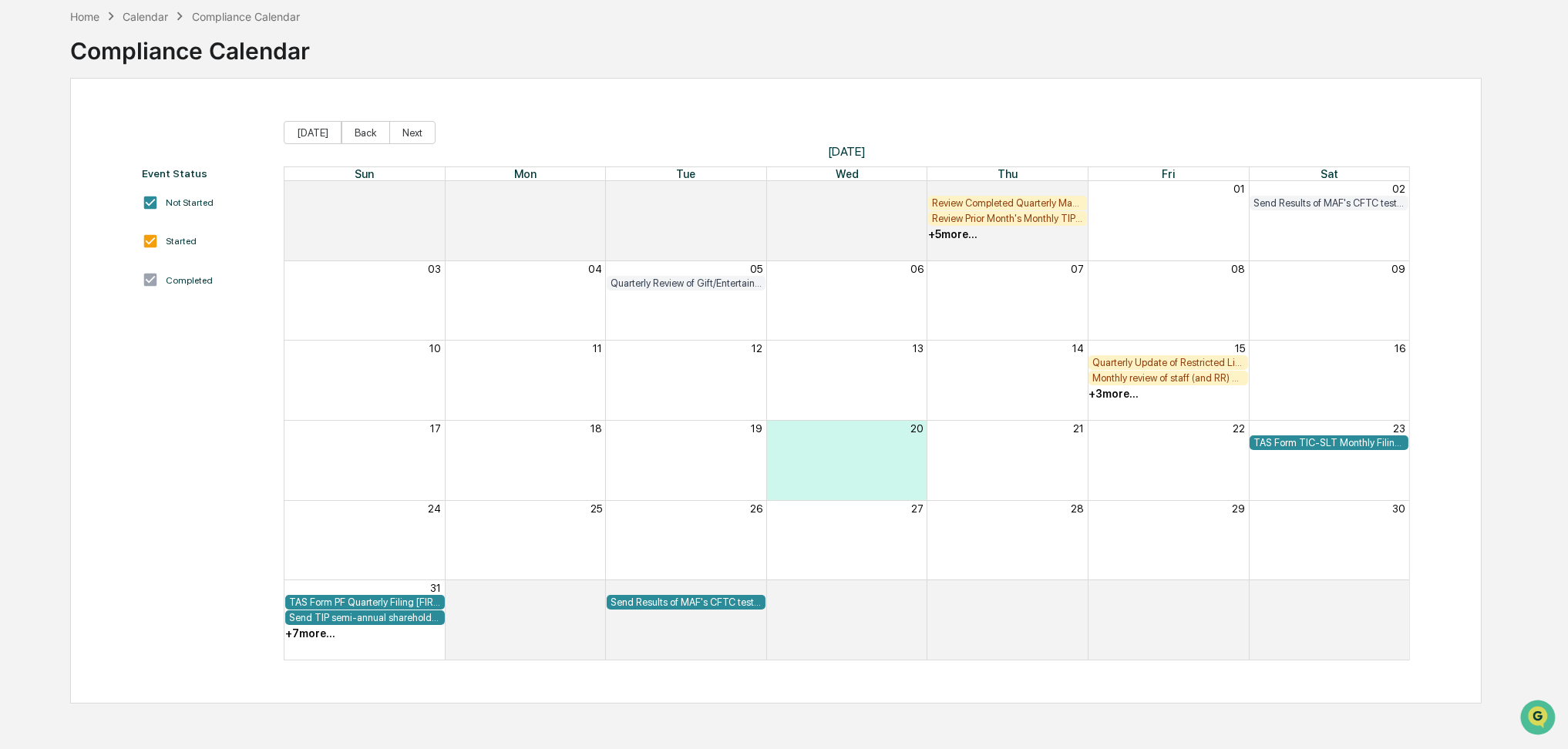
click at [1119, 394] on div "+ 3 more..." at bounding box center [1113, 394] width 50 height 12
click at [1127, 437] on div "Quarterly Update of Restricted List and email to staff (email Private Investmen…" at bounding box center [1112, 440] width 154 height 15
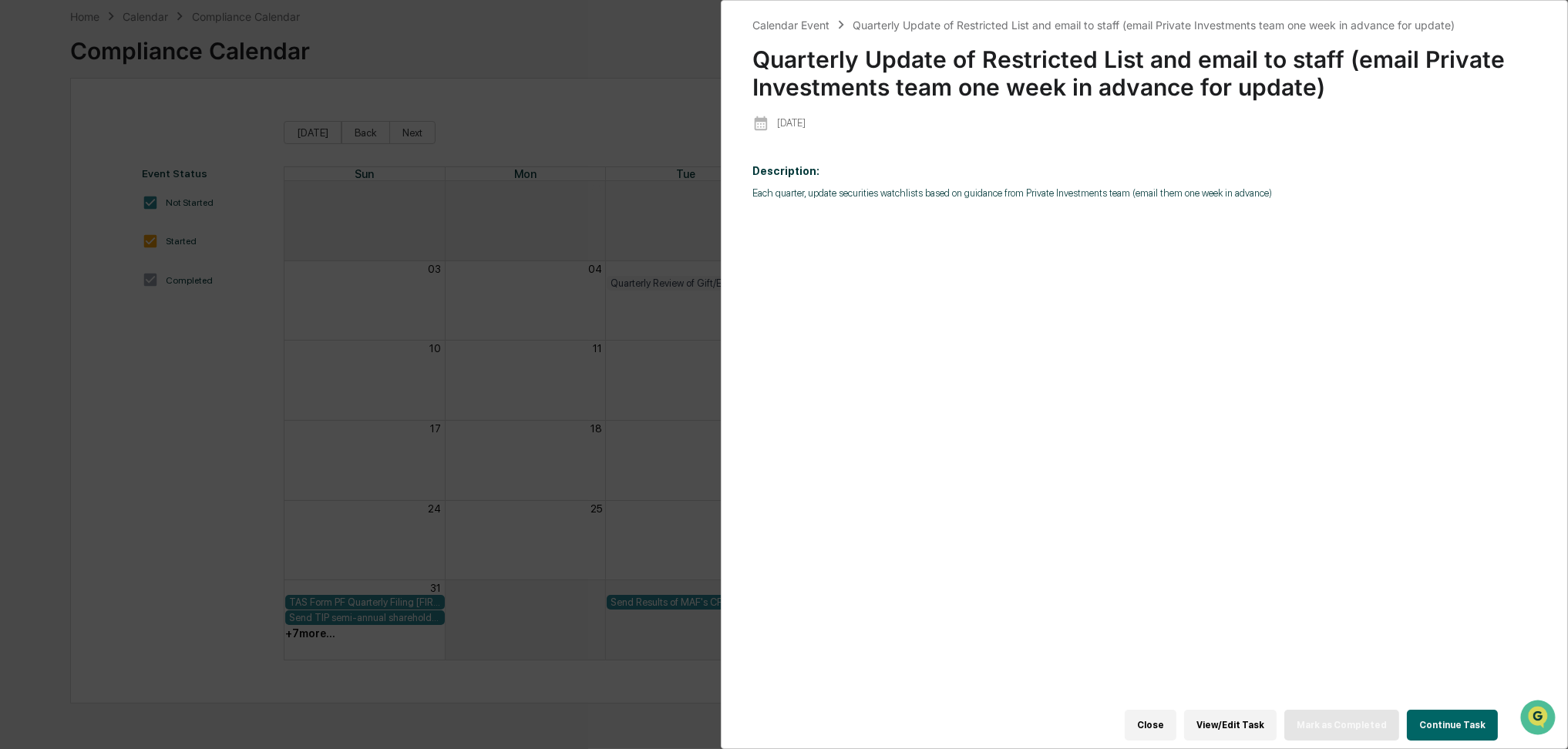
click at [679, 408] on div "Calendar Event Quarterly Update of Restricted List and email to staff (email Pr…" at bounding box center [784, 374] width 1568 height 749
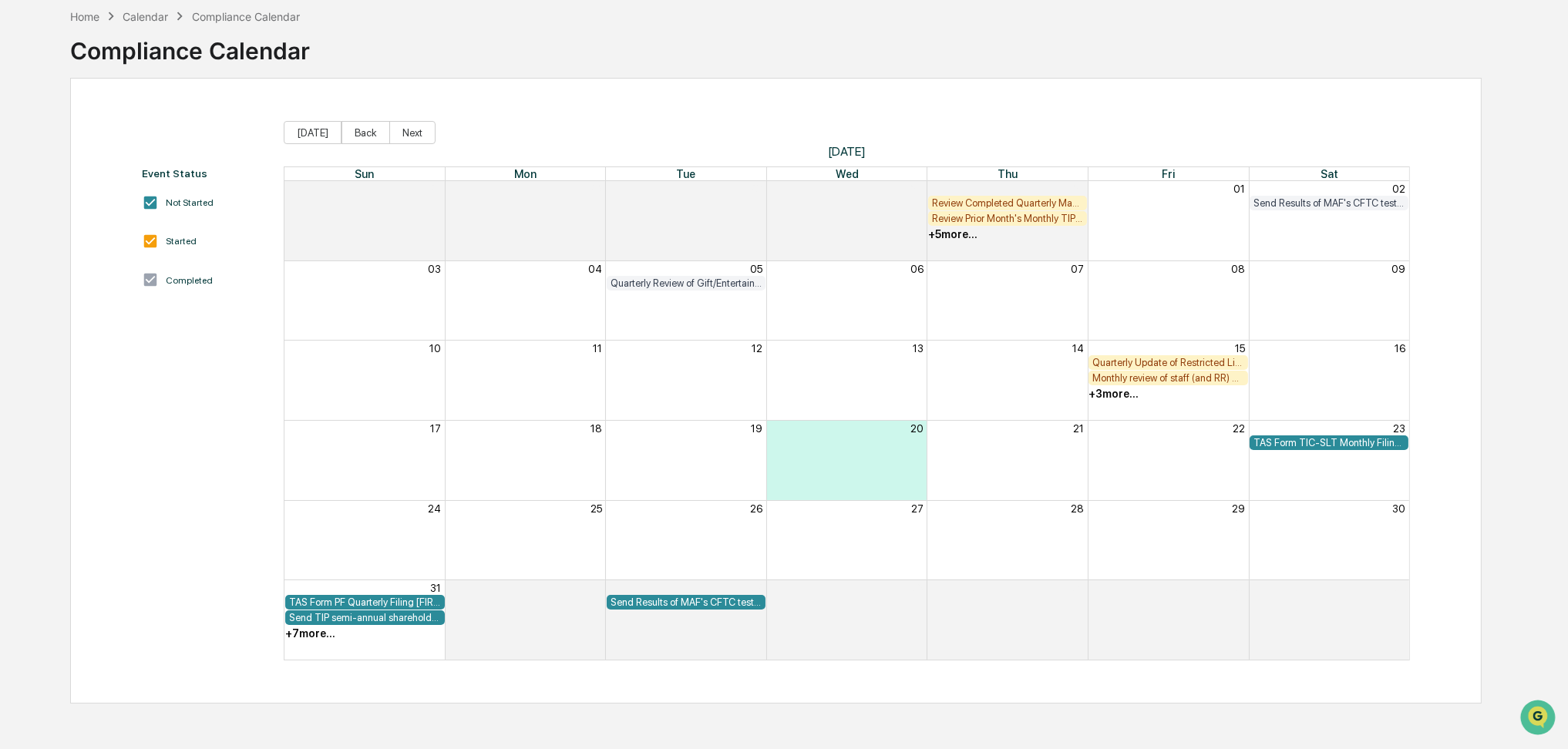
click at [1121, 393] on div "+ 3 more..." at bounding box center [1113, 394] width 50 height 12
click at [1103, 438] on div "Quarterly Update of Restricted List and email to staff (email Private Investmen…" at bounding box center [1112, 440] width 154 height 15
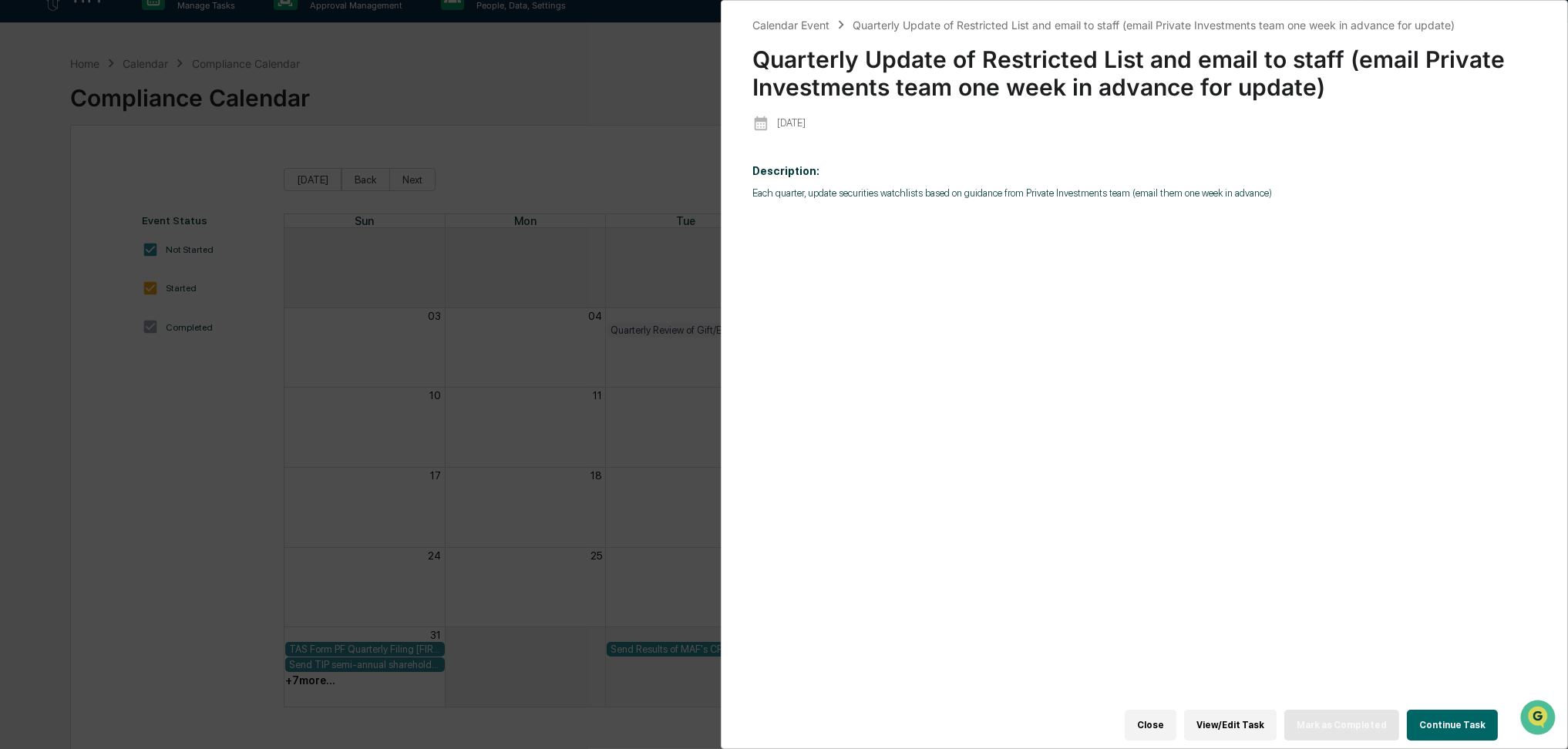
scroll to position [0, 0]
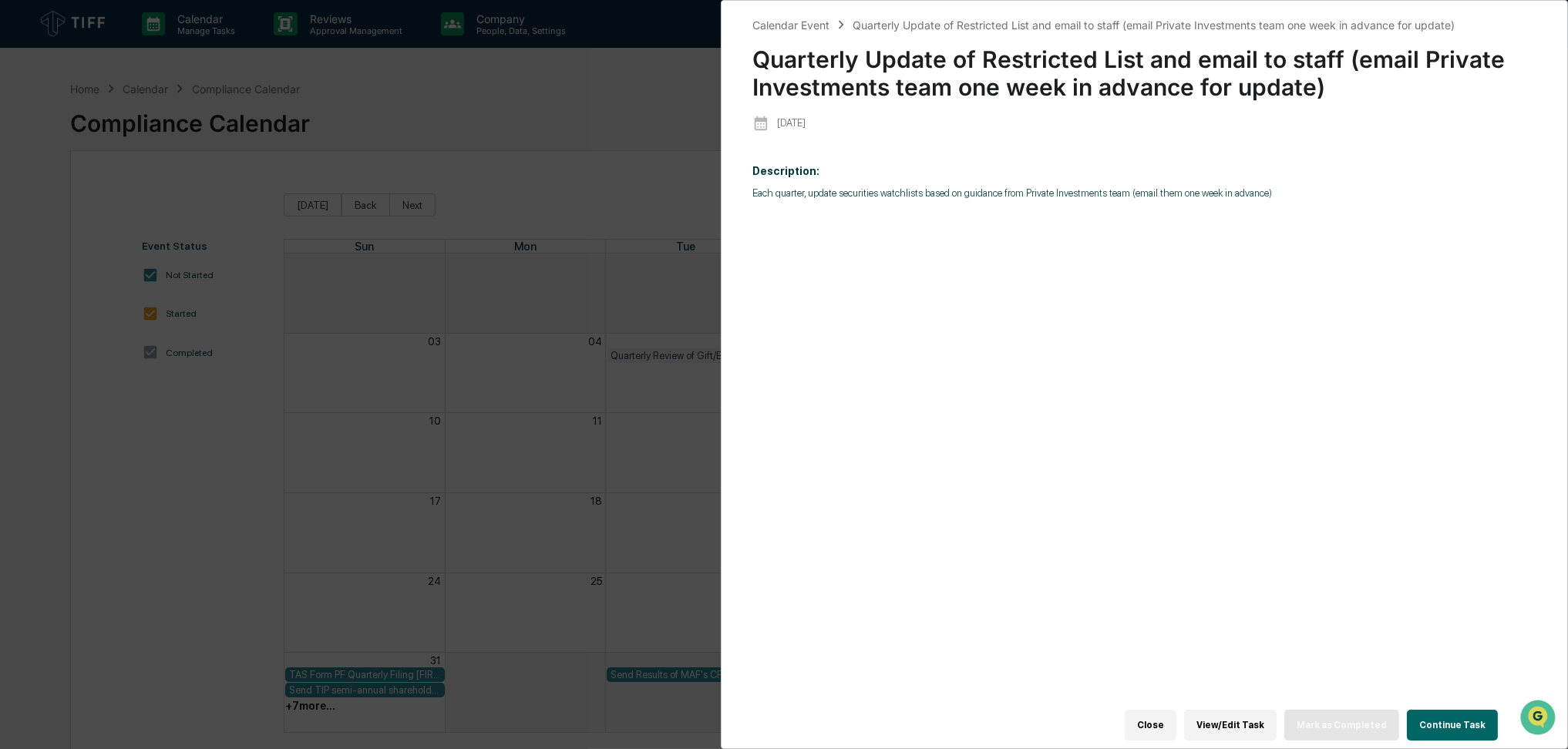
click at [582, 426] on div "Calendar Event Quarterly Update of Restricted List and email to staff (email Pr…" at bounding box center [784, 374] width 1568 height 749
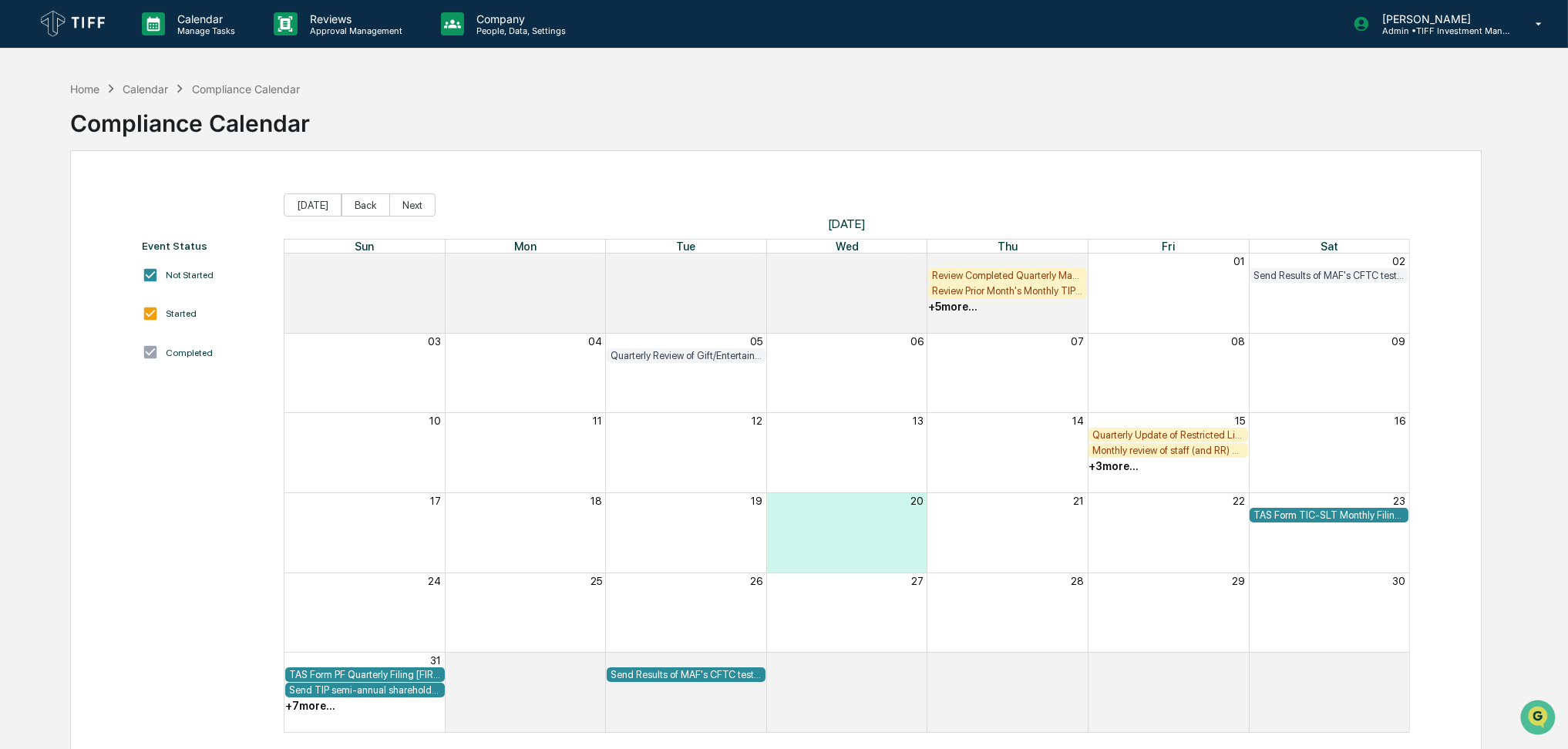
click at [1126, 453] on div "Monthly review of staff (and RR) archived communications (including email and T…" at bounding box center [1167, 451] width 151 height 12
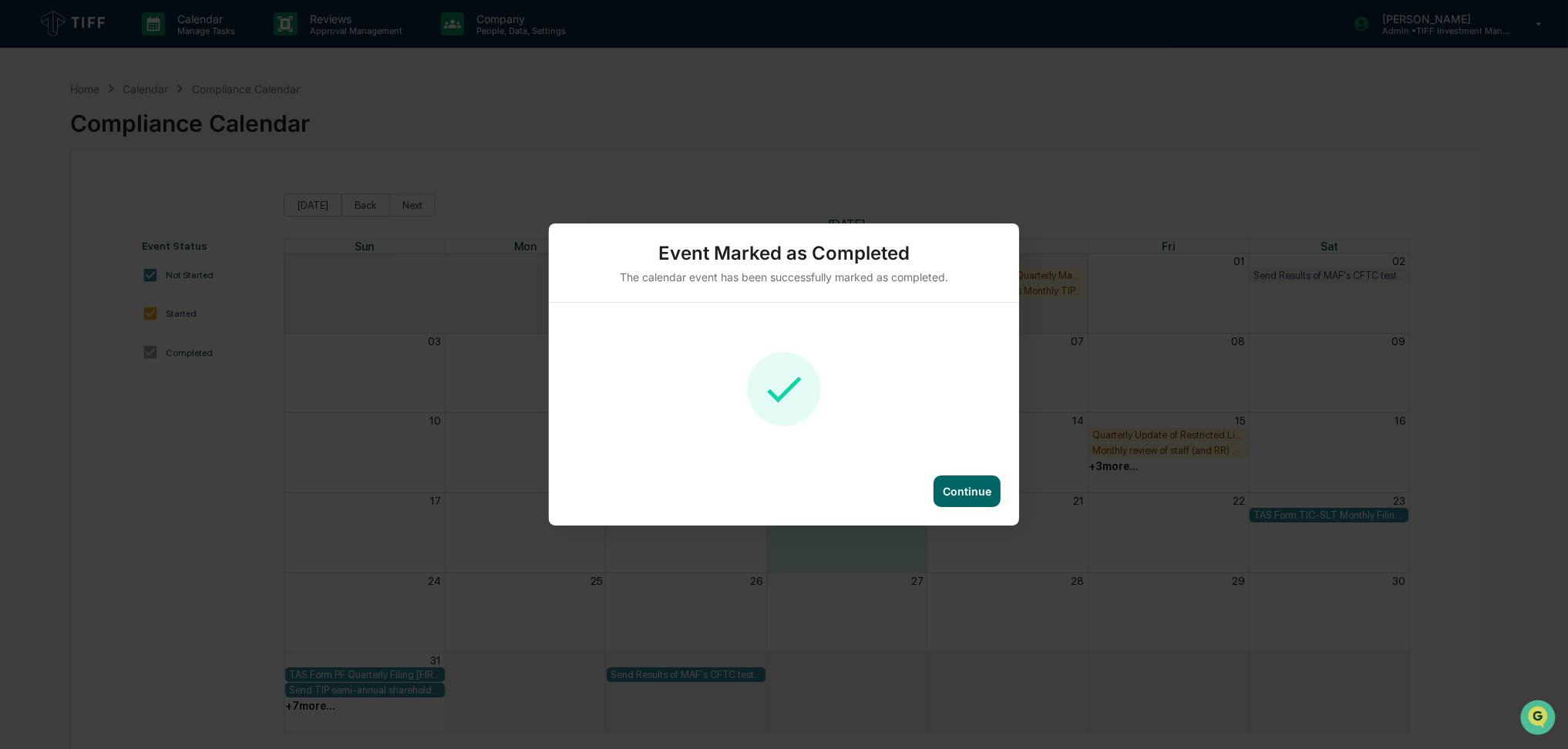
click at [984, 493] on div "Continue" at bounding box center [966, 490] width 48 height 13
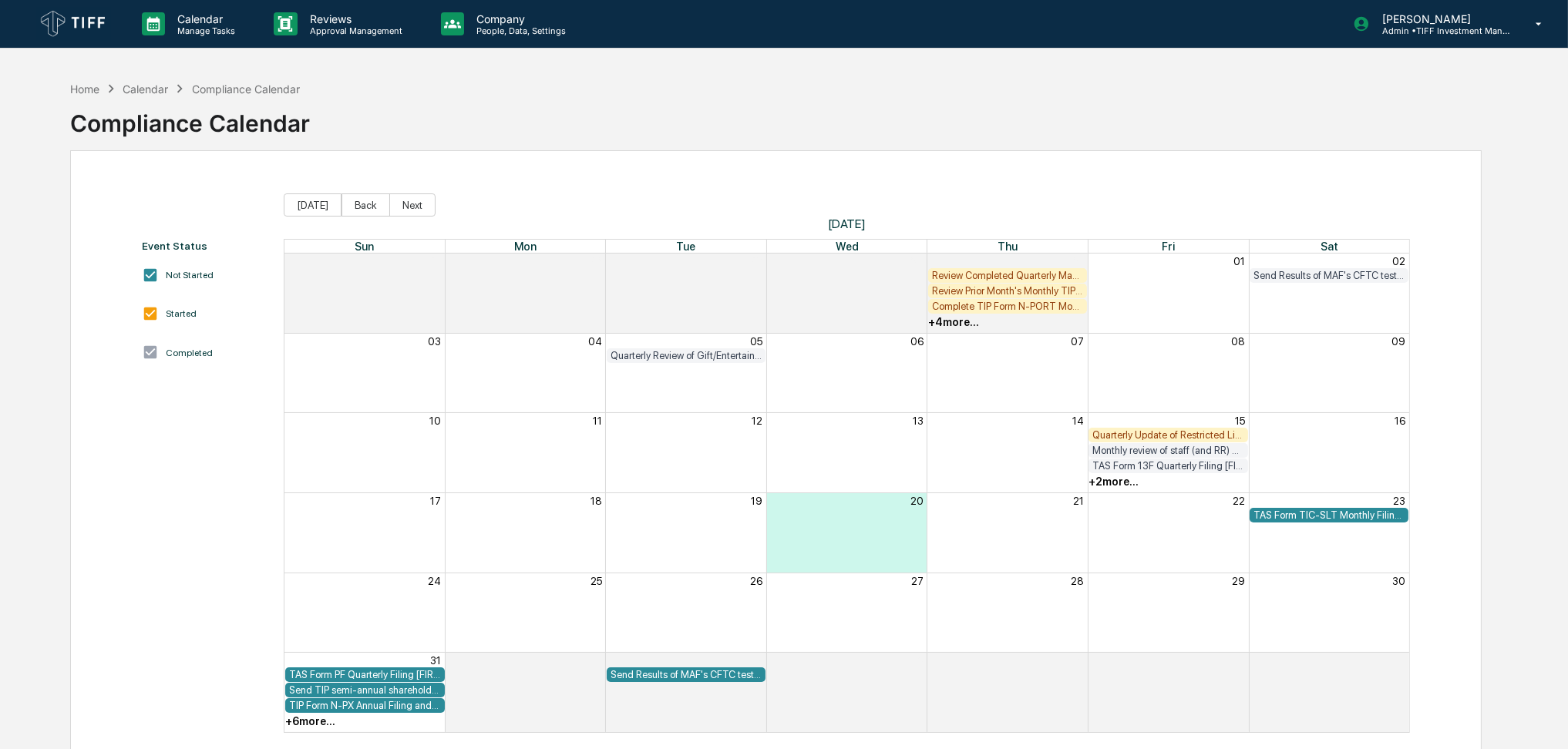
click at [1115, 487] on div "+ 2 more..." at bounding box center [1113, 482] width 50 height 12
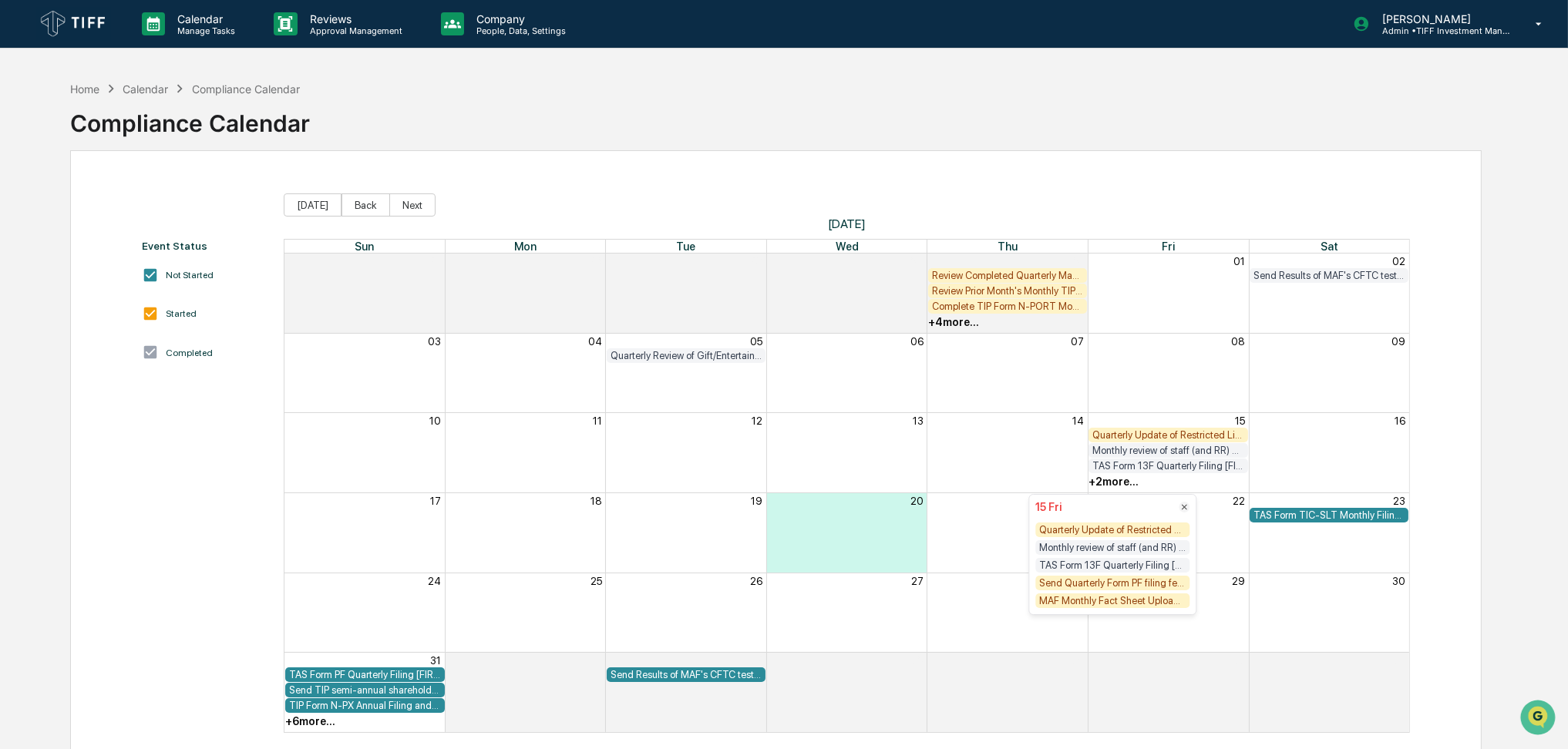
click at [1105, 586] on div "Send Quarterly Form PF filing fee to FINRA ($150) [FIRM DEADLINE]" at bounding box center [1112, 583] width 154 height 15
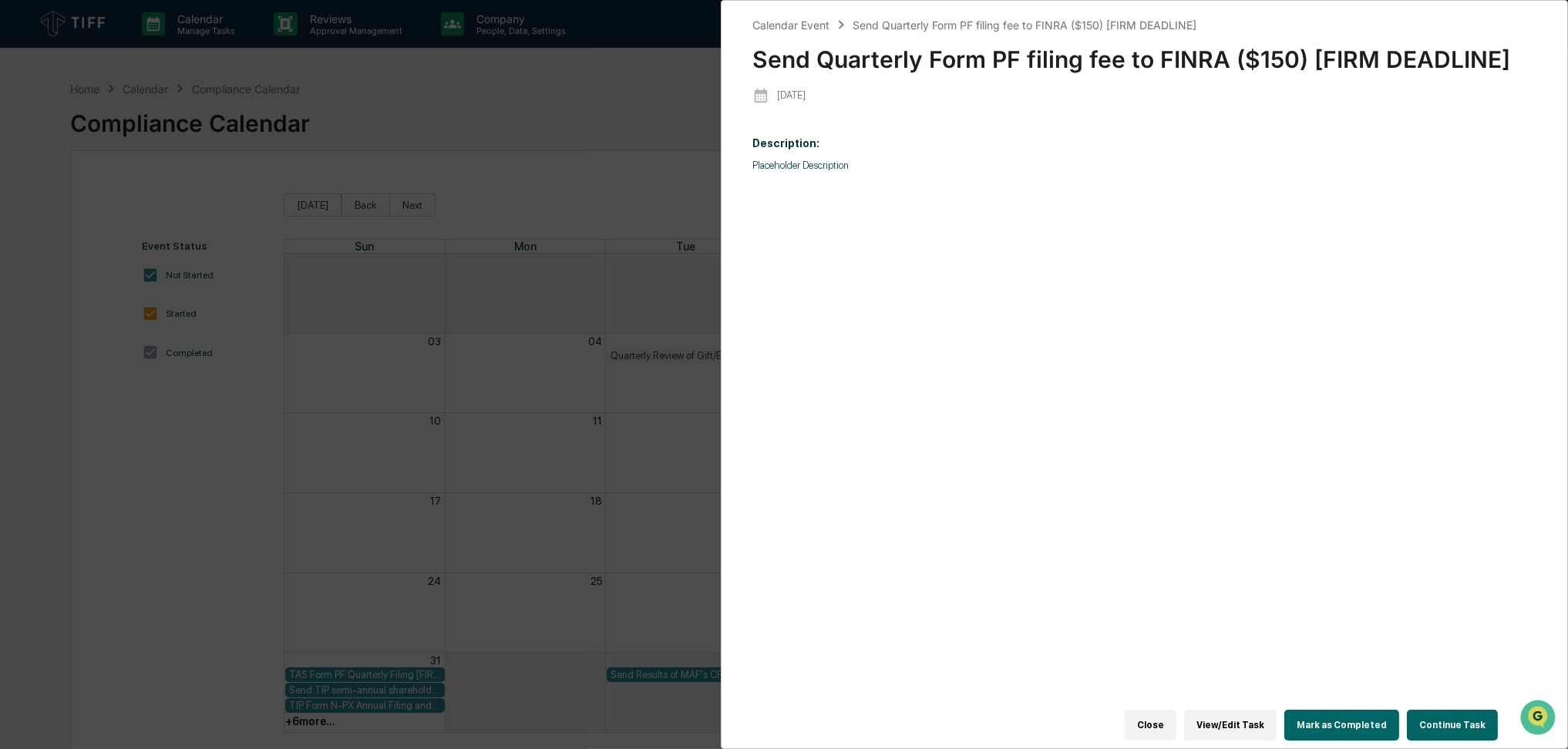
click at [644, 375] on div "Calendar Event Send Quarterly Form PF filing fee to FINRA ($150) [FIRM DEADLINE…" at bounding box center [784, 374] width 1568 height 749
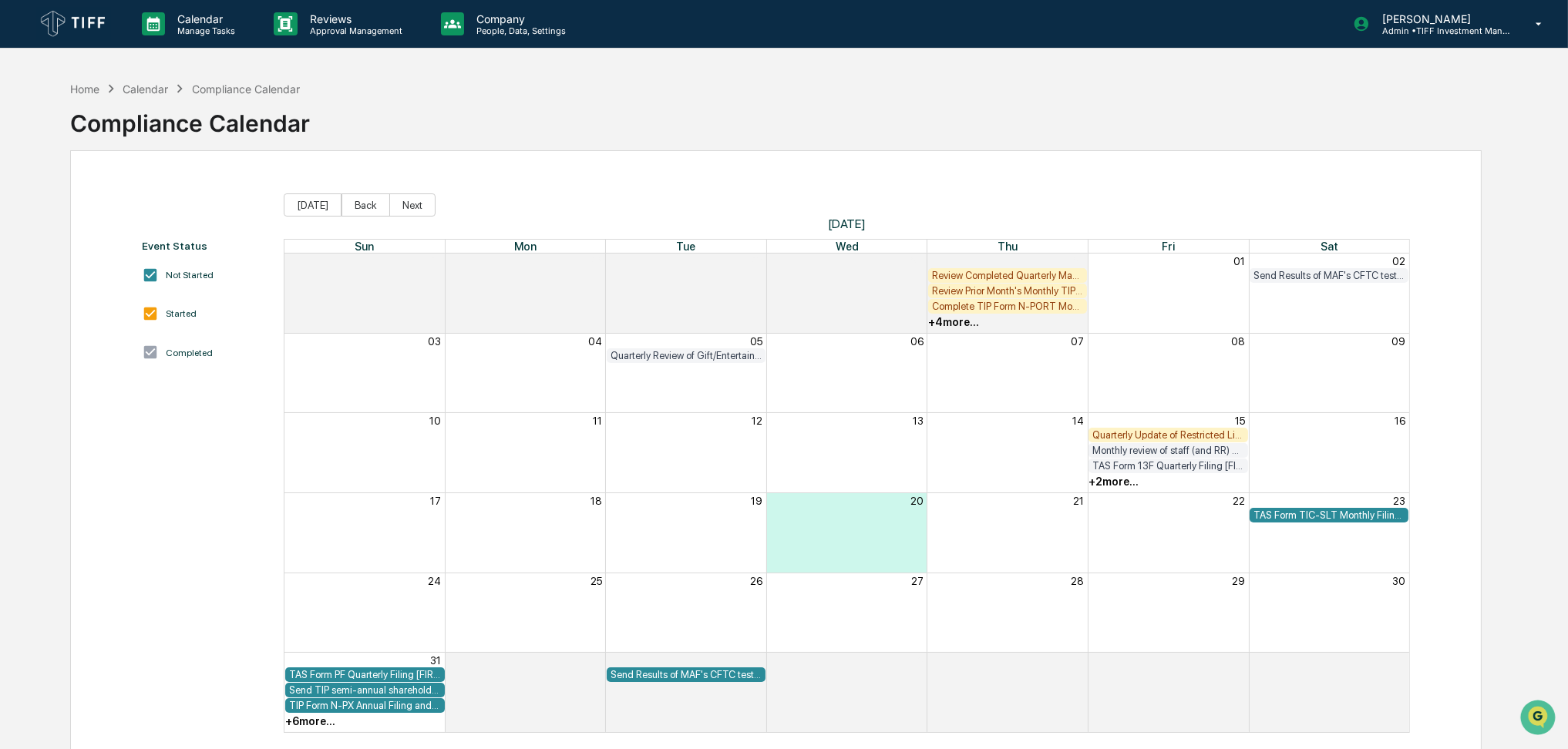
click at [1485, 363] on div "Home Calendar Compliance Calendar Compliance Calendar Event Status Not Started …" at bounding box center [776, 447] width 1457 height 749
drag, startPoint x: 1210, startPoint y: 143, endPoint x: 1141, endPoint y: 143, distance: 69.0
drag, startPoint x: 1141, startPoint y: 143, endPoint x: 1113, endPoint y: 126, distance: 32.8
click at [1113, 126] on div "Home Calendar Compliance Calendar Compliance Calendar" at bounding box center [776, 112] width 1411 height 77
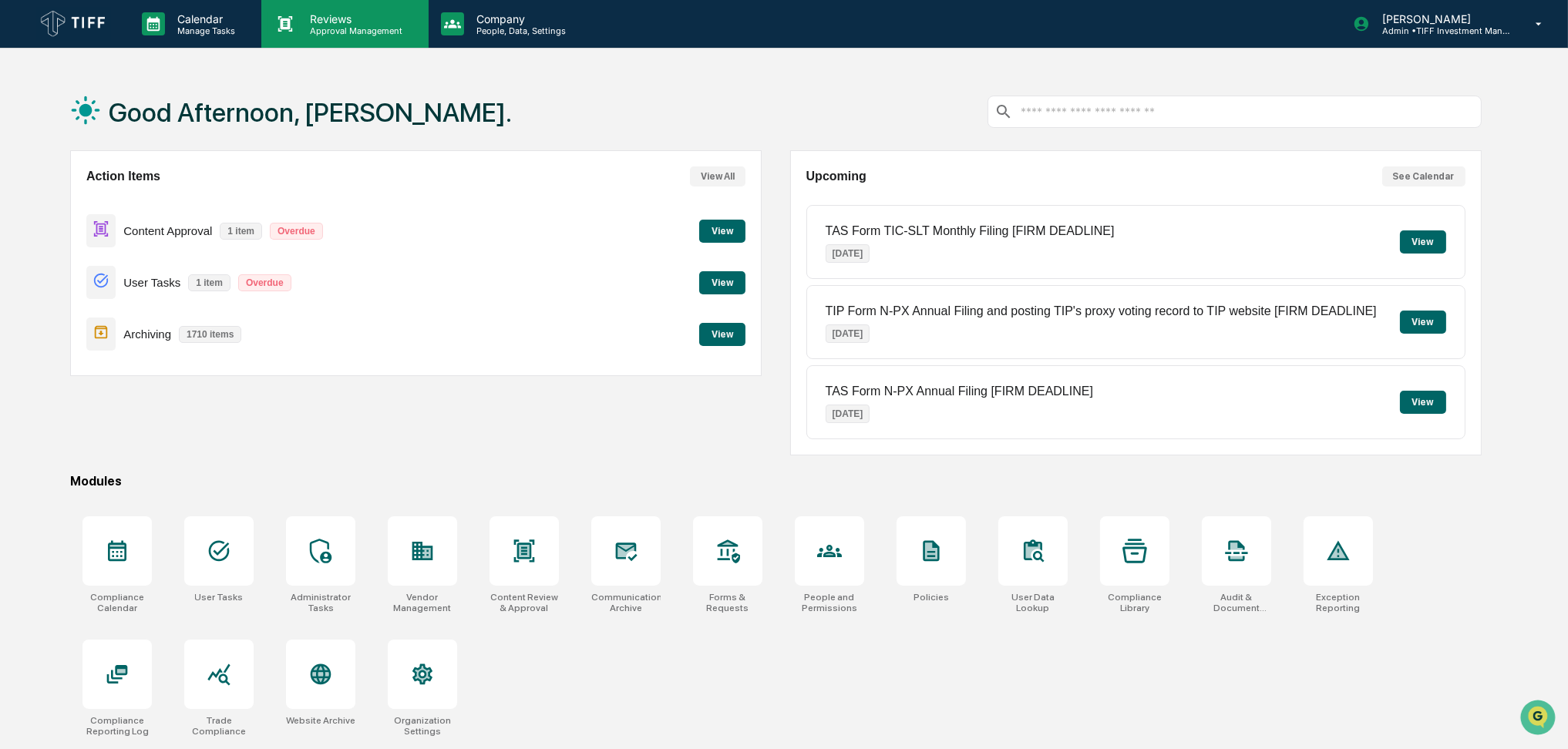
click at [304, 35] on p "Approval Management" at bounding box center [354, 31] width 112 height 11
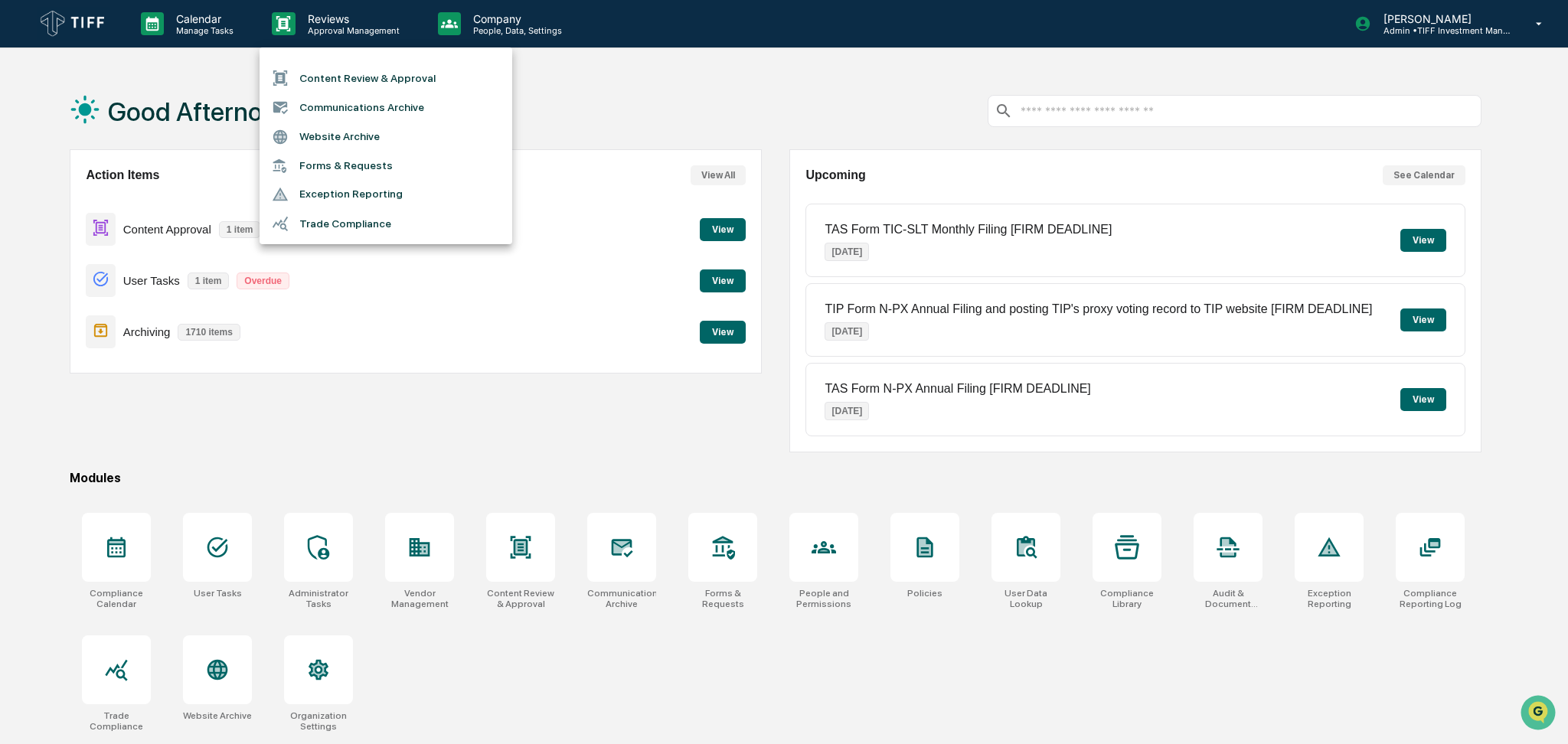
click at [348, 115] on li "Communications Archive" at bounding box center [386, 108] width 253 height 29
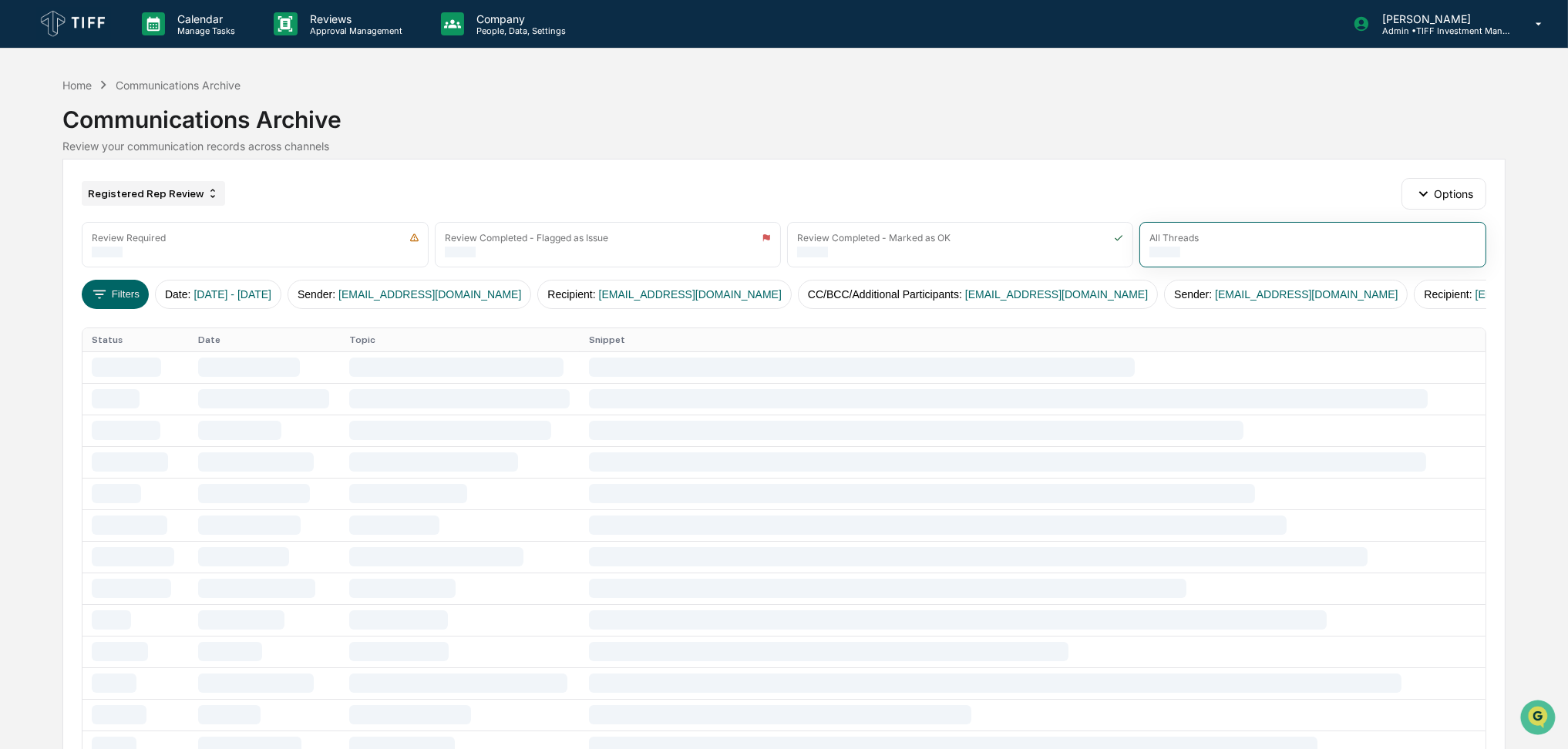
click at [150, 185] on div "Registered Rep Review" at bounding box center [153, 193] width 143 height 25
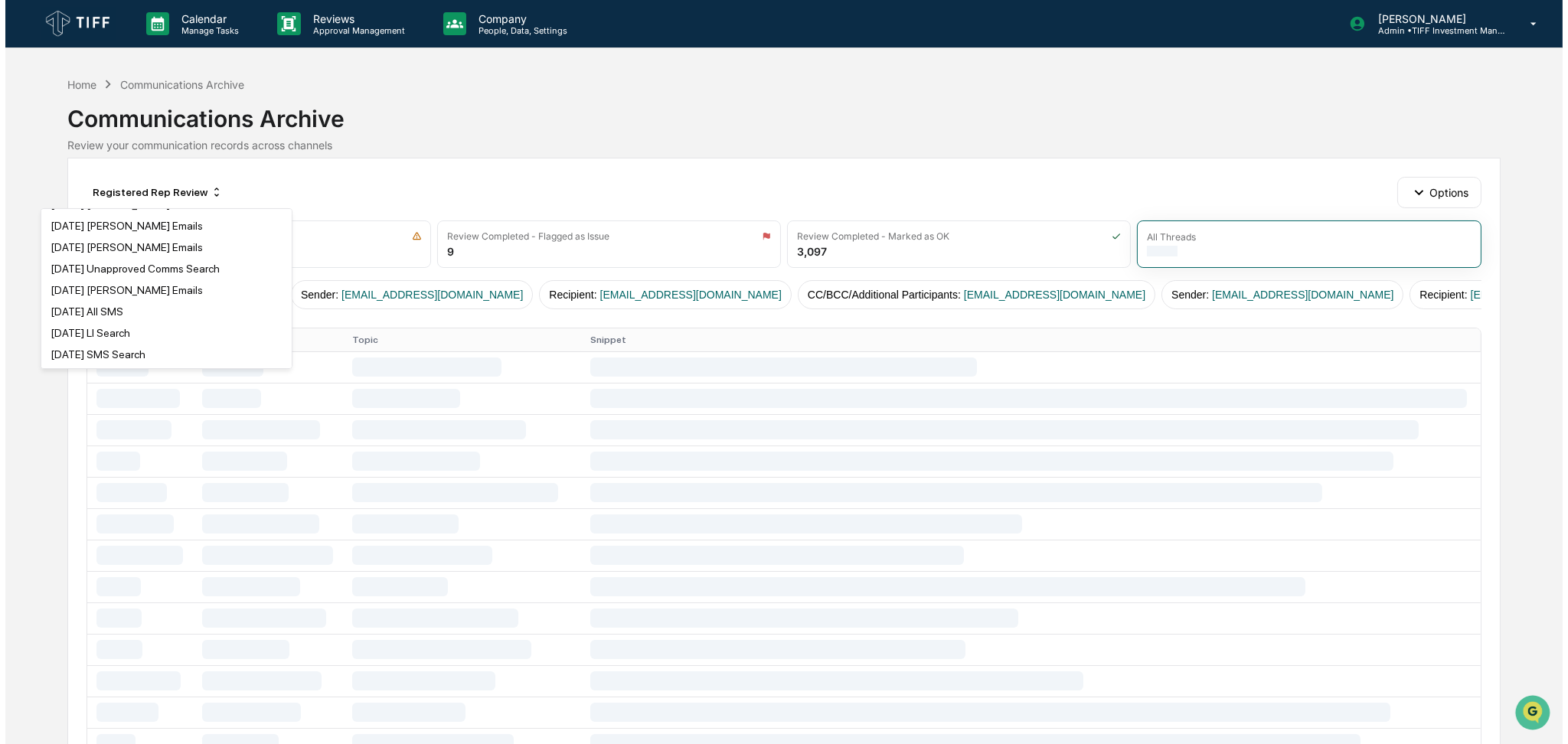
scroll to position [817, 0]
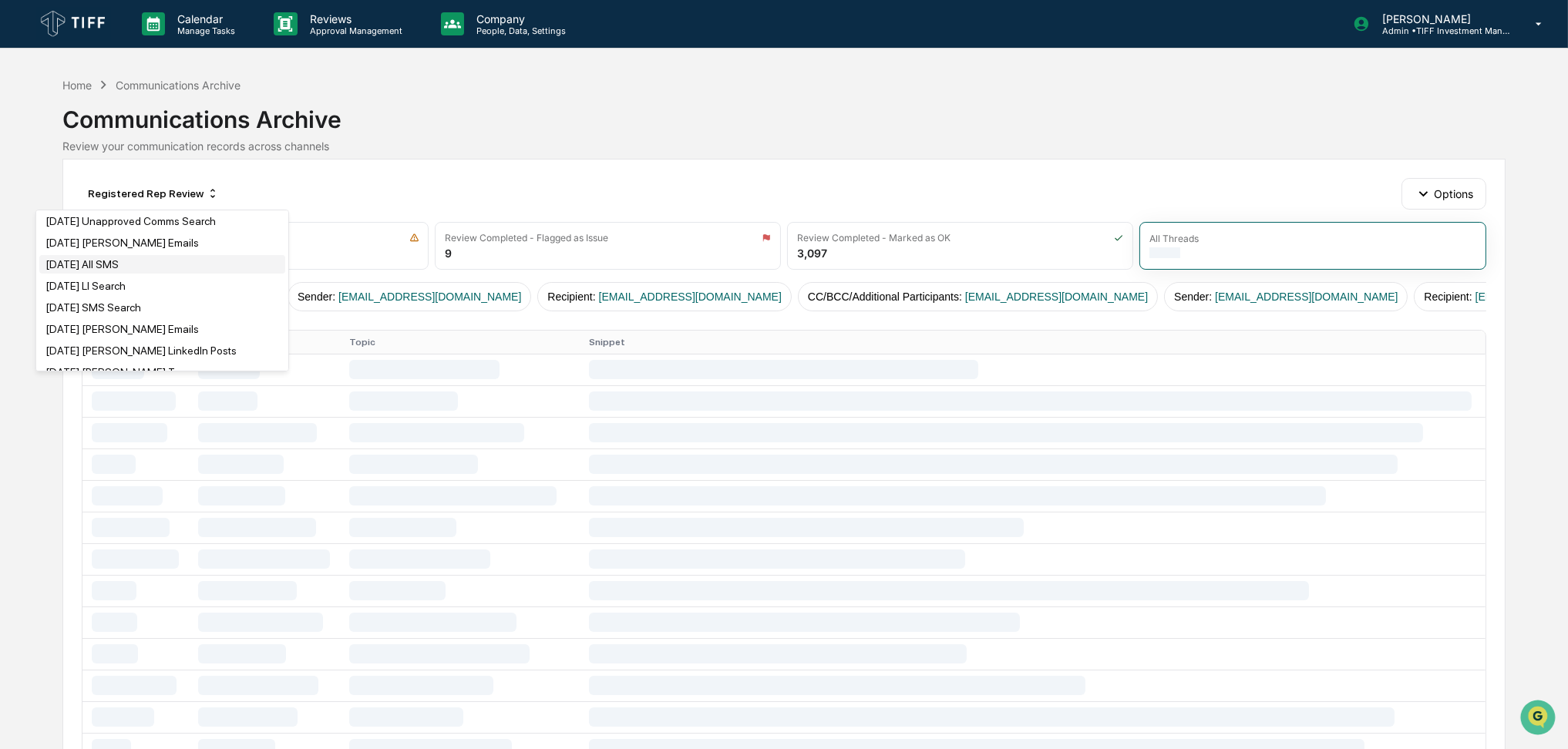
click at [138, 264] on div "[DATE] All SMS" at bounding box center [162, 264] width 246 height 19
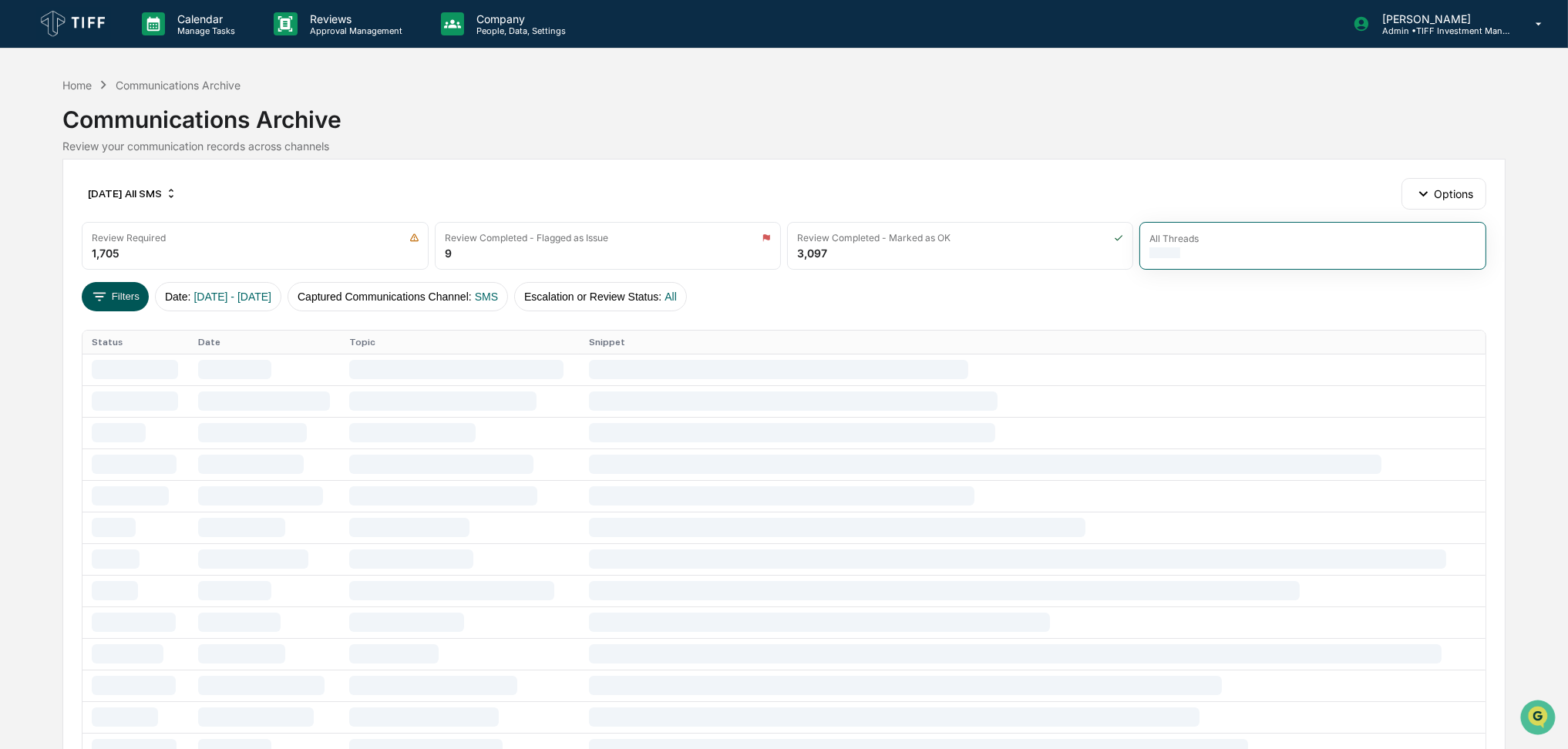
click at [110, 299] on button "Filters" at bounding box center [115, 297] width 67 height 30
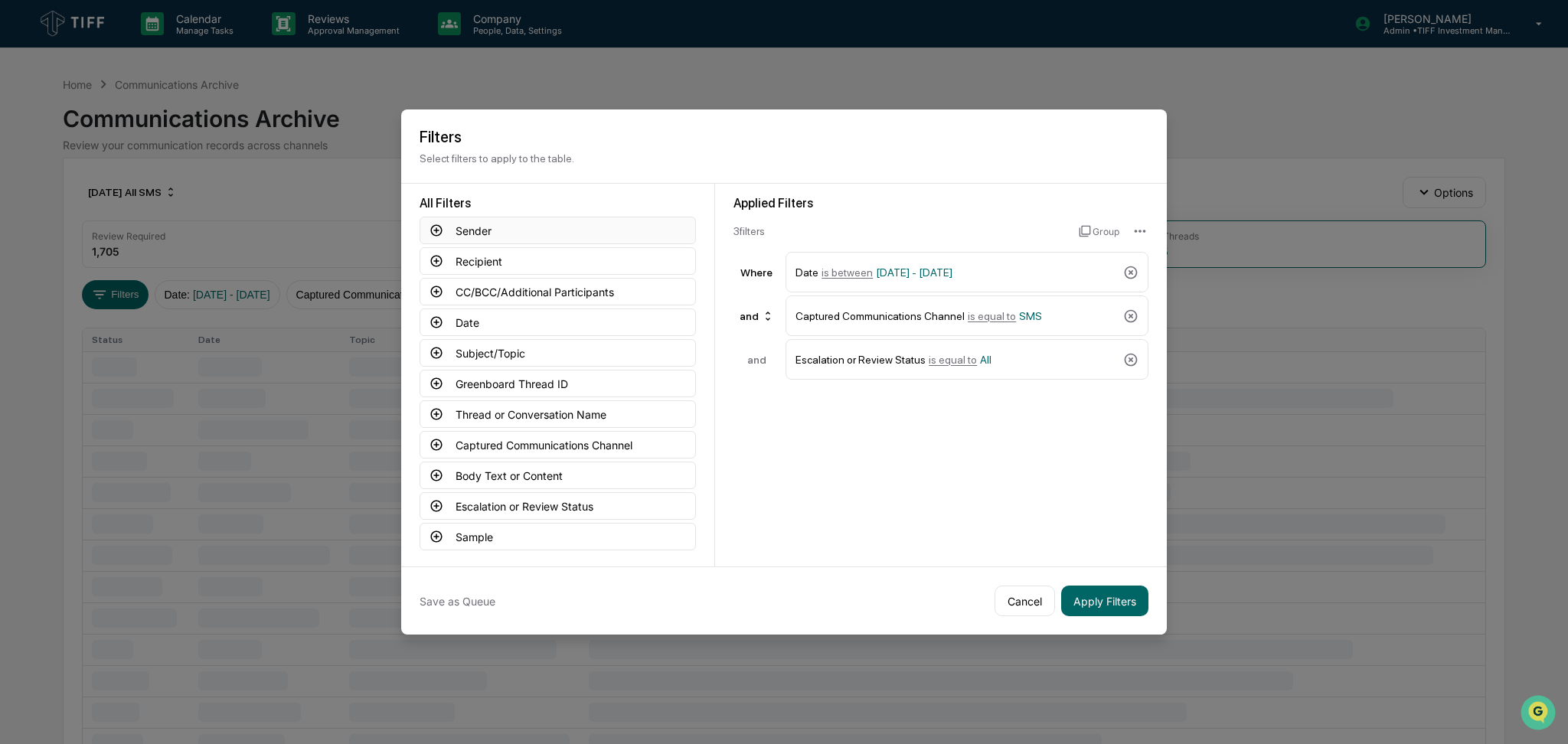
click at [429, 233] on icon at bounding box center [436, 230] width 14 height 14
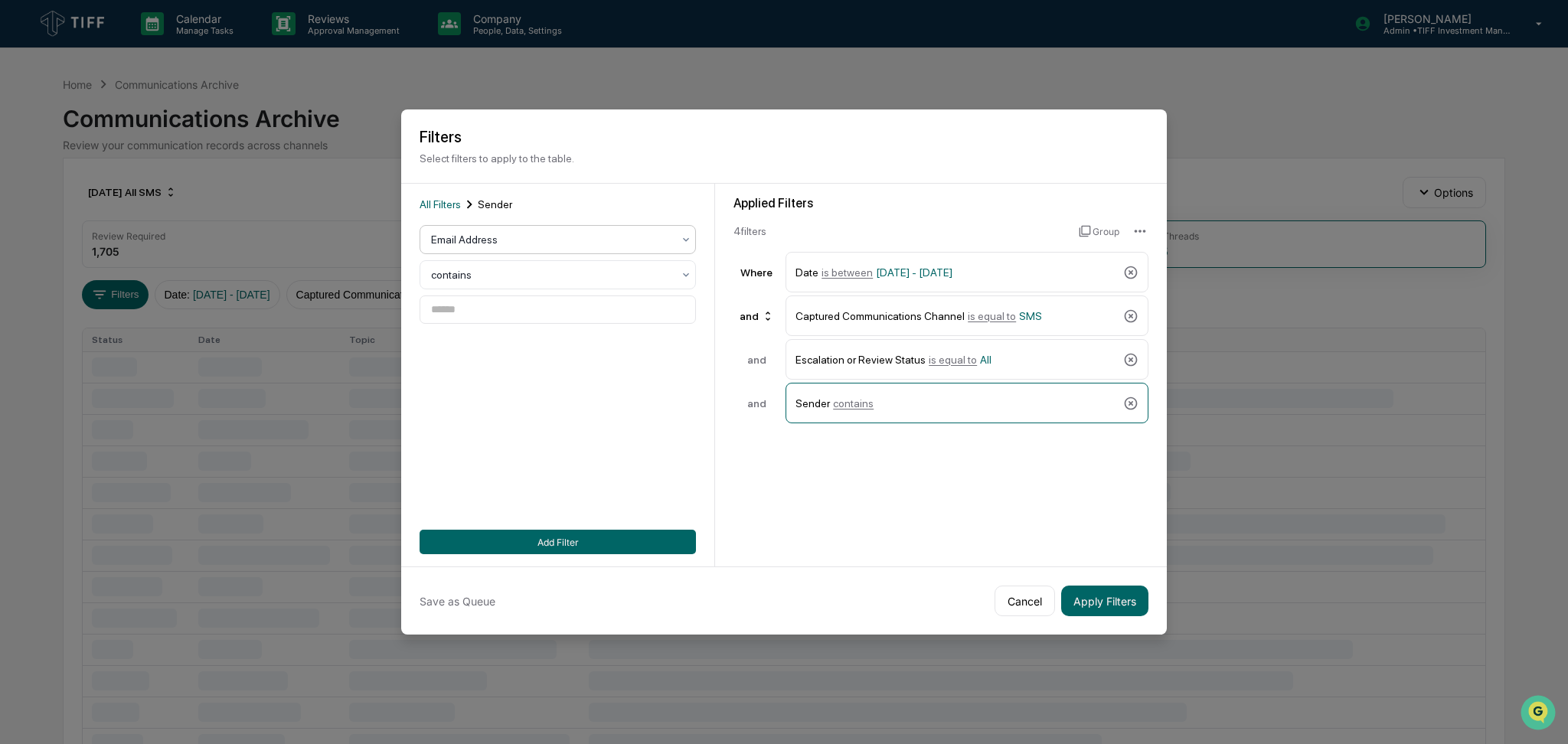
click at [505, 240] on div at bounding box center [552, 240] width 241 height 16
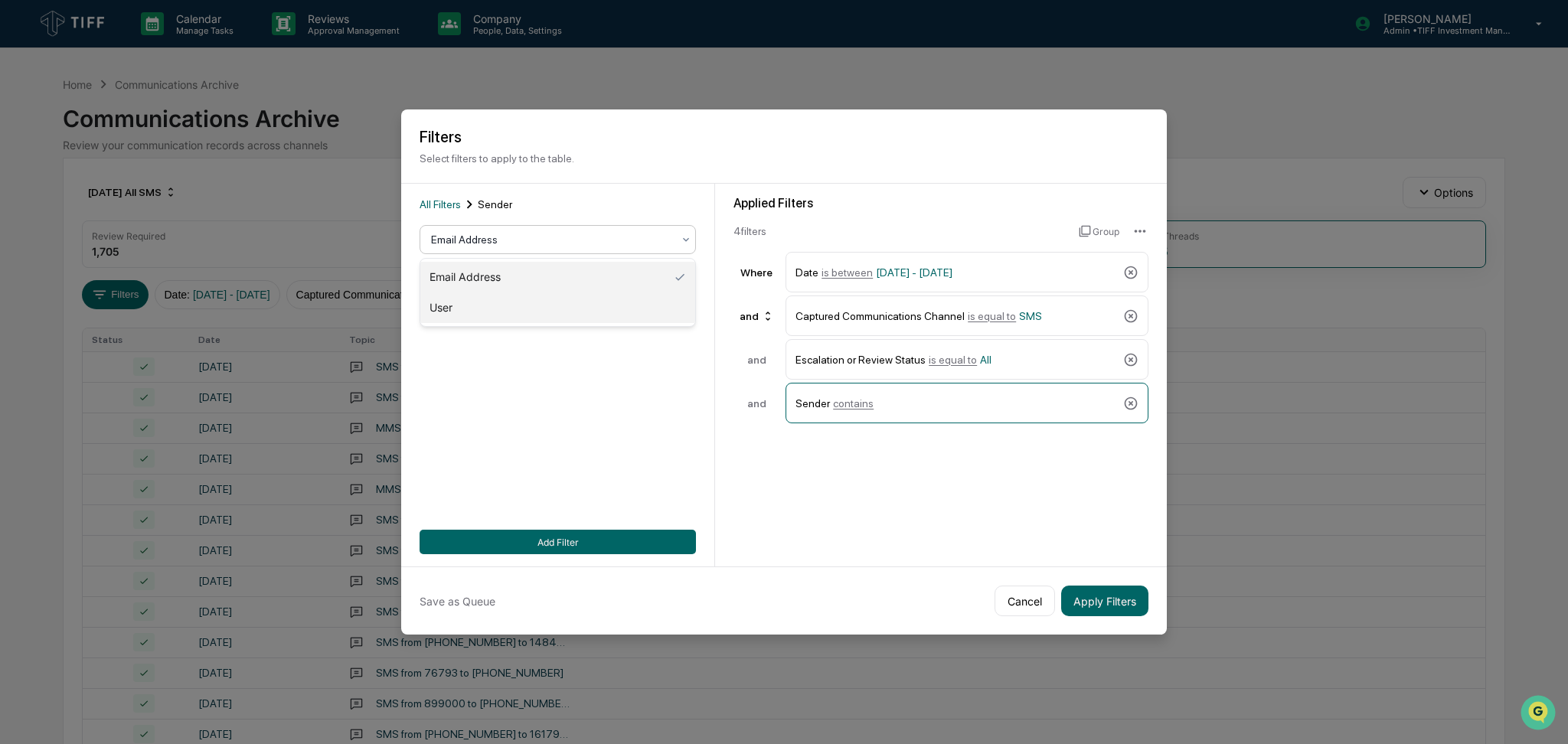
click at [553, 311] on div "User" at bounding box center [558, 307] width 274 height 30
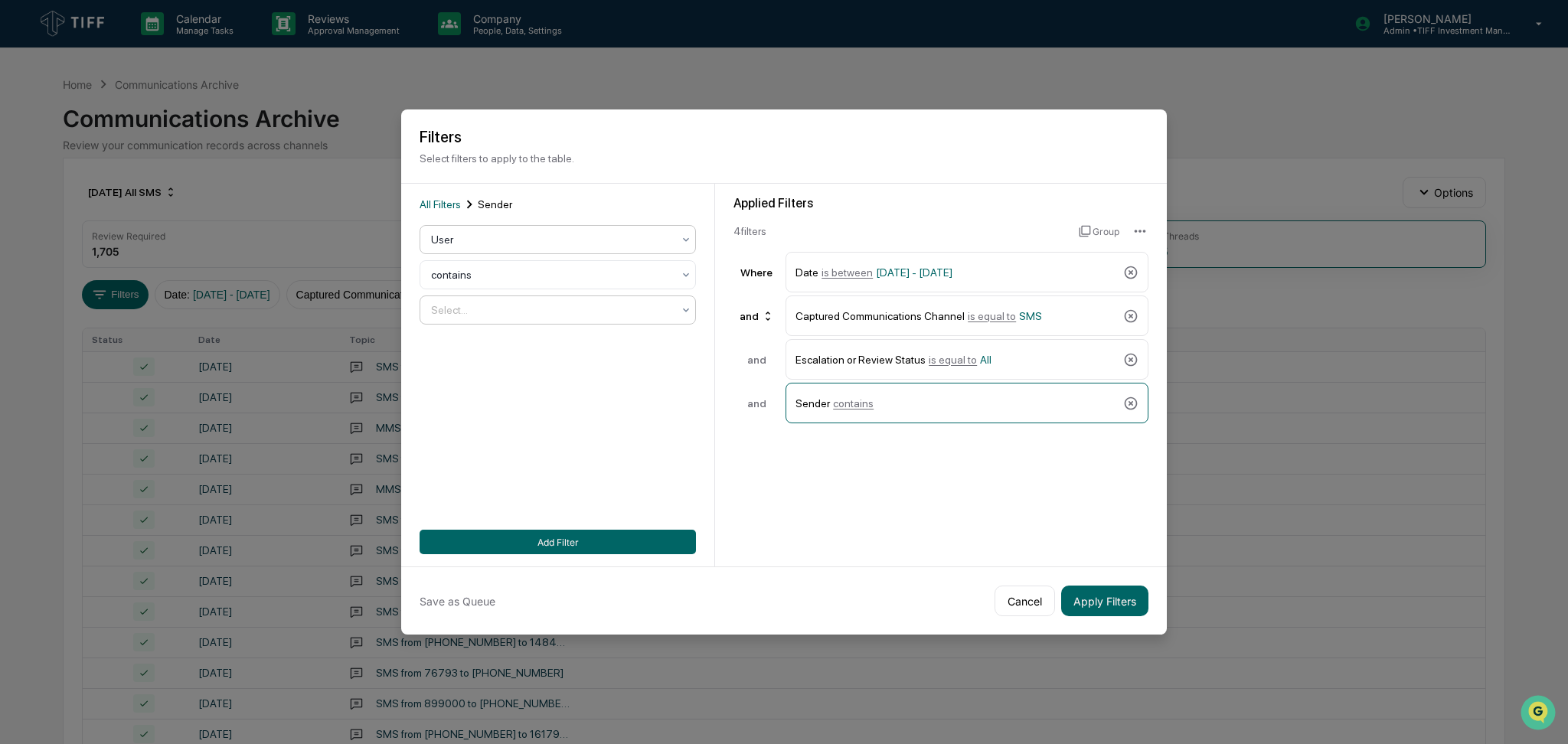
click at [554, 282] on div at bounding box center [552, 275] width 241 height 16
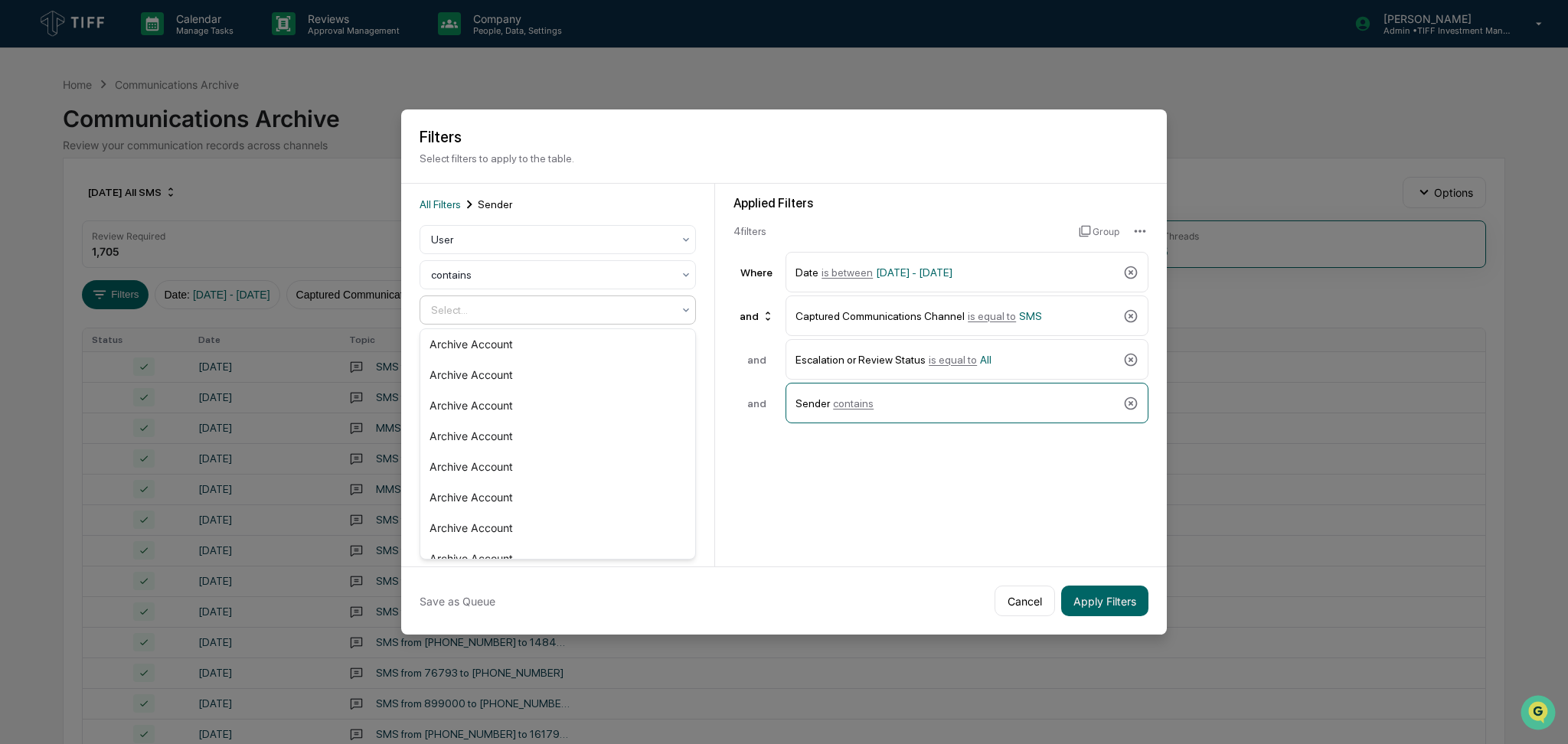
scroll to position [4289, 0]
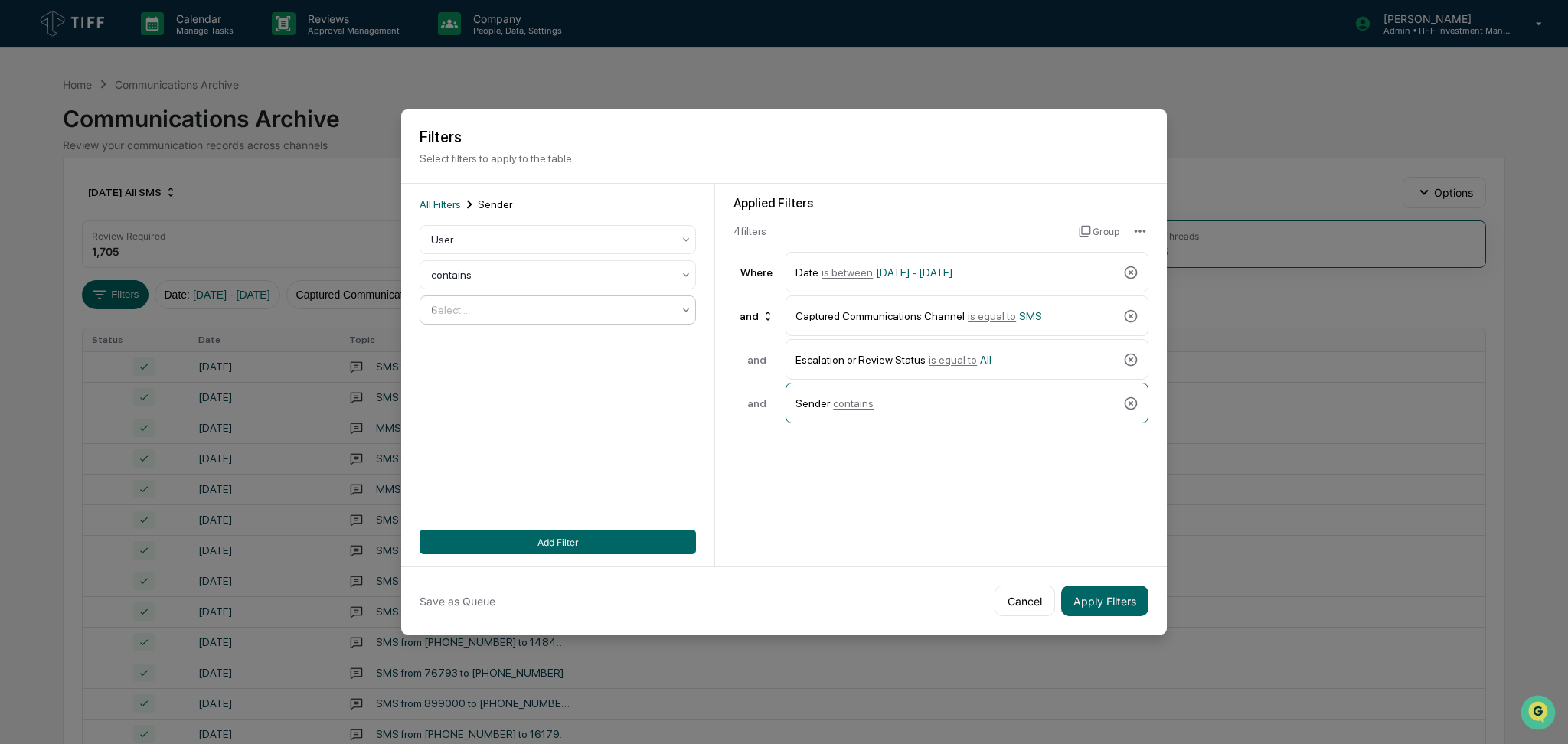
type input "***"
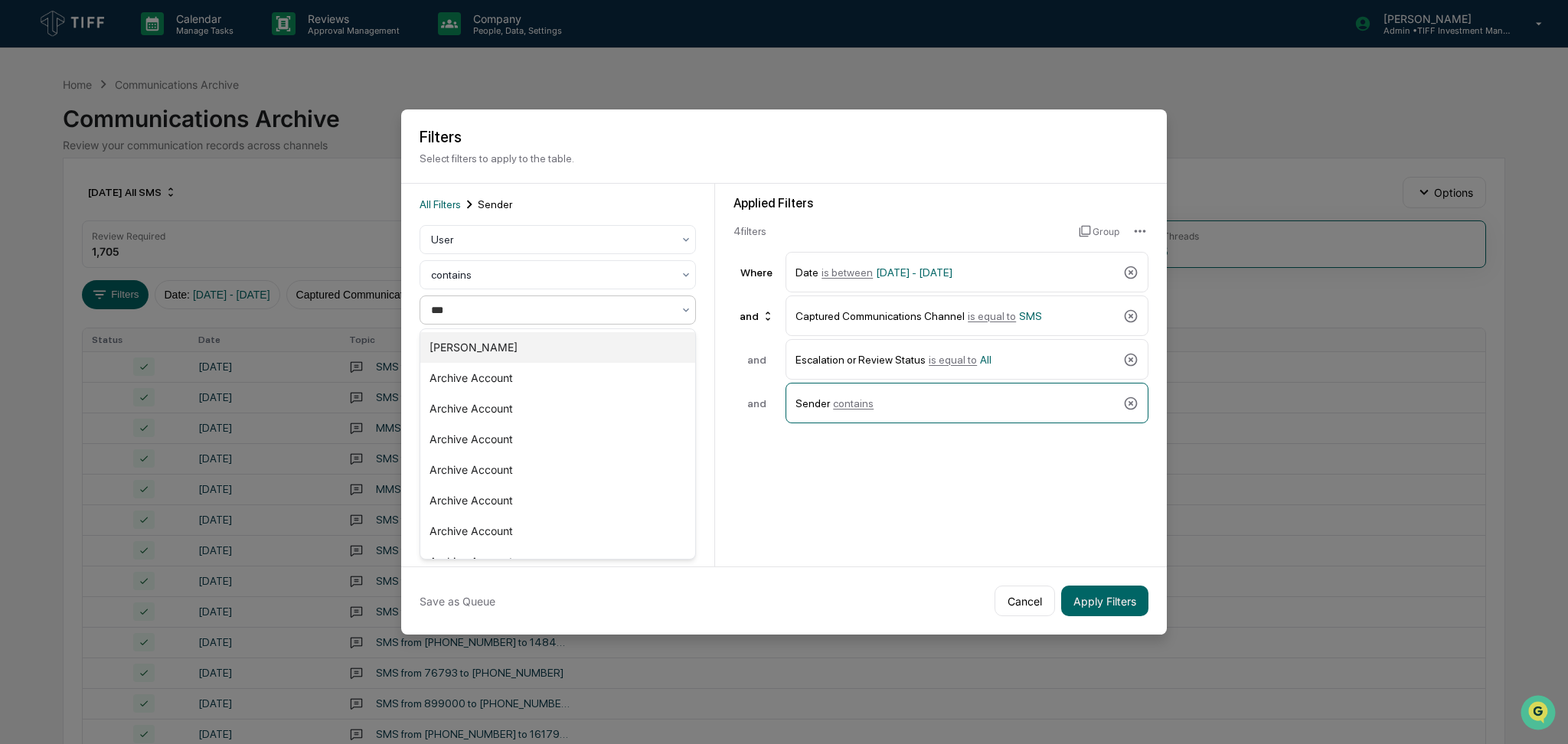
click at [533, 356] on div "[PERSON_NAME]" at bounding box center [558, 347] width 274 height 30
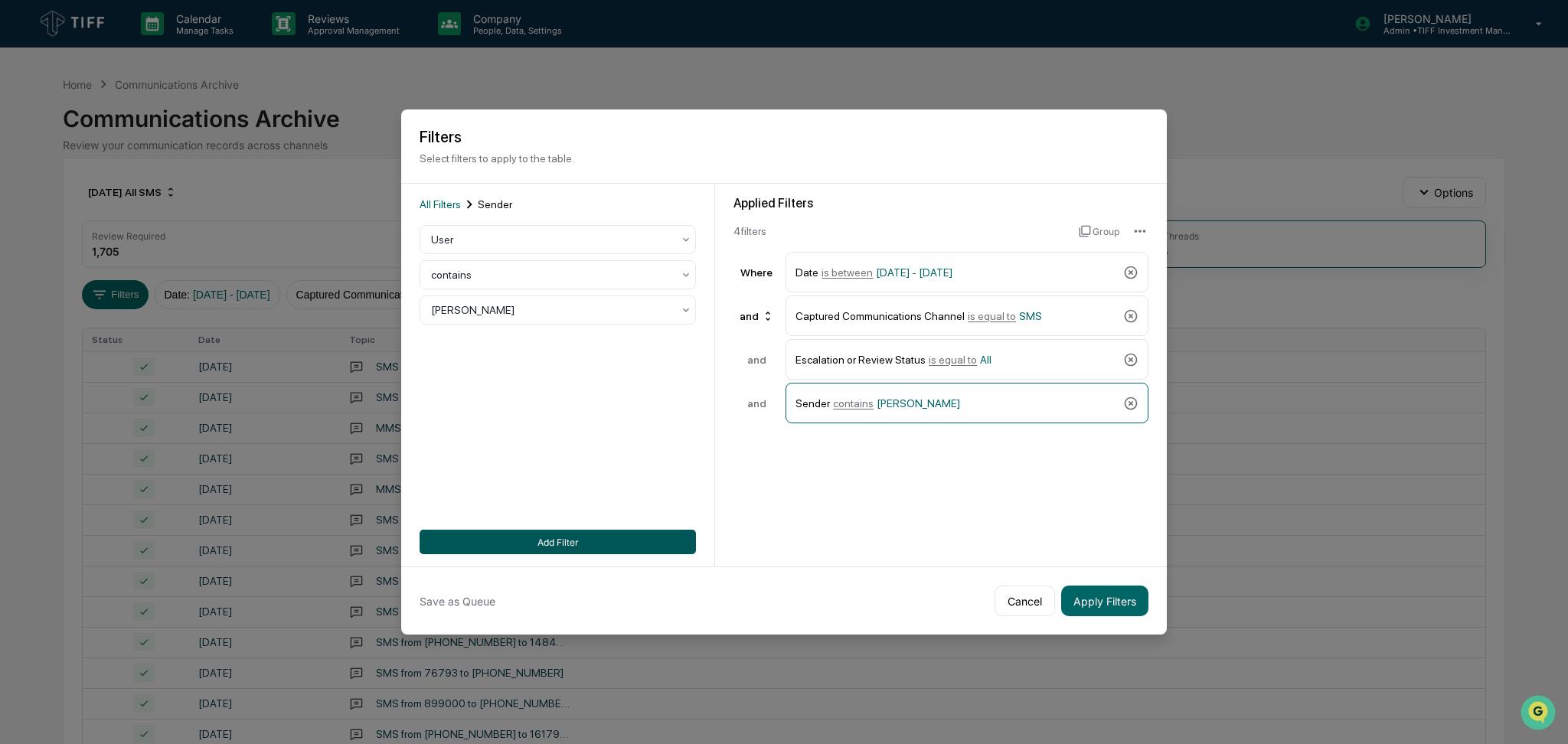
click at [628, 541] on button "Add Filter" at bounding box center [558, 542] width 276 height 25
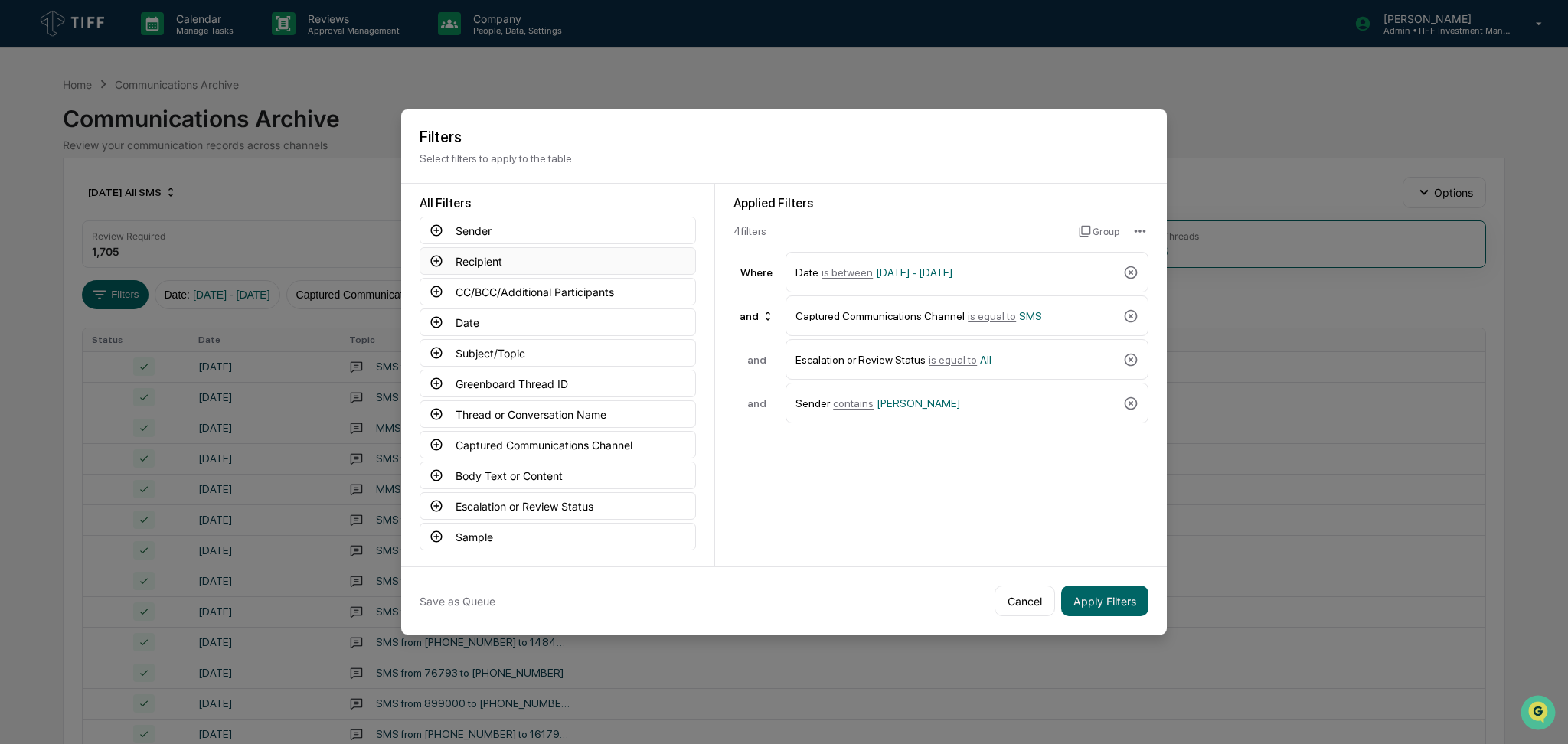
click at [481, 265] on button "Recipient" at bounding box center [558, 261] width 276 height 27
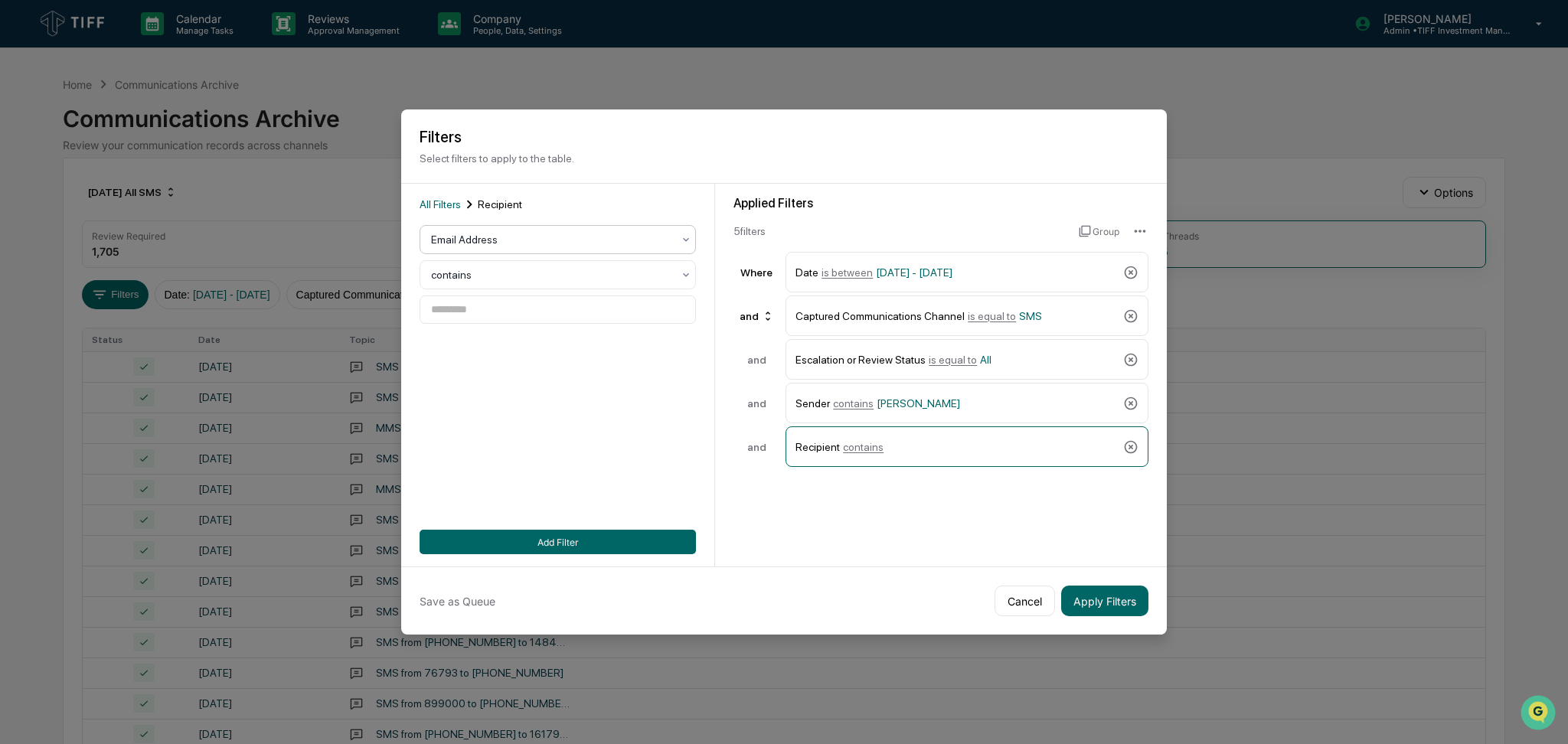
click at [512, 251] on div "Email Address" at bounding box center [558, 240] width 276 height 29
click at [536, 301] on div "User" at bounding box center [558, 307] width 274 height 30
click at [537, 285] on div "Select..." at bounding box center [552, 275] width 257 height 22
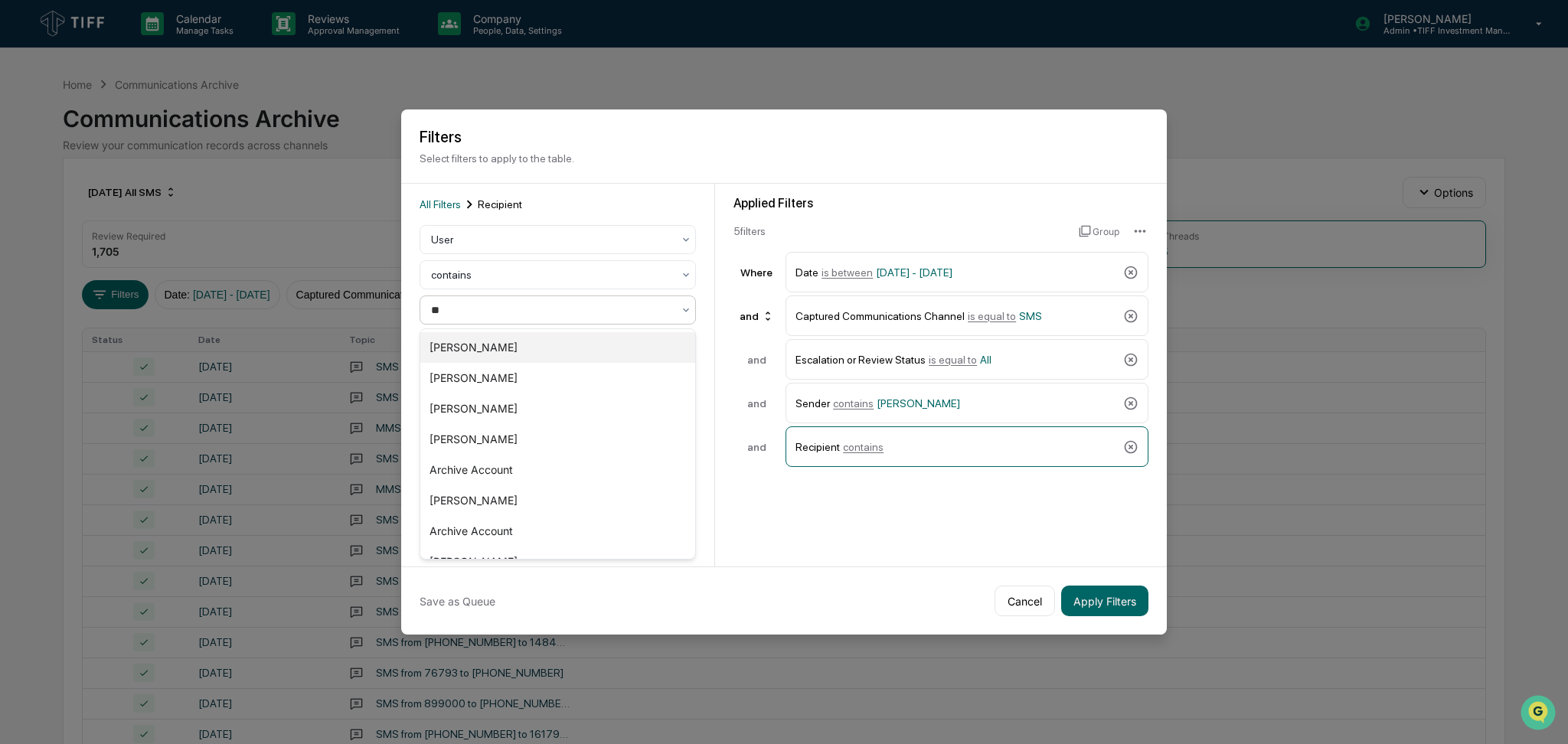
type input "***"
drag, startPoint x: 544, startPoint y: 346, endPoint x: 537, endPoint y: 337, distance: 11.4
click at [543, 342] on div "[PERSON_NAME]" at bounding box center [558, 347] width 274 height 30
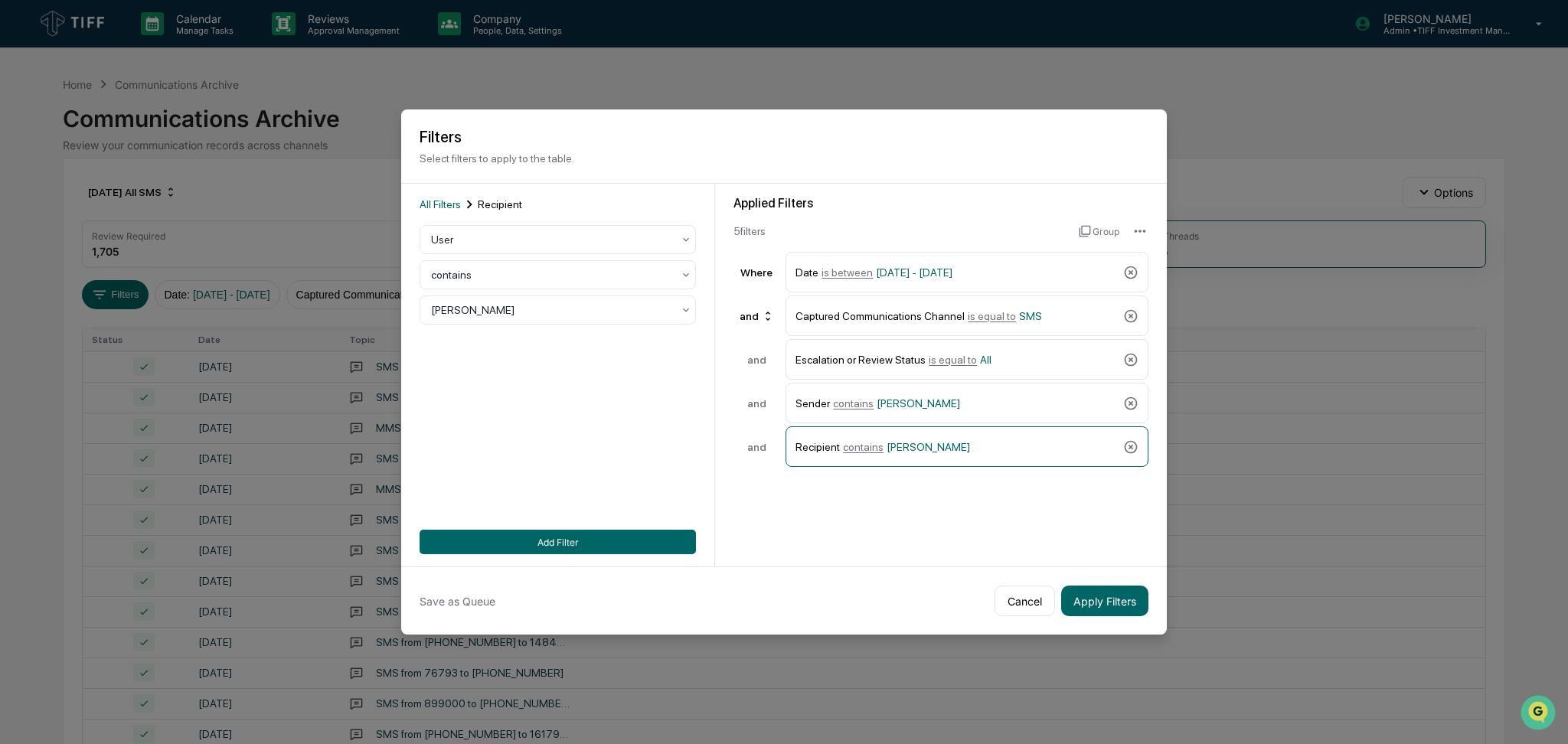
click at [505, 529] on div "All Filters Recipient User contains [PERSON_NAME] Add Filter" at bounding box center [558, 375] width 276 height 359
click at [511, 550] on button "Add Filter" at bounding box center [558, 542] width 276 height 25
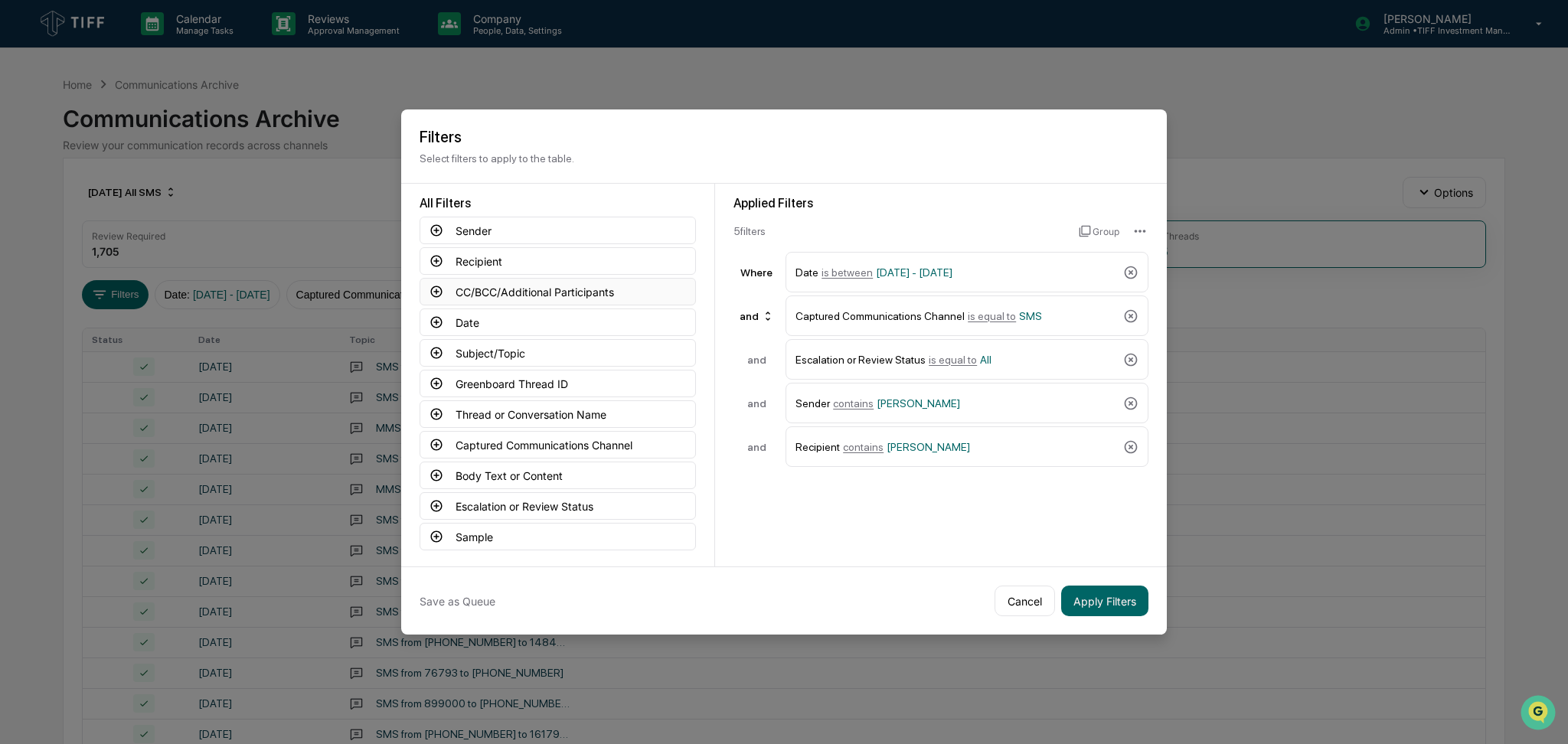
click at [422, 299] on button "CC/BCC/Additional Participants" at bounding box center [558, 292] width 276 height 27
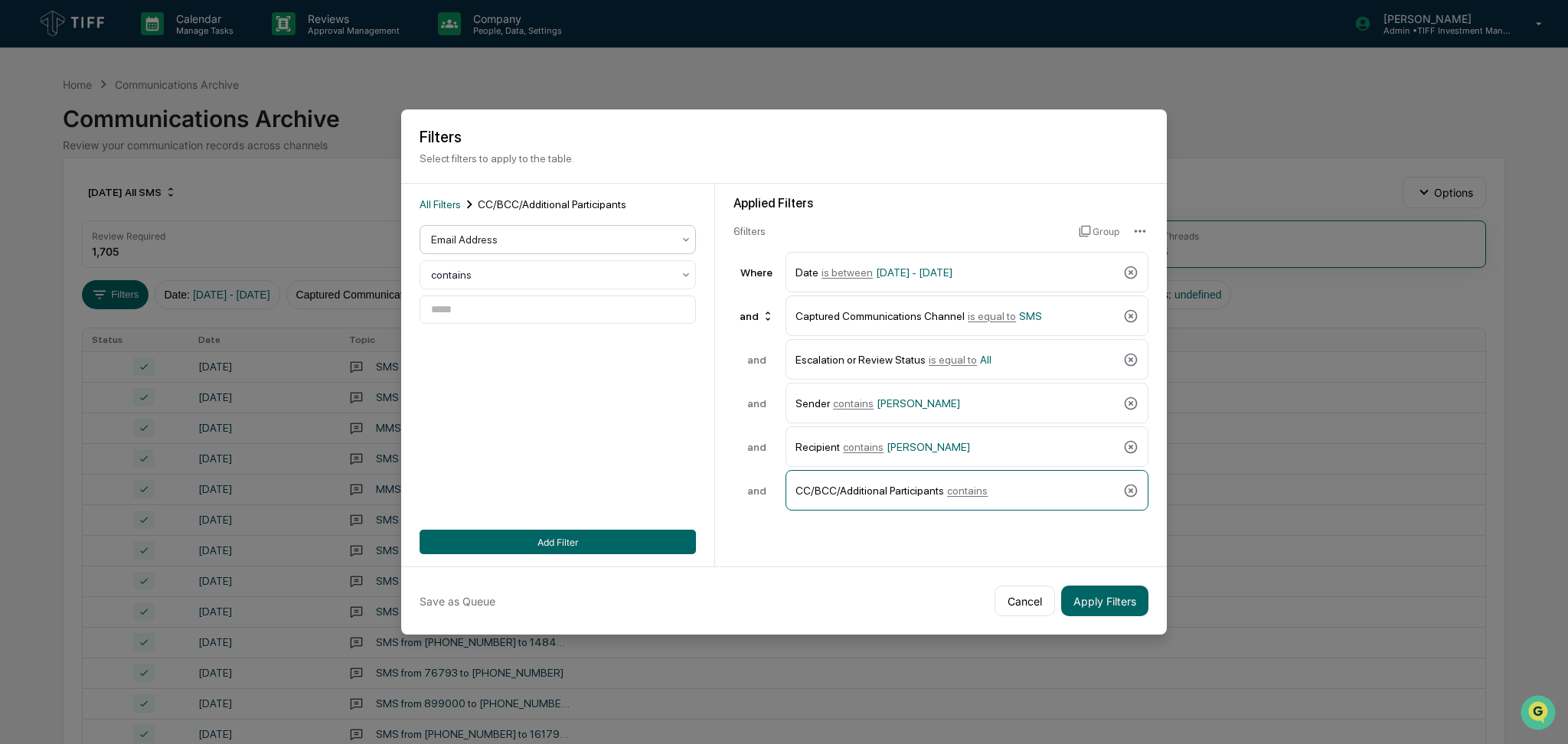
click at [498, 236] on div at bounding box center [552, 240] width 241 height 16
click at [496, 313] on div "User" at bounding box center [558, 307] width 274 height 30
click at [499, 282] on div at bounding box center [552, 275] width 241 height 16
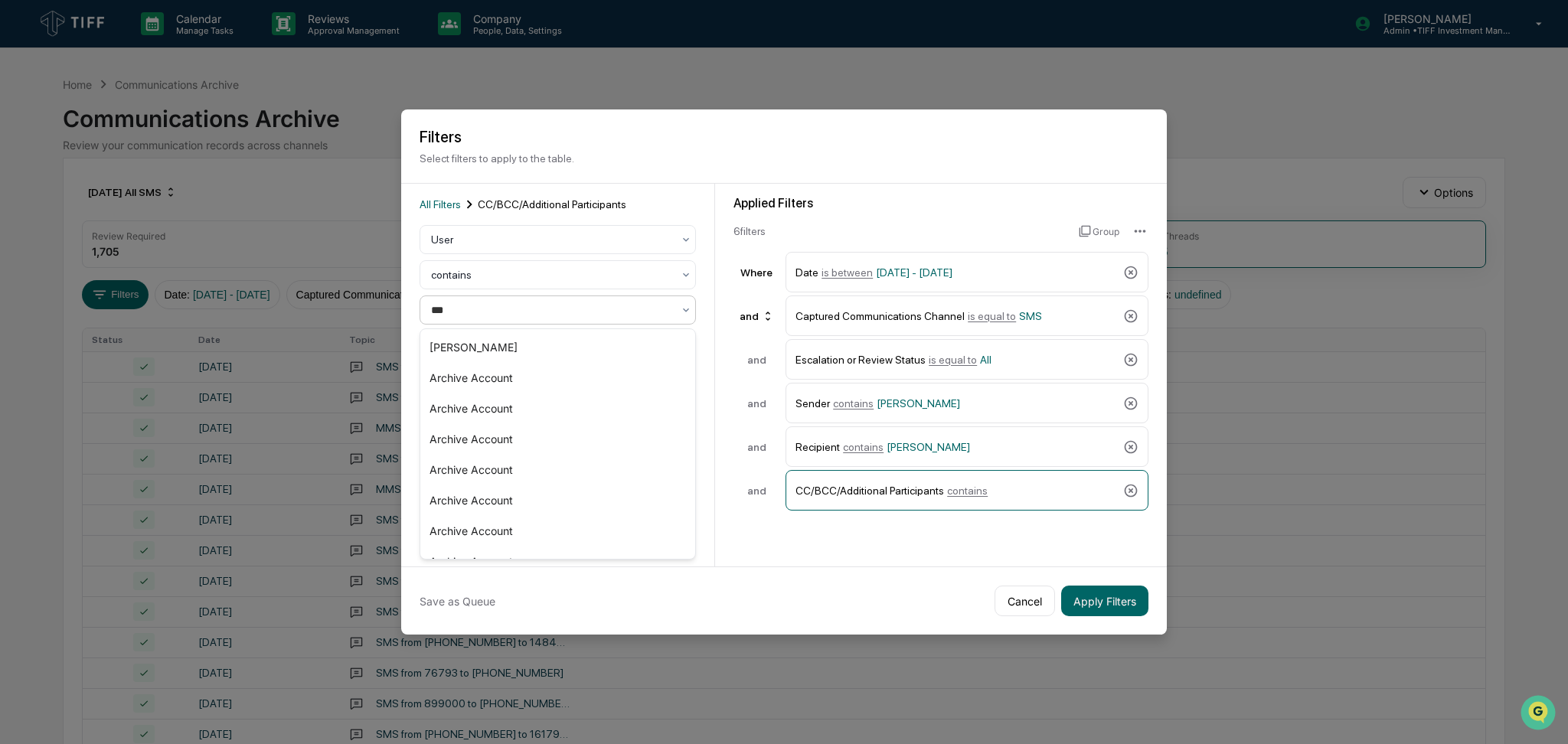
type input "****"
click at [513, 343] on div "[PERSON_NAME]" at bounding box center [558, 347] width 274 height 30
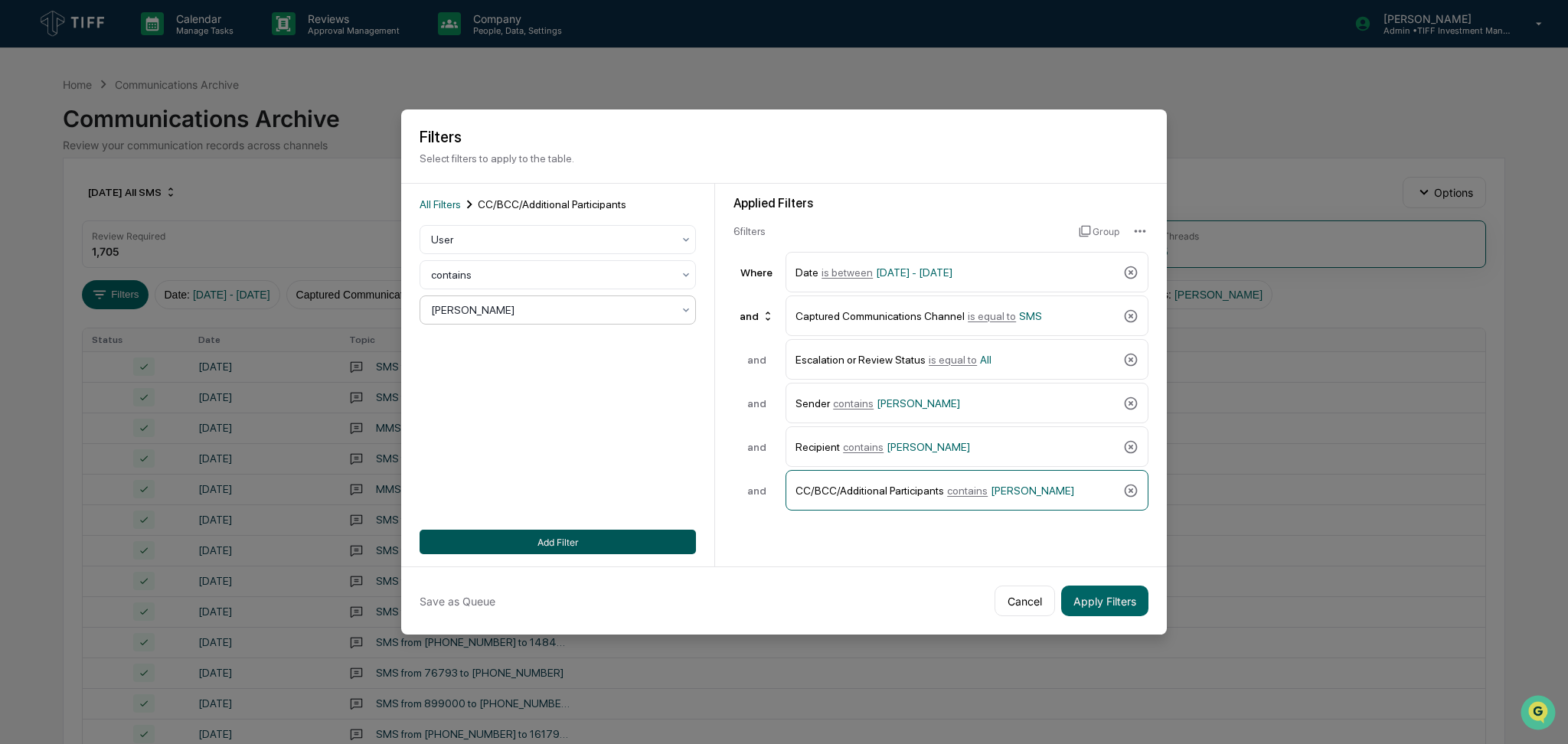
click at [613, 540] on button "Add Filter" at bounding box center [558, 542] width 276 height 25
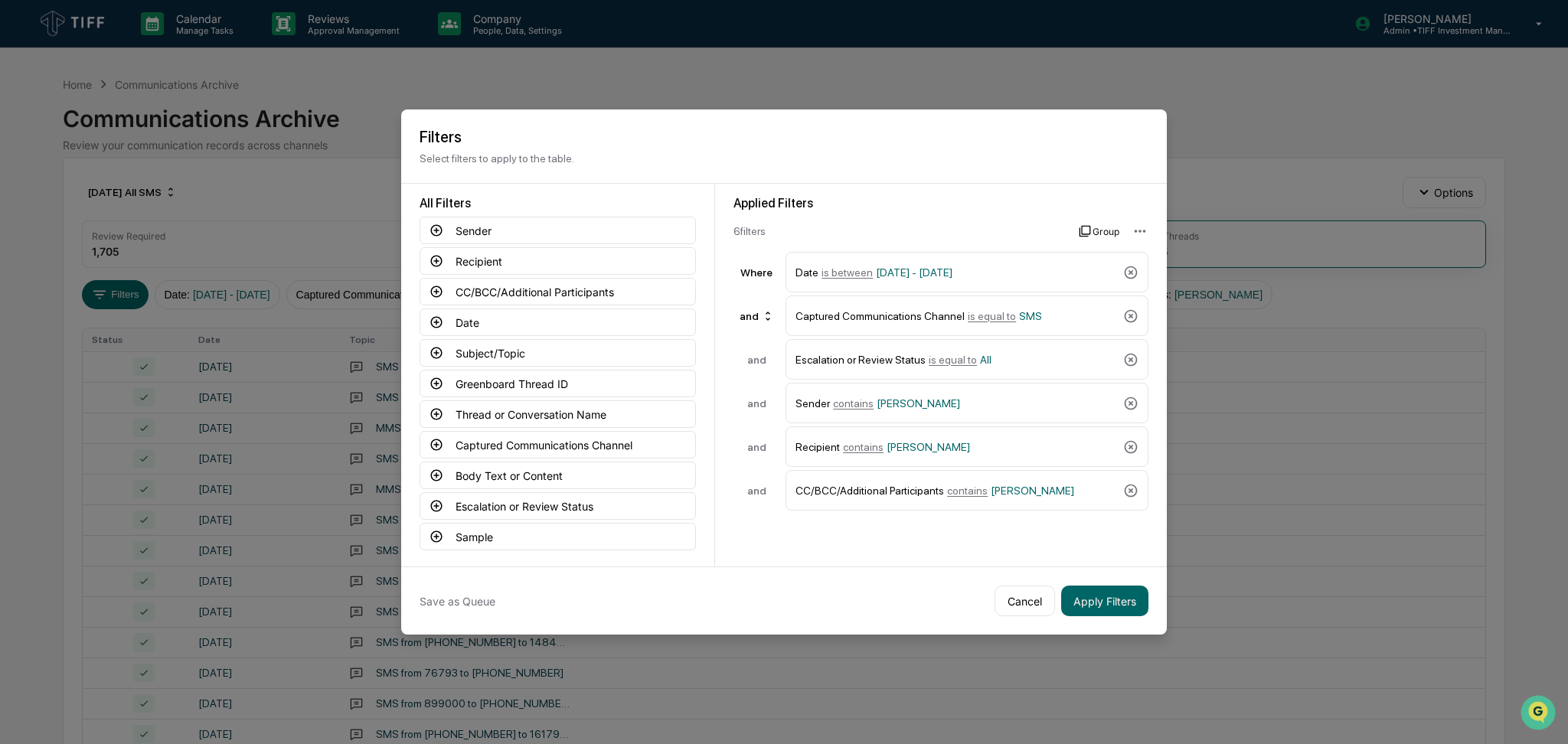
click at [1094, 223] on button "Group" at bounding box center [1099, 230] width 40 height 25
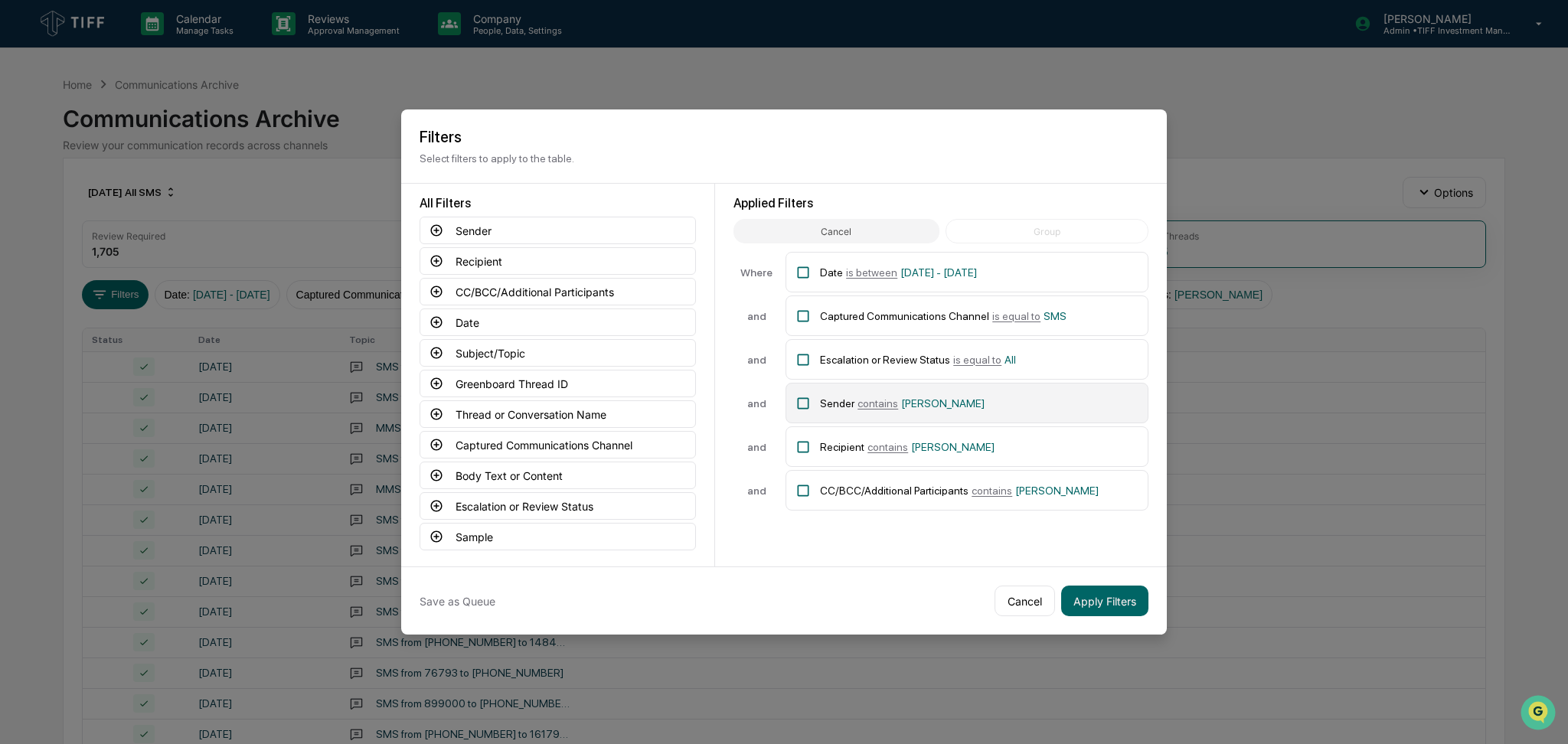
click at [809, 404] on icon at bounding box center [804, 404] width 16 height 16
click at [825, 456] on div "Recipient contains [PERSON_NAME]" at bounding box center [979, 446] width 318 height 26
click at [831, 488] on div "CC/BCC/Additional Participants contains [PERSON_NAME]" at bounding box center [979, 490] width 318 height 26
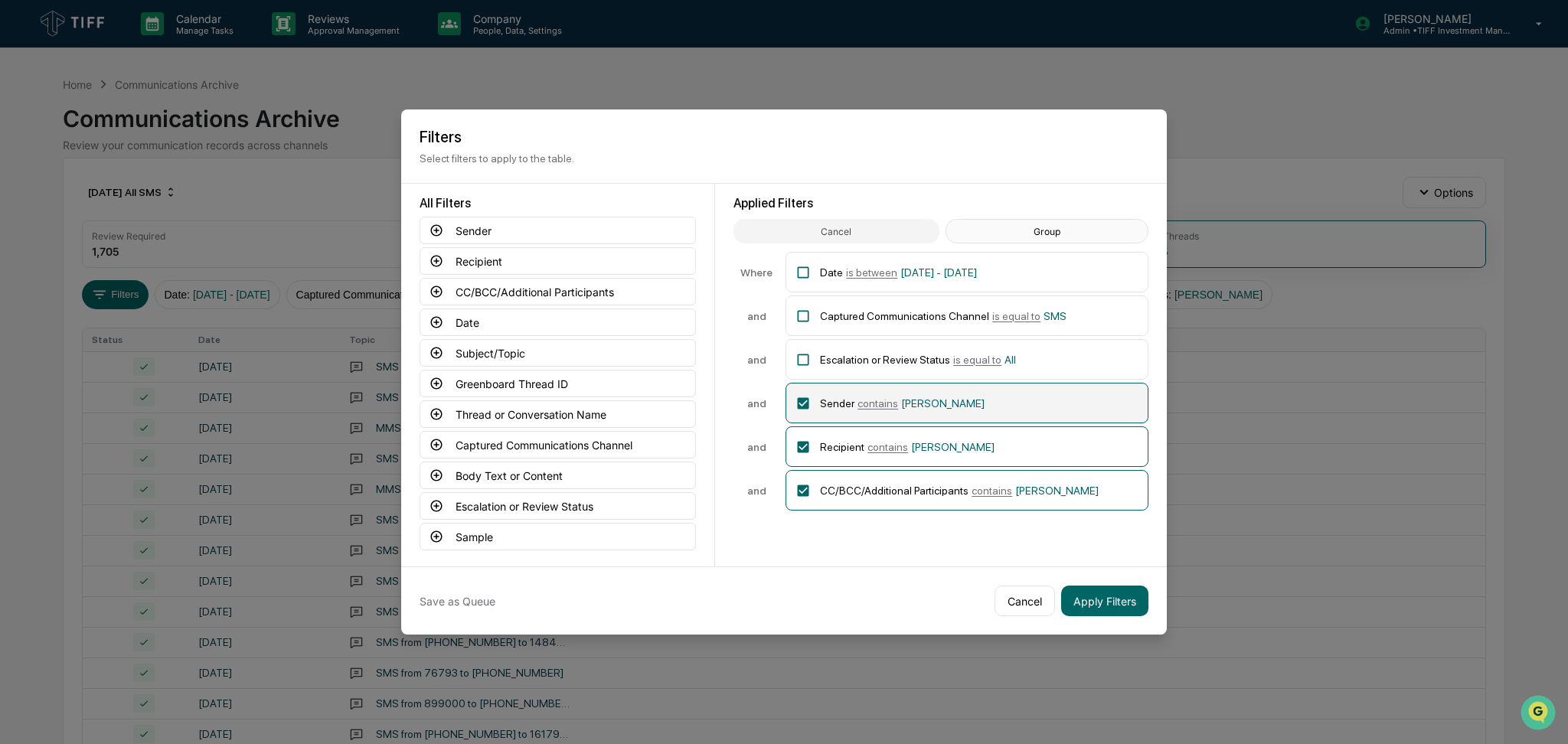
click at [1079, 225] on button "Group" at bounding box center [1047, 230] width 203 height 25
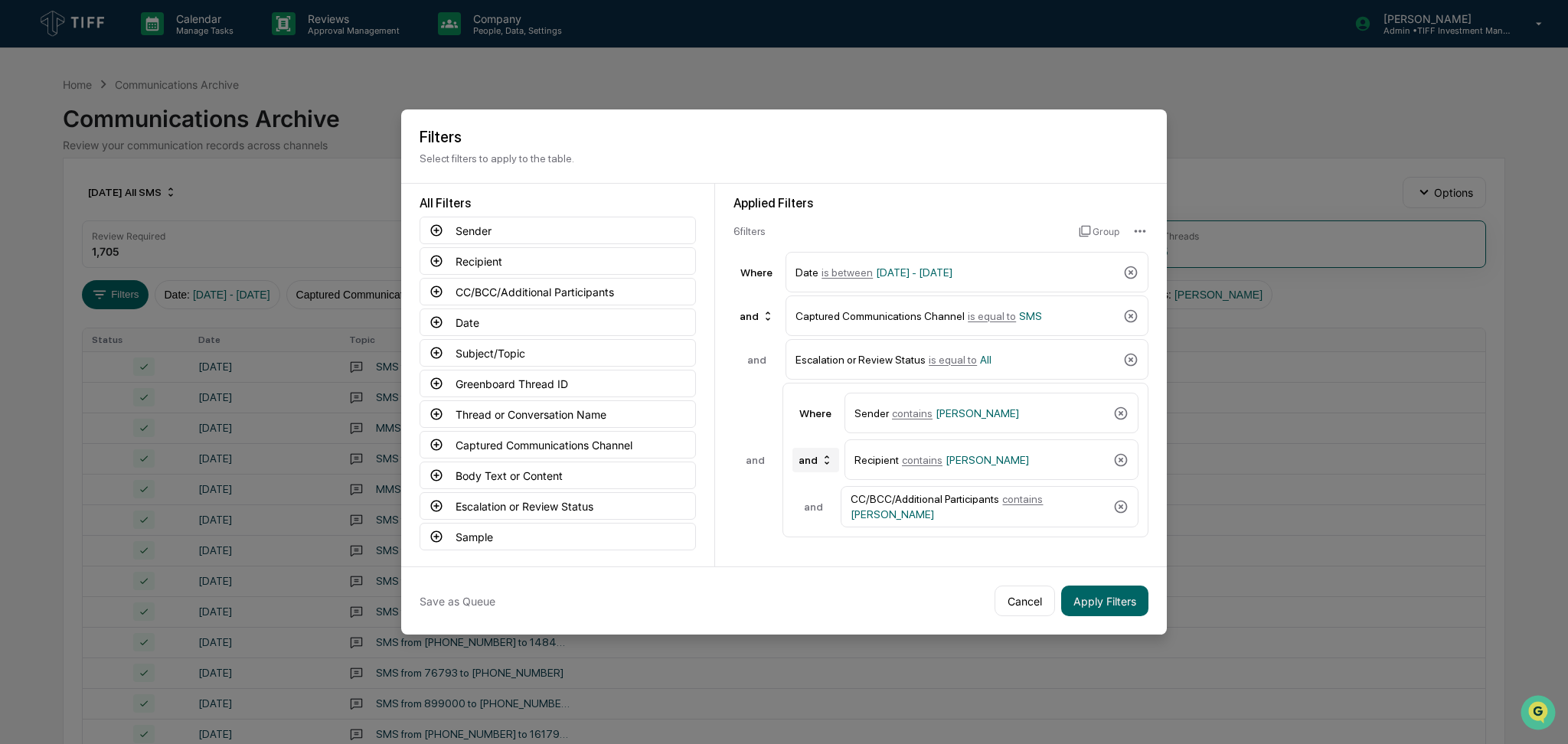
click at [815, 469] on div "and" at bounding box center [816, 460] width 47 height 25
click at [824, 495] on div "or" at bounding box center [819, 489] width 61 height 19
click at [1121, 596] on button "Apply Filters" at bounding box center [1104, 601] width 87 height 30
